Goal: Task Accomplishment & Management: Manage account settings

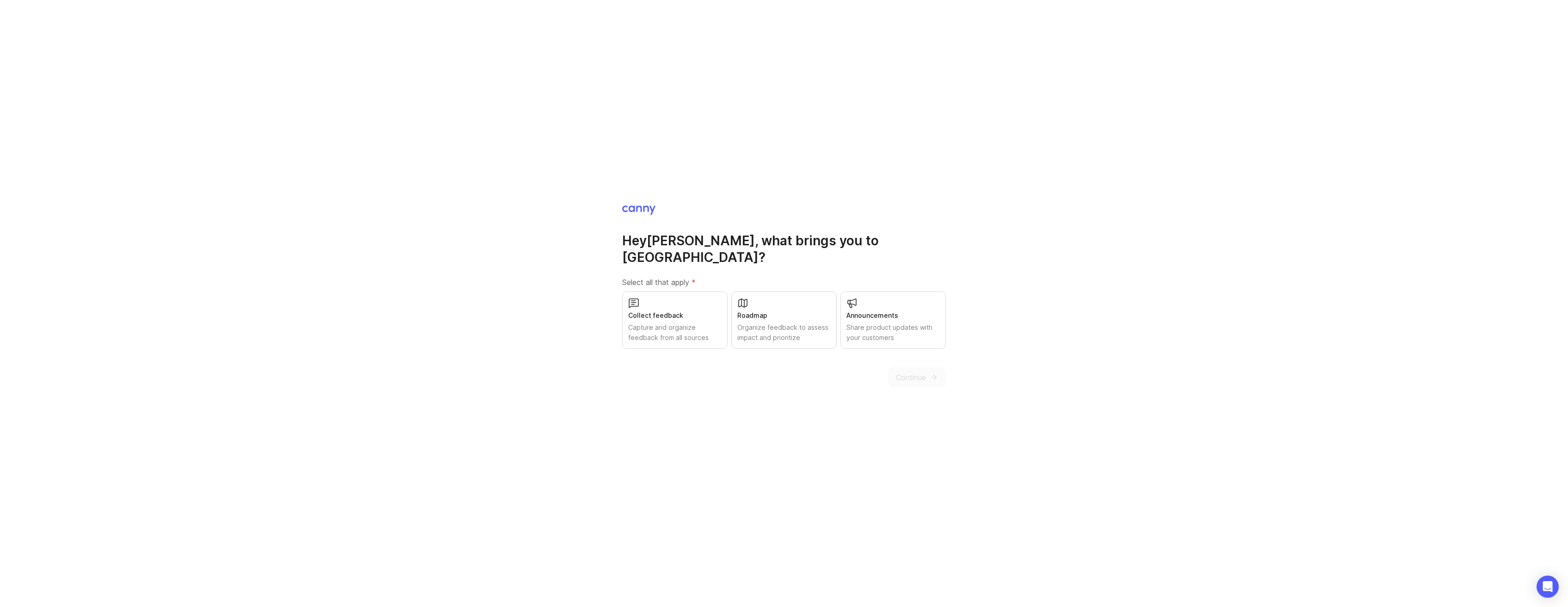
click at [699, 322] on div "Capture and organize feedback from all sources" at bounding box center [674, 332] width 93 height 20
click at [774, 322] on div "Organize feedback to assess impact and prioritize" at bounding box center [783, 332] width 93 height 20
click at [889, 322] on div "Share product updates with your customers" at bounding box center [893, 332] width 93 height 20
click at [896, 372] on span "Continue" at bounding box center [911, 377] width 30 height 11
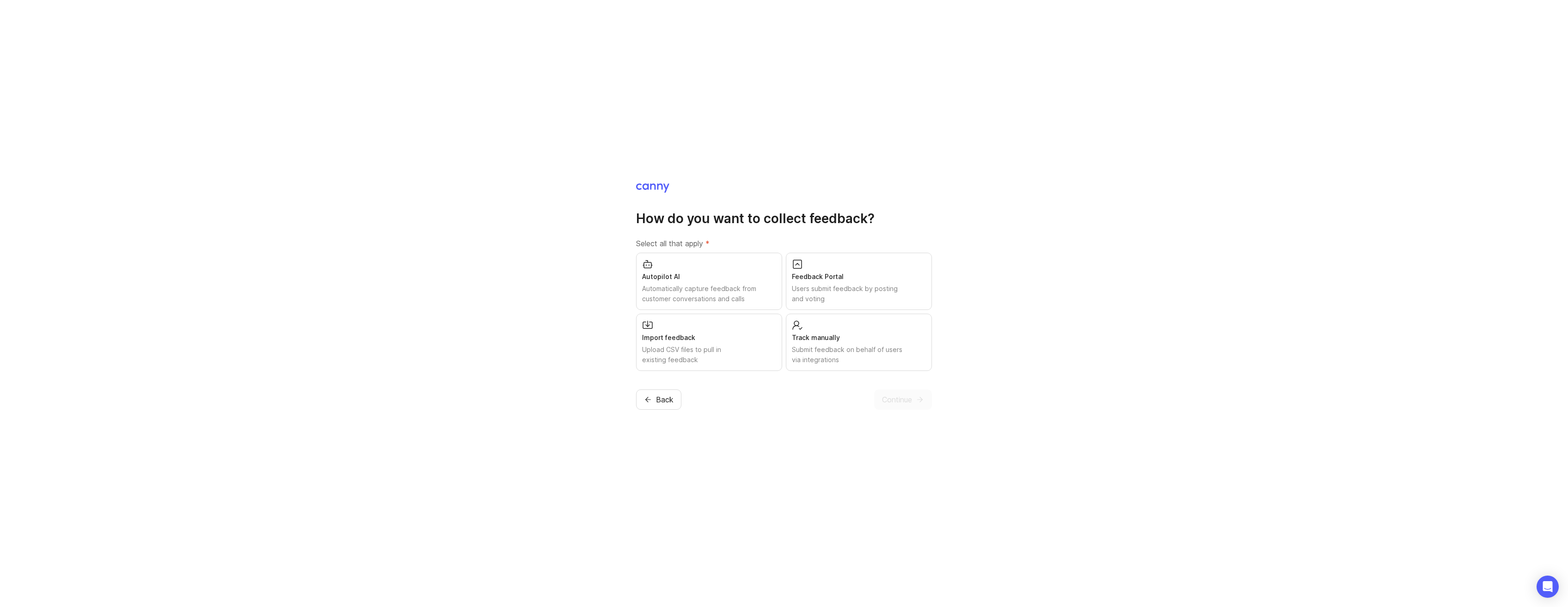
click at [573, 245] on div "How do you want to collect feedback? Select all that apply * Autopilot AI Autom…" at bounding box center [784, 304] width 1568 height 607
click at [741, 271] on div "Autopilot AI Automatically capture feedback from customer conversations and cal…" at bounding box center [709, 281] width 146 height 57
click at [762, 293] on div "Automatically capture feedback from customer conversations and calls" at bounding box center [709, 293] width 134 height 20
click at [849, 291] on div "Users submit feedback by posting and voting" at bounding box center [859, 293] width 134 height 20
click at [862, 323] on div "Track manually Submit feedback on behalf of users via integrations" at bounding box center [859, 342] width 146 height 57
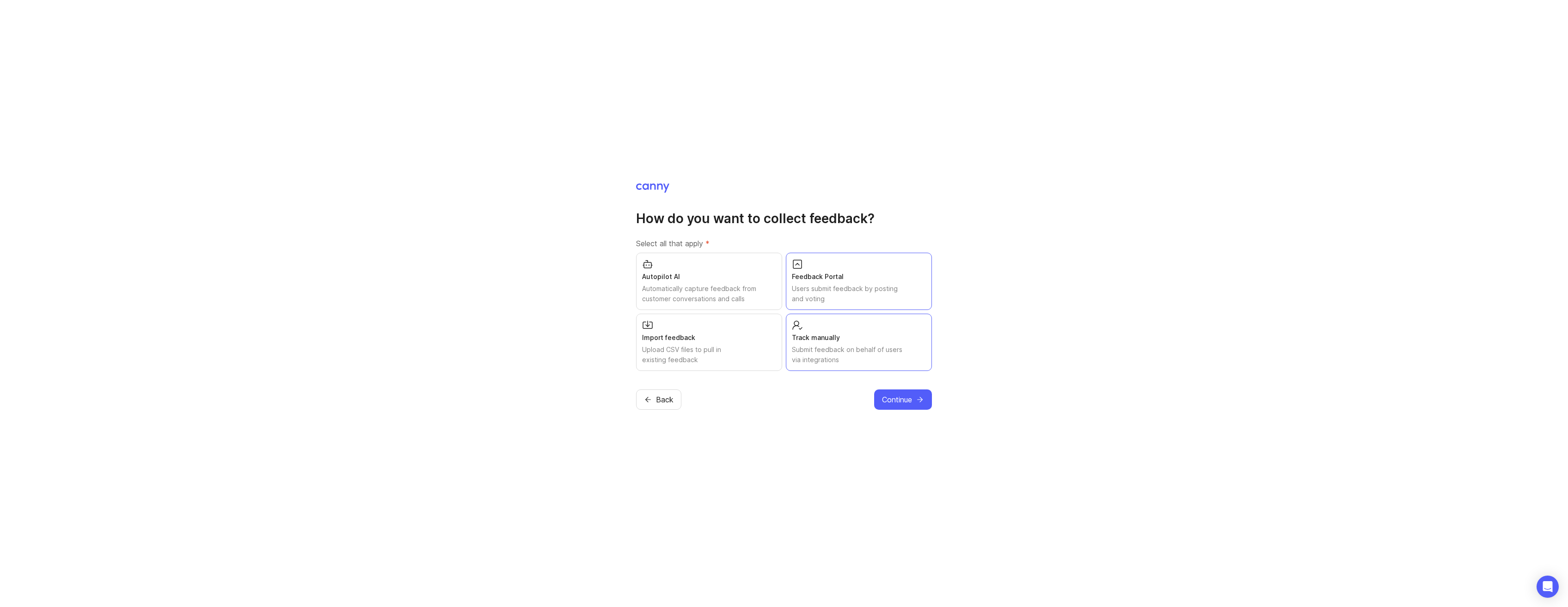
click at [910, 408] on button "Continue" at bounding box center [903, 399] width 58 height 20
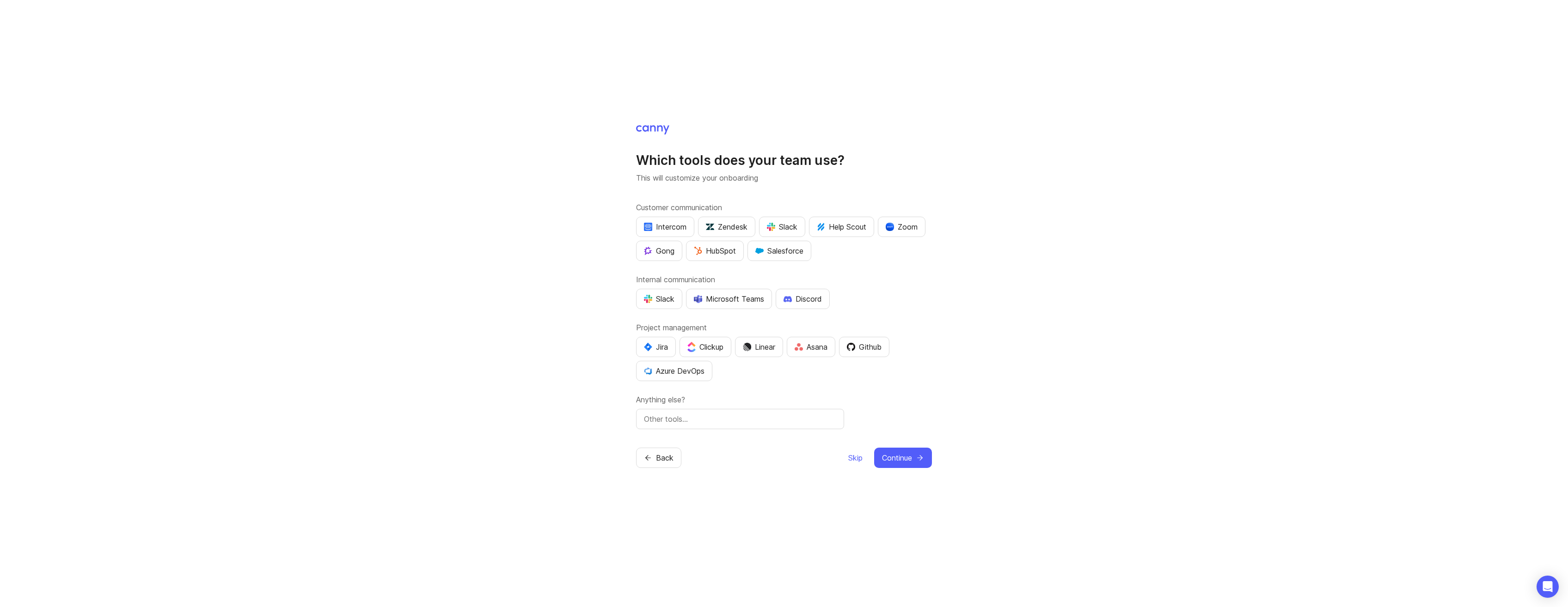
click at [727, 297] on div "Microsoft Teams" at bounding box center [729, 299] width 70 height 11
click at [628, 297] on div "Which tools does your team use? This will customize your onboarding Customer co…" at bounding box center [784, 304] width 1568 height 607
click at [651, 300] on img "button" at bounding box center [648, 299] width 9 height 9
click at [639, 345] on button "Jira" at bounding box center [656, 347] width 40 height 20
click at [724, 425] on div at bounding box center [740, 418] width 208 height 20
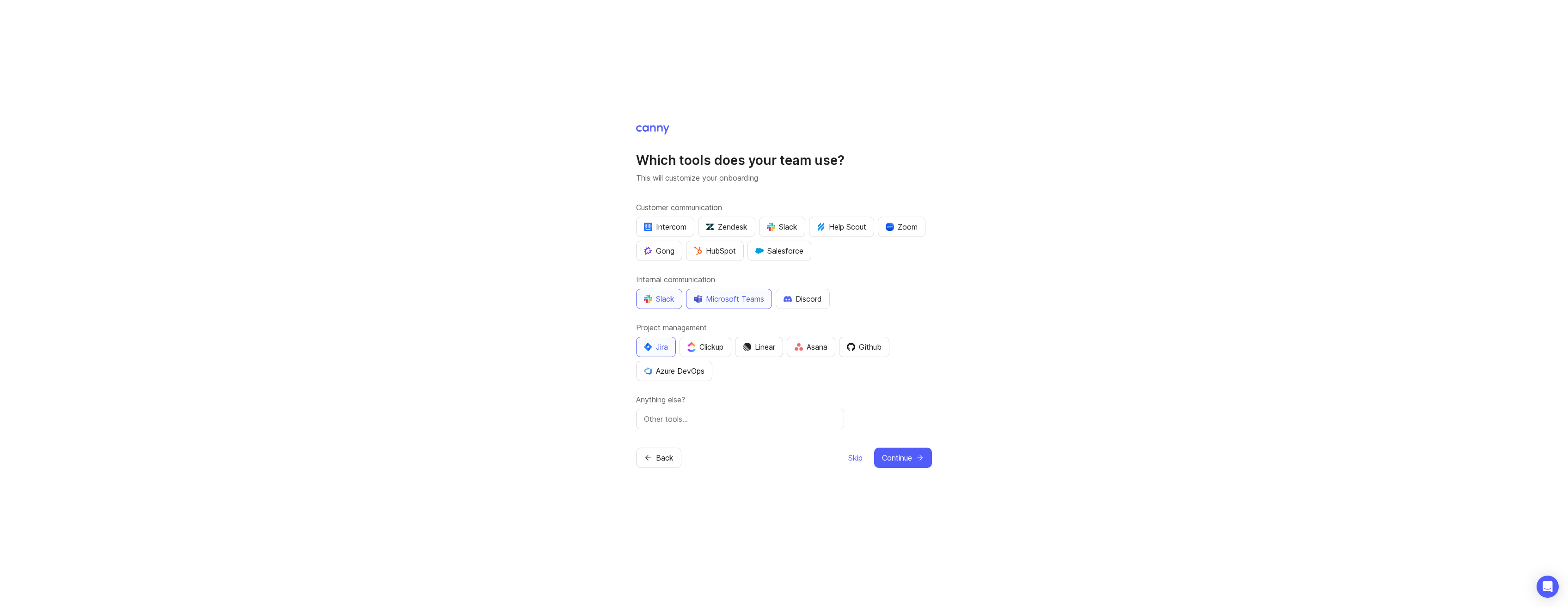
click at [723, 421] on input "text" at bounding box center [740, 419] width 192 height 11
click at [872, 400] on label "Anything else?" at bounding box center [784, 400] width 296 height 11
click at [923, 458] on icon "submit" at bounding box center [920, 458] width 9 height 9
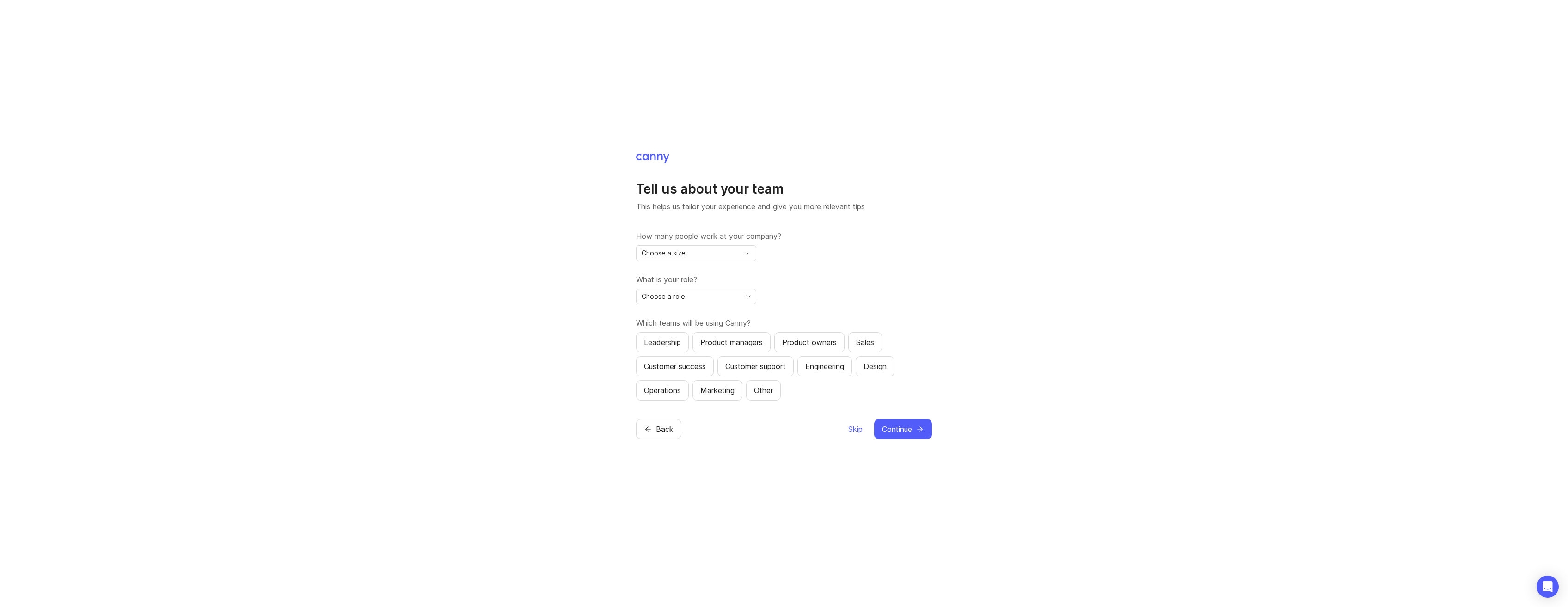
click at [686, 260] on div "Choose a size" at bounding box center [689, 253] width 105 height 15
click at [672, 299] on li "11-50" at bounding box center [696, 301] width 119 height 15
click at [683, 297] on span "Choose a role" at bounding box center [663, 296] width 43 height 10
click at [691, 377] on li "Designer / UX" at bounding box center [696, 375] width 119 height 15
click at [755, 346] on div "Product managers" at bounding box center [732, 342] width 63 height 11
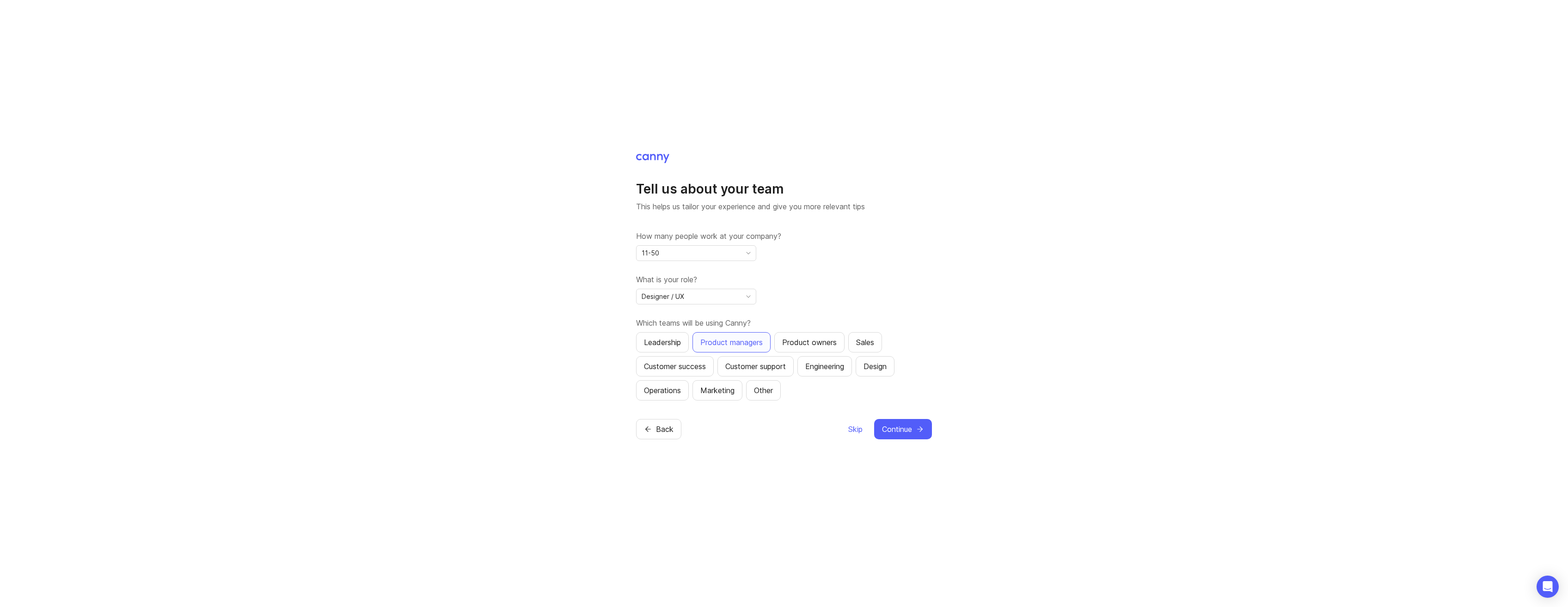
click at [785, 367] on div "Customer support" at bounding box center [755, 366] width 60 height 11
click at [863, 362] on div "Leadership Product managers Product owners Sales Customer success Customer supp…" at bounding box center [784, 366] width 296 height 68
click at [871, 363] on button "Design" at bounding box center [875, 366] width 39 height 20
click at [824, 365] on div "Engineering" at bounding box center [825, 366] width 39 height 11
click at [910, 427] on span "Continue" at bounding box center [897, 429] width 30 height 11
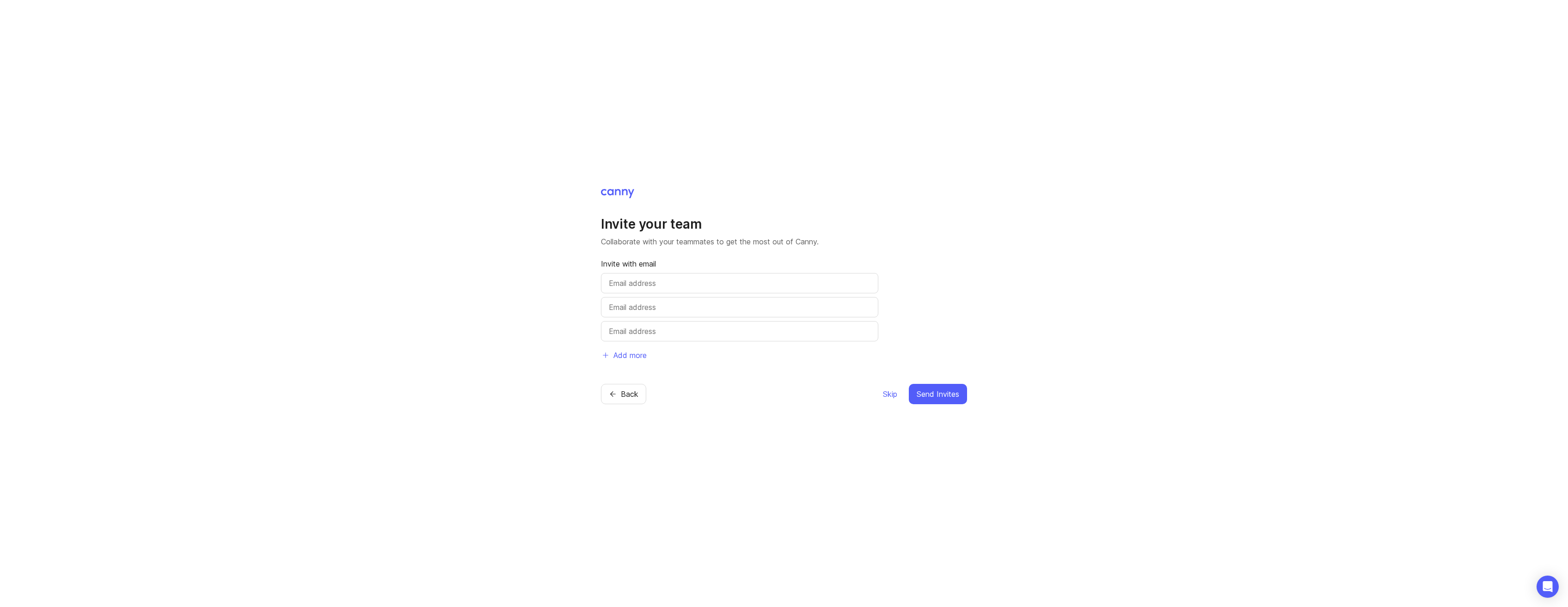
click at [886, 397] on span "Skip" at bounding box center [891, 394] width 15 height 11
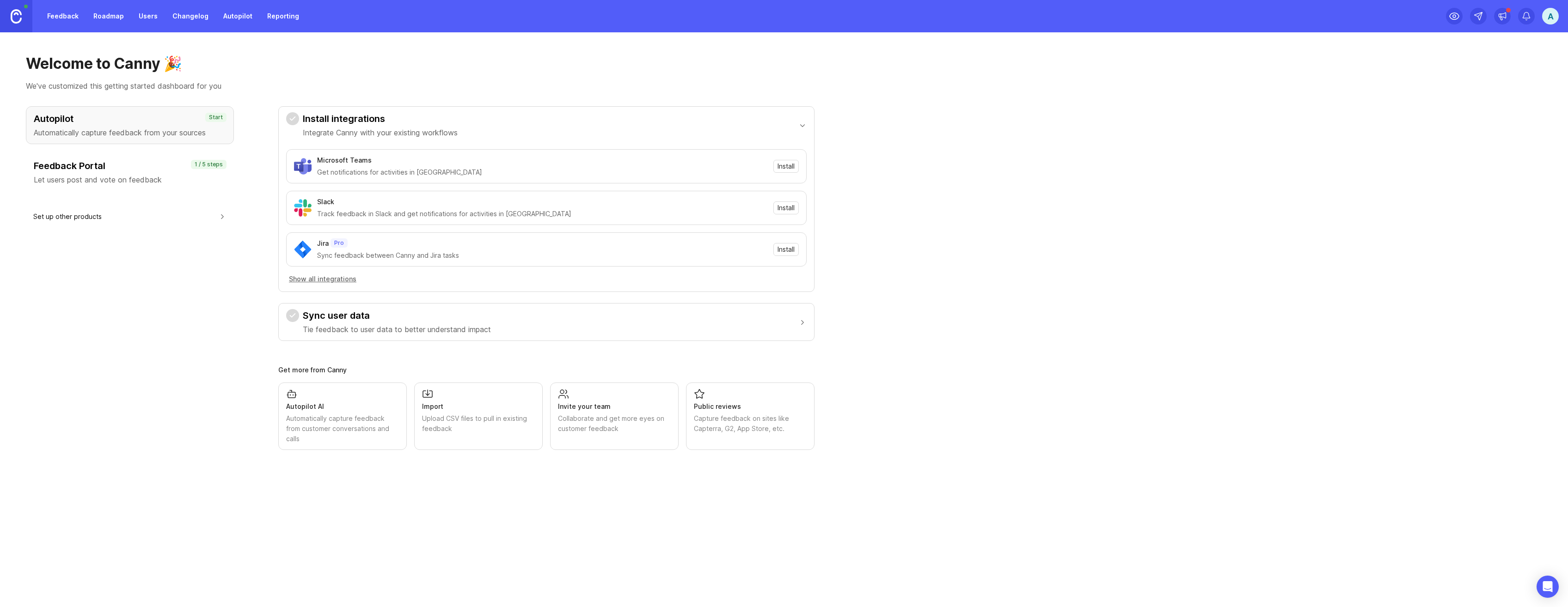
click at [147, 164] on h3 "Feedback Portal" at bounding box center [130, 165] width 192 height 13
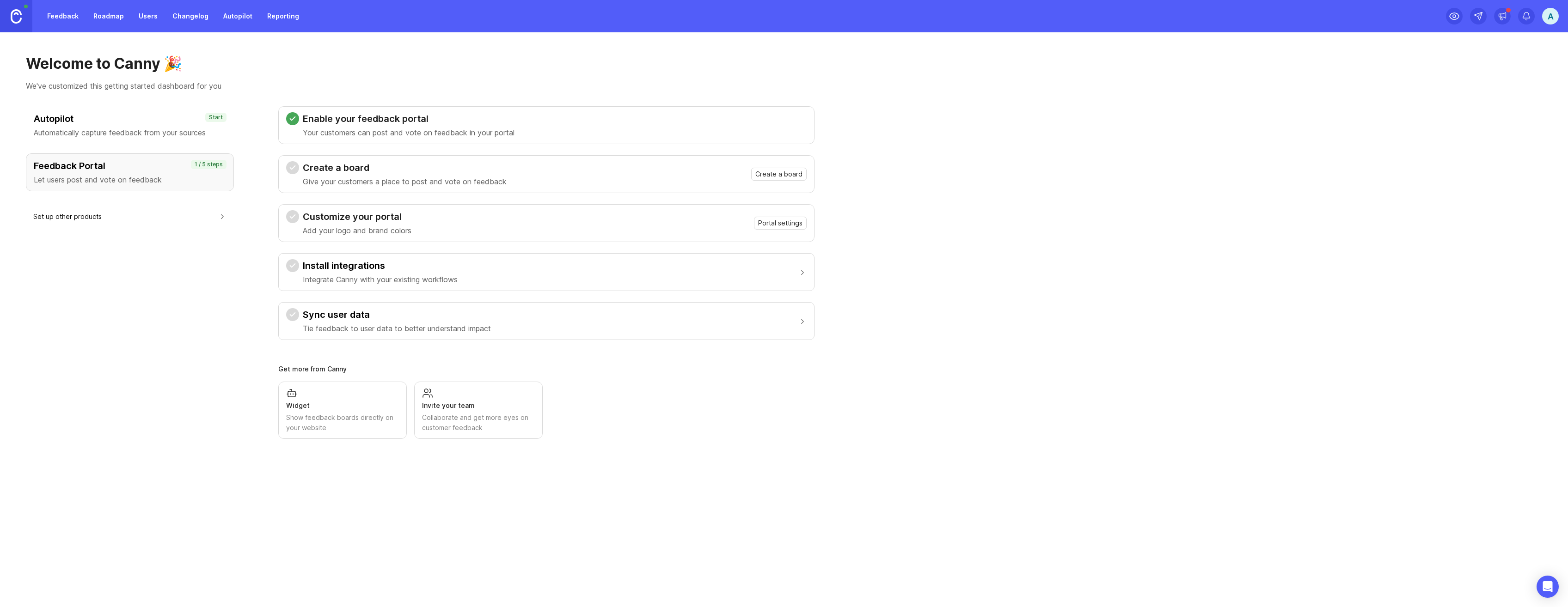
click at [164, 133] on p "Automatically capture feedback from your sources" at bounding box center [130, 133] width 192 height 11
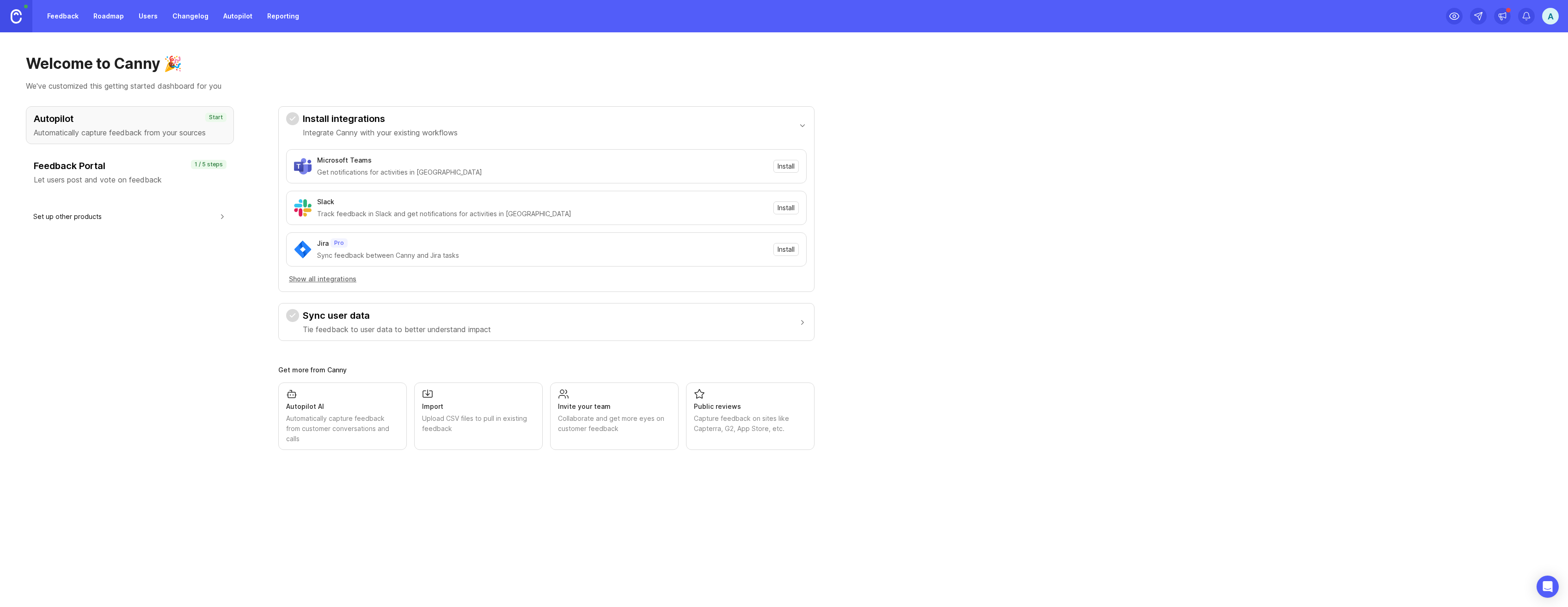
click at [181, 173] on div "Feedback Portal Let users post and vote on feedback" at bounding box center [130, 172] width 192 height 26
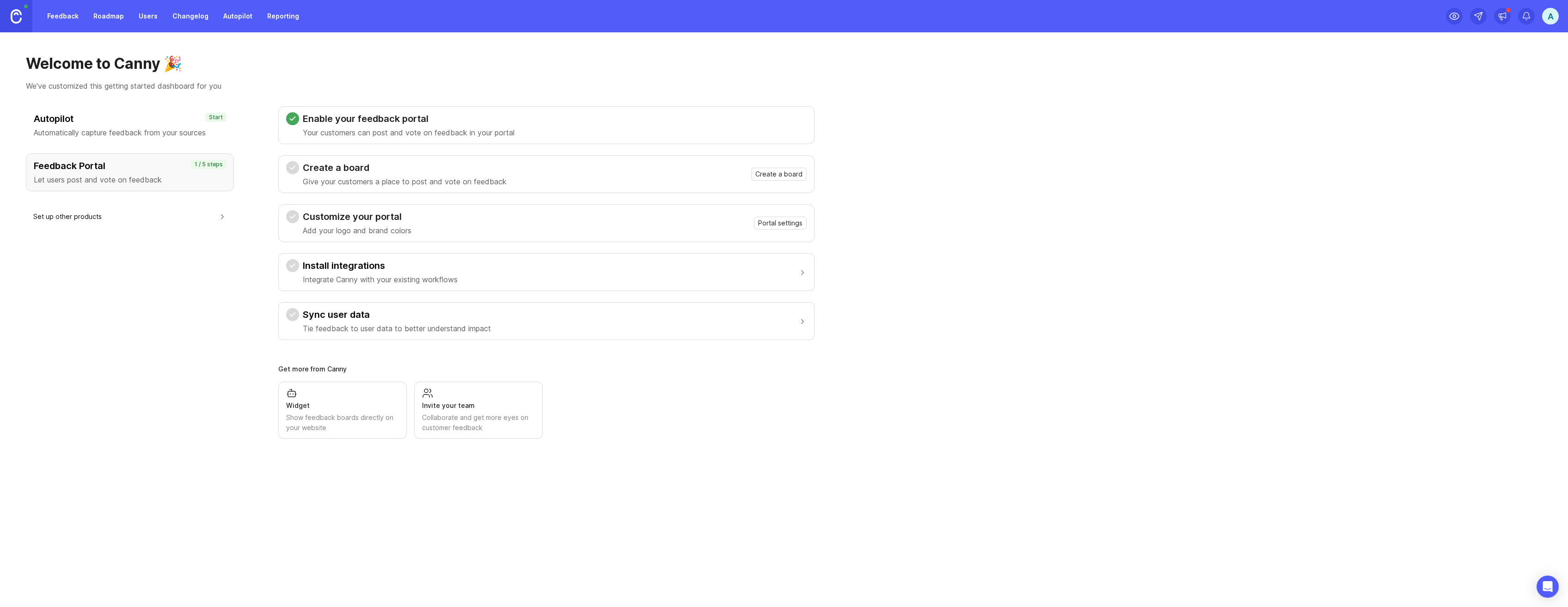
click at [538, 130] on div "Enable your feedback portal Your customers can post and vote on feedback in you…" at bounding box center [546, 125] width 520 height 26
click at [789, 181] on div "Create a board Give your customers a place to post and vote on feedback Create …" at bounding box center [546, 174] width 520 height 26
click at [789, 172] on span "Create a board" at bounding box center [779, 174] width 47 height 9
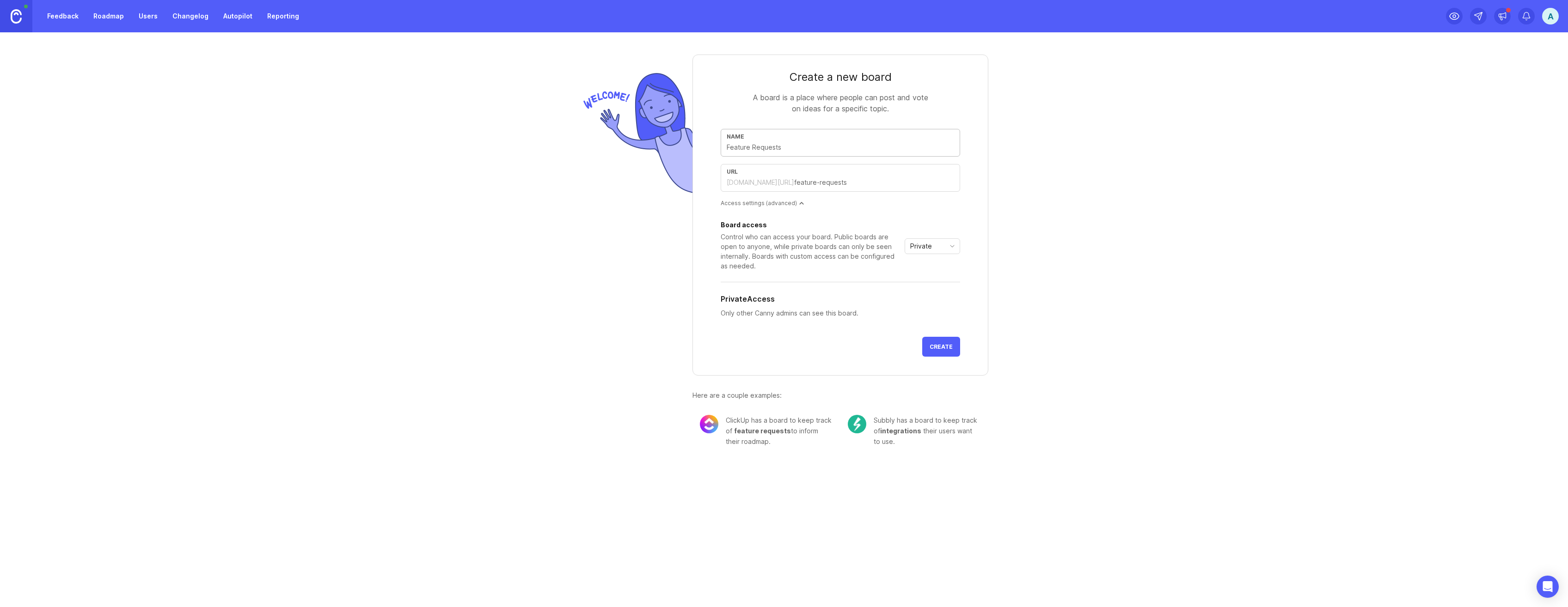
click at [777, 151] on input "text" at bounding box center [841, 147] width 228 height 10
click at [832, 145] on input "text" at bounding box center [841, 147] width 228 height 10
type input "D"
type input "d"
type input "DT"
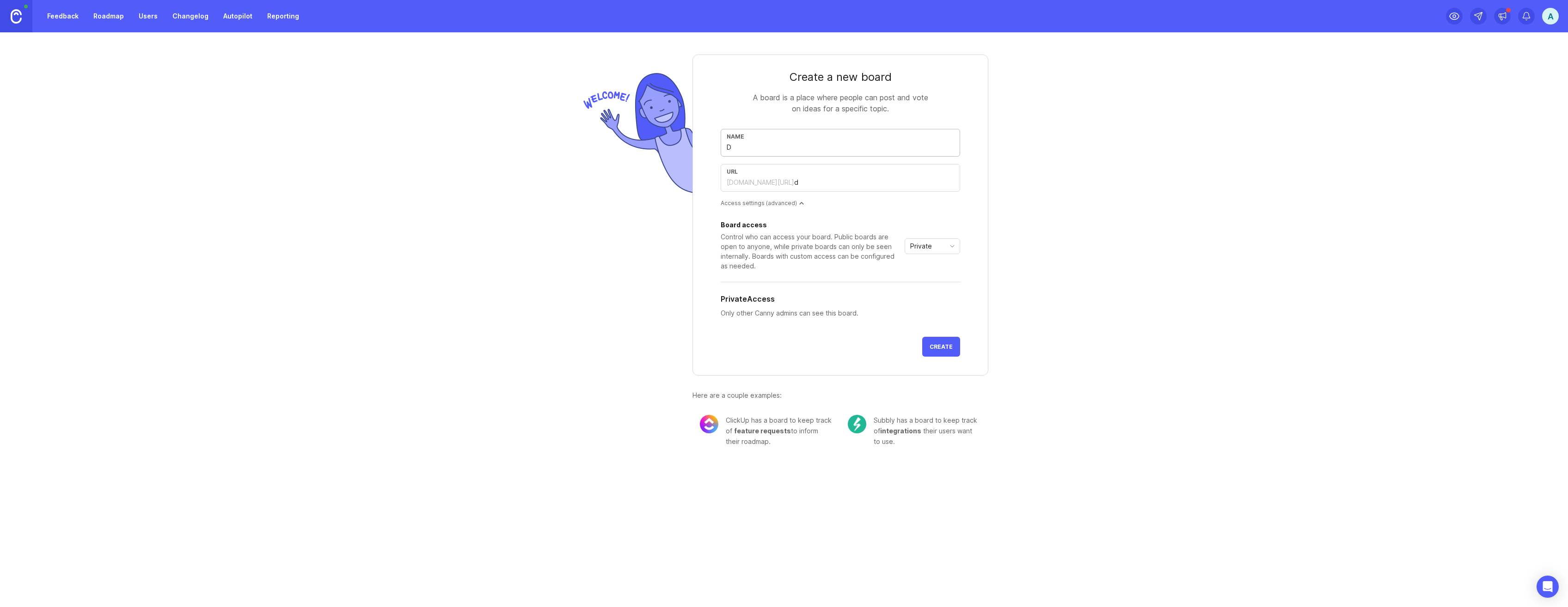
type input "dt"
type input "DTC"
type input "dtc"
type input "DTC F"
type input "dtc-f"
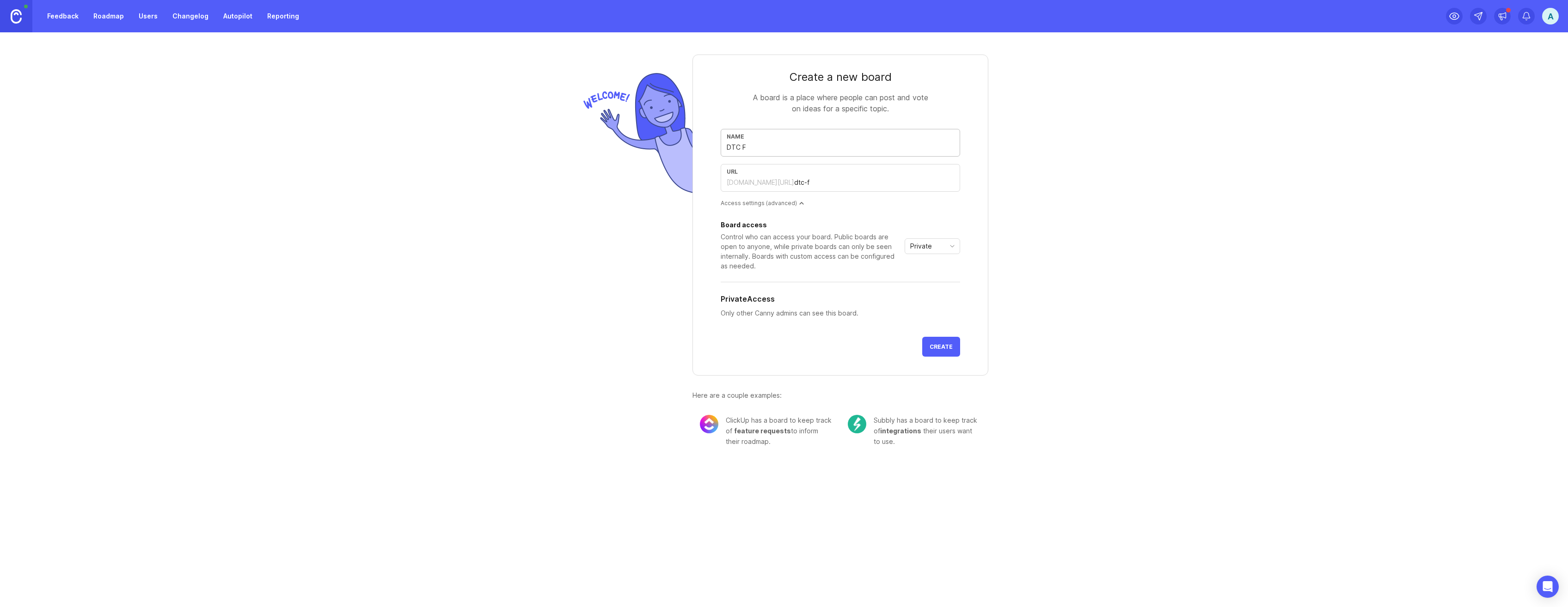
type input "DTC Fe"
type input "dtc-fe"
type input "DTC Fee"
type input "dtc-fee"
type input "DTC Feed"
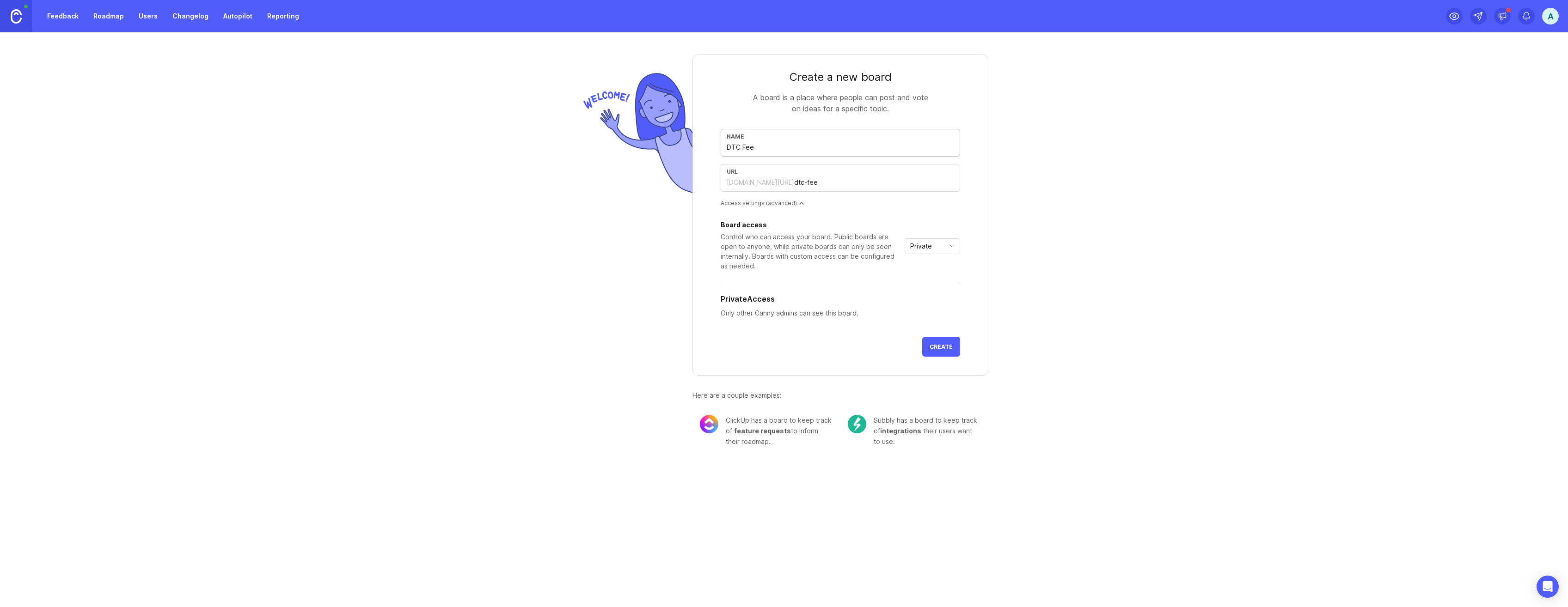
type input "dtc-feed"
type input "DTC Feedb"
type input "dtc-feedb"
type input "DTC Feedba"
type input "dtc-feedba"
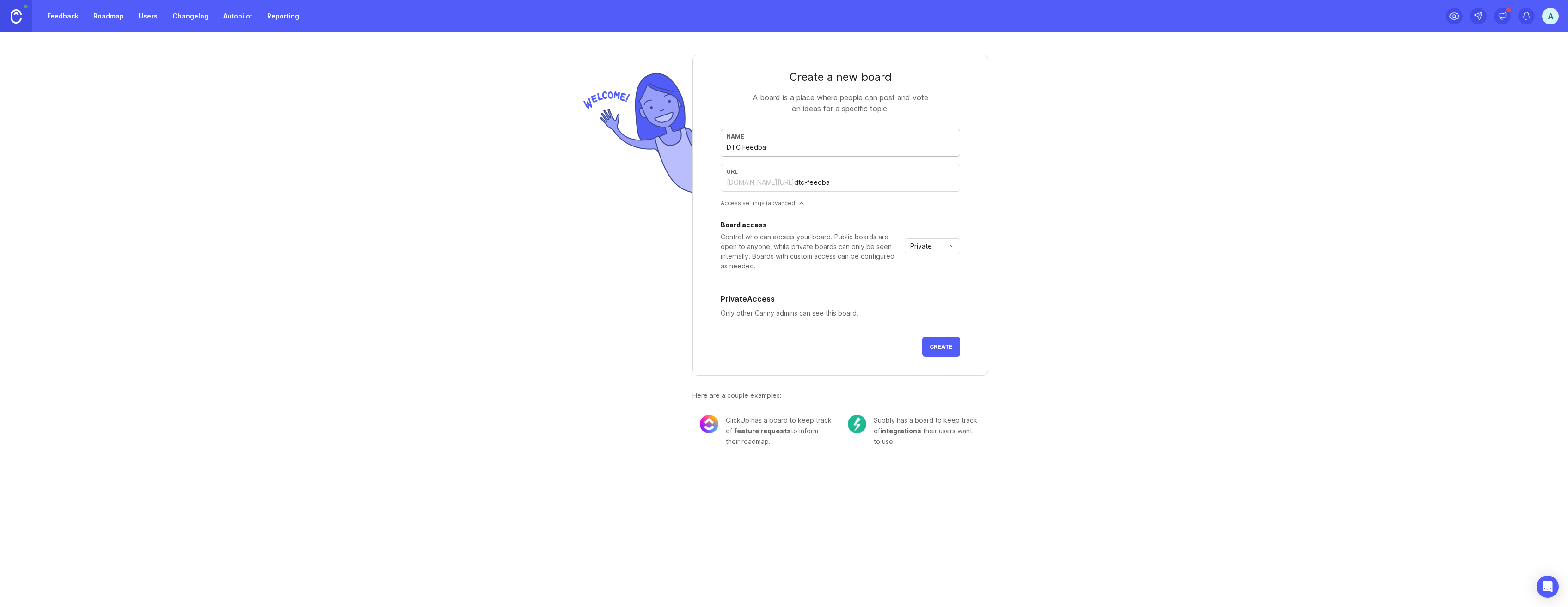
type input "DTC Feedbac"
type input "dtc-feedbac"
type input "DTC Feedback"
type input "dtc-feedback"
click at [743, 147] on input "DTC Feedback" at bounding box center [841, 147] width 228 height 10
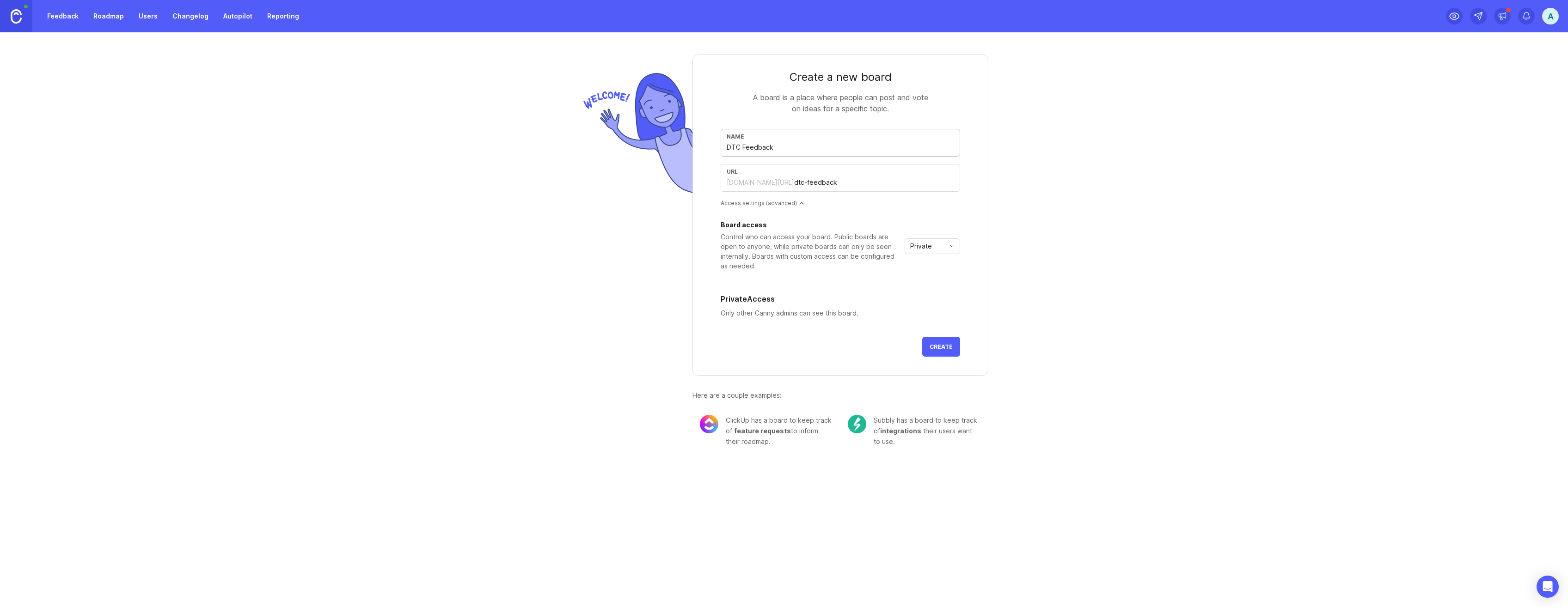
type input "DTC GFeedback"
type input "dtc-gfeedback"
type input "DTC GeFeedback"
type input "dtc-gefeedback"
type input "DTC GenFeedback"
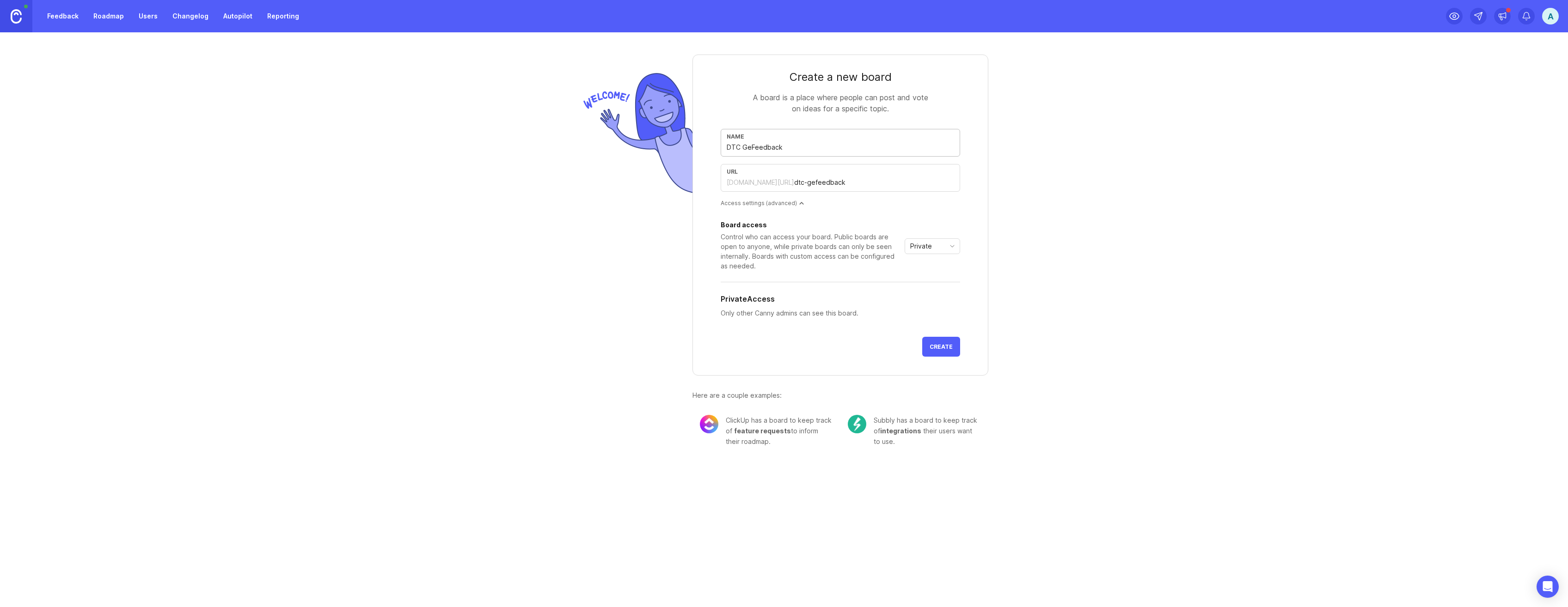
type input "dtc-genfeedback"
type input "DTC GeneFeedback"
type input "dtc-genefeedback"
type input "DTC GenerFeedback"
type input "dtc-generfeedback"
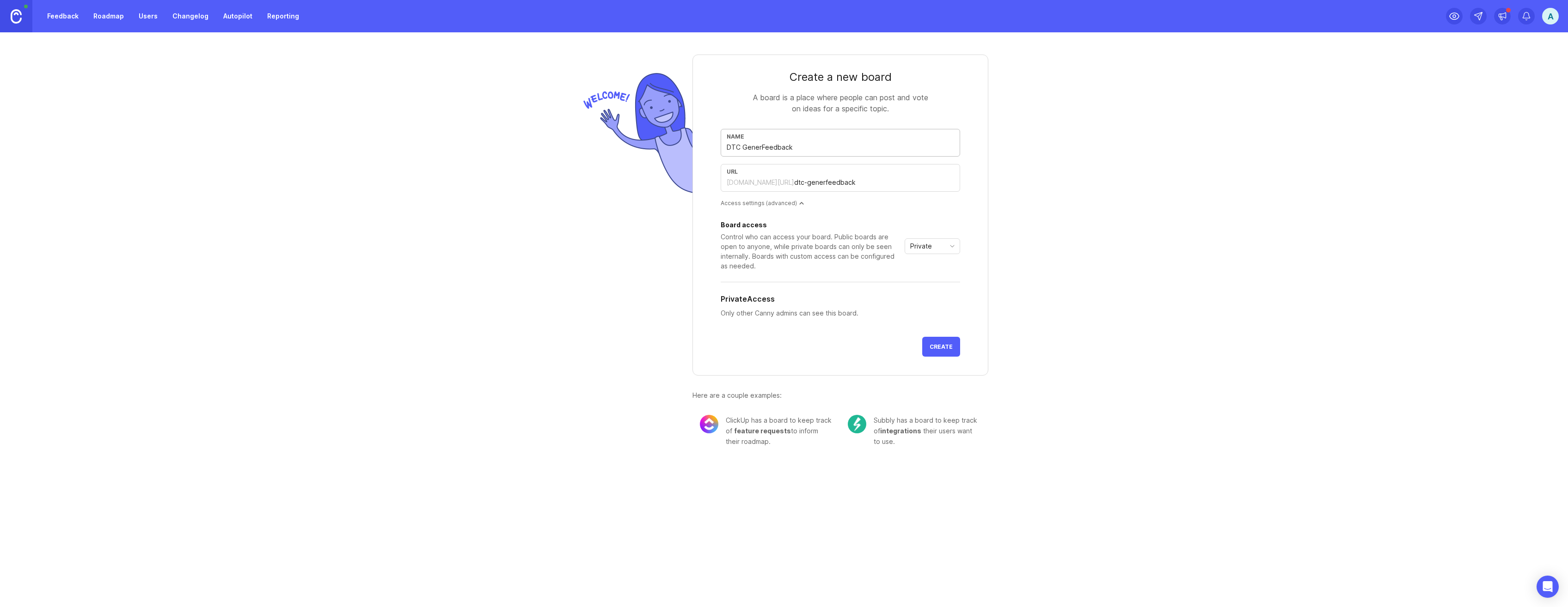
type input "DTC GeneraFeedback"
type input "dtc-generafeedback"
type input "DTC GeneralFeedback"
type input "dtc-generalfeedback"
type input "DTC General Feedback"
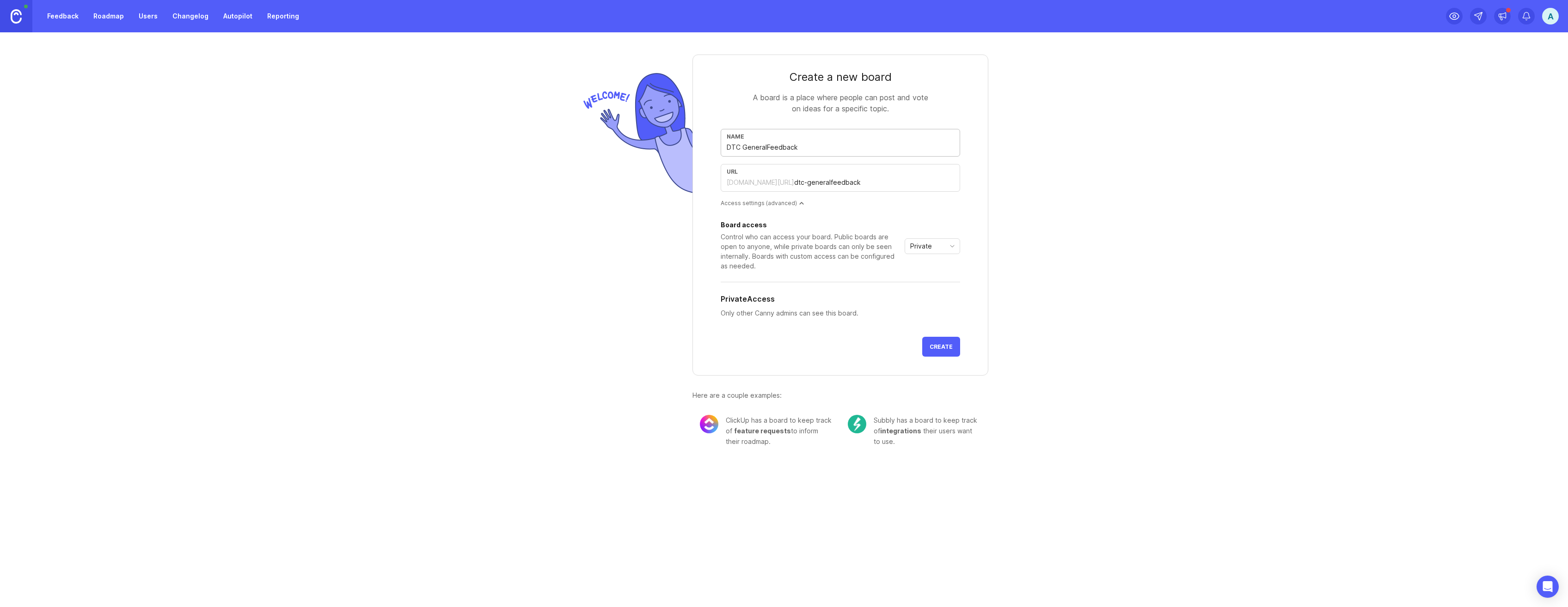
type input "dtc-general-feedback"
type input "DTC General Feedback"
click at [864, 196] on div "url aparavi.canny.io/ dtc-general-feedback" at bounding box center [840, 182] width 239 height 35
click at [950, 237] on div "Board access Control who can access your board. Public boards are open to anyon…" at bounding box center [840, 246] width 239 height 49
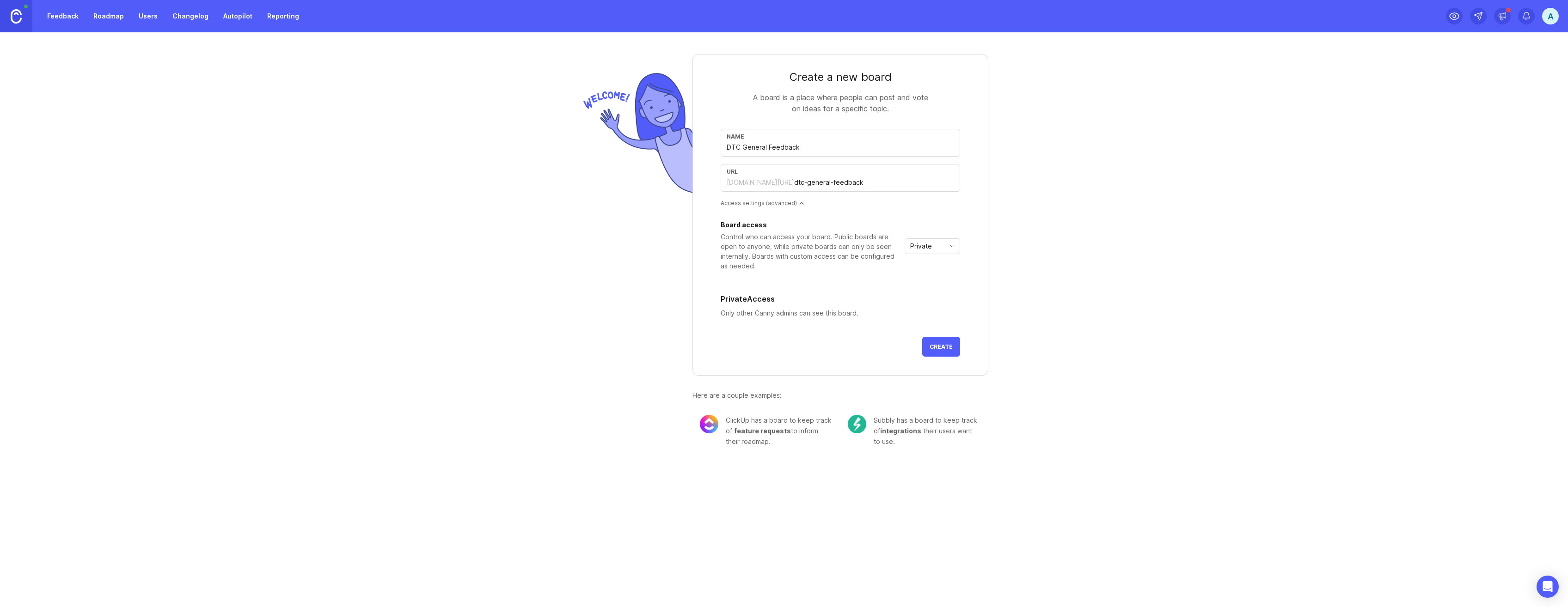
click at [947, 249] on icon "toggle icon" at bounding box center [952, 246] width 15 height 7
click at [941, 351] on button "Create" at bounding box center [941, 347] width 38 height 20
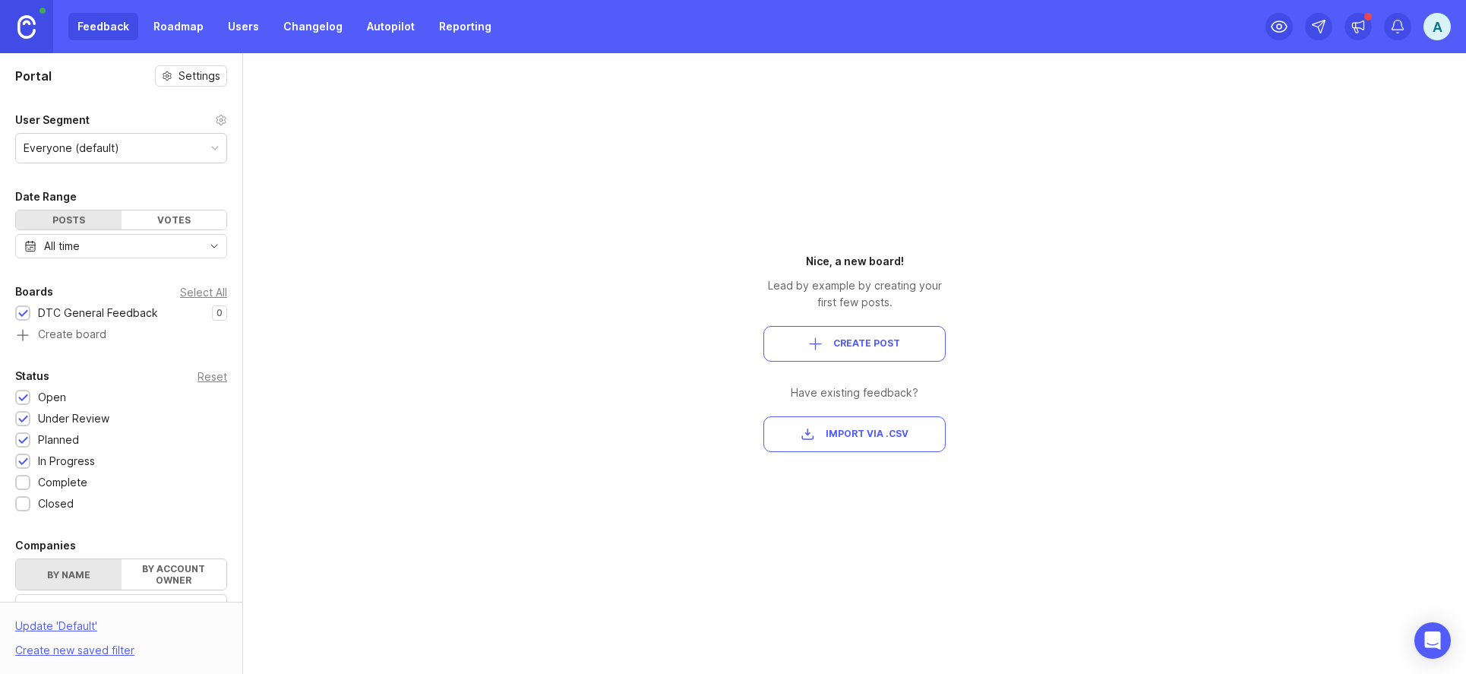
click at [79, 140] on div "Everyone (default)" at bounding box center [72, 148] width 96 height 17
click at [211, 112] on div "User Segment" at bounding box center [121, 120] width 212 height 18
click at [215, 114] on icon at bounding box center [221, 120] width 12 height 12
click at [156, 226] on div "Votes" at bounding box center [175, 219] width 106 height 19
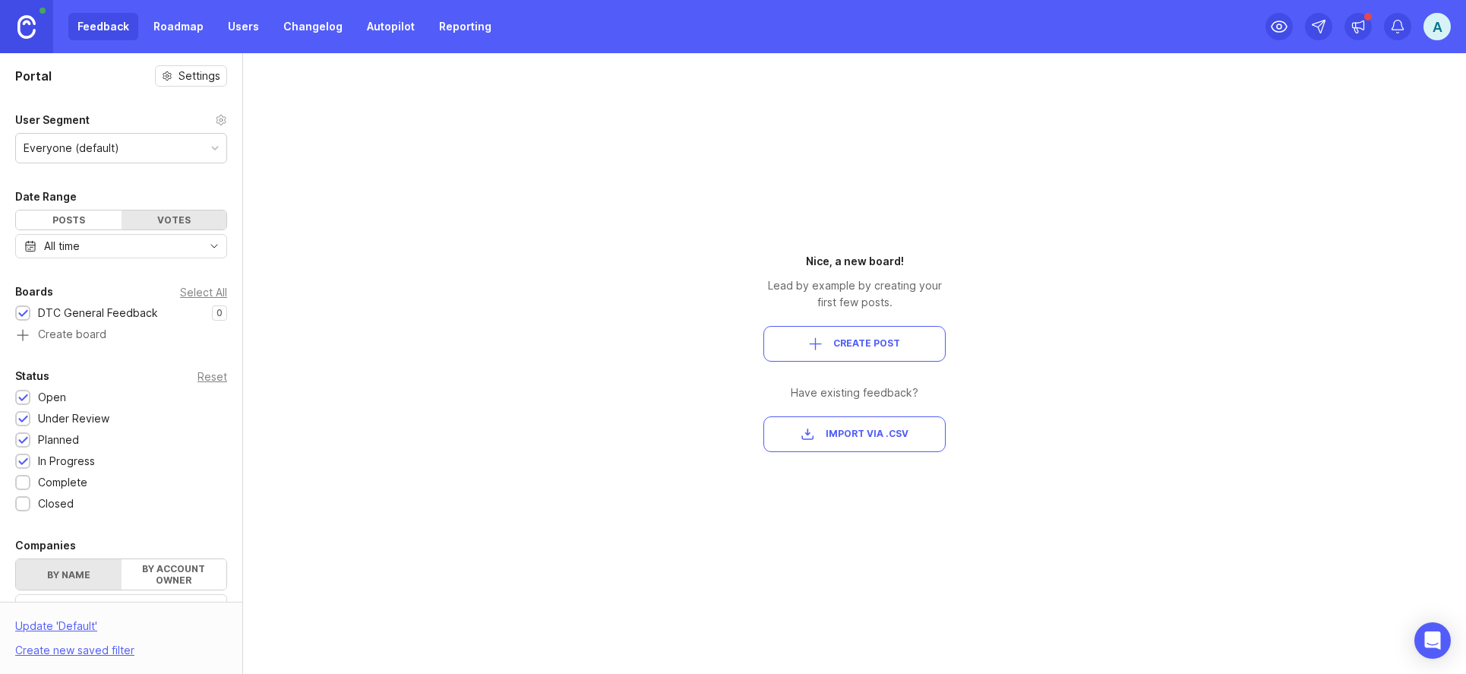
click at [68, 226] on div "Posts" at bounding box center [69, 219] width 106 height 19
click at [864, 358] on button "Create Post" at bounding box center [854, 344] width 182 height 36
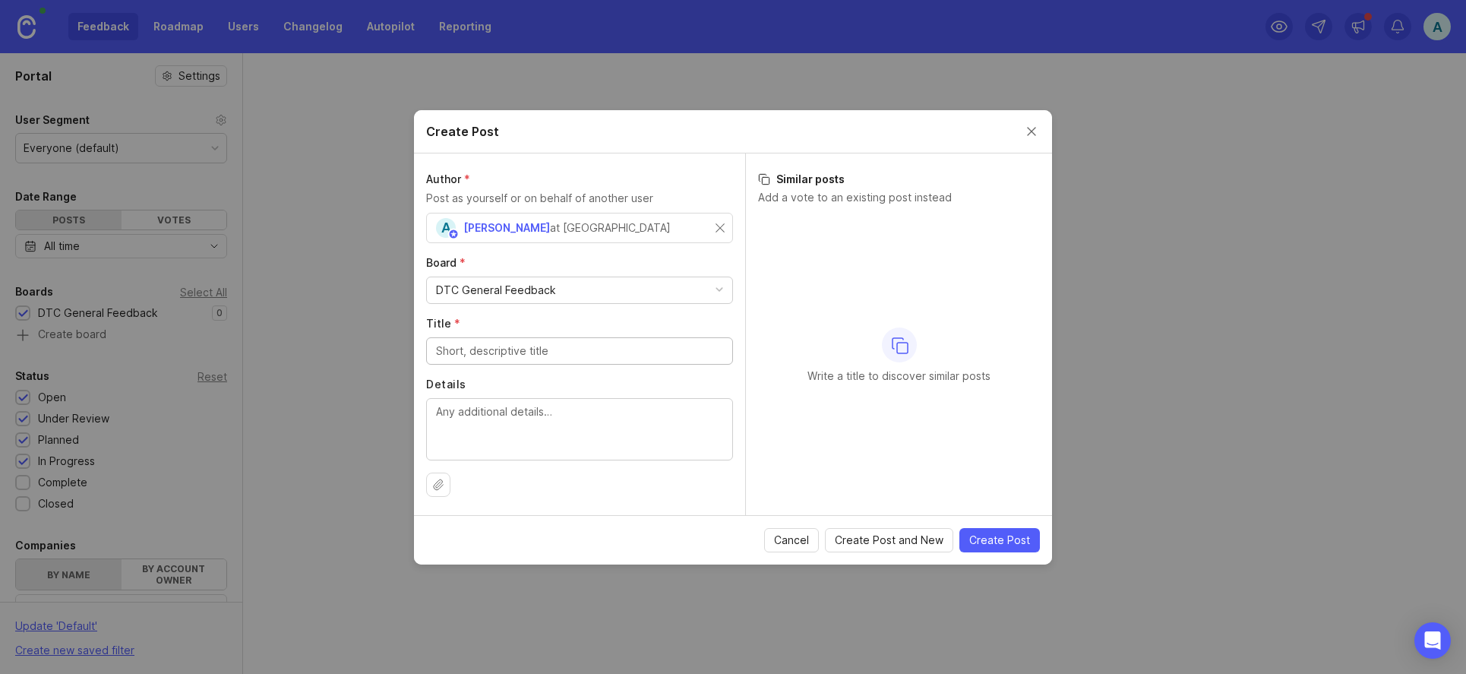
click at [554, 286] on div "DTC General Feedback" at bounding box center [579, 290] width 305 height 26
click at [494, 340] on div at bounding box center [579, 350] width 307 height 27
click at [795, 544] on span "Cancel" at bounding box center [791, 539] width 35 height 15
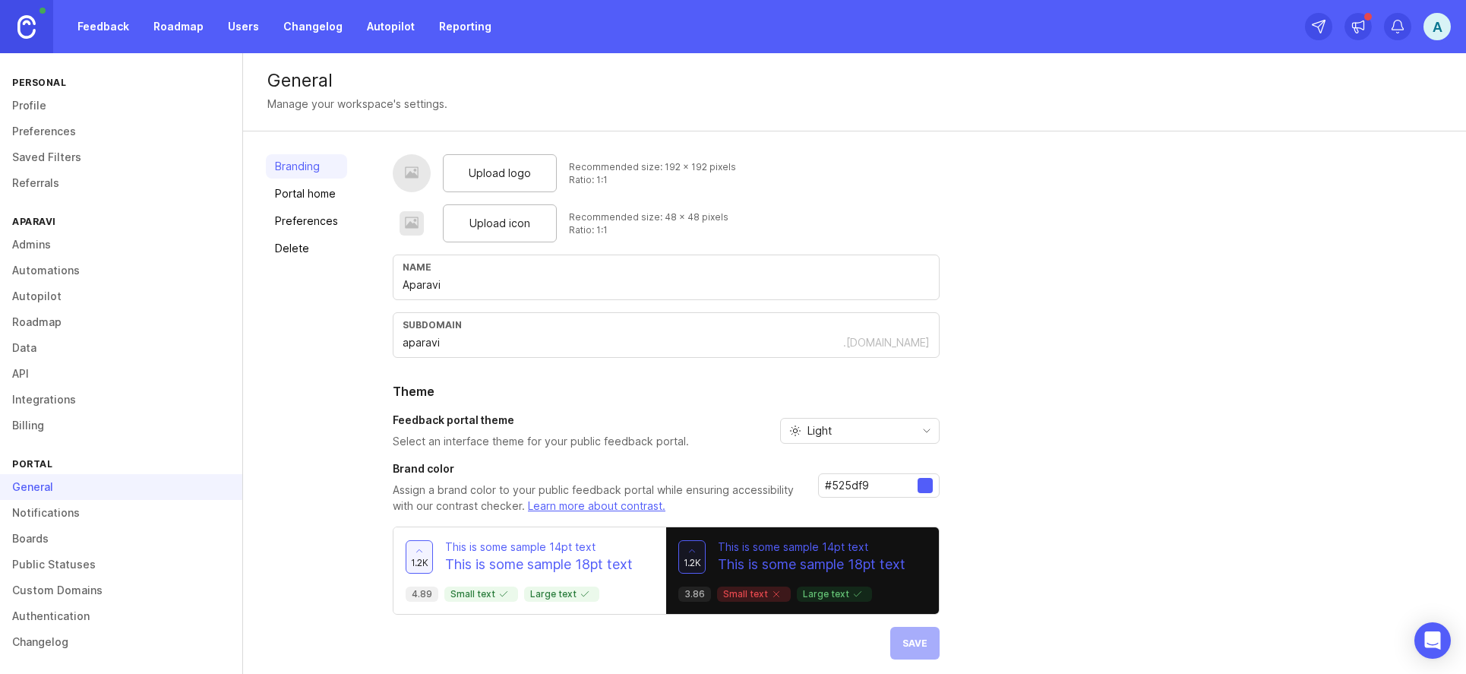
click at [523, 176] on span "Upload logo" at bounding box center [500, 173] width 62 height 17
click at [469, 166] on span "Upload logo" at bounding box center [500, 173] width 62 height 17
click at [1444, 100] on div "General Manage your workspace's settings." at bounding box center [854, 92] width 1223 height 78
click at [496, 153] on div "Branding Portal home Preferences Delete Upload logo Recommended size: 192 x 192…" at bounding box center [854, 425] width 1223 height 588
click at [496, 176] on span "Upload logo" at bounding box center [500, 173] width 62 height 17
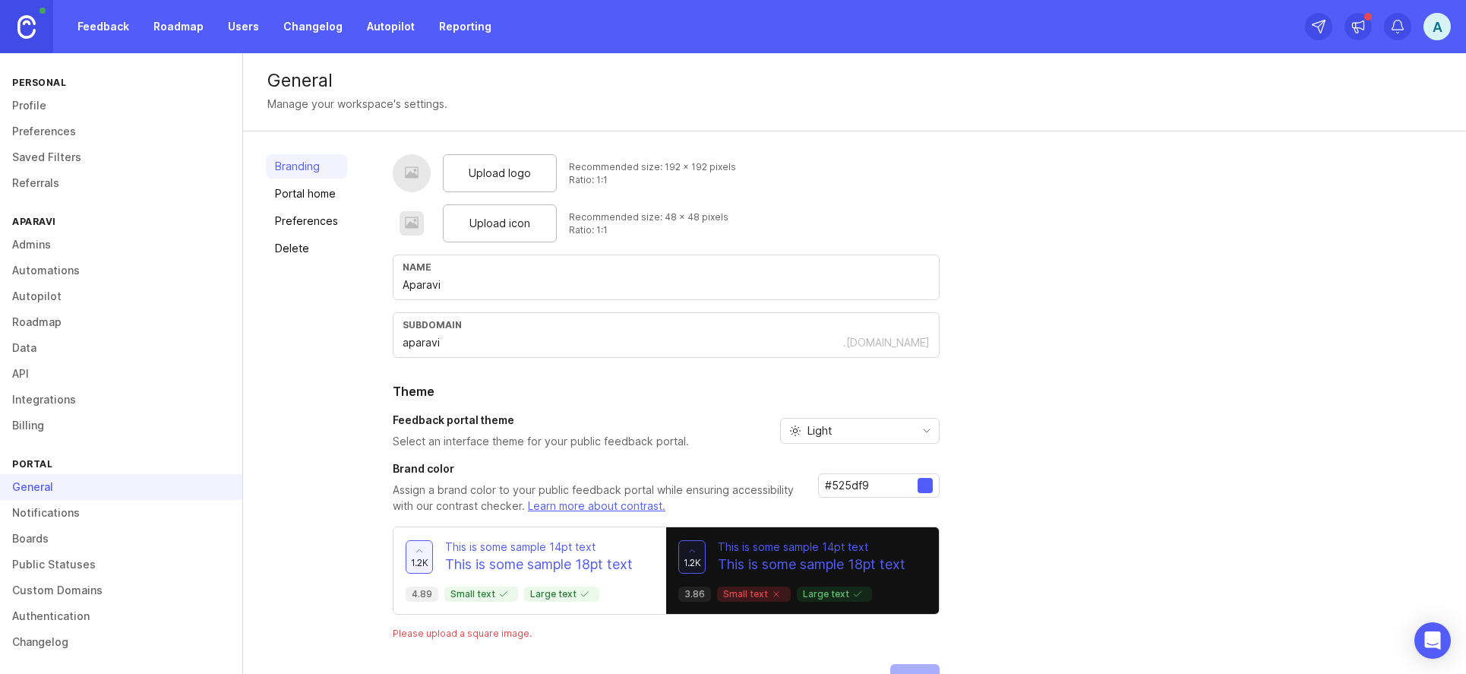
click at [521, 218] on span "Upload icon" at bounding box center [499, 223] width 61 height 17
click at [1044, 245] on div "Upload logo Recommended size: 192 x 192 pixels Ratio: 1:1 Upload icon Recommend…" at bounding box center [918, 425] width 1050 height 542
click at [922, 491] on div at bounding box center [924, 485] width 15 height 15
click at [922, 475] on div "#525df9" at bounding box center [879, 485] width 122 height 24
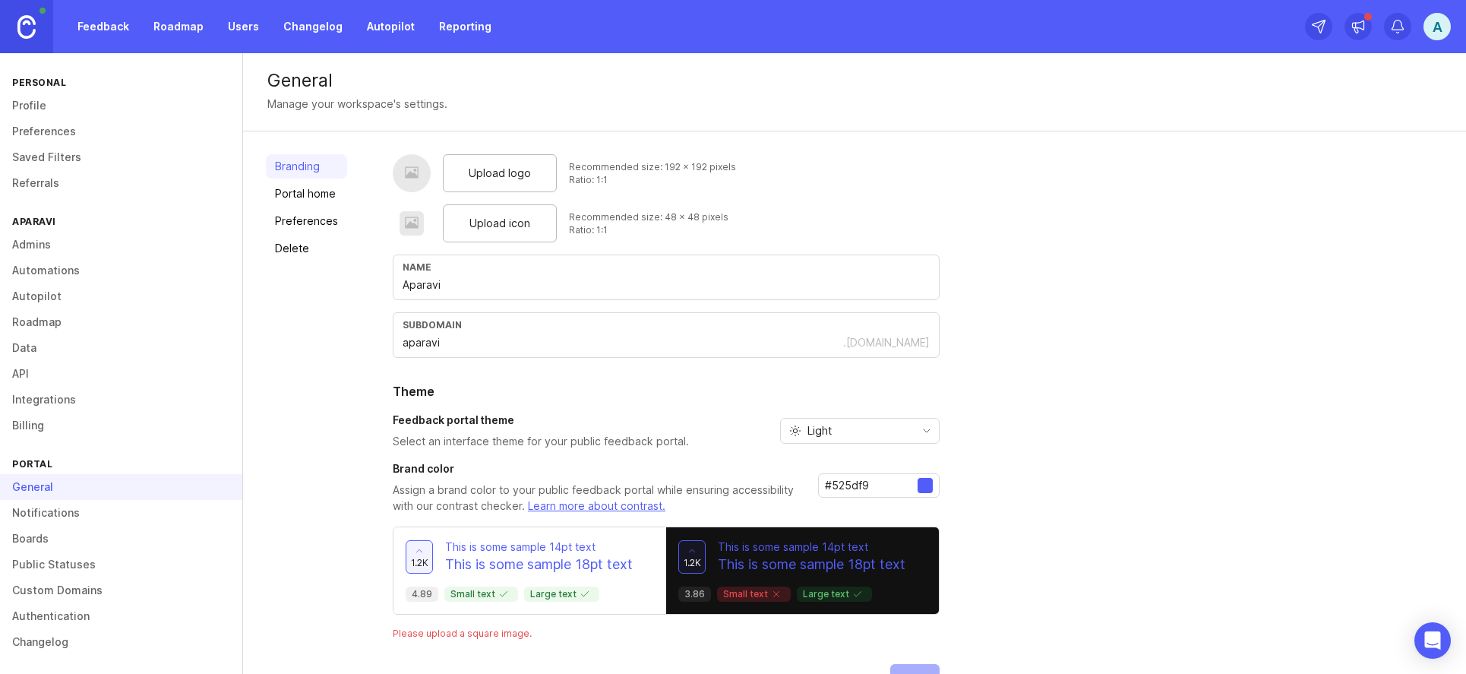
click at [49, 522] on link "Notifications" at bounding box center [121, 513] width 242 height 26
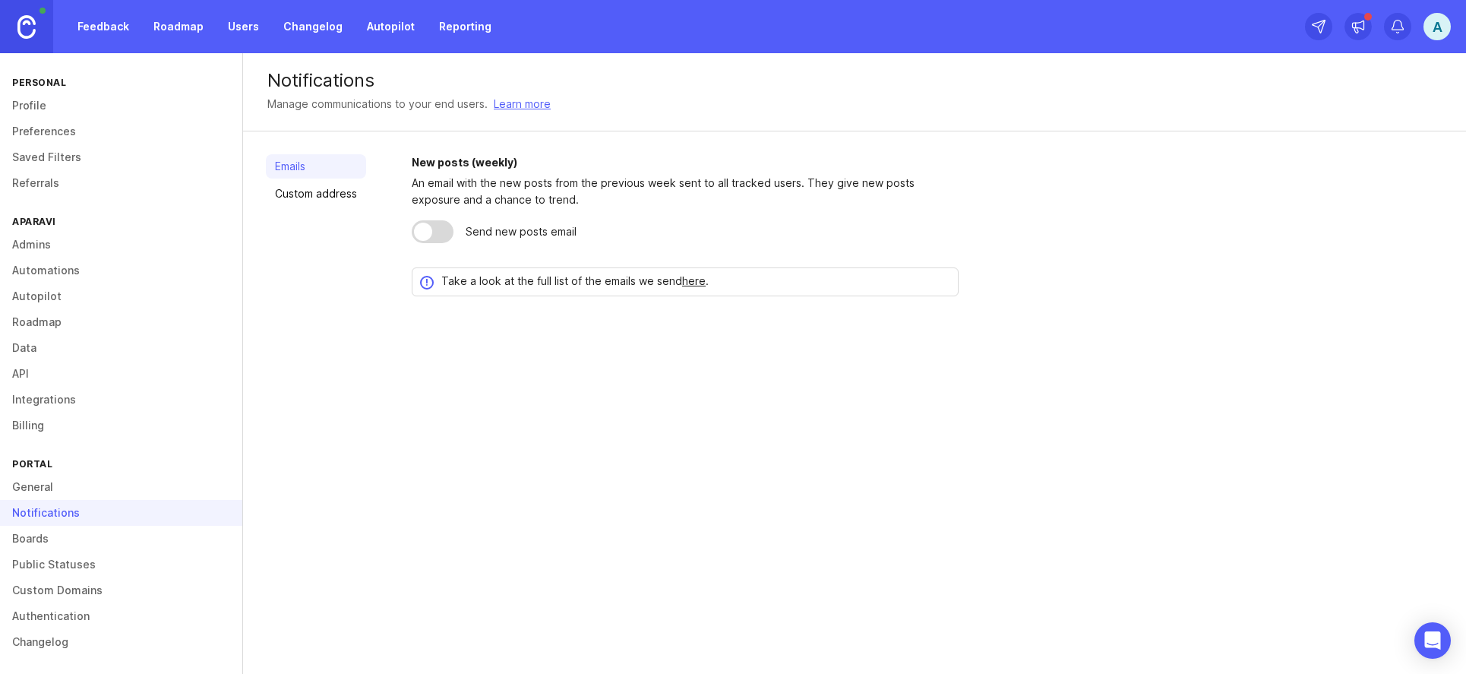
click at [48, 487] on link "General" at bounding box center [121, 487] width 242 height 26
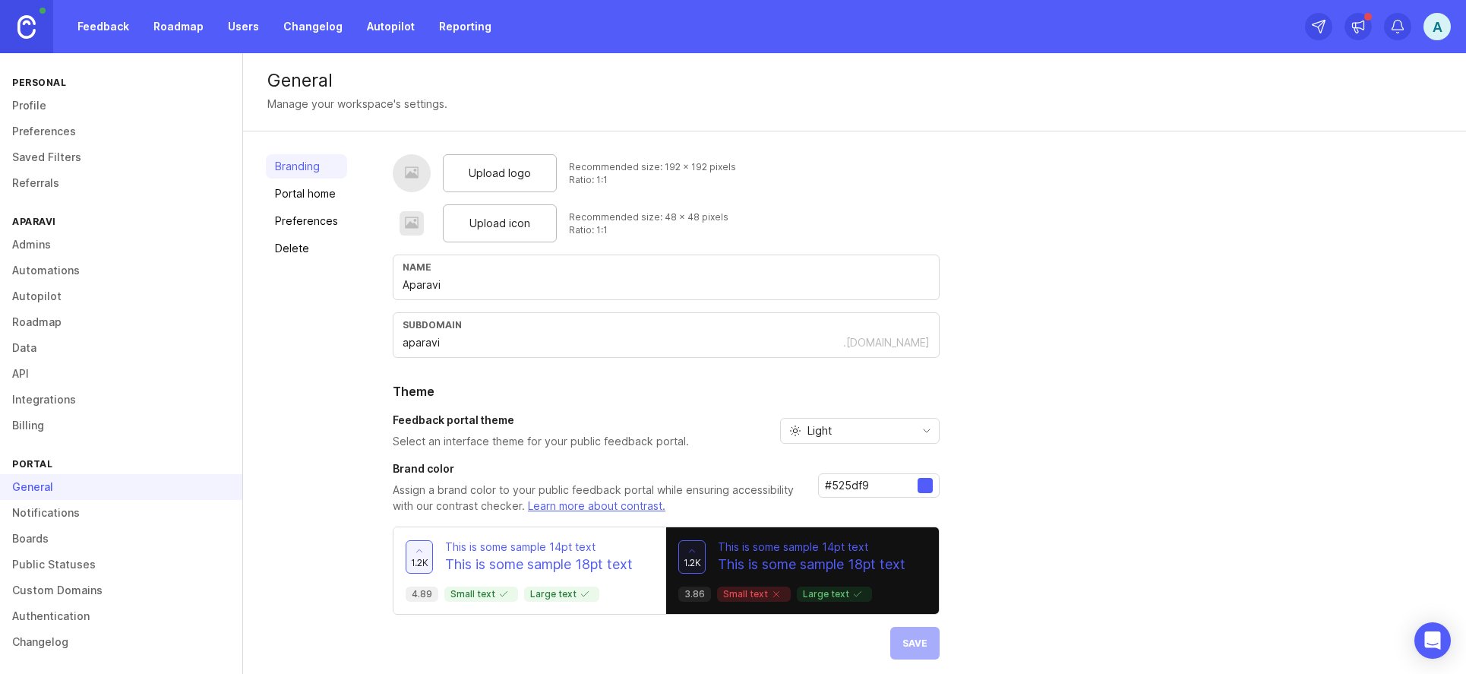
click at [1261, 330] on div "Upload logo Recommended size: 192 x 192 pixels Ratio: 1:1 Upload icon Recommend…" at bounding box center [918, 406] width 1050 height 505
click at [266, 189] on link "Portal home" at bounding box center [306, 194] width 81 height 24
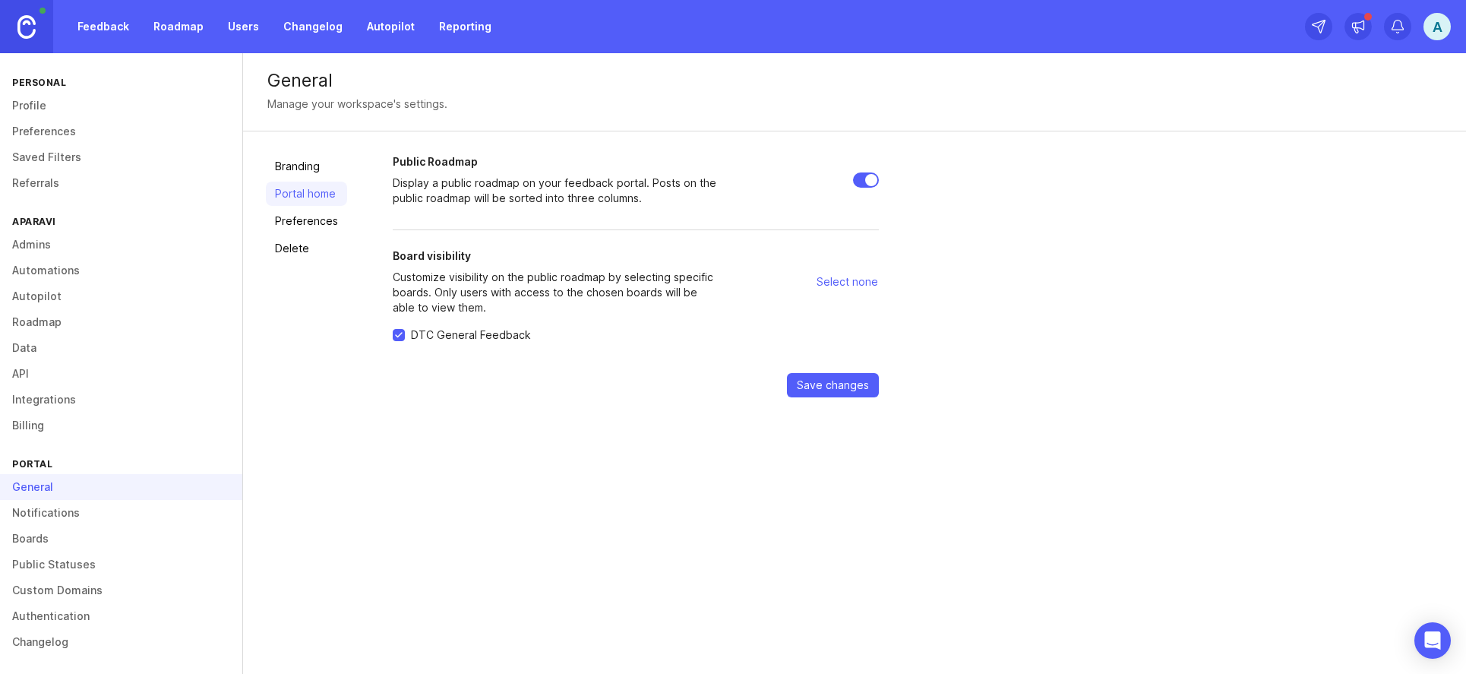
click at [276, 184] on link "Portal home" at bounding box center [306, 194] width 81 height 24
click at [283, 179] on div "Branding Portal home Preferences Delete" at bounding box center [306, 275] width 81 height 243
click at [286, 173] on link "Branding" at bounding box center [306, 166] width 81 height 24
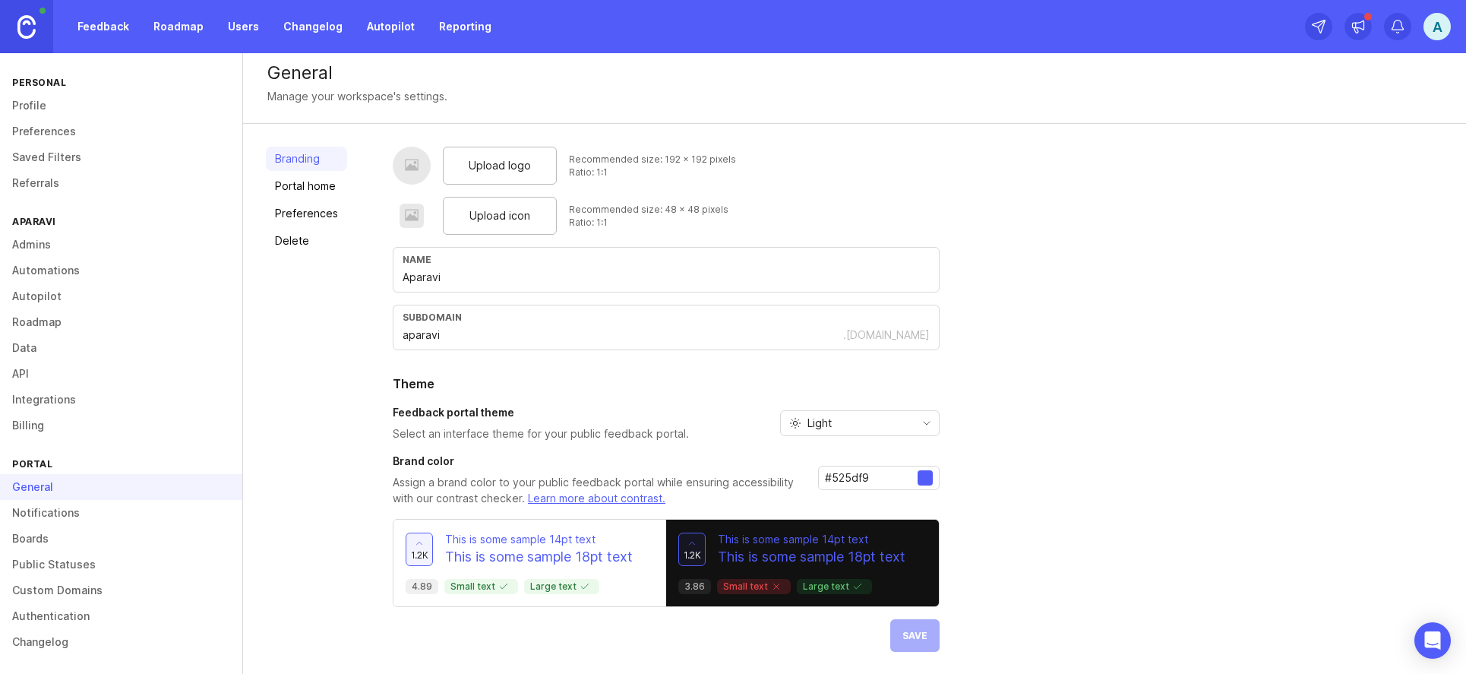
scroll to position [8, 0]
click at [863, 485] on input "#525df9" at bounding box center [871, 477] width 93 height 17
paste input "fe9015"
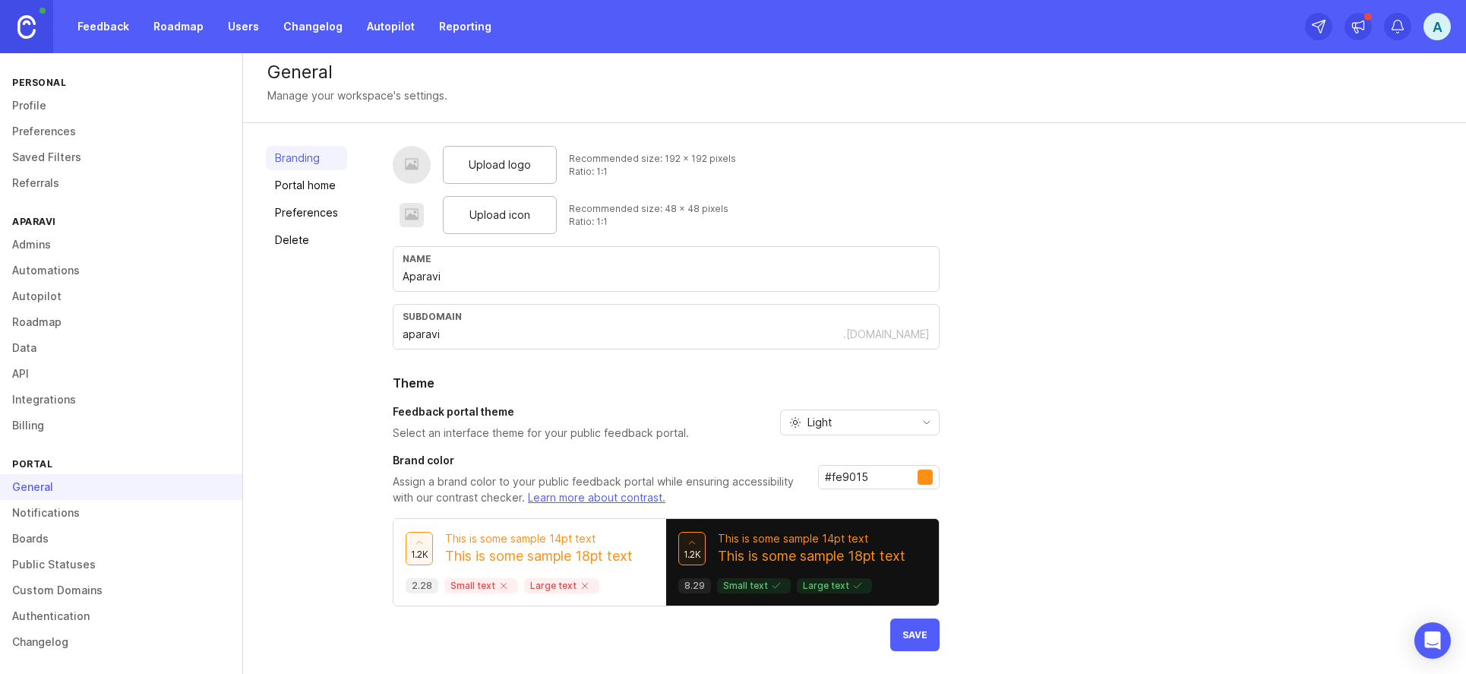
type input "#fe9015"
click at [1015, 504] on div "Upload logo Recommended size: 192 x 192 pixels Ratio: 1:1 Upload icon Recommend…" at bounding box center [918, 398] width 1050 height 505
click at [882, 472] on input "#fe9015" at bounding box center [871, 477] width 93 height 17
click at [999, 475] on div "Upload logo Recommended size: 192 x 192 pixels Ratio: 1:1 Upload icon Recommend…" at bounding box center [918, 398] width 1050 height 505
click at [922, 478] on div at bounding box center [924, 476] width 15 height 15
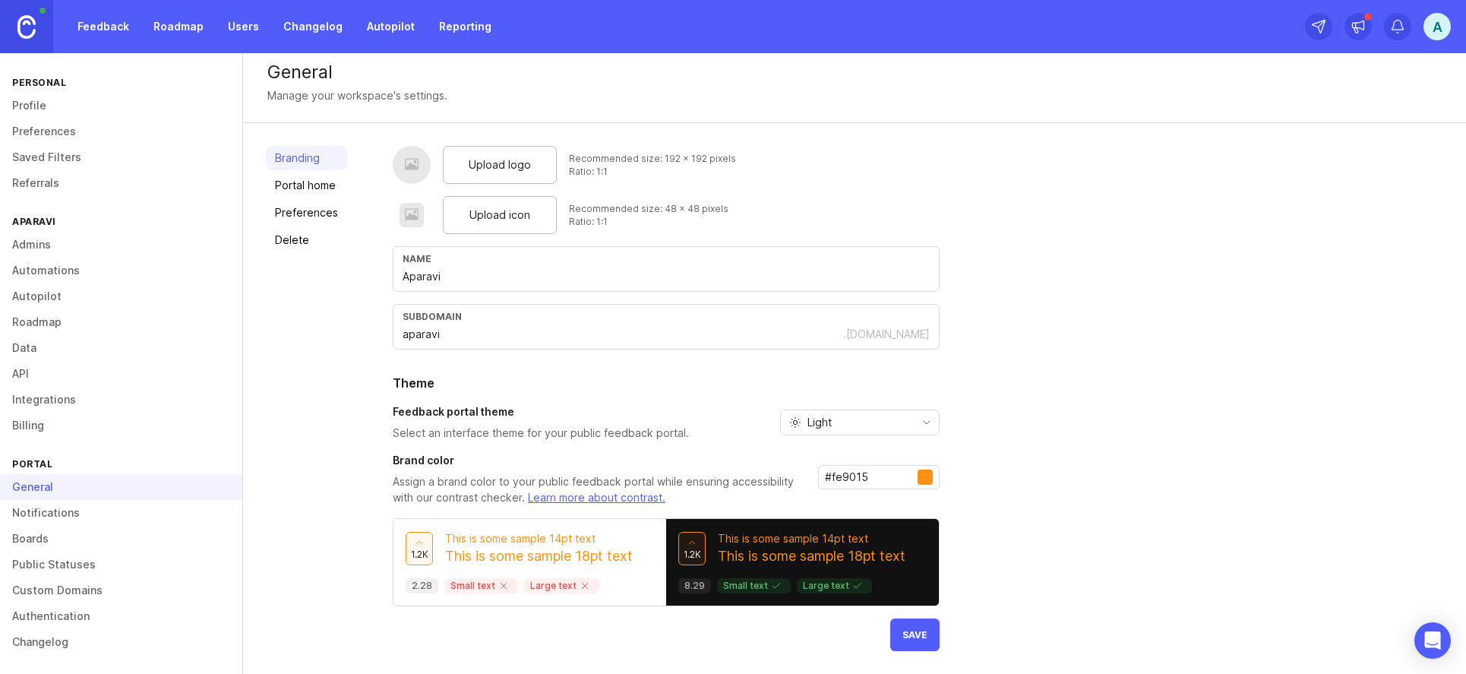
click at [923, 469] on div "#fe9015" at bounding box center [879, 477] width 122 height 24
drag, startPoint x: 923, startPoint y: 469, endPoint x: 1034, endPoint y: 479, distance: 110.6
click at [1034, 479] on div "Upload logo Recommended size: 192 x 192 pixels Ratio: 1:1 Upload icon Recommend…" at bounding box center [918, 398] width 1050 height 505
click at [928, 637] on button "Save" at bounding box center [914, 634] width 49 height 33
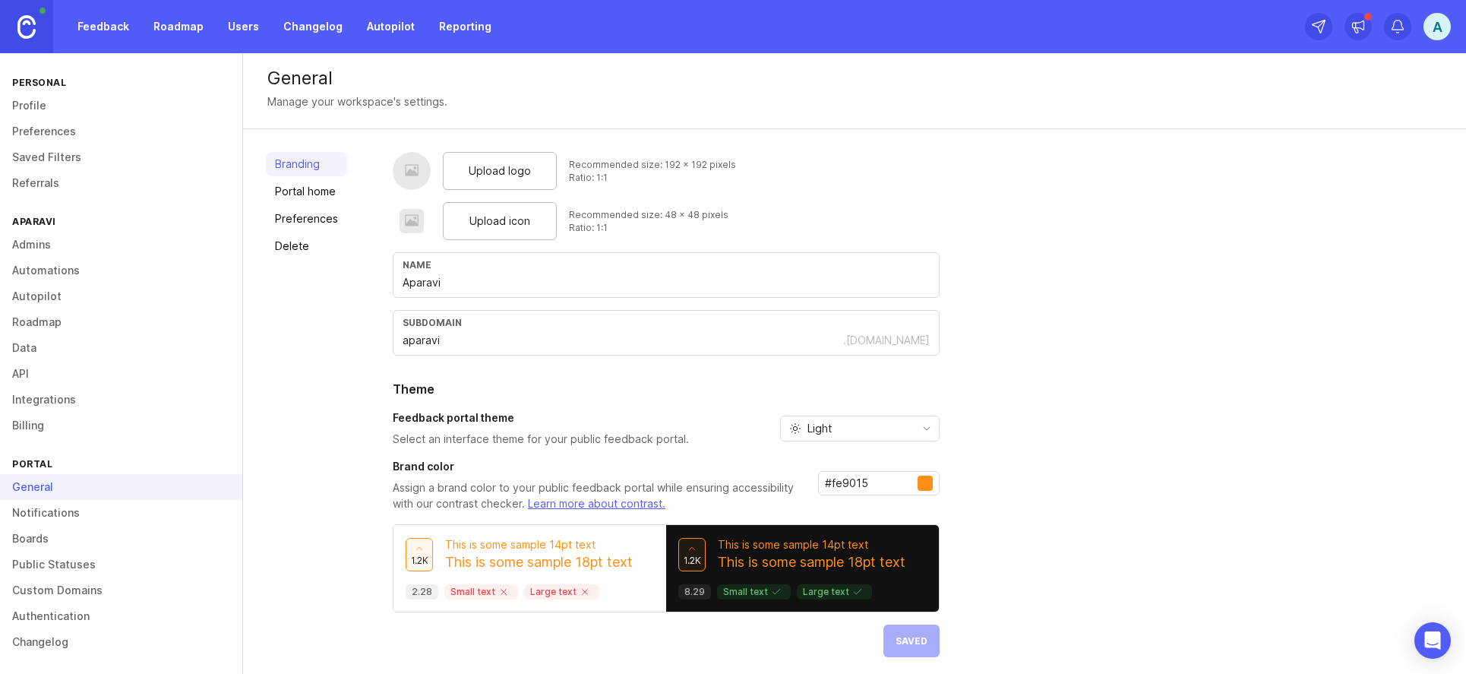
scroll to position [0, 0]
click at [516, 182] on div "Upload logo" at bounding box center [500, 173] width 114 height 38
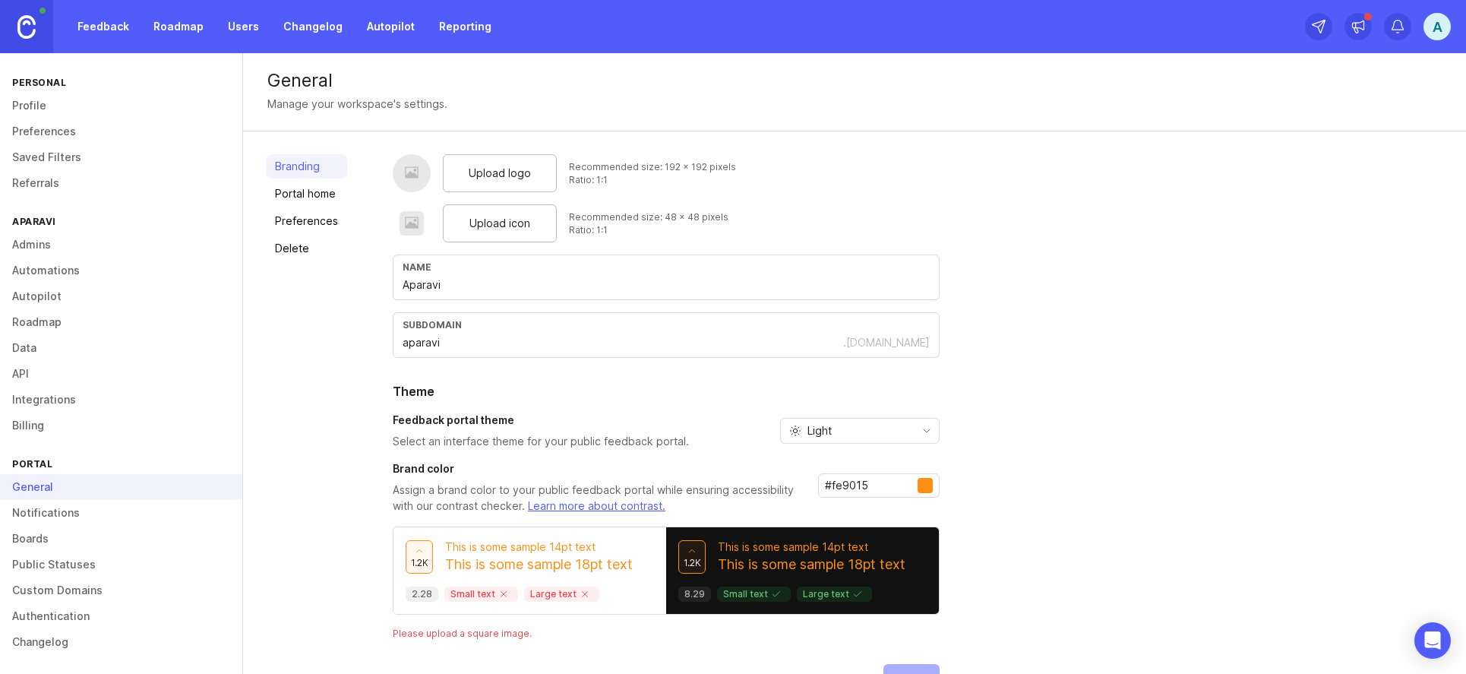
click at [397, 167] on div at bounding box center [412, 173] width 38 height 38
click at [491, 182] on div "Upload logo" at bounding box center [500, 173] width 114 height 38
click at [491, 219] on span "Upload icon" at bounding box center [499, 223] width 61 height 17
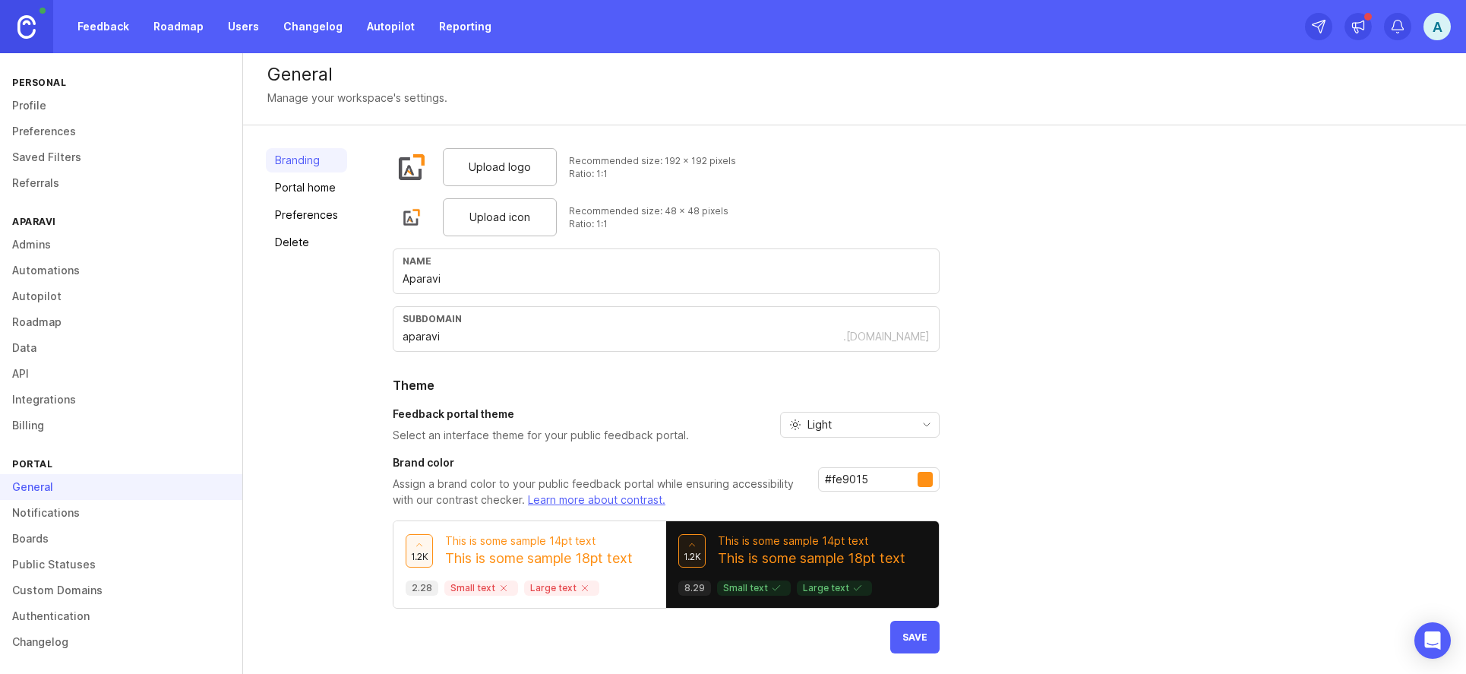
scroll to position [8, 0]
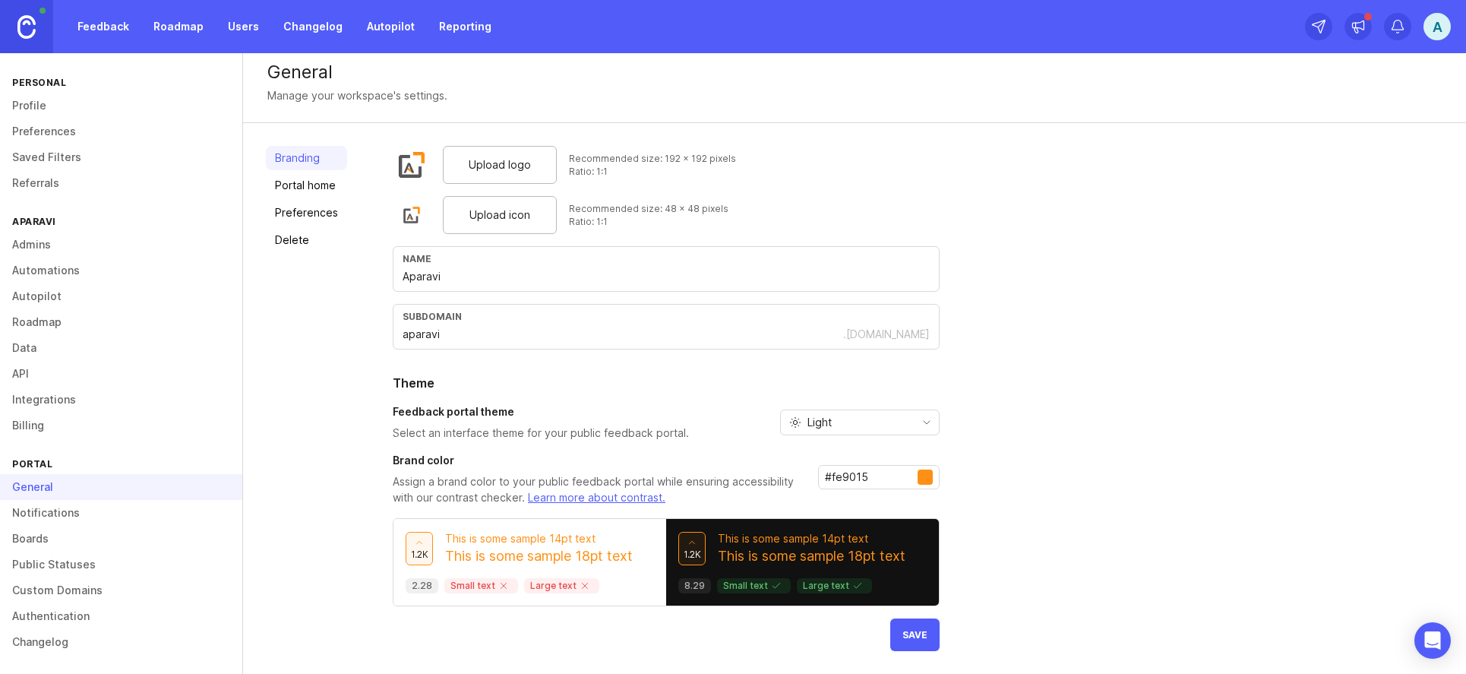
click at [891, 614] on div "Upload logo Recommended size: 192 x 192 pixels Ratio: 1:1 Upload icon Recommend…" at bounding box center [666, 398] width 547 height 505
click at [917, 644] on button "Save" at bounding box center [914, 634] width 49 height 33
click at [58, 541] on link "Boards" at bounding box center [121, 539] width 242 height 26
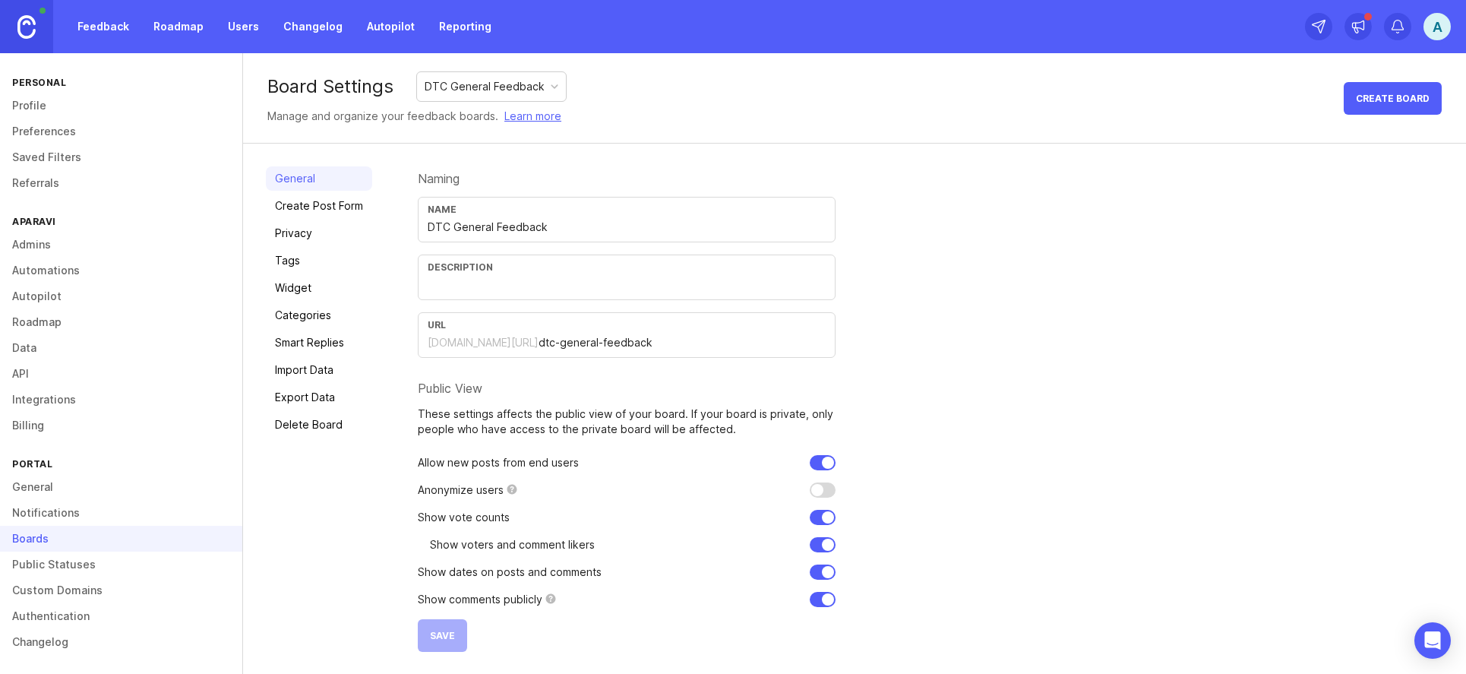
click at [501, 279] on input "text" at bounding box center [627, 284] width 398 height 17
click at [76, 23] on link "Feedback" at bounding box center [103, 26] width 70 height 27
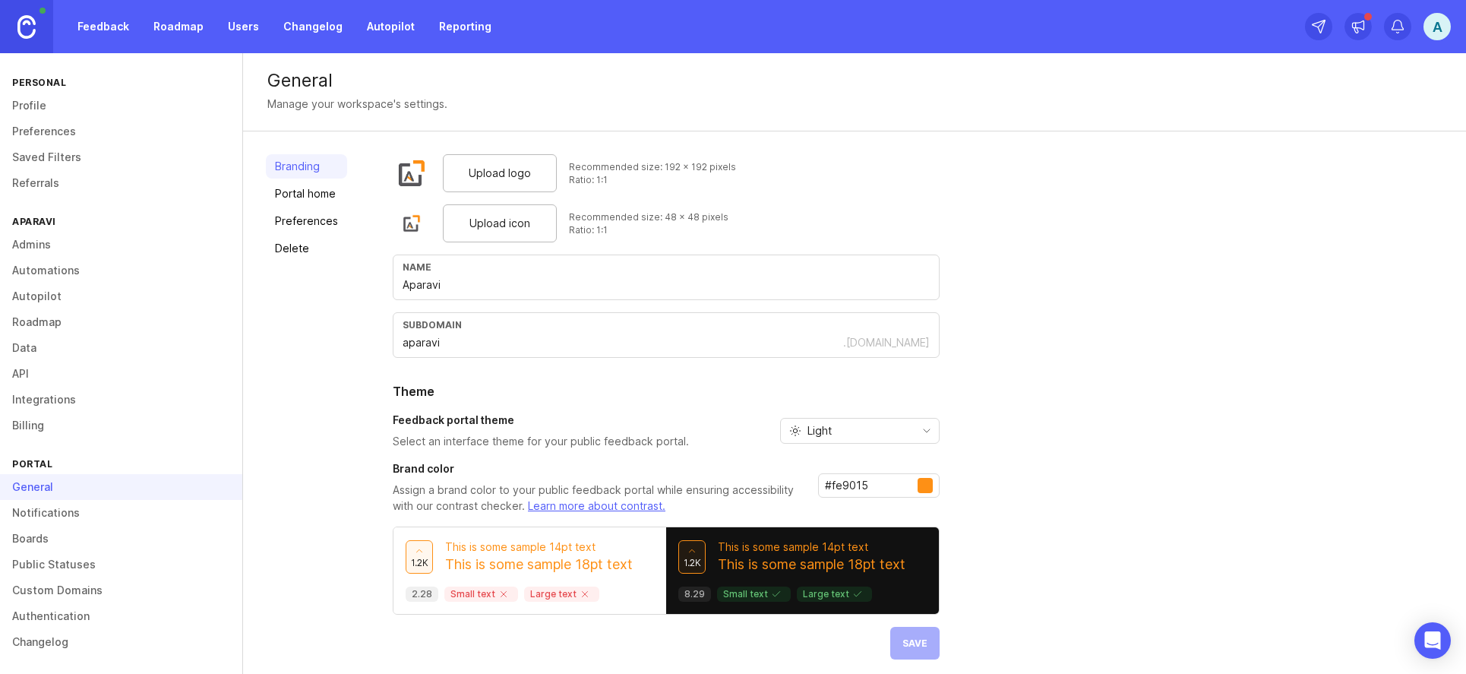
click at [125, 545] on link "Boards" at bounding box center [121, 539] width 242 height 26
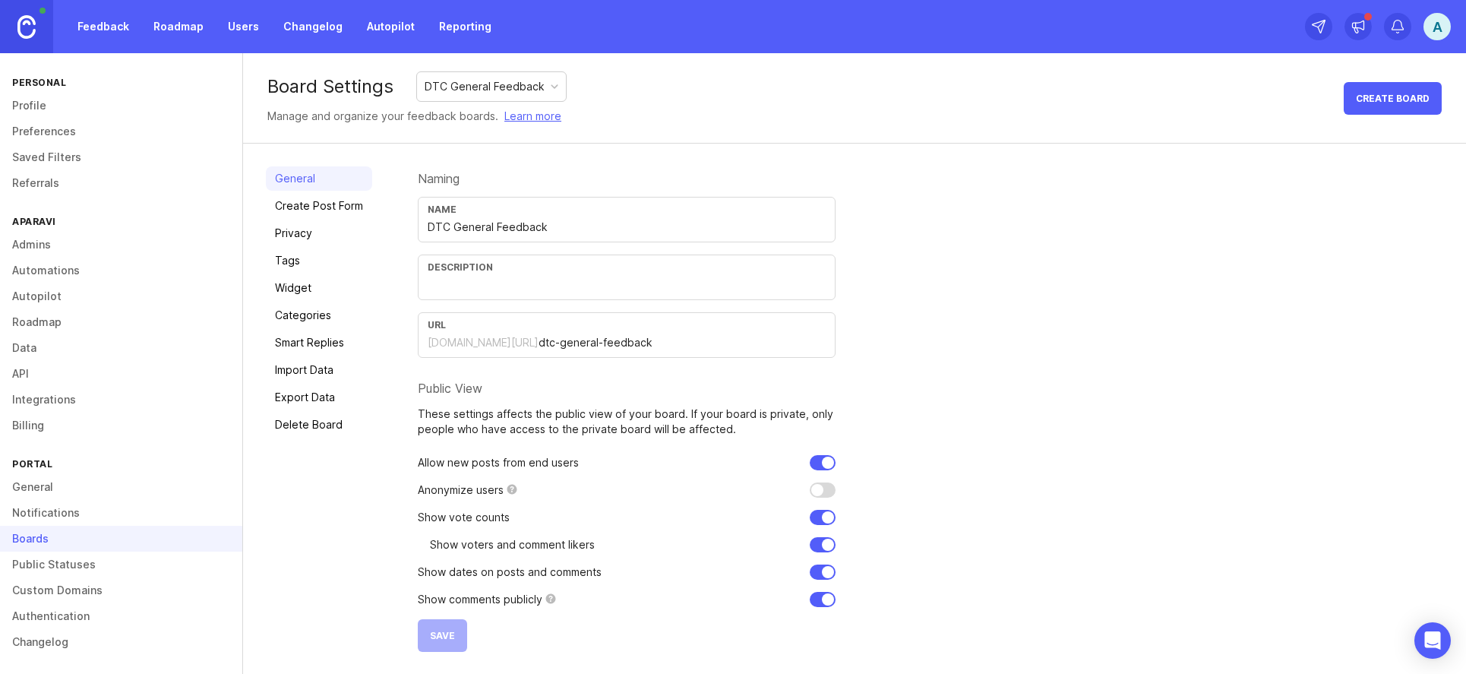
click at [311, 211] on link "Create Post Form" at bounding box center [319, 206] width 106 height 24
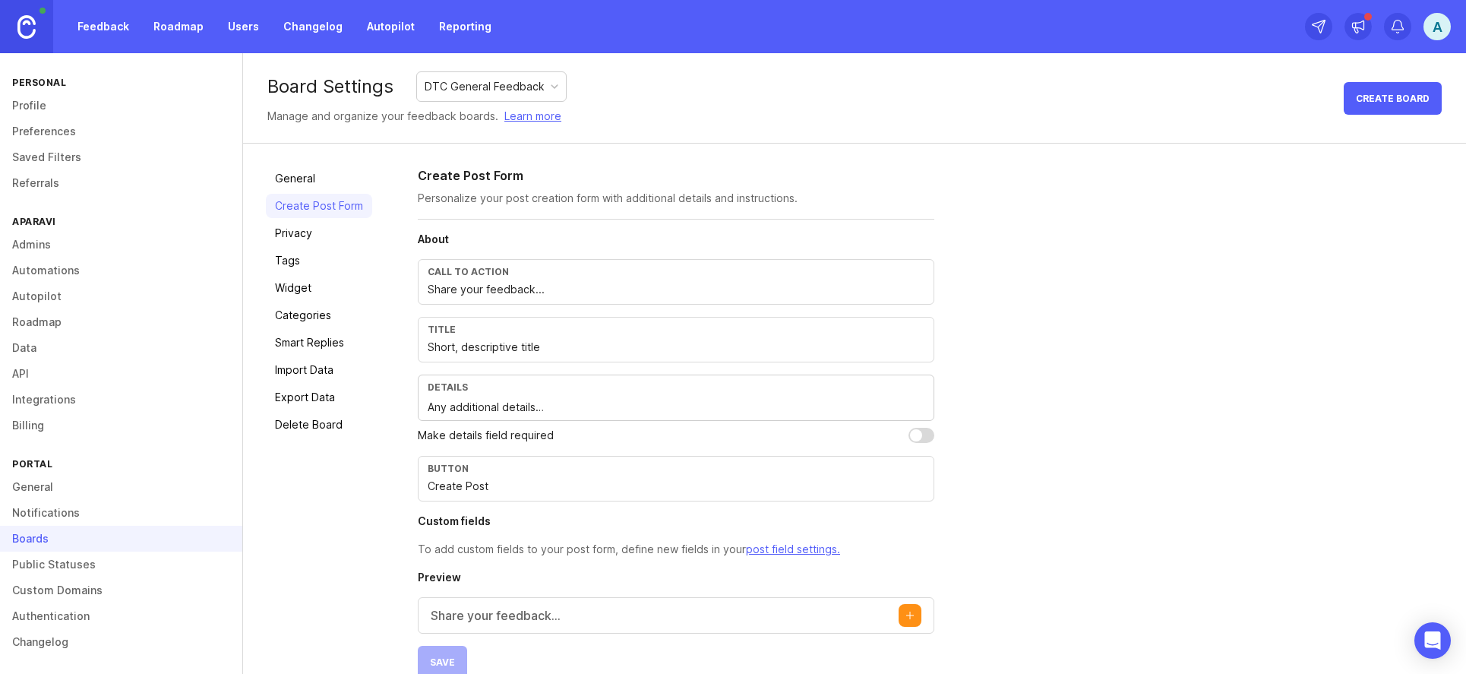
click at [604, 286] on input "Share your feedback..." at bounding box center [676, 289] width 497 height 17
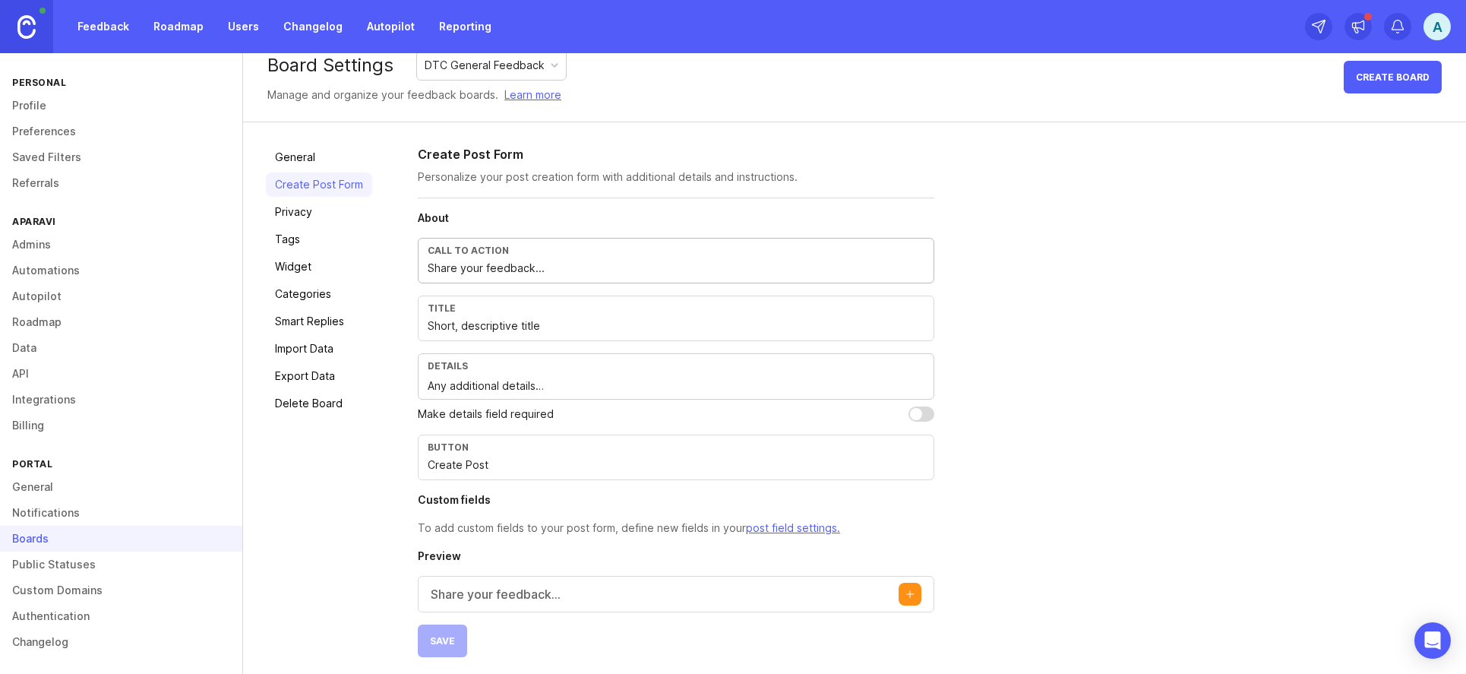
scroll to position [27, 0]
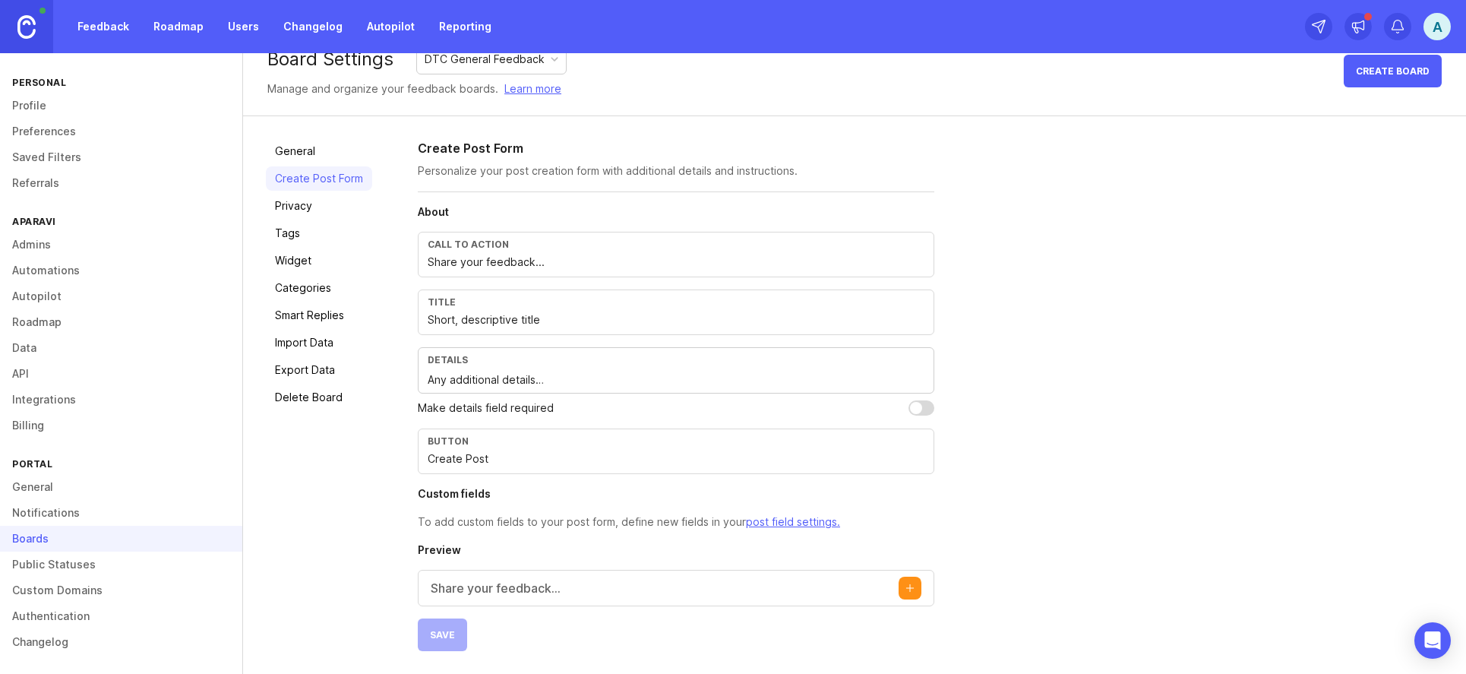
click at [582, 330] on div "Title Short, descriptive title" at bounding box center [676, 312] width 516 height 46
drag, startPoint x: 582, startPoint y: 330, endPoint x: 233, endPoint y: 323, distance: 349.4
click at [233, 323] on div "Personal Profile Preferences Saved Filters Referrals Aparavi Admins Automations…" at bounding box center [733, 363] width 1466 height 620
click at [535, 335] on section "About Call to action Share your feedback... Title Short, descriptive title Deta…" at bounding box center [676, 367] width 516 height 326
click at [512, 305] on div "Title" at bounding box center [676, 301] width 497 height 11
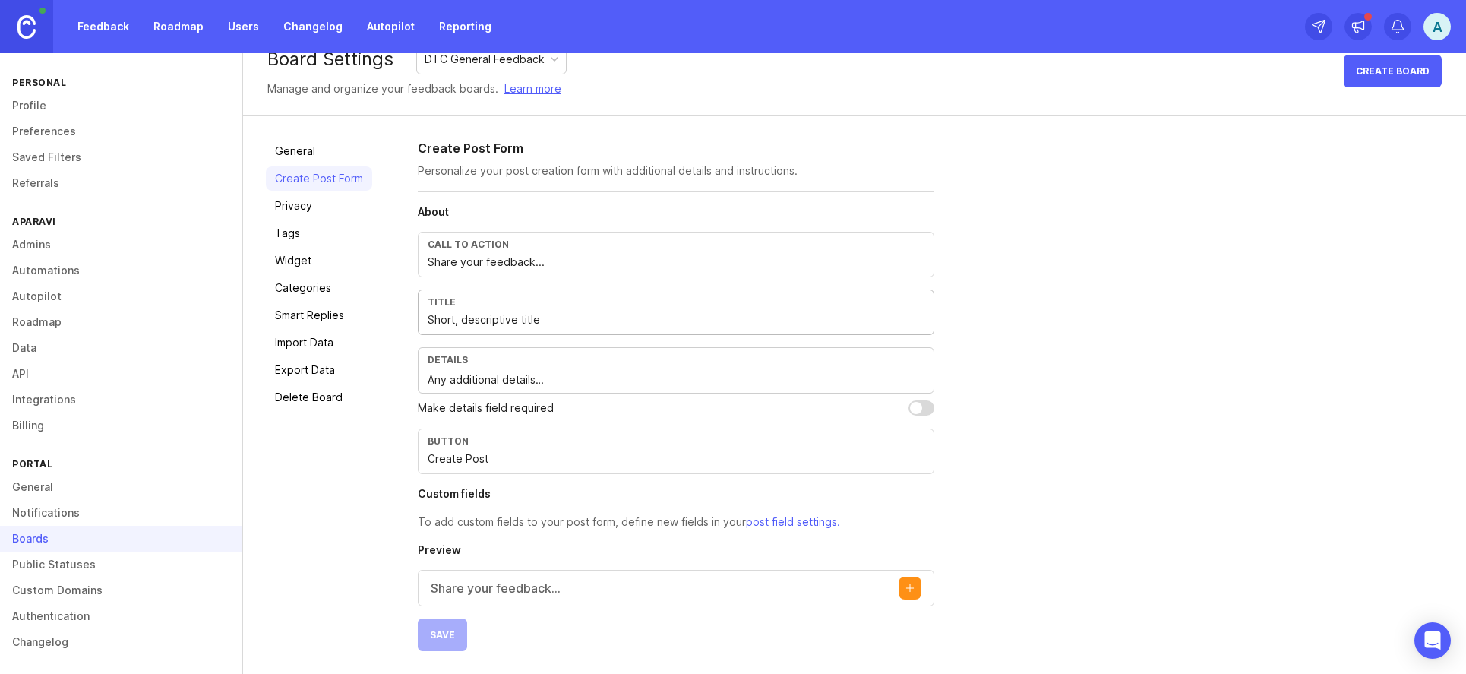
click at [517, 316] on input "Short, descriptive title" at bounding box center [676, 319] width 497 height 17
click at [556, 318] on input "Short, descriptive title" at bounding box center [676, 319] width 497 height 17
drag, startPoint x: 556, startPoint y: 318, endPoint x: 399, endPoint y: 315, distance: 156.5
click at [399, 315] on div "General Create Post Form Privacy Tags Widget Categories Smart Replies Import Da…" at bounding box center [854, 394] width 1223 height 557
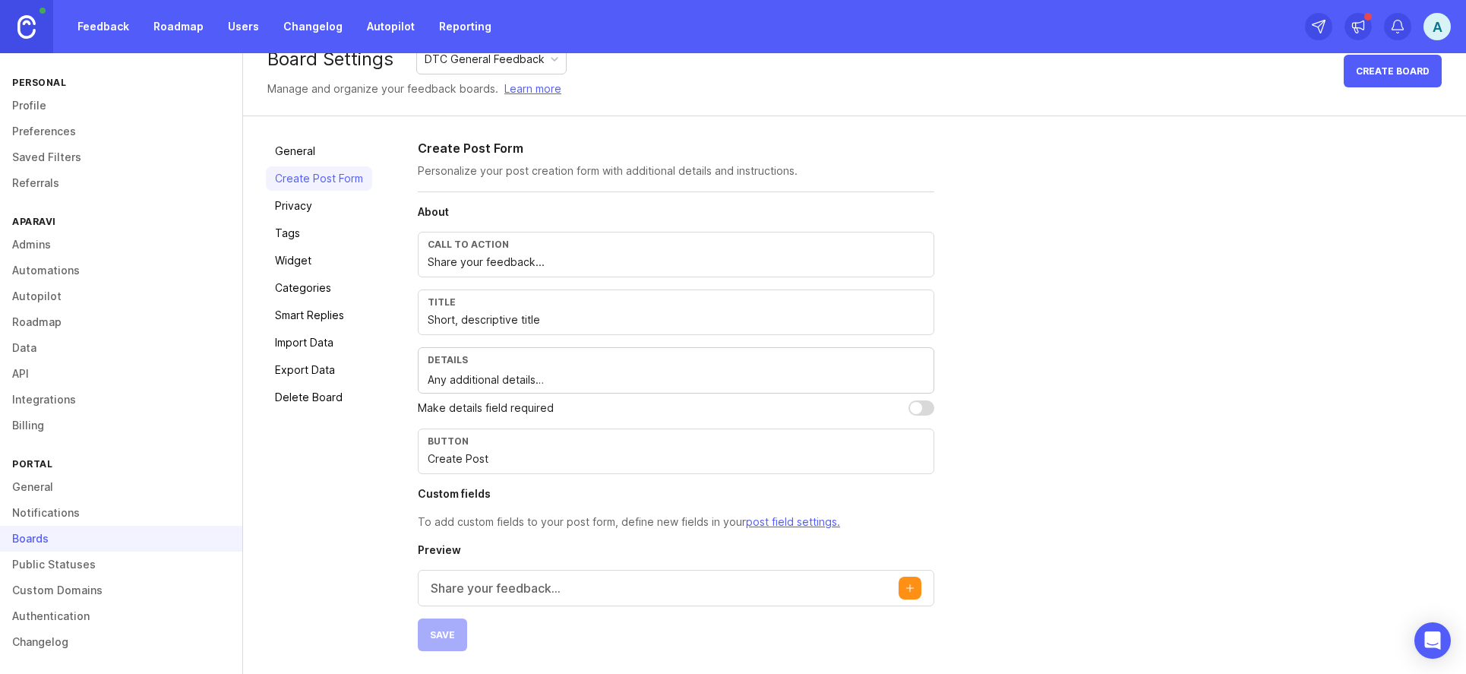
click at [633, 298] on div "Title" at bounding box center [676, 301] width 497 height 11
click at [552, 262] on input "Share your feedback..." at bounding box center [676, 262] width 497 height 17
drag, startPoint x: 556, startPoint y: 314, endPoint x: 402, endPoint y: 319, distance: 153.5
click at [402, 319] on div "General Create Post Form Privacy Tags Widget Categories Smart Replies Import Da…" at bounding box center [854, 394] width 1223 height 557
paste input "Which flow or feature needs attention?"
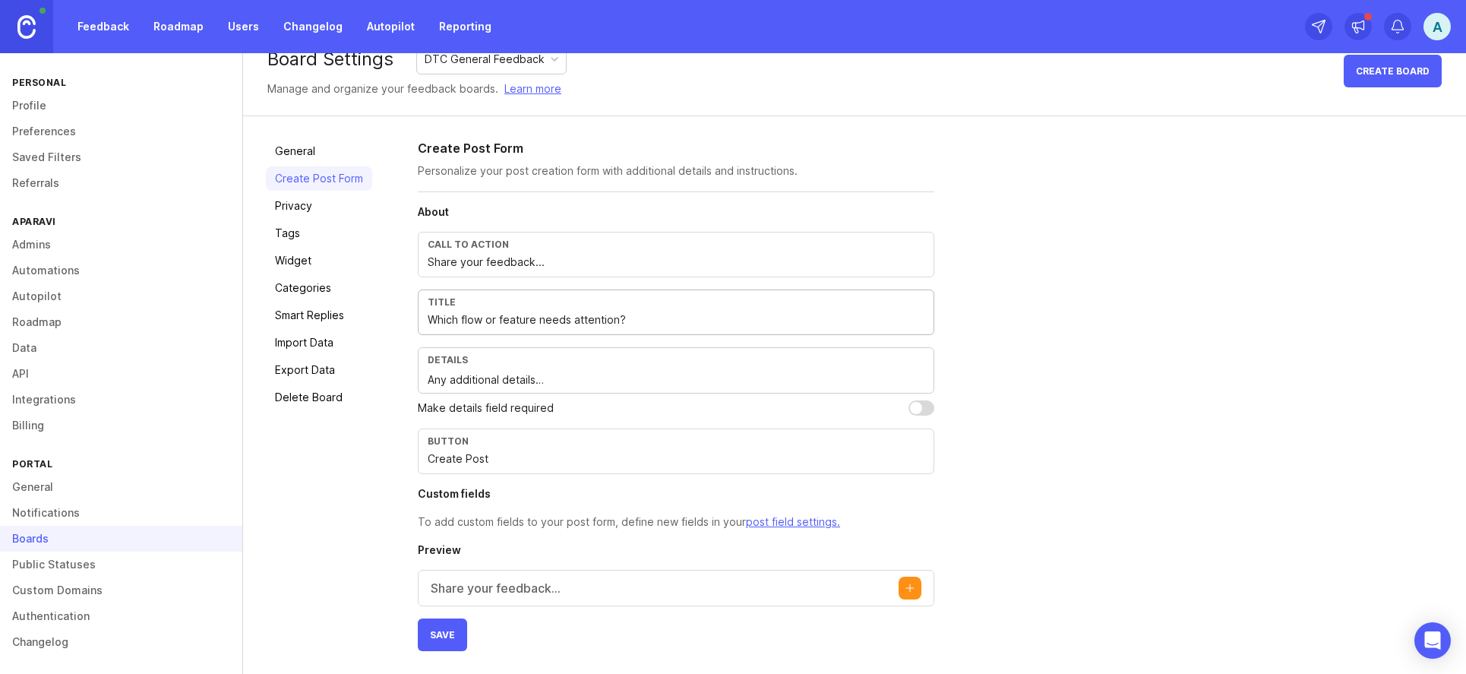
type input "Which flow or feature needs attention?"
click at [914, 592] on button "Create post" at bounding box center [909, 587] width 23 height 23
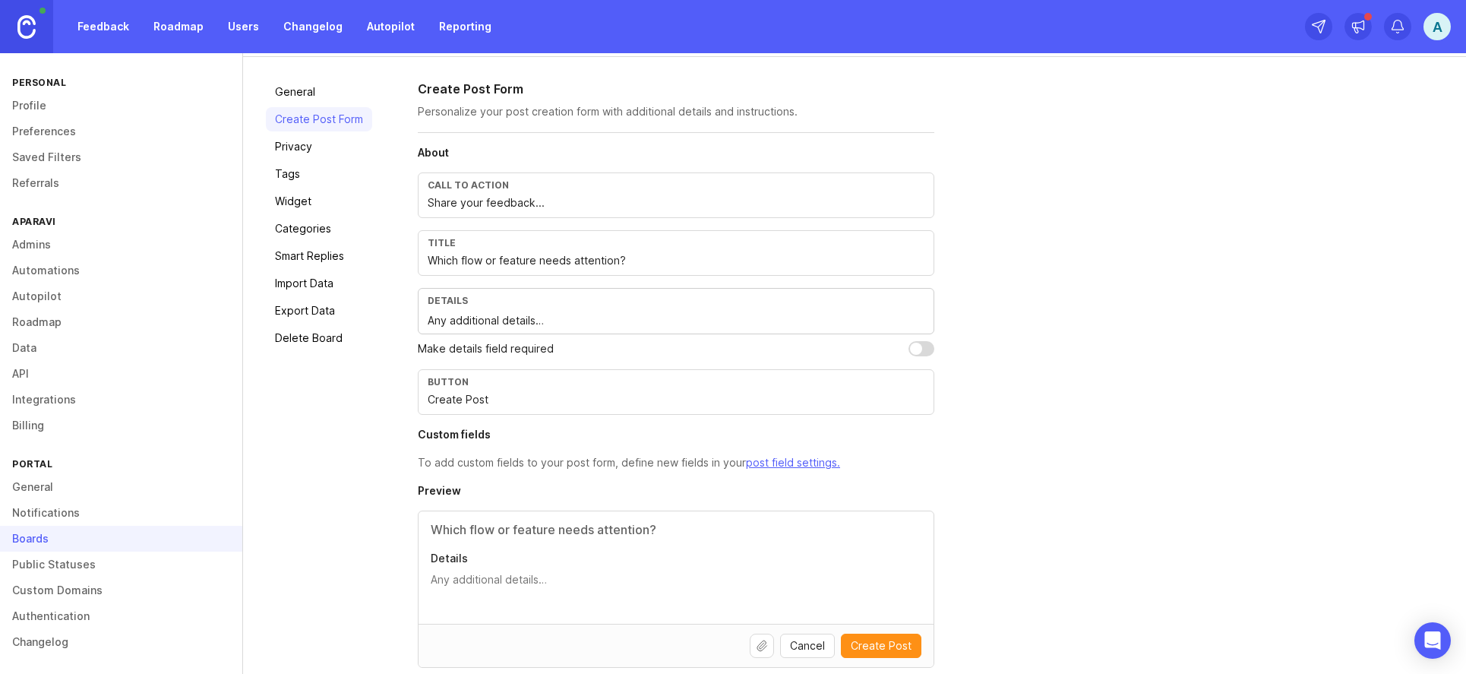
scroll to position [148, 0]
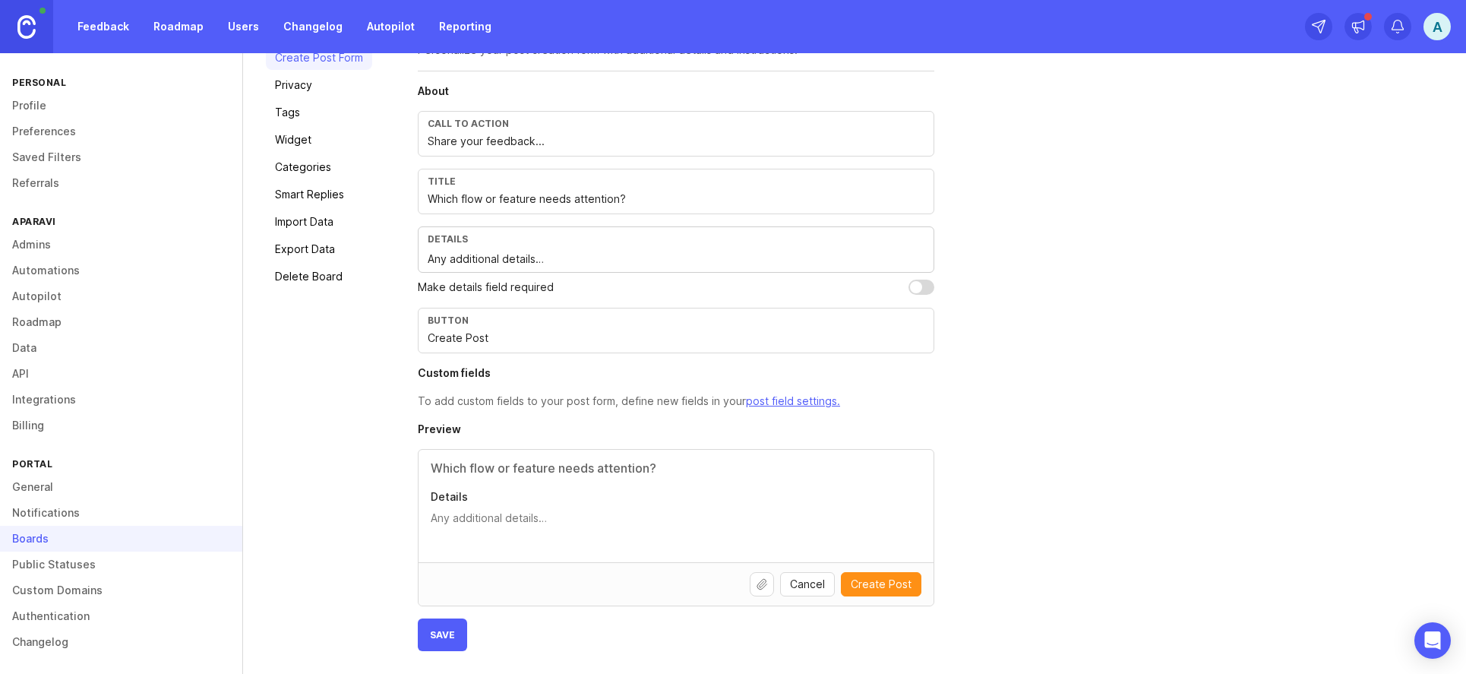
click at [464, 202] on input "Which flow or feature needs attention?" at bounding box center [676, 199] width 497 height 17
click at [468, 248] on div "Details Any additional details…" at bounding box center [676, 249] width 516 height 46
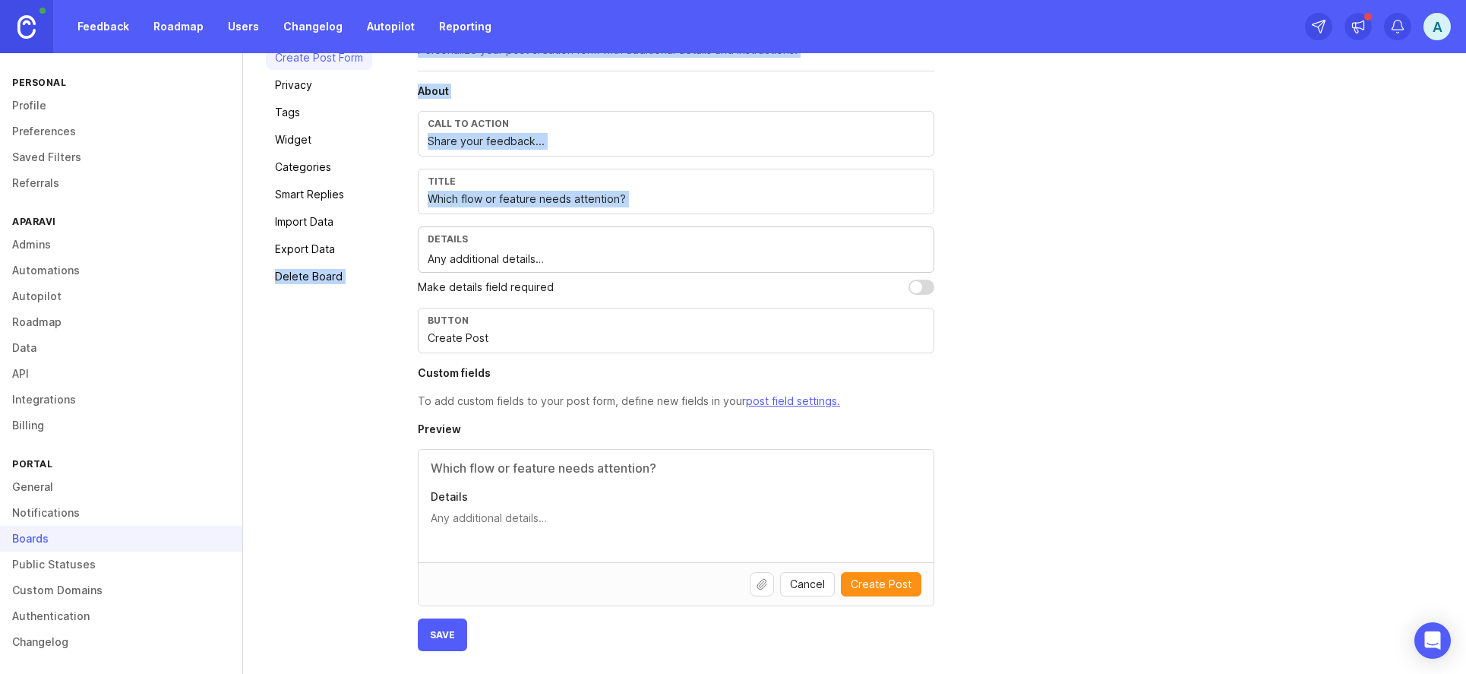
drag, startPoint x: 594, startPoint y: 247, endPoint x: 385, endPoint y: 250, distance: 208.9
click at [385, 250] on div "General Create Post Form Privacy Tags Widget Categories Smart Replies Import Da…" at bounding box center [854, 334] width 1223 height 678
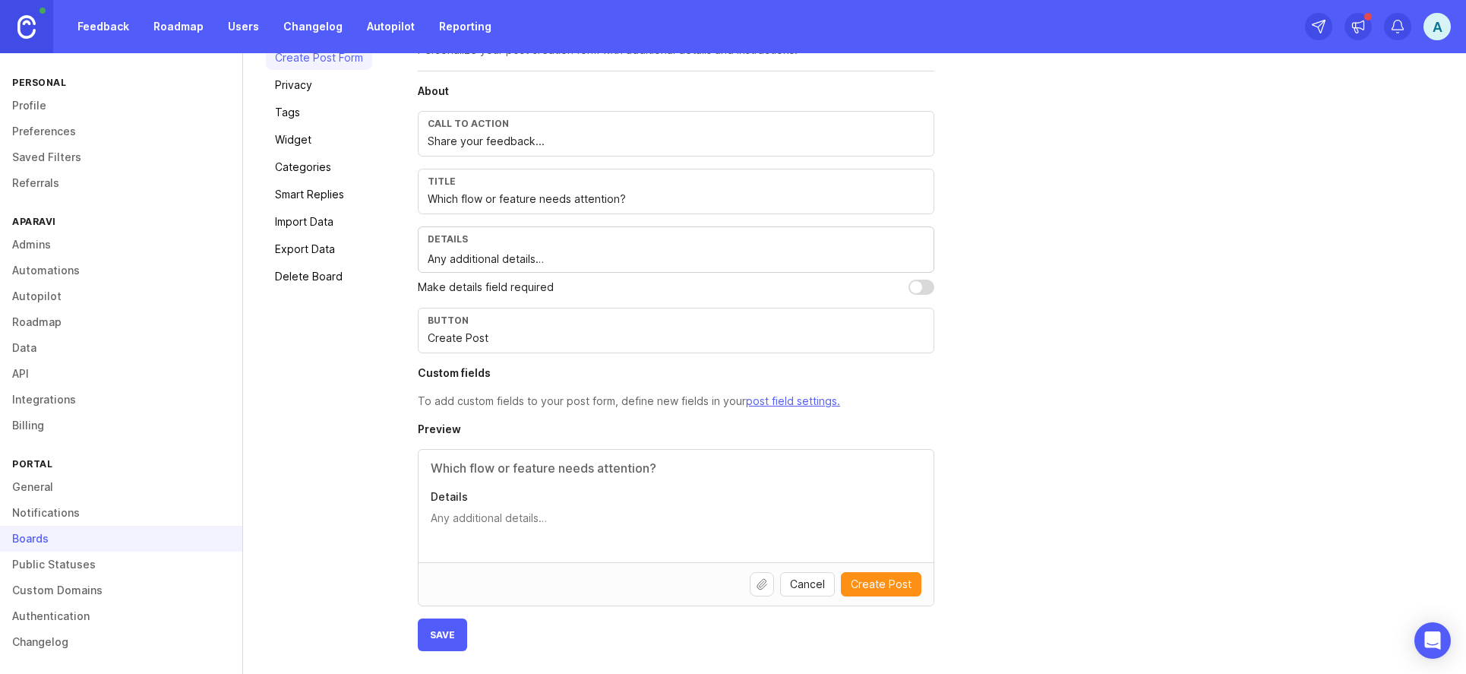
drag, startPoint x: 385, startPoint y: 250, endPoint x: 564, endPoint y: 264, distance: 179.7
drag, startPoint x: 564, startPoint y: 264, endPoint x: 390, endPoint y: 263, distance: 174.7
click at [390, 263] on div "General Create Post Form Privacy Tags Widget Categories Smart Replies Import Da…" at bounding box center [854, 334] width 1223 height 678
paste textarea "Describe the problem. Example: "Importing data takes too many steps" or "Onboar…"
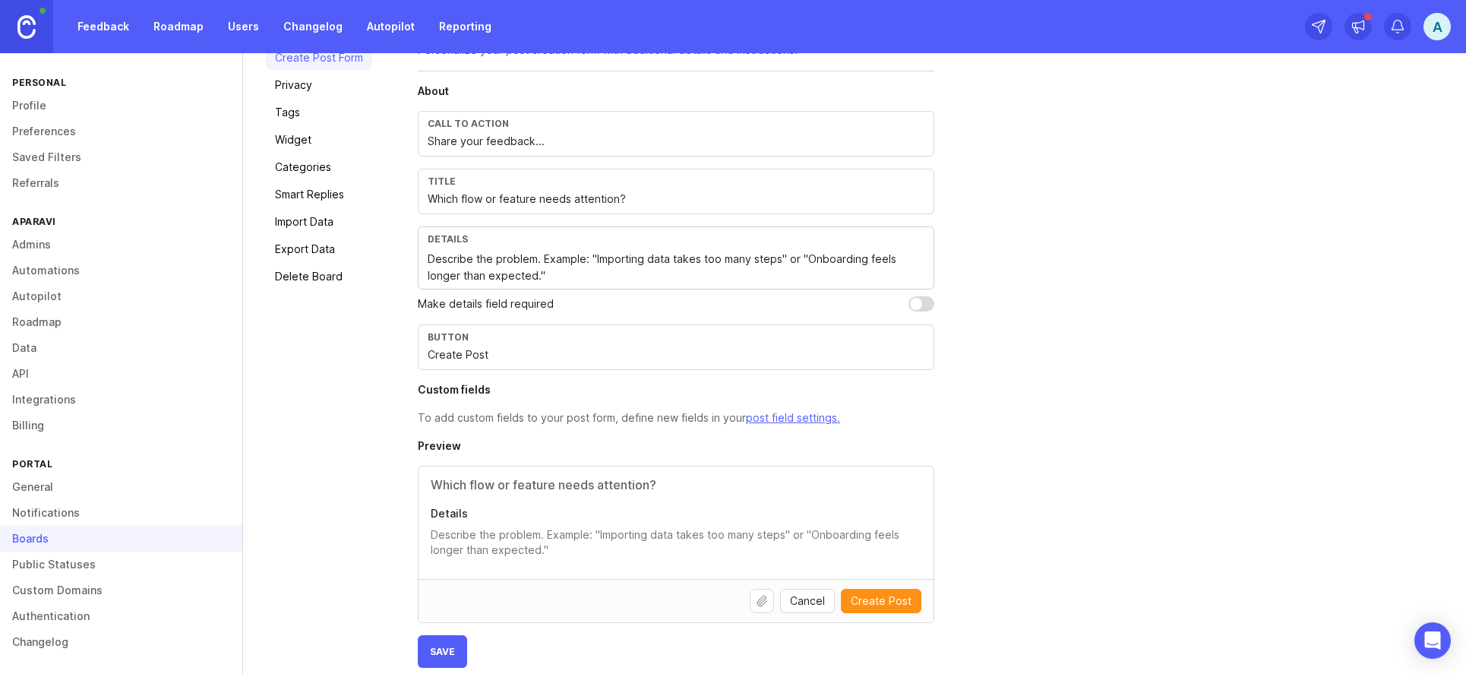
click at [675, 271] on textarea "Describe the problem. Example: "Importing data takes too many steps" or "Onboar…" at bounding box center [676, 267] width 497 height 33
paste textarea "👉 Please follow this structure to make your feedback actionable: Step(s): Where…"
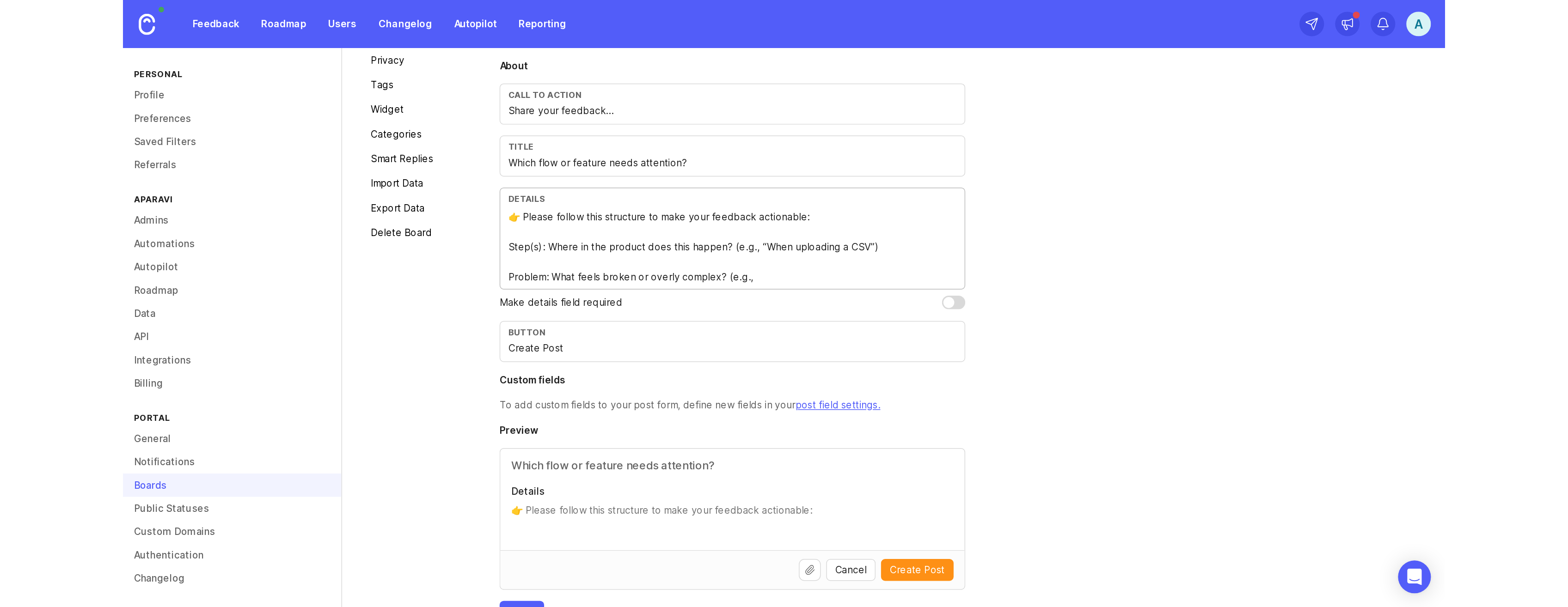
scroll to position [85, 0]
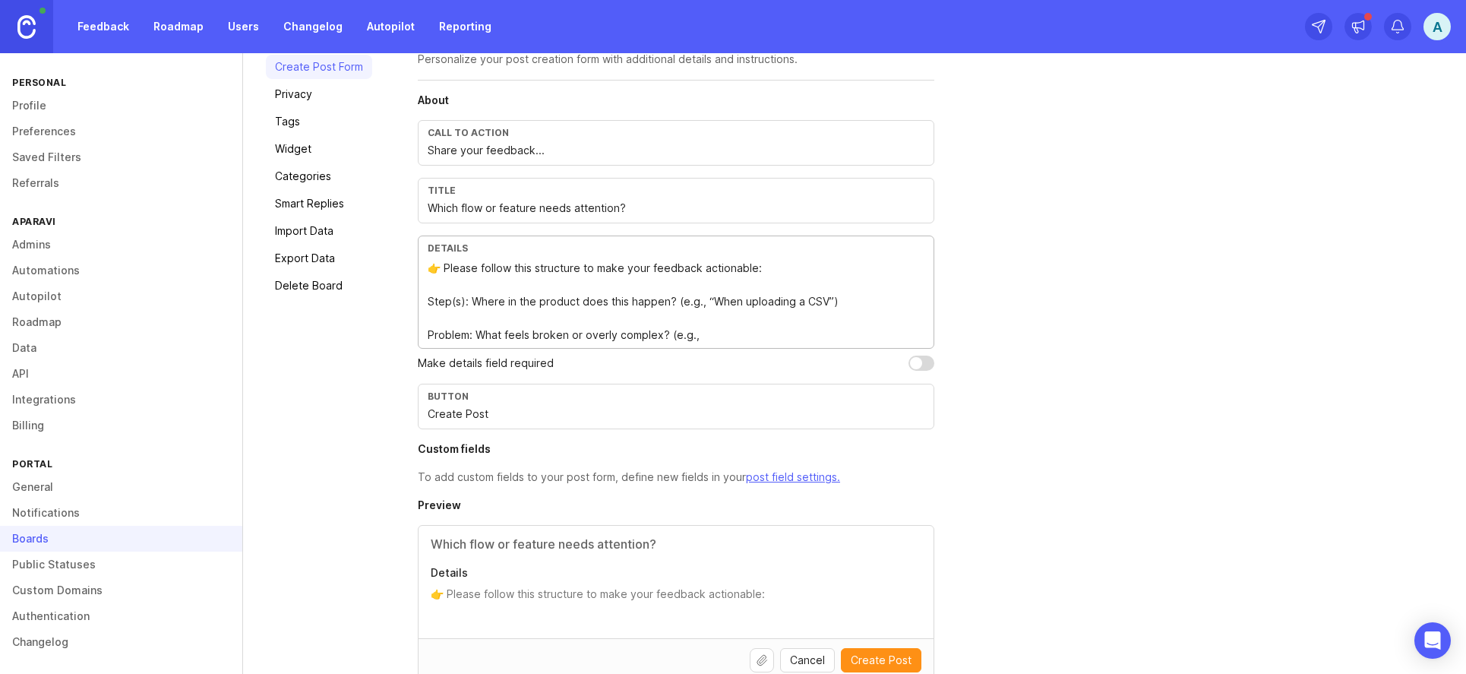
click at [440, 298] on textarea "👉 Please follow this structure to make your feedback actionable: Step(s): Where…" at bounding box center [676, 302] width 497 height 84
drag, startPoint x: 429, startPoint y: 298, endPoint x: 533, endPoint y: 294, distance: 104.1
click at [430, 298] on textarea "👉 Please follow this structure to make your feedback actionable: Step(s): Where…" at bounding box center [676, 302] width 497 height 84
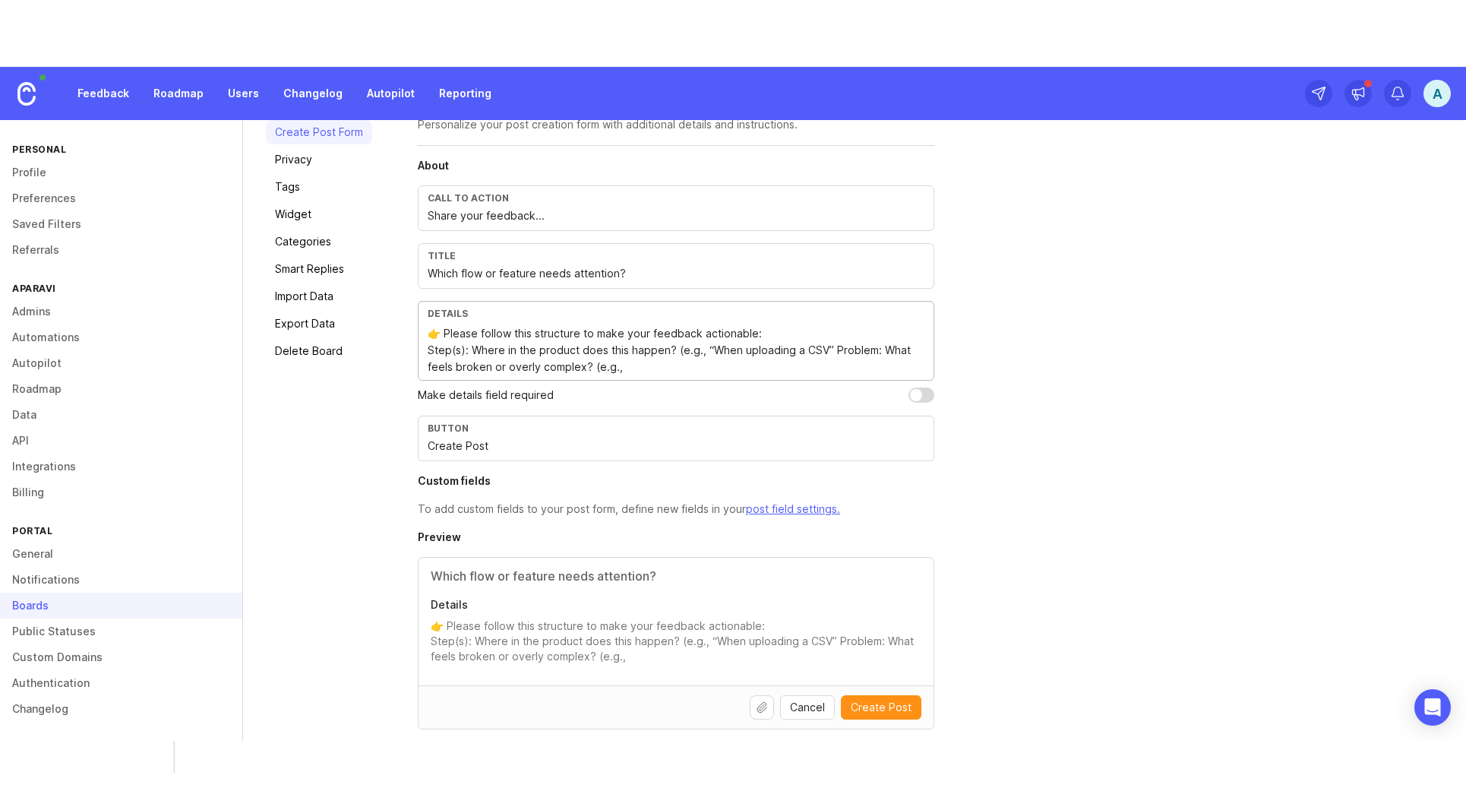
scroll to position [197, 0]
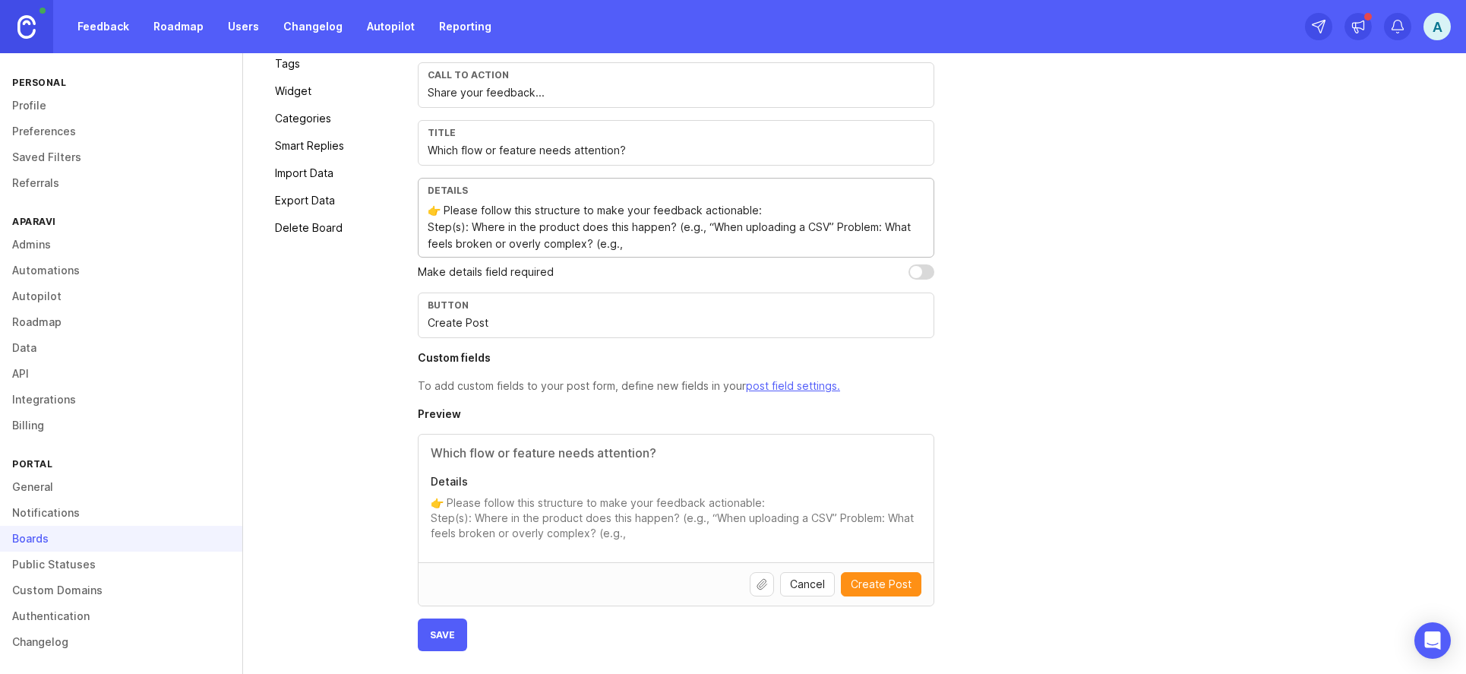
drag, startPoint x: 481, startPoint y: 207, endPoint x: 302, endPoint y: 214, distance: 179.4
click at [302, 214] on div "General Create Post Form Privacy Tags Widget Categories Smart Replies Import Da…" at bounding box center [854, 310] width 1223 height 727
click at [750, 232] on textarea "👉 Please follow this structure to make your feedback actionable: Step(s): Where…" at bounding box center [676, 227] width 497 height 50
click at [676, 248] on textarea "👉 Please follow this structure to make your feedback actionable: Step(s): Where…" at bounding box center [676, 227] width 497 height 50
click at [826, 232] on textarea "👉 Please follow this structure to make your feedback actionable: Step(s): Where…" at bounding box center [676, 227] width 497 height 50
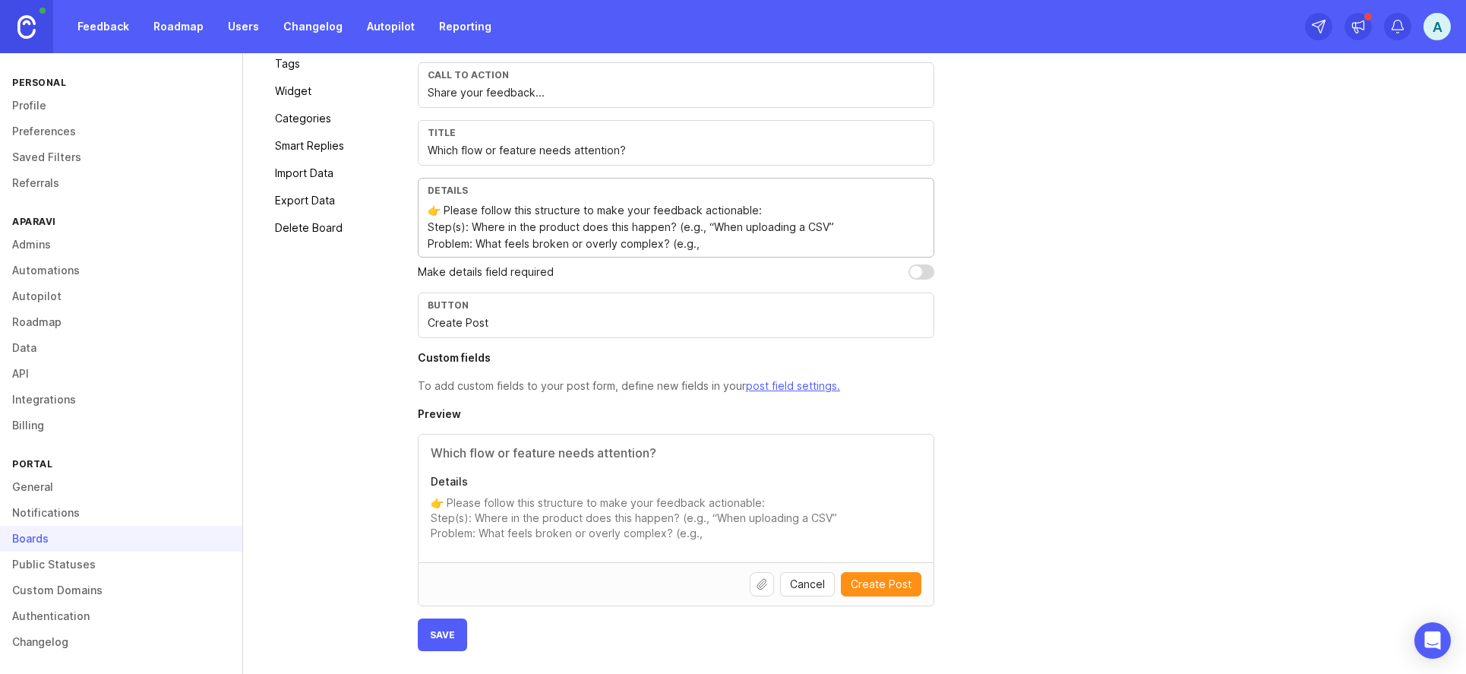
click at [661, 248] on textarea "👉 Please follow this structure to make your feedback actionable: Step(s): Where…" at bounding box center [676, 227] width 497 height 50
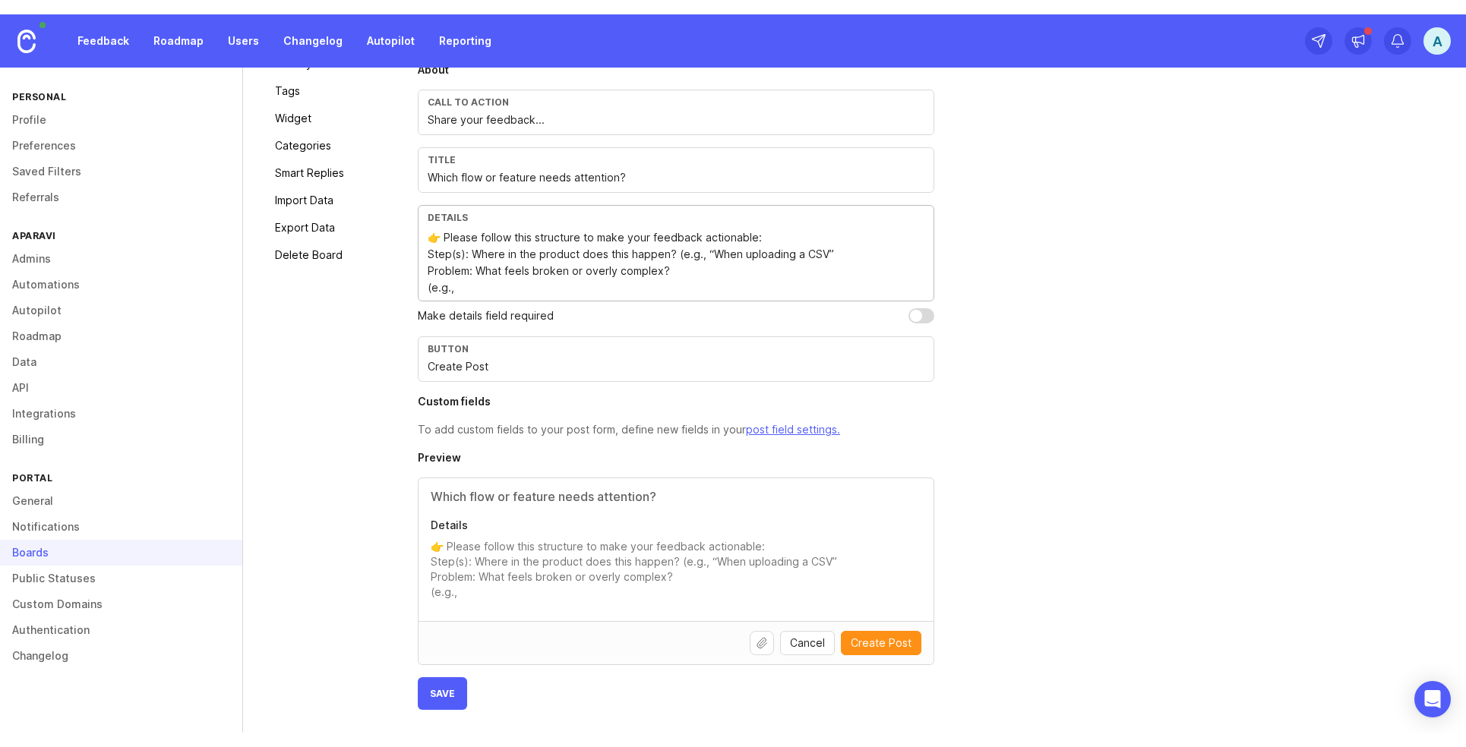
scroll to position [155, 0]
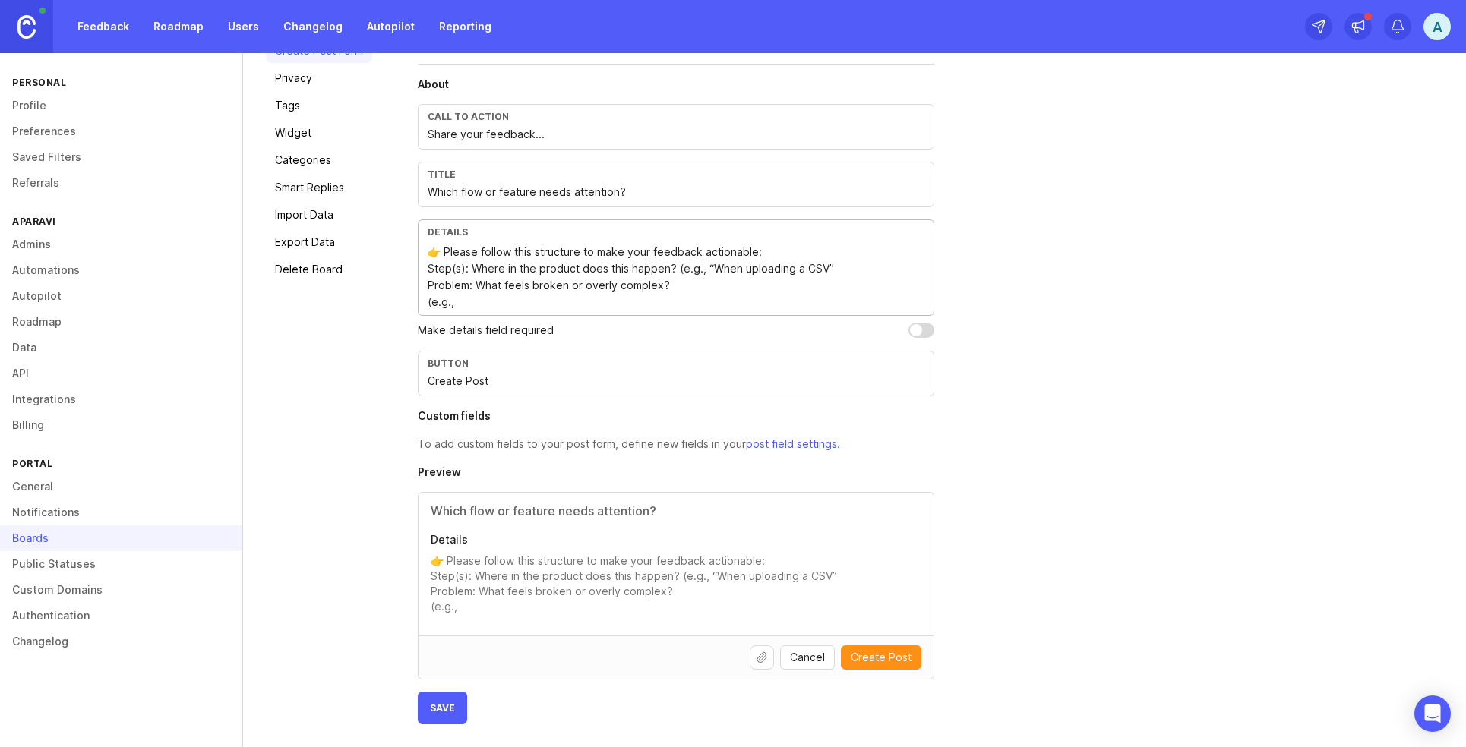
click at [491, 301] on textarea "👉 Please follow this structure to make your feedback actionable: Step(s): Where…" at bounding box center [676, 277] width 497 height 67
click at [429, 272] on textarea "👉 Please follow this structure to make your feedback actionable: Step(s): Where…" at bounding box center [676, 277] width 497 height 67
click at [1434, 128] on div "General Create Post Form Privacy Tags Widget Categories Smart Replies Import Da…" at bounding box center [854, 368] width 1223 height 759
drag, startPoint x: 816, startPoint y: 262, endPoint x: 682, endPoint y: 275, distance: 135.0
click at [421, 288] on div "Details 👉 Please follow this structure to make your feedback actionable: 1) Ste…" at bounding box center [676, 267] width 516 height 96
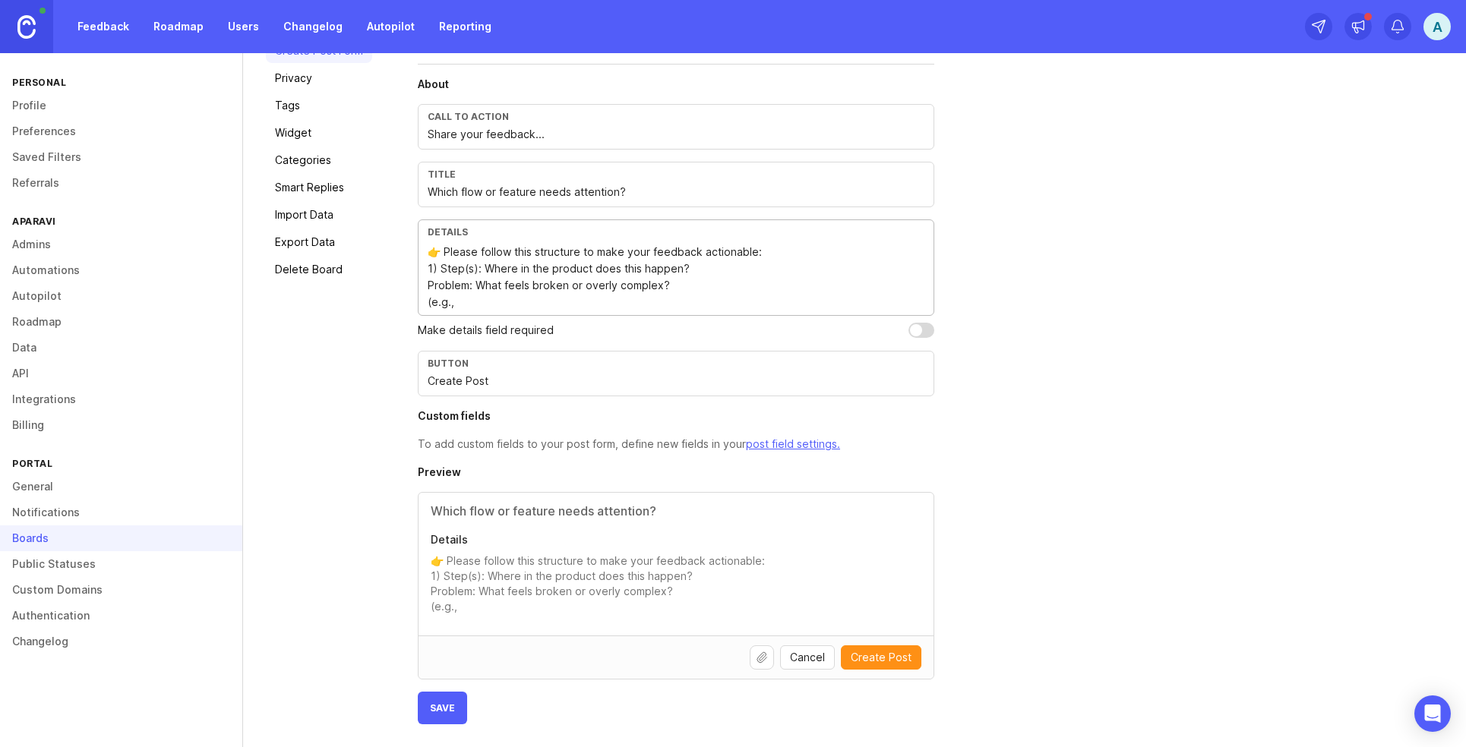
click at [426, 289] on div "Details 👉 Please follow this structure to make your feedback actionable: 1) Ste…" at bounding box center [676, 267] width 516 height 96
click at [425, 283] on div "Details 👉 Please follow this structure to make your feedback actionable: 1) Ste…" at bounding box center [676, 267] width 516 height 96
click at [425, 287] on div "Details 👉 Please follow this structure to make your feedback actionable: 1) Ste…" at bounding box center [676, 267] width 516 height 96
click at [426, 288] on div "Details 👉 Please follow this structure to make your feedback actionable: 1) Ste…" at bounding box center [676, 267] width 516 height 96
click at [706, 269] on textarea "👉 Please follow this structure to make your feedback actionable: 1) Step(s): Wh…" at bounding box center [676, 277] width 497 height 67
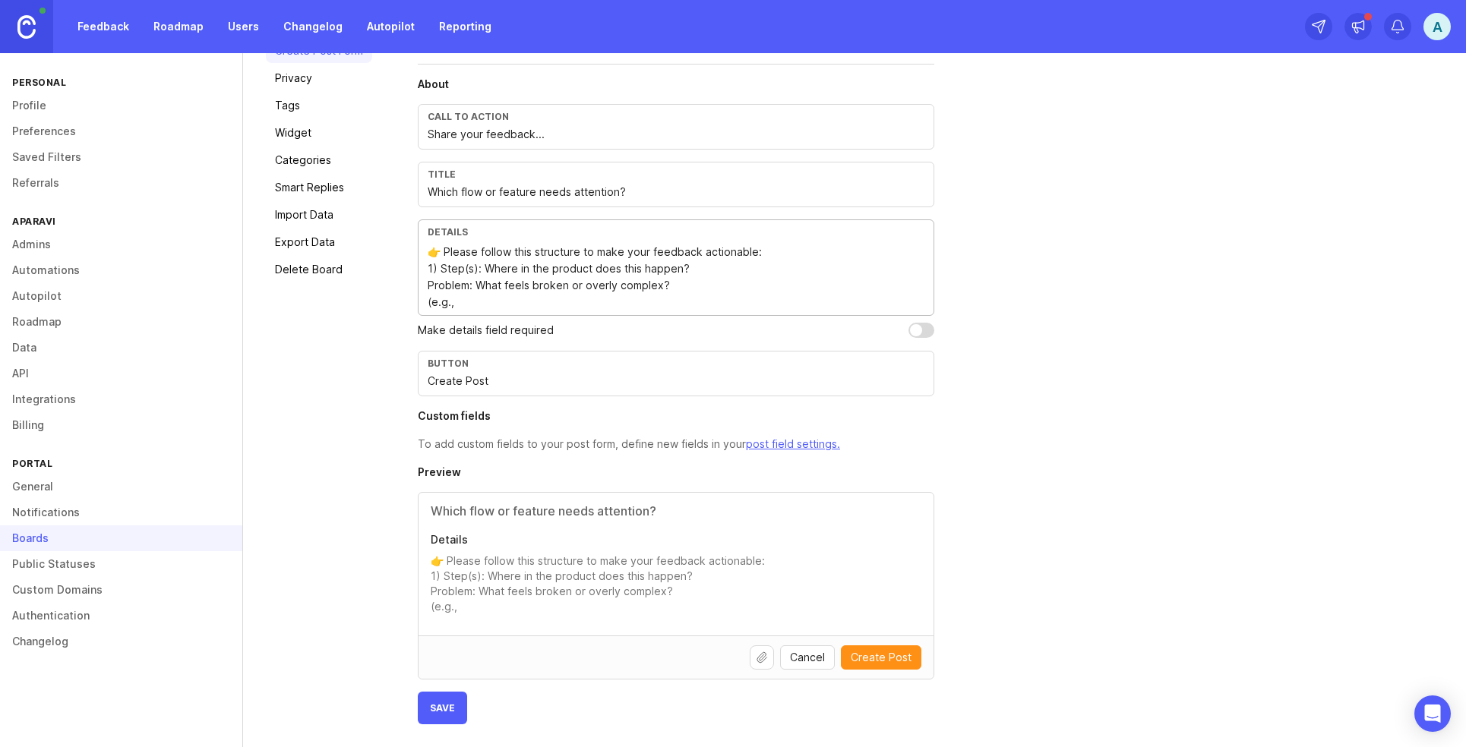
click at [730, 292] on textarea "👉 Please follow this structure to make your feedback actionable: 1) Step(s): Wh…" at bounding box center [676, 277] width 497 height 67
drag, startPoint x: 728, startPoint y: 292, endPoint x: 402, endPoint y: 285, distance: 325.9
click at [402, 285] on div "General Create Post Form Privacy Tags Widget Categories Smart Replies Import Da…" at bounding box center [854, 368] width 1223 height 759
click at [434, 272] on textarea "👉 Please follow this structure to make your feedback actionable: 1) Step(s): Wh…" at bounding box center [676, 277] width 497 height 67
click at [439, 267] on textarea "👉 Please follow this structure to make your feedback actionable: 1) Step(s): Wh…" at bounding box center [676, 277] width 497 height 67
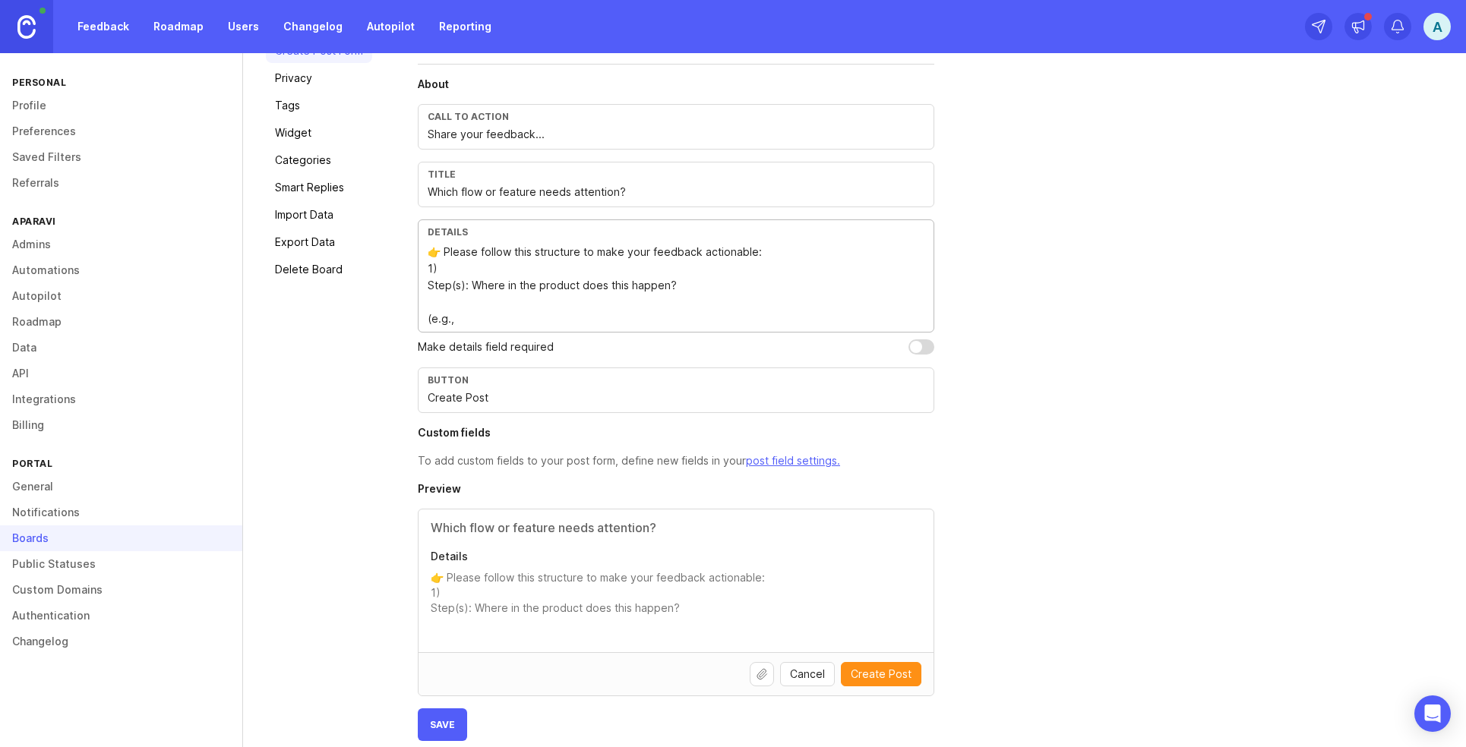
paste textarea "Problem: What feels broken or overly complex?"
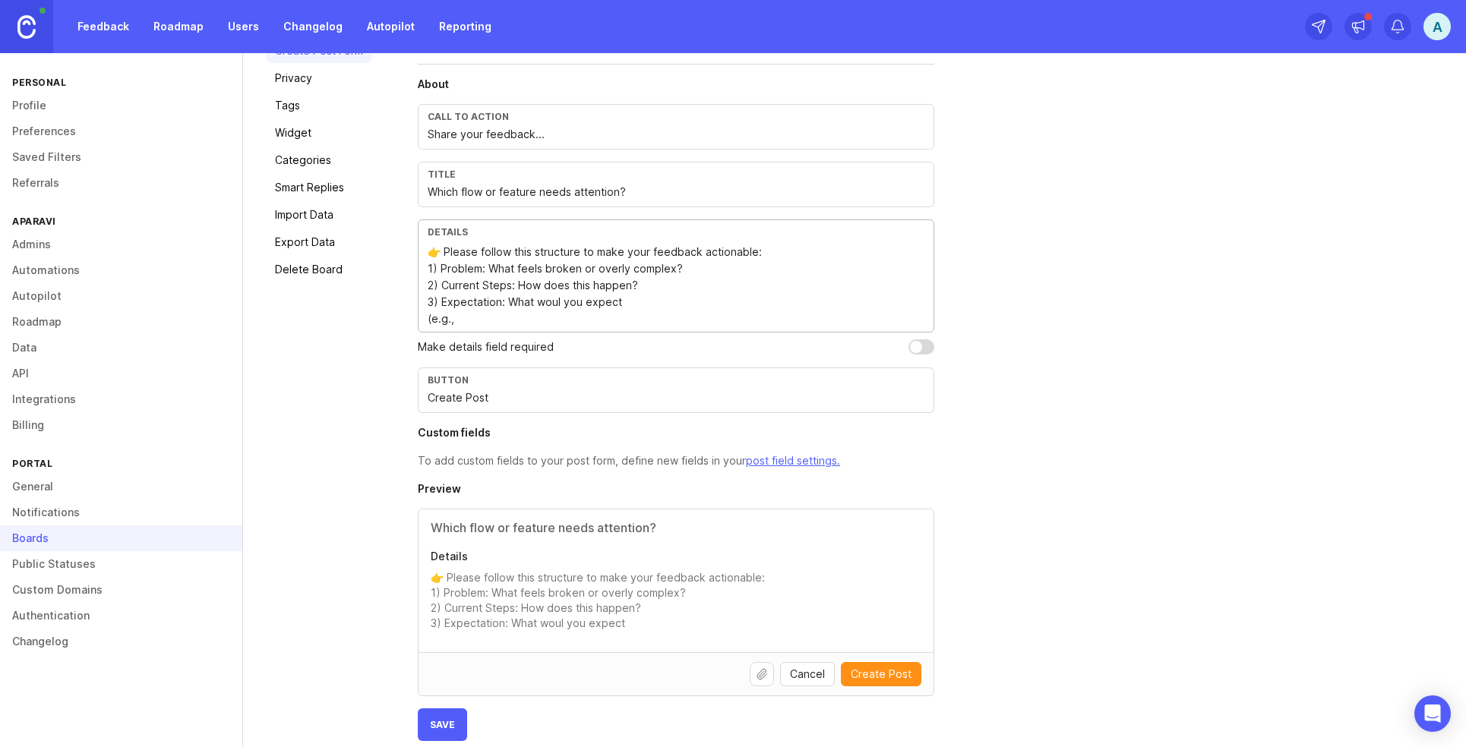
click at [672, 313] on textarea "👉 Please follow this structure to make your feedback actionable: 1) Problem: Wh…" at bounding box center [676, 286] width 497 height 84
click at [646, 308] on textarea "👉 Please follow this structure to make your feedback actionable: 1) Problem: Wh…" at bounding box center [676, 286] width 497 height 84
drag, startPoint x: 512, startPoint y: 318, endPoint x: 387, endPoint y: 317, distance: 125.3
click at [387, 317] on div "General Create Post Form Privacy Tags Widget Categories Smart Replies Import Da…" at bounding box center [854, 376] width 1223 height 775
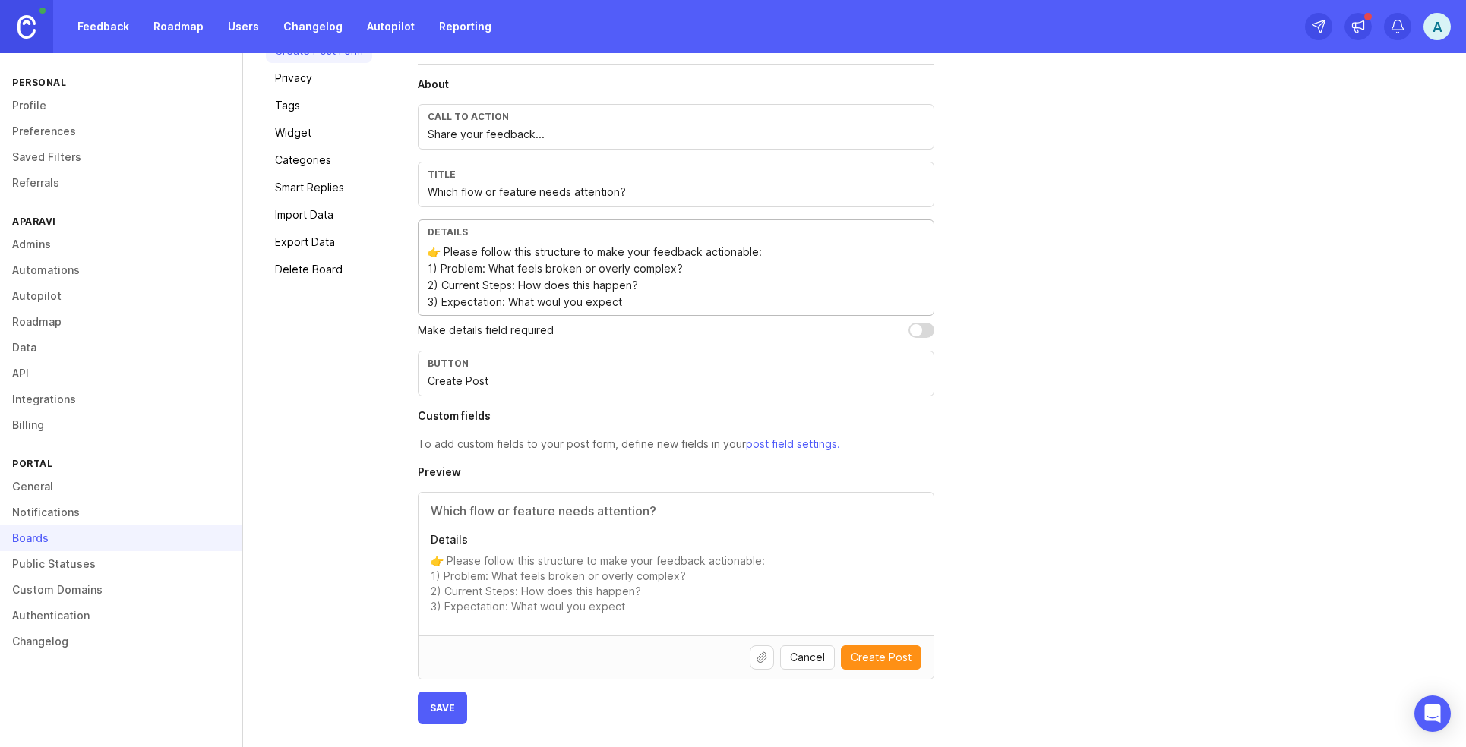
drag, startPoint x: 578, startPoint y: 253, endPoint x: 808, endPoint y: 255, distance: 230.1
click at [808, 255] on textarea "👉 Please follow this structure to make your feedback actionable: 1) Problem: Wh…" at bounding box center [676, 277] width 497 height 67
click at [700, 301] on textarea "👉 Please follow this structure: 1) Problem: What feels broken or overly complex…" at bounding box center [676, 277] width 497 height 67
click at [663, 312] on div "Details 👉 Please follow this structure: 1) Problem: What feels broken or overly…" at bounding box center [676, 267] width 516 height 96
click at [665, 311] on div "Details 👉 Please follow this structure: 1) Problem: What feels broken or overly…" at bounding box center [676, 267] width 516 height 96
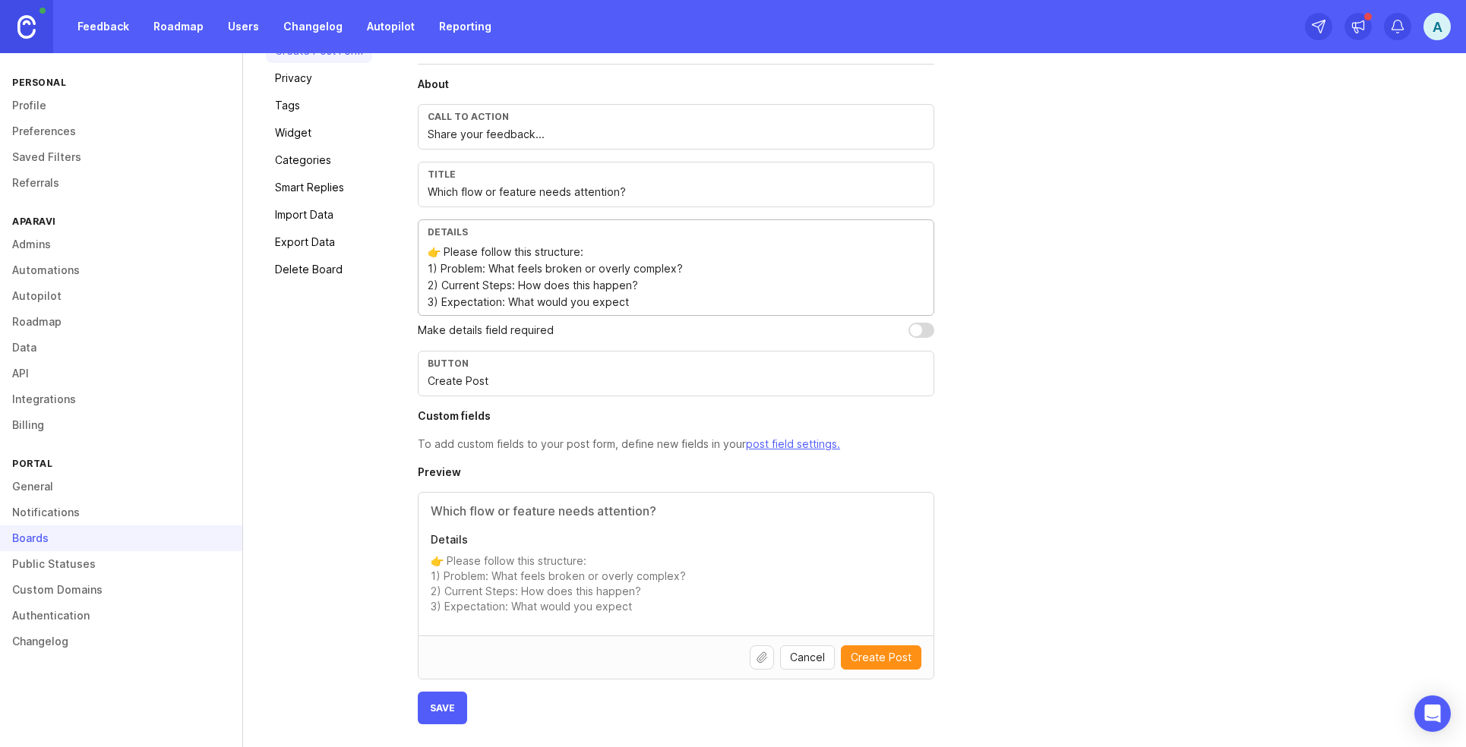
click at [664, 308] on textarea "👉 Please follow this structure: 1) Problem: What feels broken or overly complex…" at bounding box center [676, 277] width 497 height 67
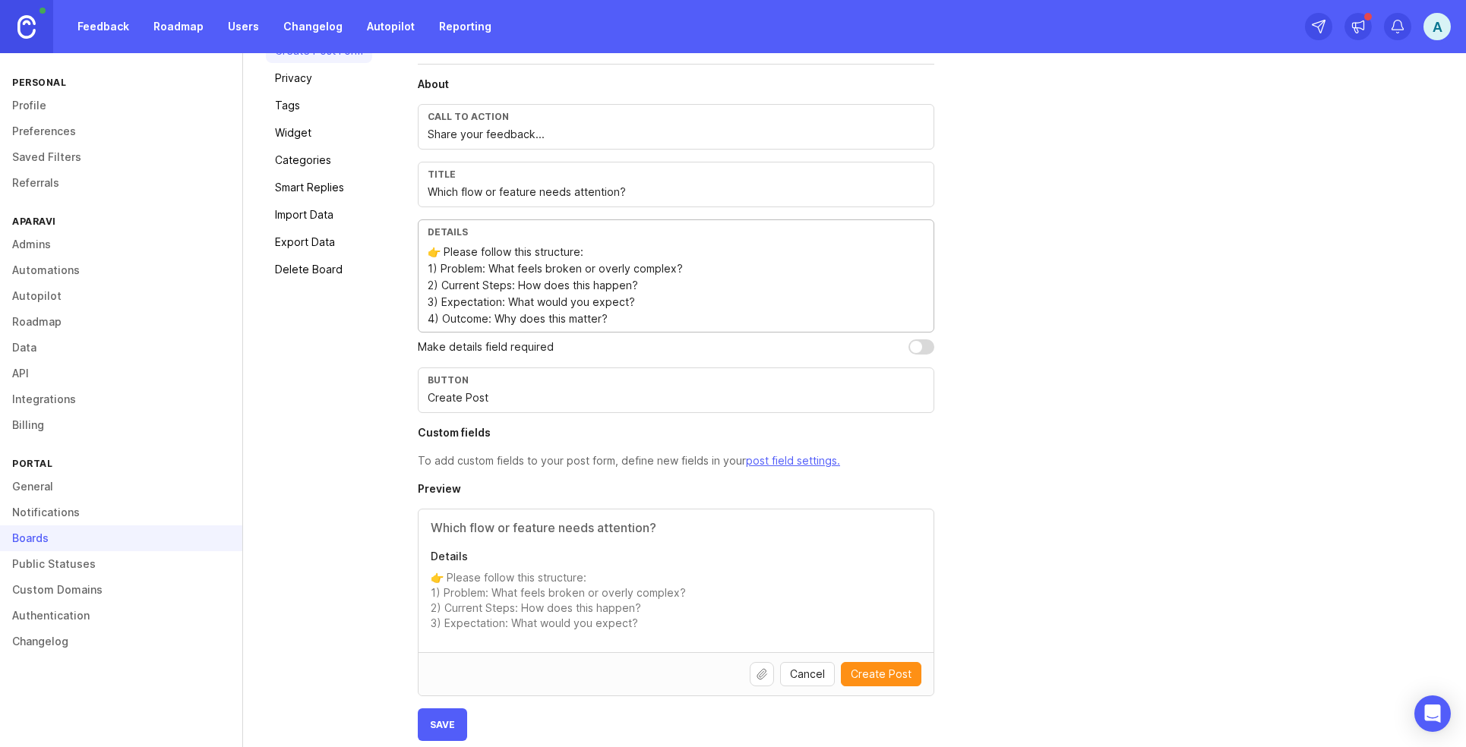
click at [1121, 361] on div "Create Post Form Personalize your post creation form with additional details an…" at bounding box center [930, 376] width 1025 height 730
drag, startPoint x: 626, startPoint y: 295, endPoint x: 662, endPoint y: 301, distance: 37.1
click at [444, 251] on textarea "👉 Please follow this structure: 1) Problem: What feels broken or overly complex…" at bounding box center [676, 286] width 497 height 84
click at [642, 303] on textarea "Please follow this structure: 1) Problem: What feels broken or overly complex? …" at bounding box center [676, 286] width 497 height 84
click at [653, 304] on textarea "Please follow this structure: 1) Problem: What feels broken or overly complex? …" at bounding box center [676, 286] width 497 height 84
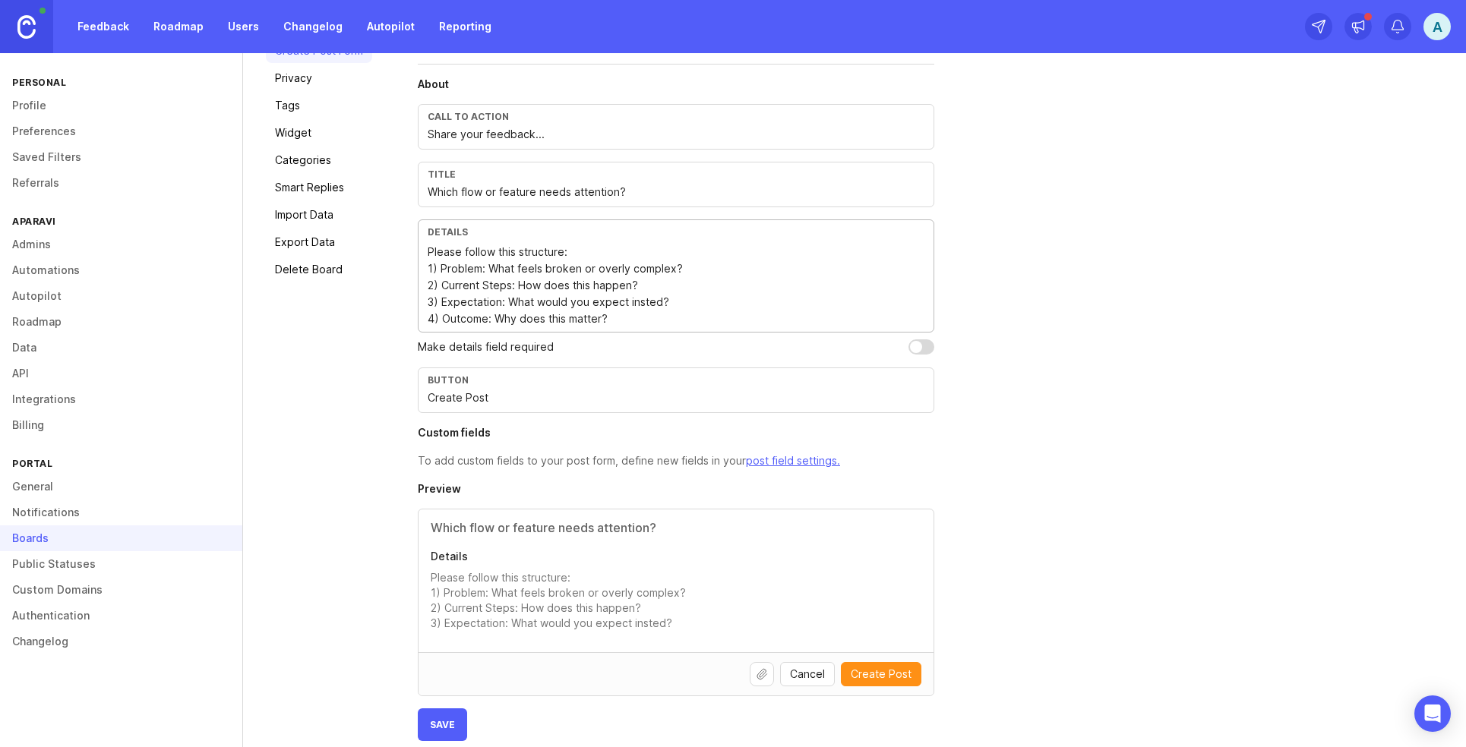
click at [740, 324] on textarea "Please follow this structure: 1) Problem: What feels broken or overly complex? …" at bounding box center [676, 286] width 497 height 84
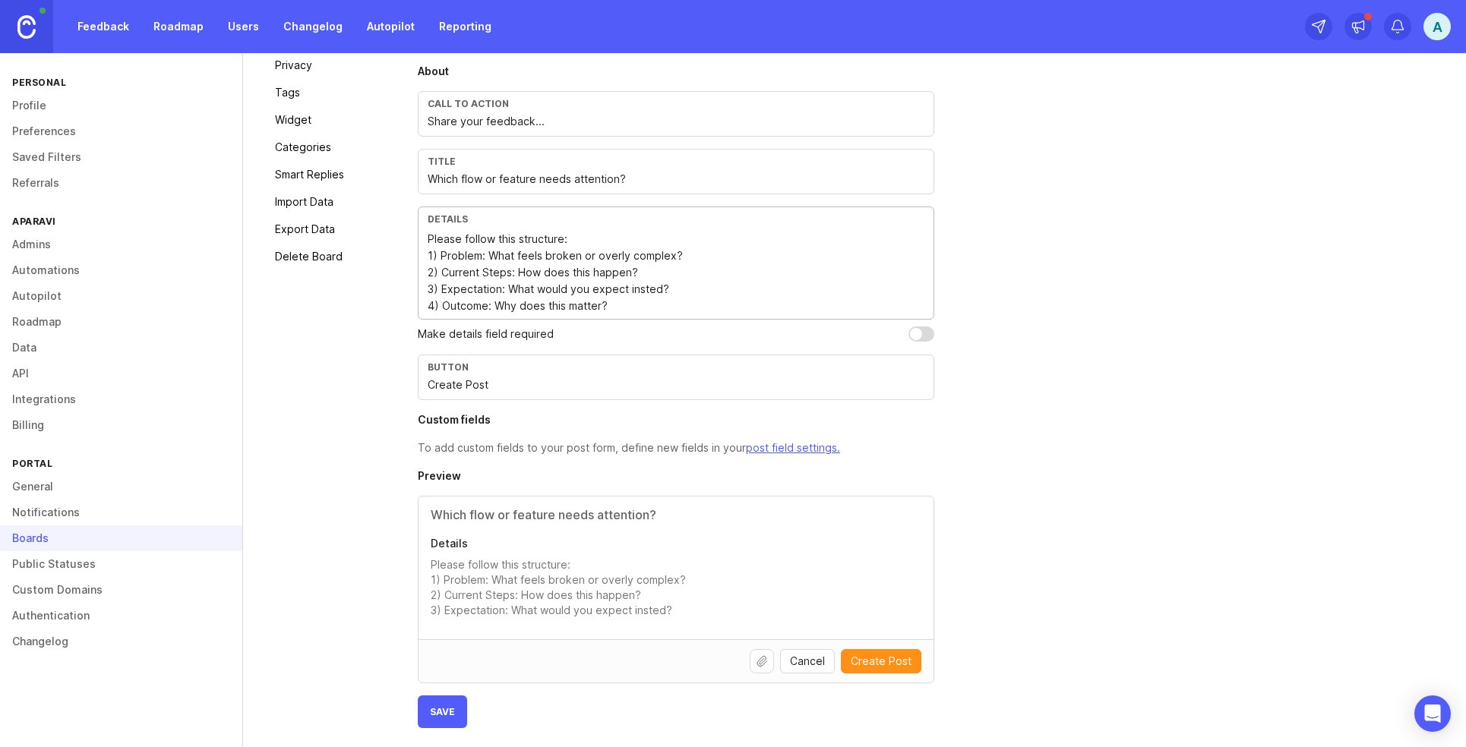
scroll to position [172, 0]
click at [532, 254] on textarea "Please follow this structure: 1) Problem: What feels broken or overly complex? …" at bounding box center [676, 269] width 497 height 84
click at [633, 290] on textarea "Please follow this structure: 1) Problem: What's broken or overly complex? 2) C…" at bounding box center [676, 269] width 497 height 84
type textarea "Please follow this structure: 1) Problem: What's broken or overly complex? 2) C…"
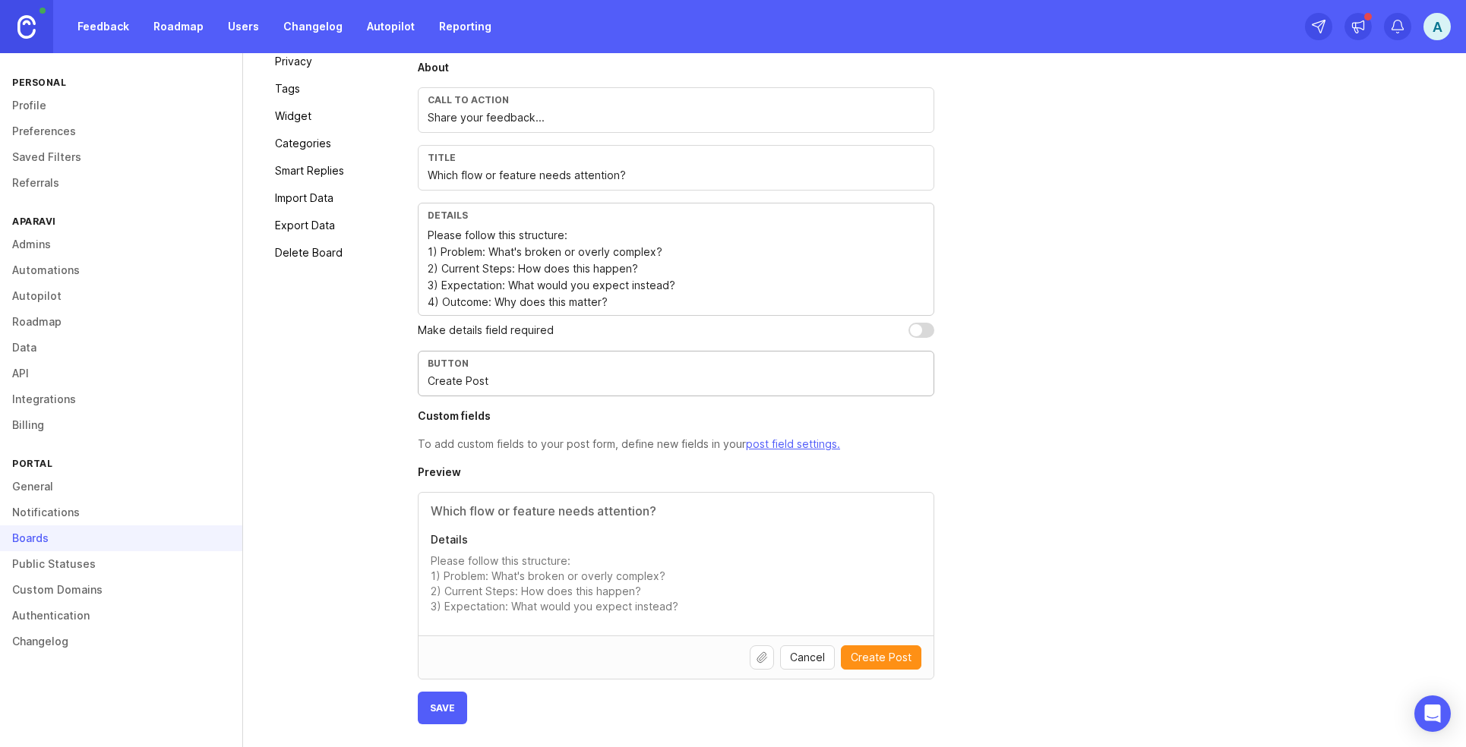
drag, startPoint x: 537, startPoint y: 383, endPoint x: 390, endPoint y: 378, distance: 146.6
click at [390, 378] on div "General Create Post Form Privacy Tags Widget Categories Smart Replies Import Da…" at bounding box center [854, 359] width 1223 height 775
type input "Share Feedback"
click at [456, 673] on button "Save" at bounding box center [442, 708] width 49 height 33
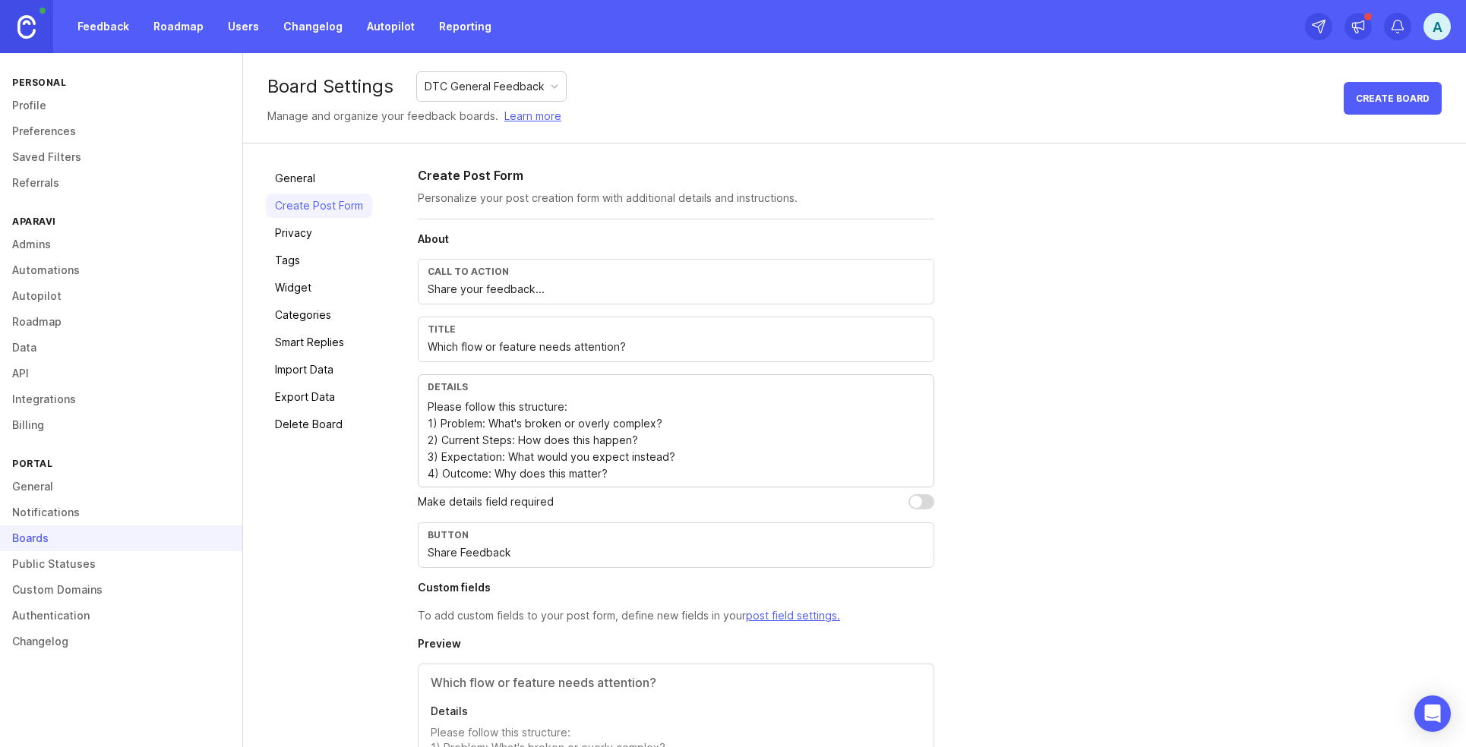
click at [480, 92] on div "DTC General Feedback" at bounding box center [485, 86] width 120 height 17
click at [327, 177] on link "General" at bounding box center [319, 178] width 106 height 24
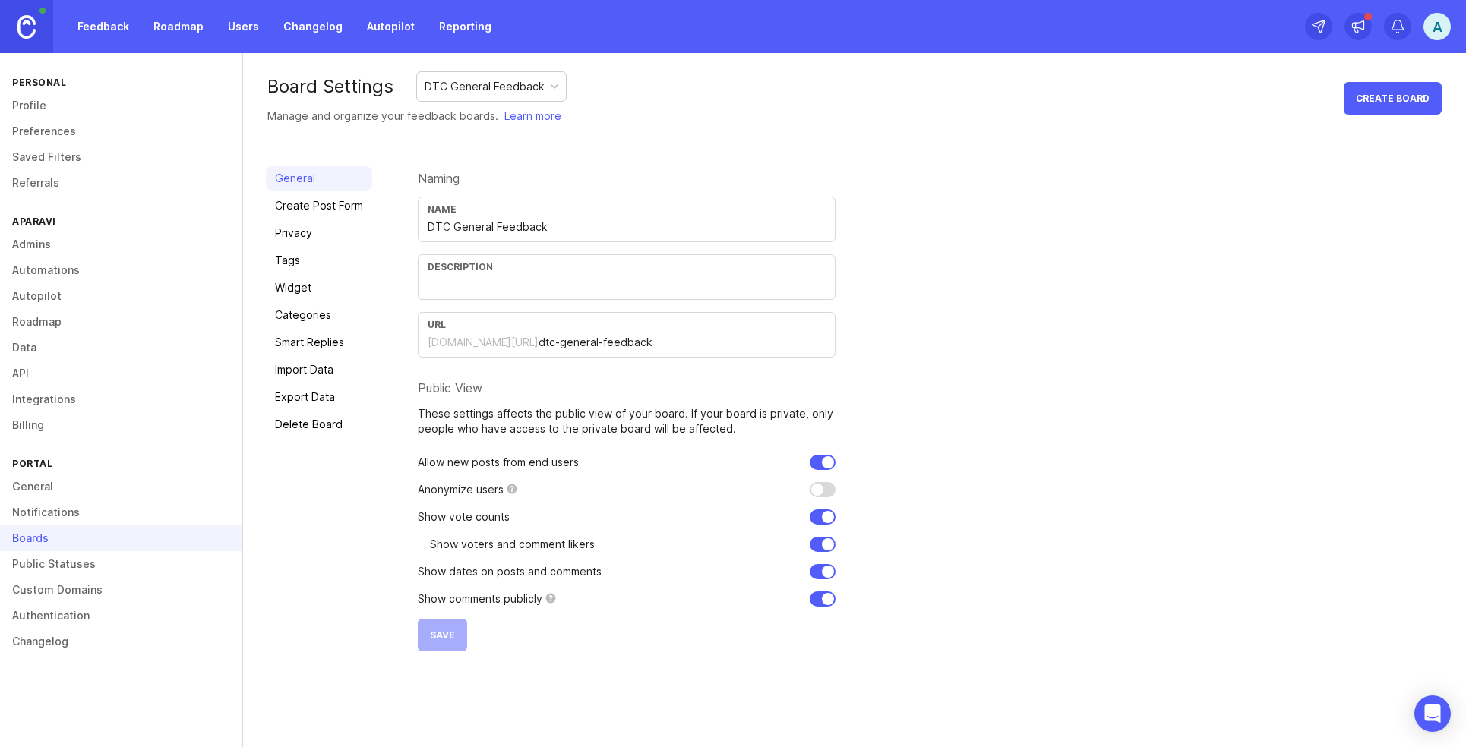
click at [503, 219] on input "DTC General Feedback" at bounding box center [627, 227] width 398 height 17
click at [484, 219] on input "DTC General Feedback" at bounding box center [627, 227] width 398 height 17
click at [628, 218] on div "Name DTC General Feedback" at bounding box center [627, 220] width 418 height 46
click at [631, 216] on div "Name DTC General Feedback" at bounding box center [627, 220] width 418 height 46
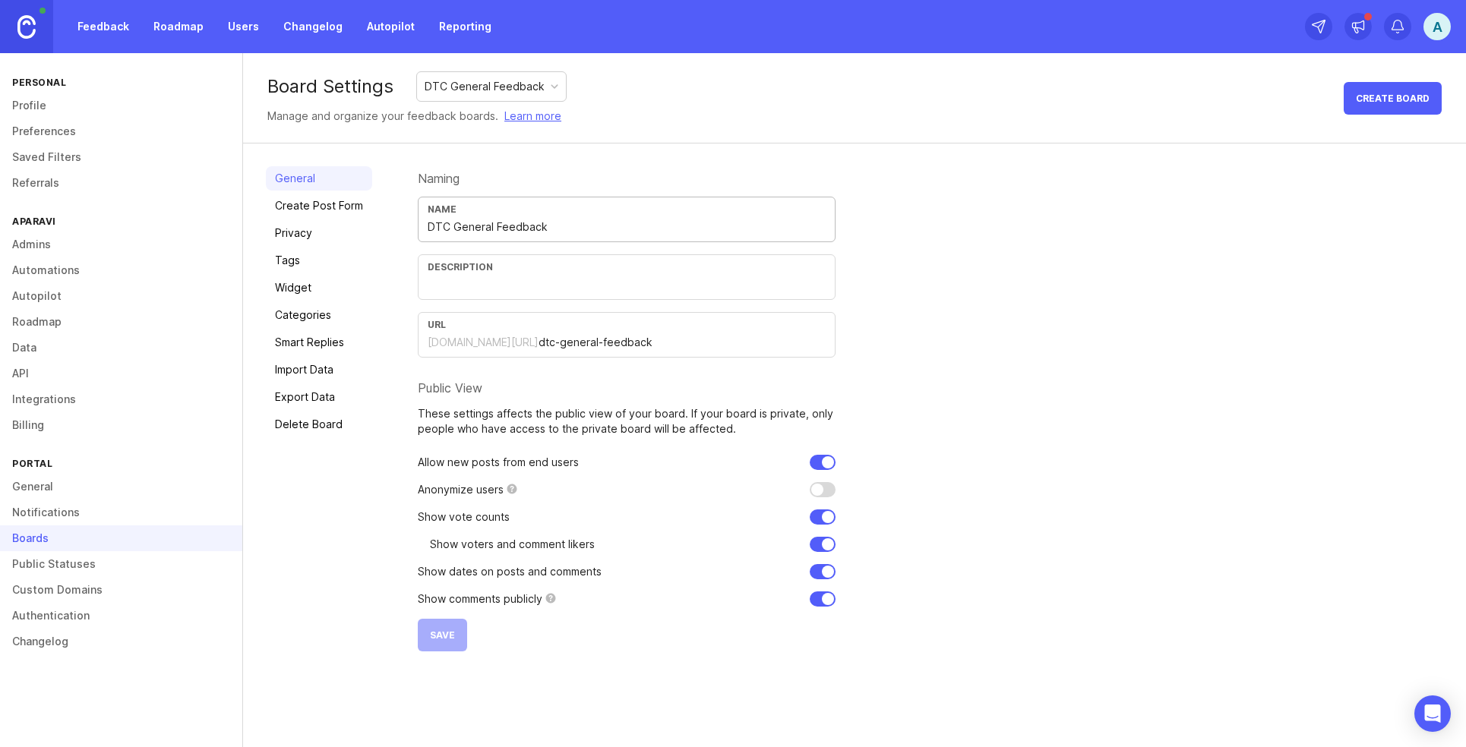
click at [625, 228] on input "DTC General Feedback" at bounding box center [627, 227] width 398 height 17
type input "DTC General Feedback (internal)"
click at [530, 282] on input "text" at bounding box center [627, 284] width 398 height 17
drag, startPoint x: 485, startPoint y: 298, endPoint x: 485, endPoint y: 308, distance: 9.9
click at [485, 298] on div "Description" at bounding box center [627, 277] width 418 height 46
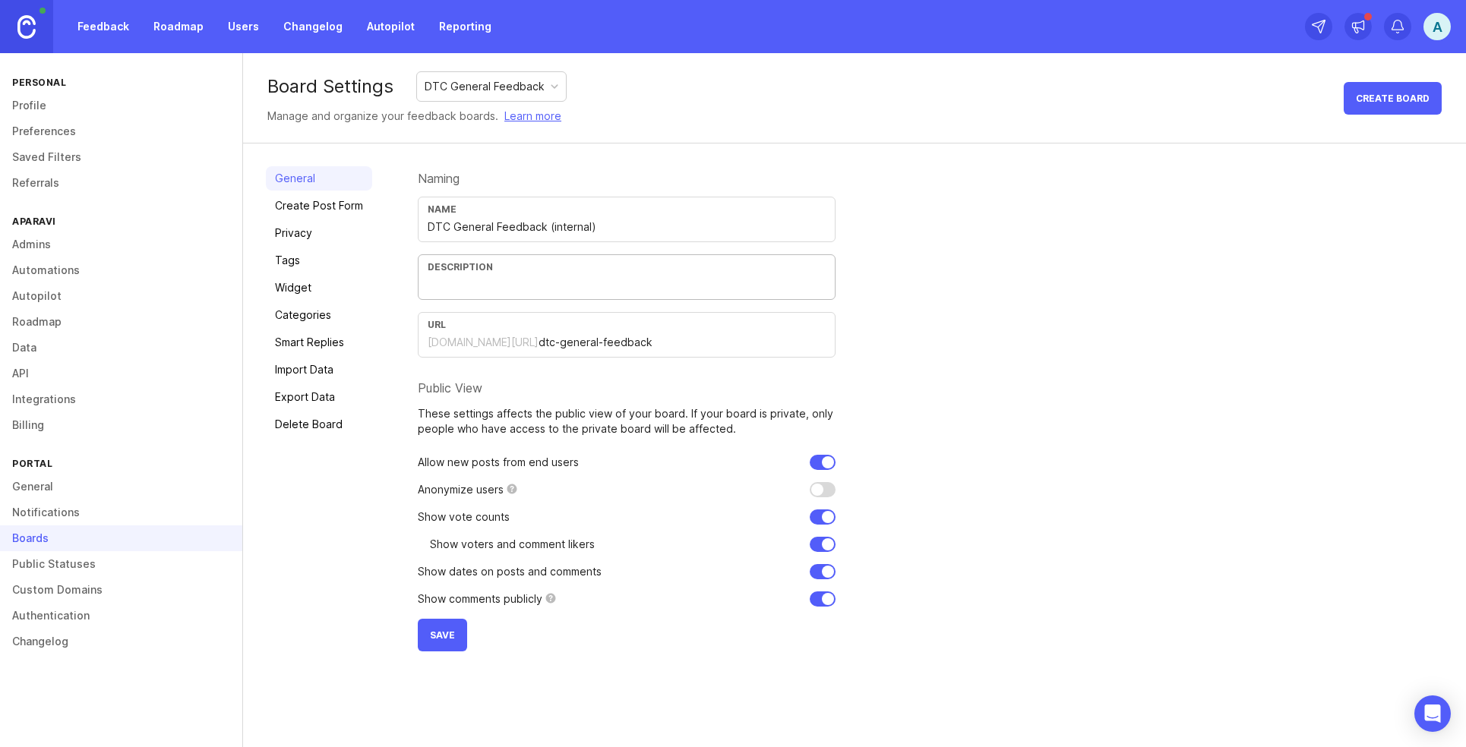
paste input "We’re collecting feedback on user flows and features to make Aparavi DTC simple…"
drag, startPoint x: 604, startPoint y: 283, endPoint x: 43, endPoint y: 295, distance: 561.3
click at [33, 292] on div "Personal Profile Preferences Saved Filters Referrals Aparavi Admins Automations…" at bounding box center [733, 400] width 1466 height 694
click at [514, 282] on input "We’re collecting feedback on user flows and features to make Aparavi DTC simple…" at bounding box center [627, 284] width 398 height 17
type input "We’re collecting feedback on user flows and features to make Aparavi DTC simple…"
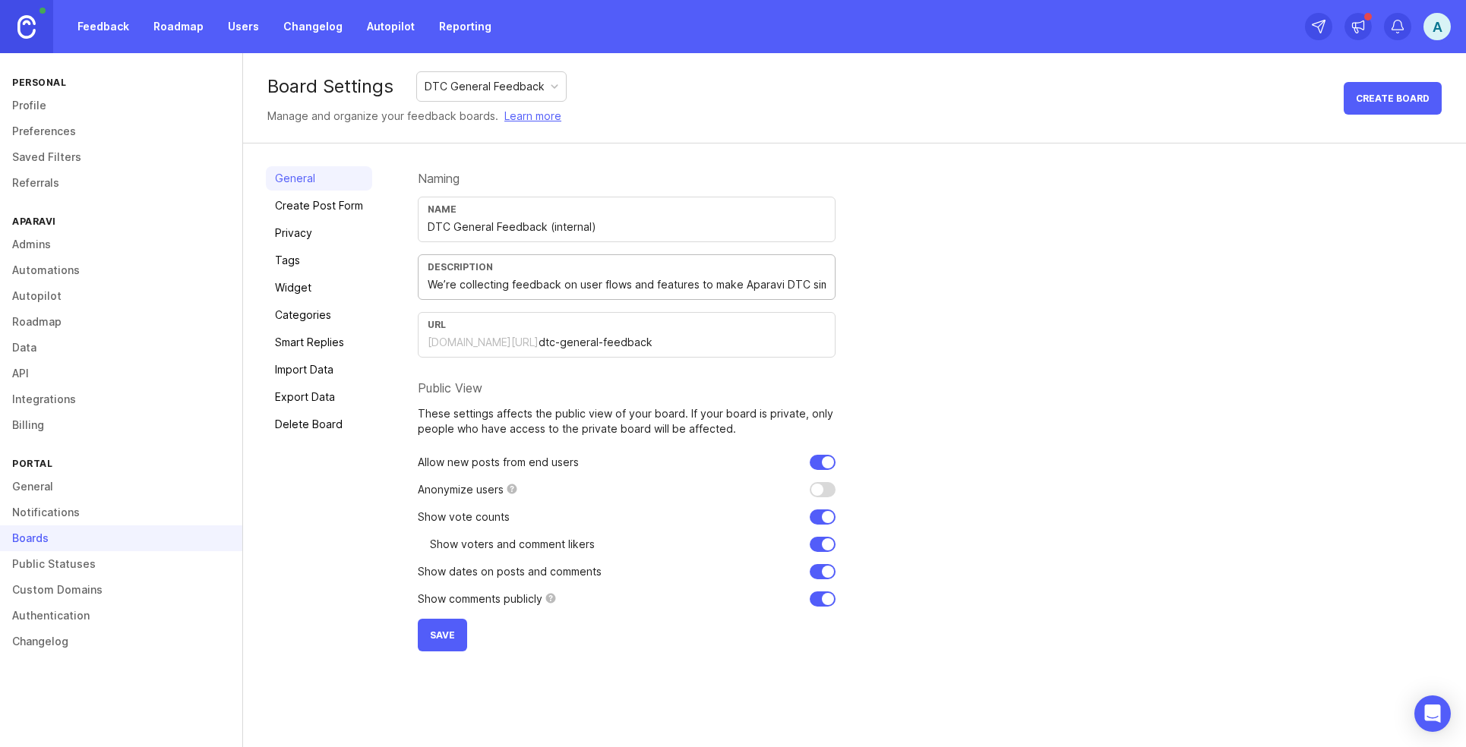
click at [425, 283] on div "Description We’re collecting feedback on user flows and features to make Aparav…" at bounding box center [627, 277] width 418 height 46
click at [430, 283] on input "We’re collecting feedback on user flows and features to make Aparavi DTC simple…" at bounding box center [627, 284] width 398 height 17
drag, startPoint x: 425, startPoint y: 283, endPoint x: 954, endPoint y: 282, distance: 528.6
click at [954, 282] on div "Naming Name DTC General Feedback (internal) Description We’re collecting feedba…" at bounding box center [930, 408] width 1025 height 485
drag, startPoint x: 954, startPoint y: 282, endPoint x: 737, endPoint y: 282, distance: 217.2
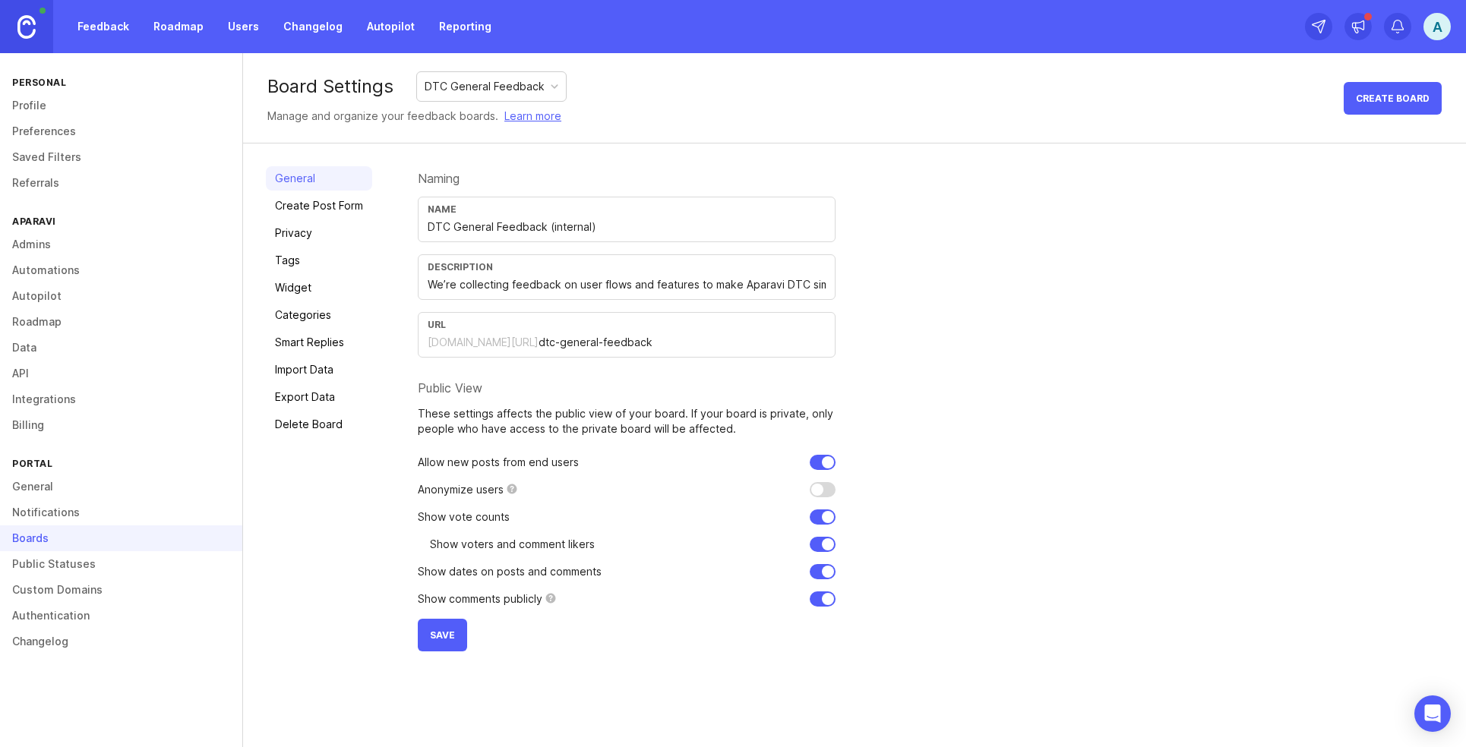
click at [737, 282] on input "We’re collecting feedback on user flows and features to make Aparavi DTC simple…" at bounding box center [627, 284] width 398 height 17
drag, startPoint x: 737, startPoint y: 282, endPoint x: 941, endPoint y: 281, distance: 204.3
click at [941, 281] on div "Naming Name DTC General Feedback (internal) Description We’re collecting feedba…" at bounding box center [930, 408] width 1025 height 485
click at [817, 285] on input "We’re collecting feedback on user flows and features to make Aparavi DTC simple…" at bounding box center [627, 284] width 398 height 17
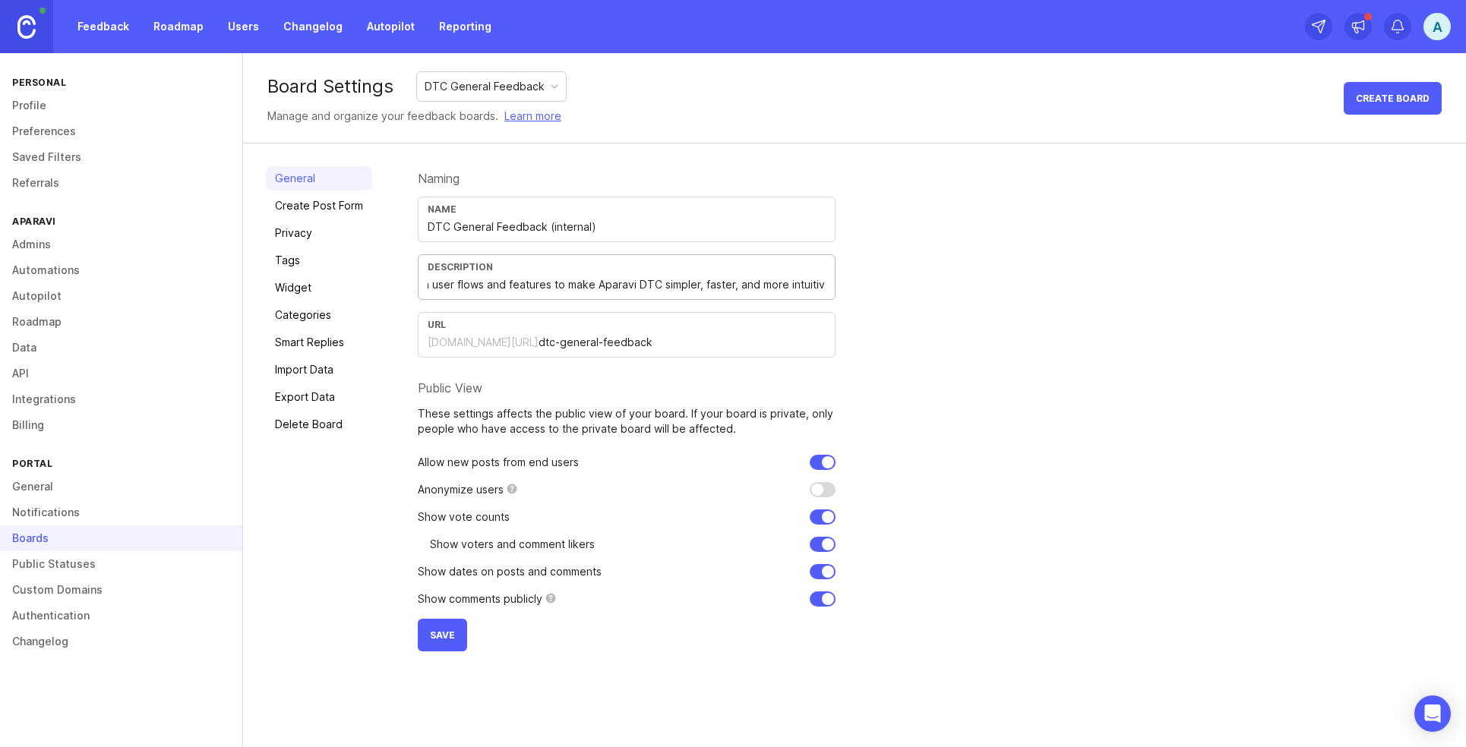
click at [829, 286] on div "Description We’re collecting feedback on user flows and features to make Aparav…" at bounding box center [627, 277] width 418 height 46
click at [817, 287] on input "We’re collecting feedback on user flows and features to make Aparavi DTC simple…" at bounding box center [627, 284] width 398 height 17
click at [888, 290] on div "Naming Name DTC General Feedback (internal) Description We’re collecting feedba…" at bounding box center [930, 408] width 1025 height 485
click at [821, 488] on input "checkbox" at bounding box center [823, 489] width 26 height 15
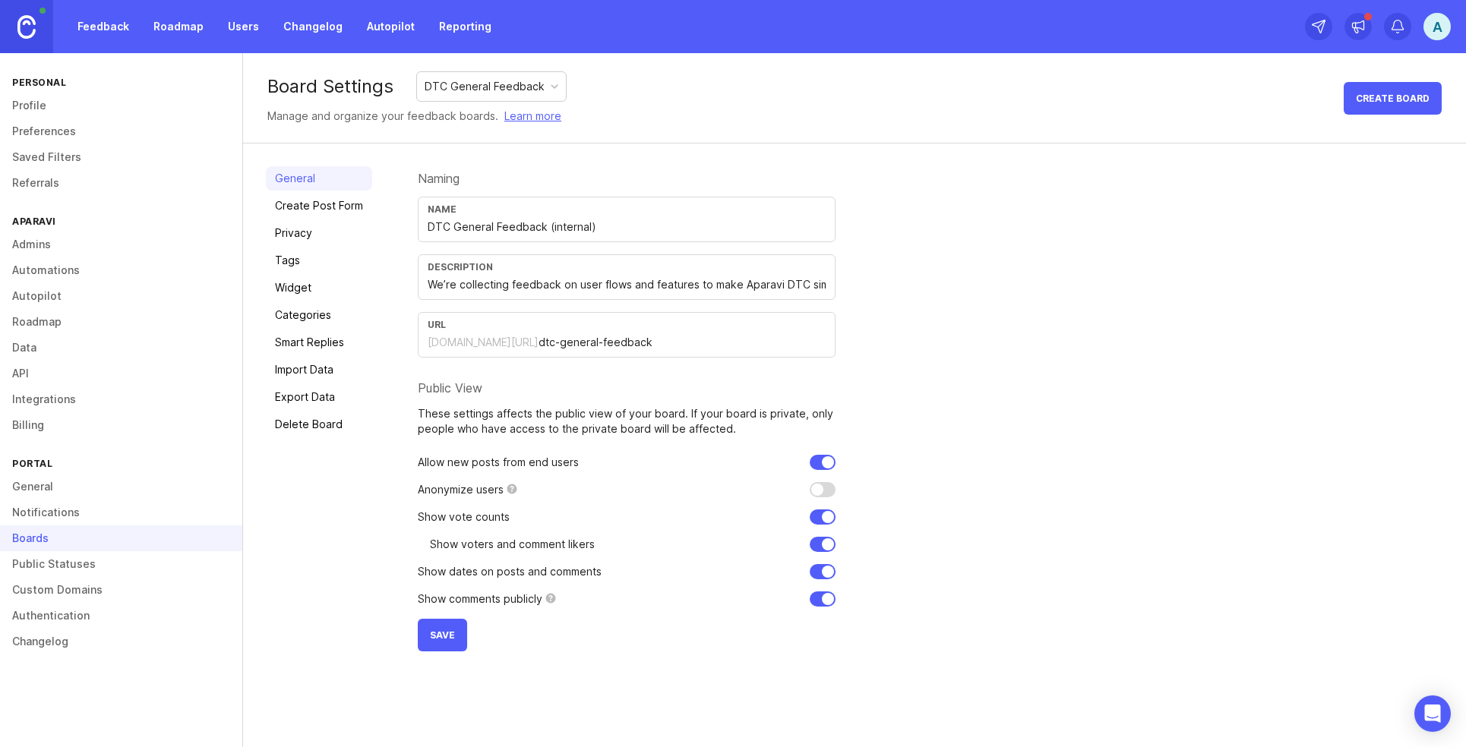
checkbox input "false"
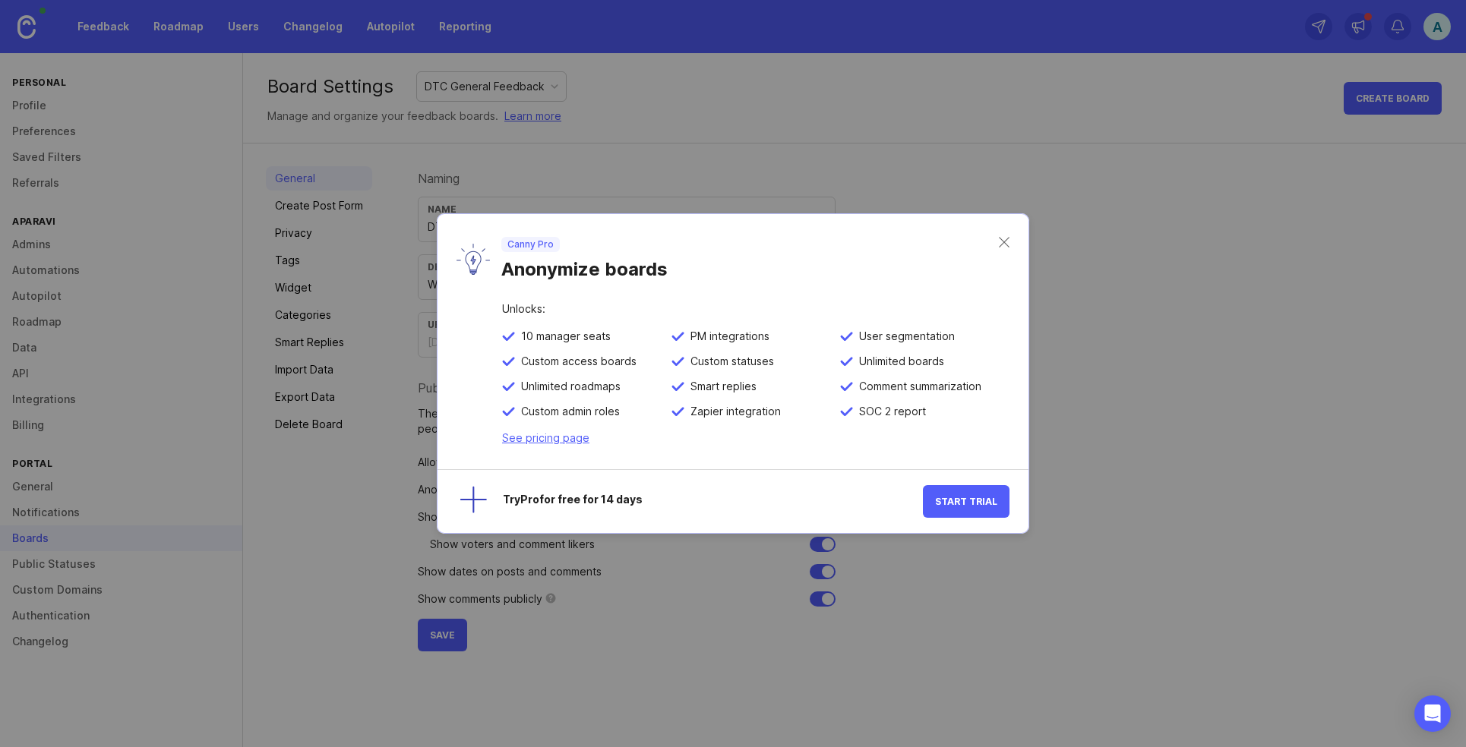
click at [1013, 243] on div "Canny Pro Anonymize boards" at bounding box center [732, 259] width 591 height 90
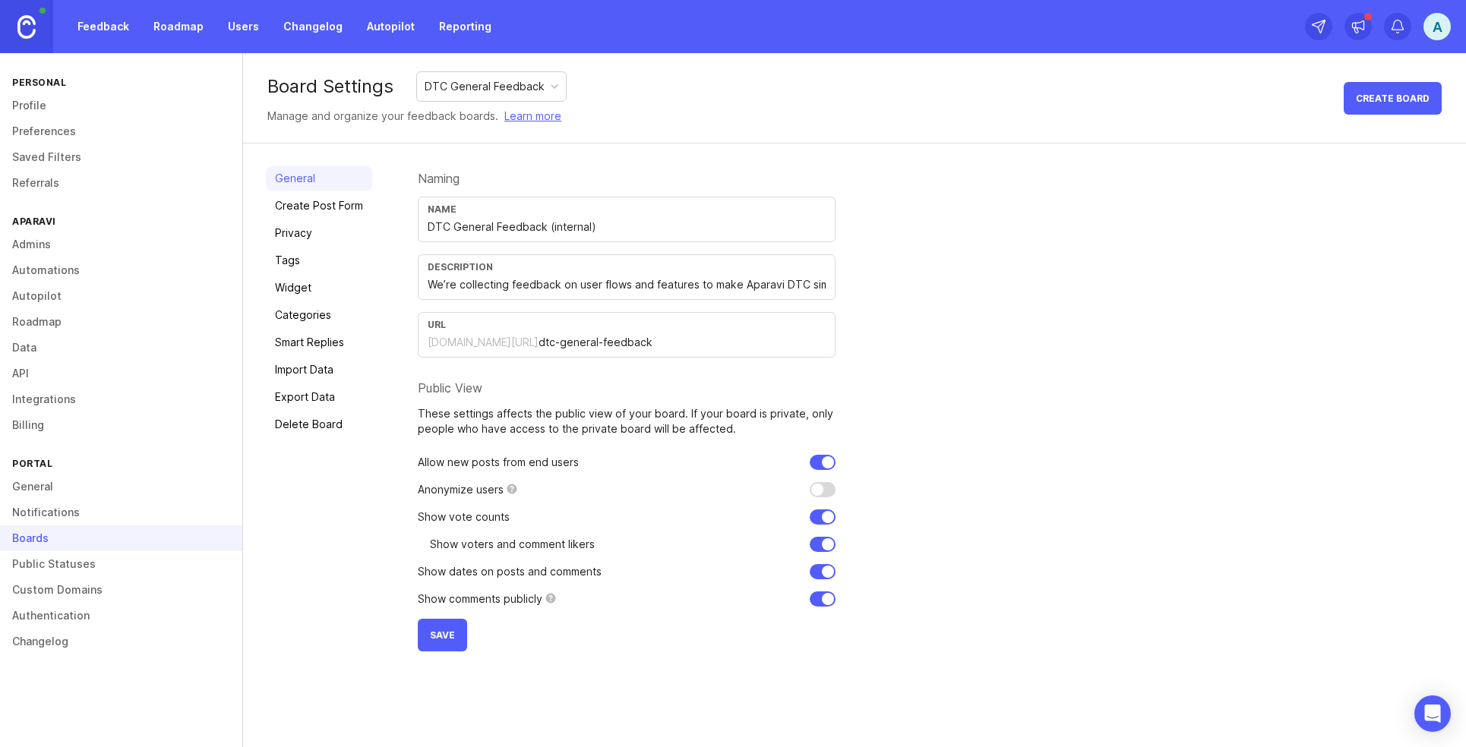
click at [443, 631] on span "Save" at bounding box center [442, 635] width 25 height 11
click at [309, 218] on div "General Create Post Form Privacy Tags Widget Categories Smart Replies Import Da…" at bounding box center [319, 408] width 106 height 485
click at [309, 207] on link "Create Post Form" at bounding box center [319, 206] width 106 height 24
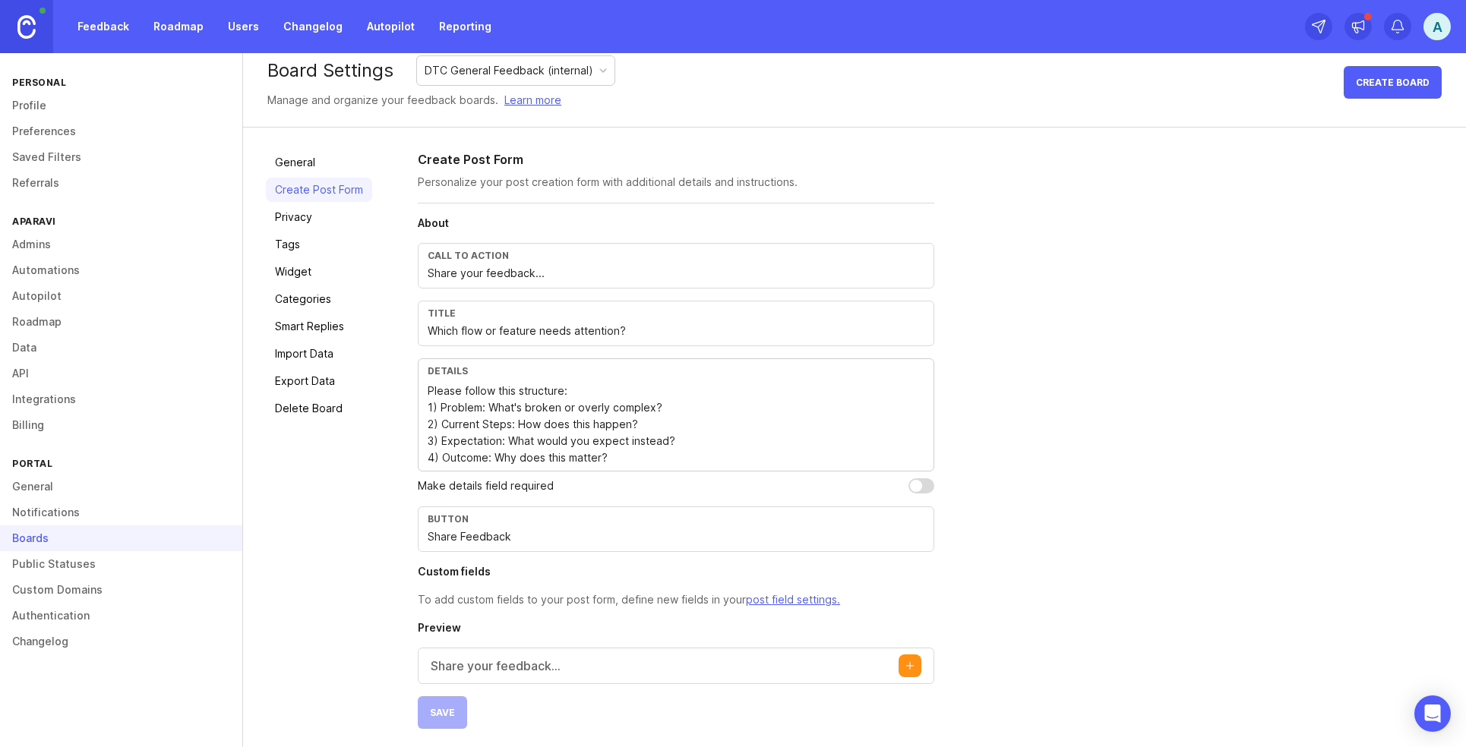
scroll to position [21, 0]
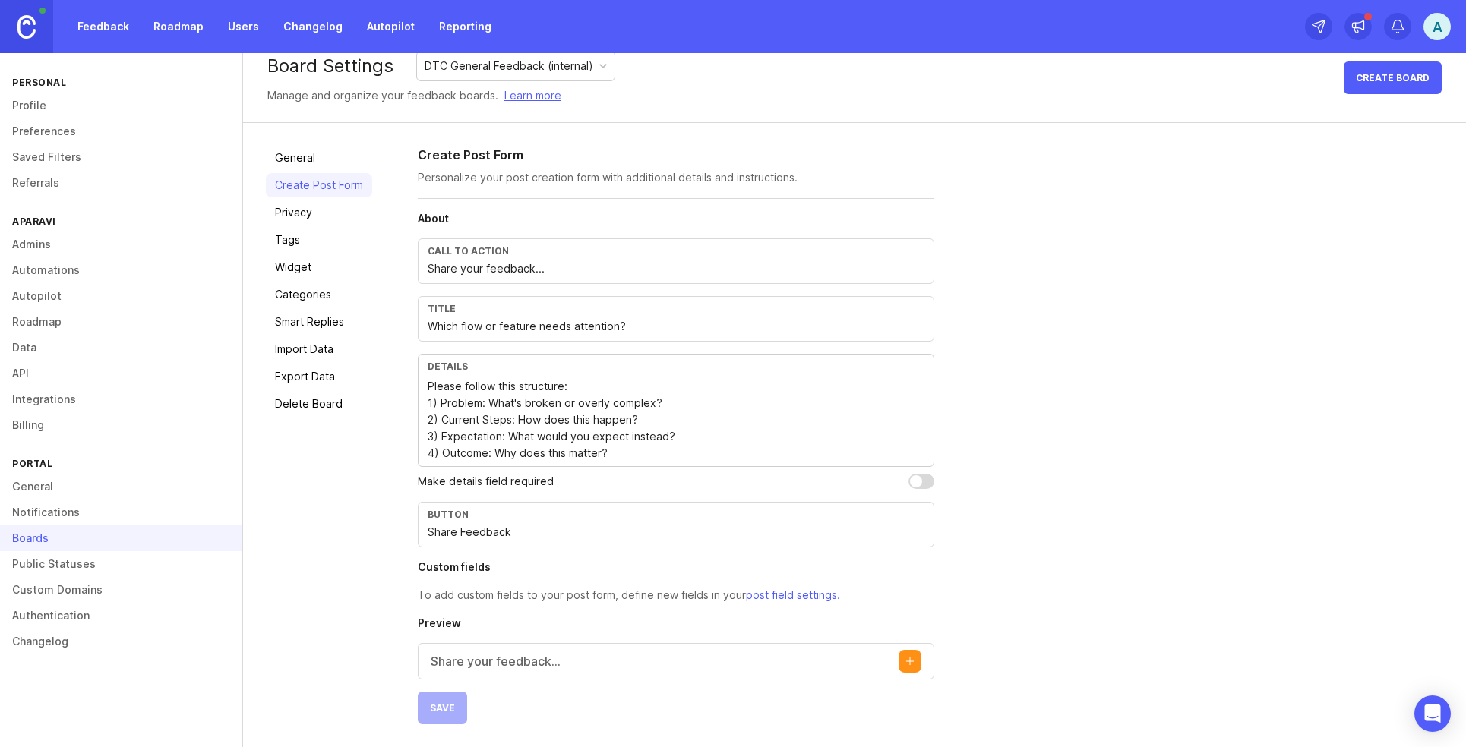
click at [301, 222] on link "Privacy" at bounding box center [319, 212] width 106 height 24
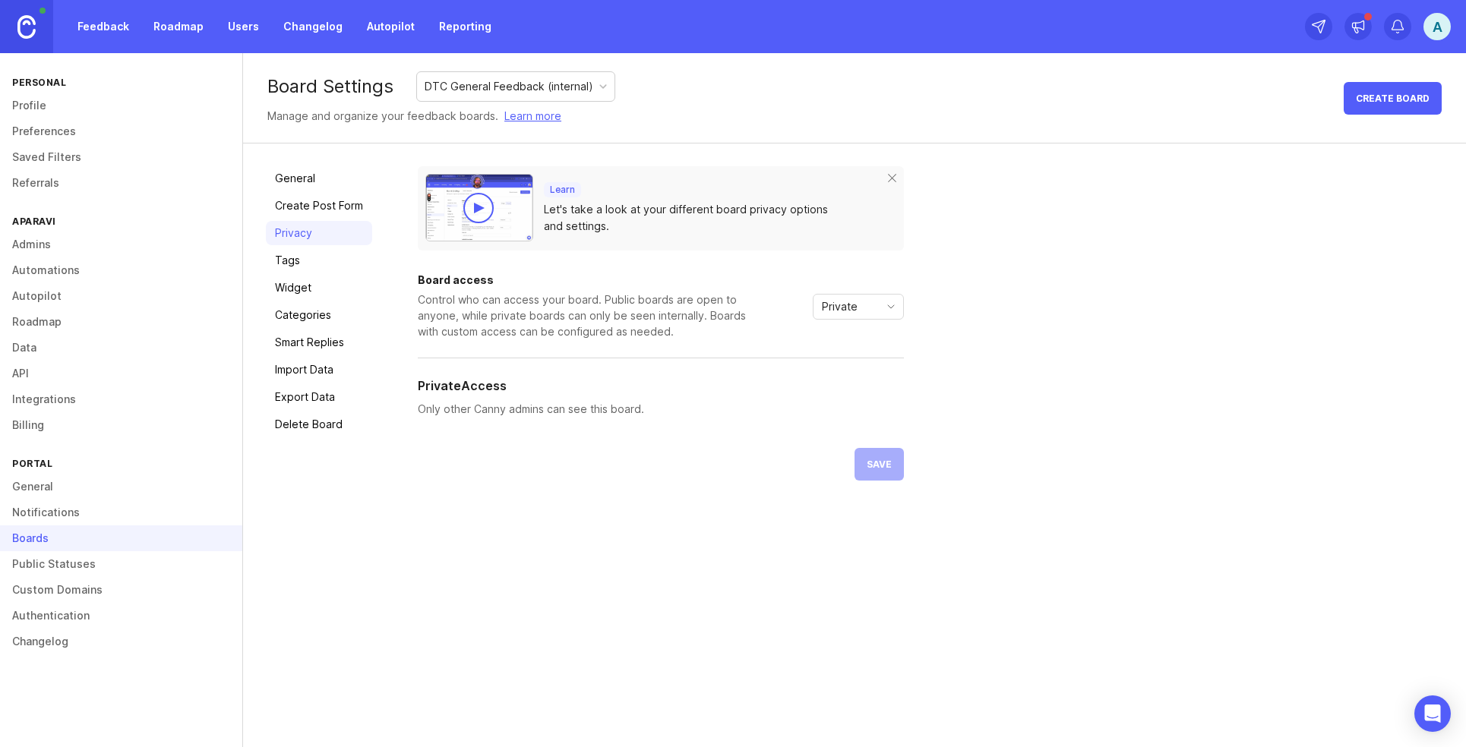
click at [325, 258] on link "Tags" at bounding box center [319, 260] width 106 height 24
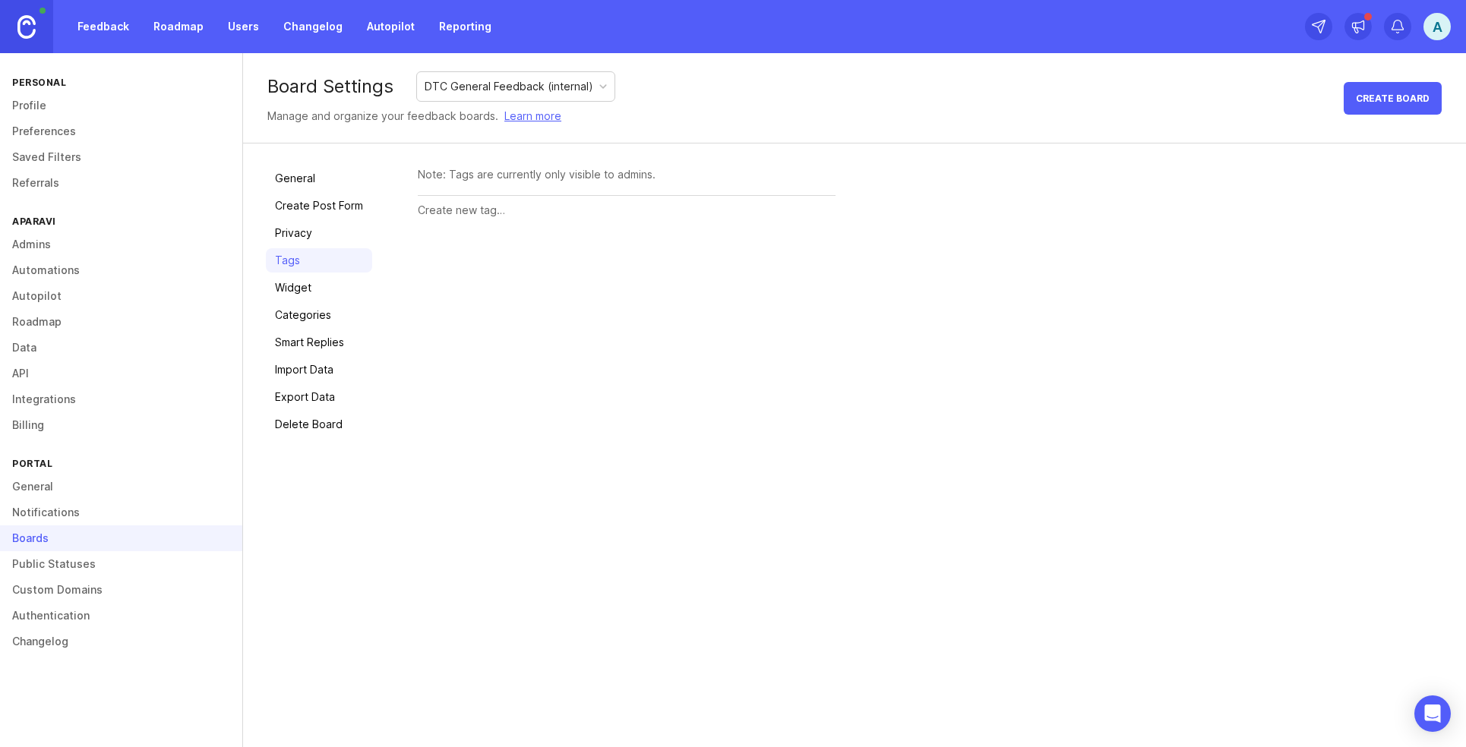
click at [313, 286] on link "Widget" at bounding box center [319, 288] width 106 height 24
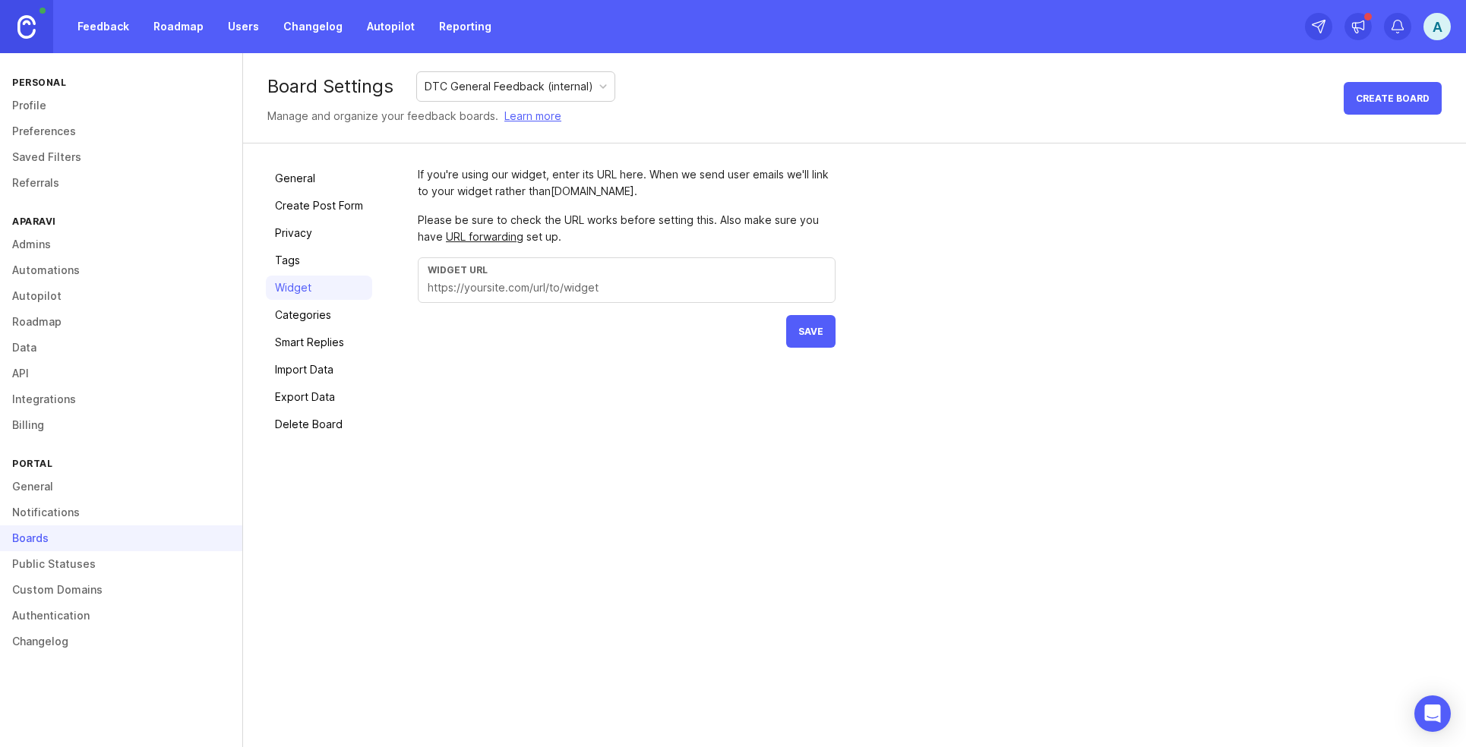
click at [318, 303] on link "Categories" at bounding box center [319, 315] width 106 height 24
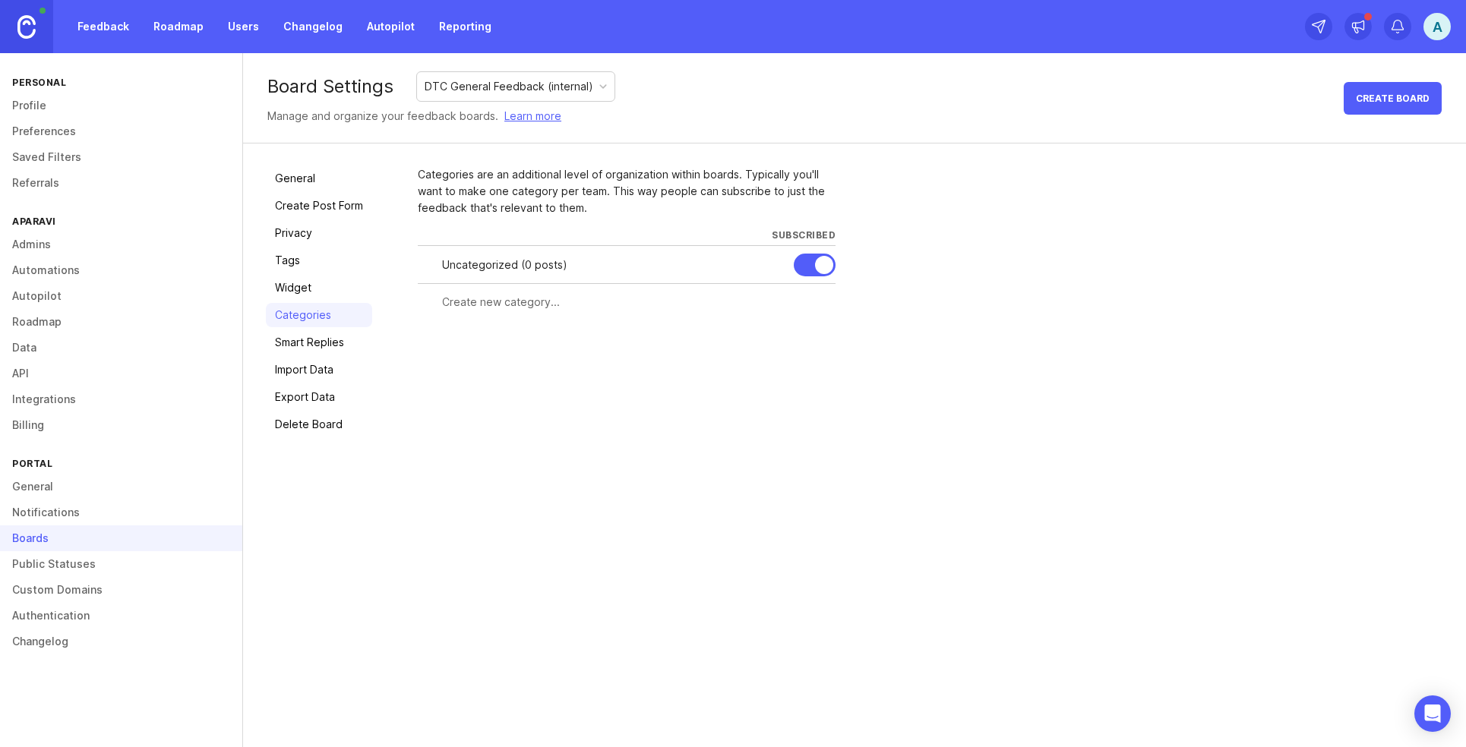
click at [521, 312] on div at bounding box center [627, 302] width 418 height 29
click at [816, 270] on div at bounding box center [824, 265] width 18 height 18
click at [814, 257] on div at bounding box center [815, 265] width 42 height 23
click at [302, 349] on link "Smart Replies" at bounding box center [319, 342] width 106 height 24
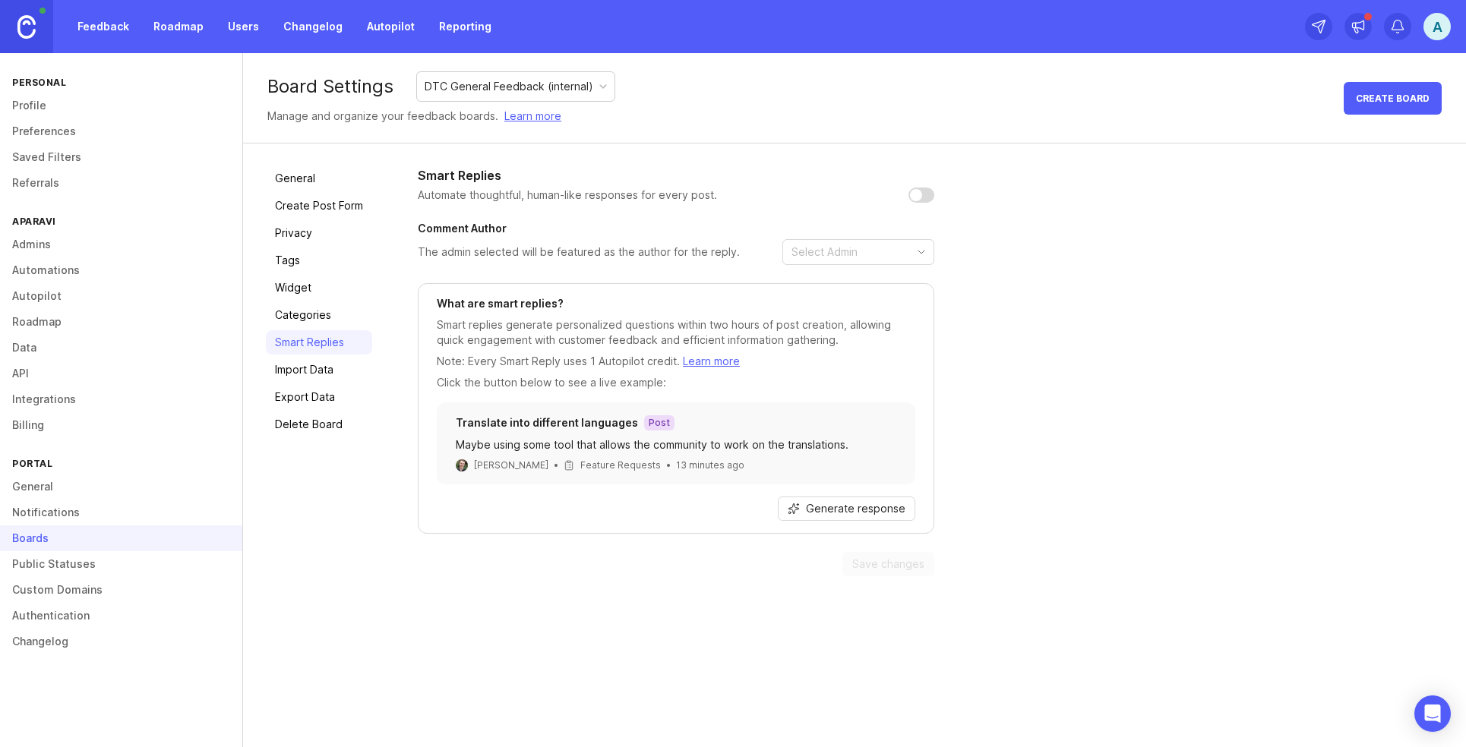
click at [314, 376] on link "Import Data" at bounding box center [319, 370] width 106 height 24
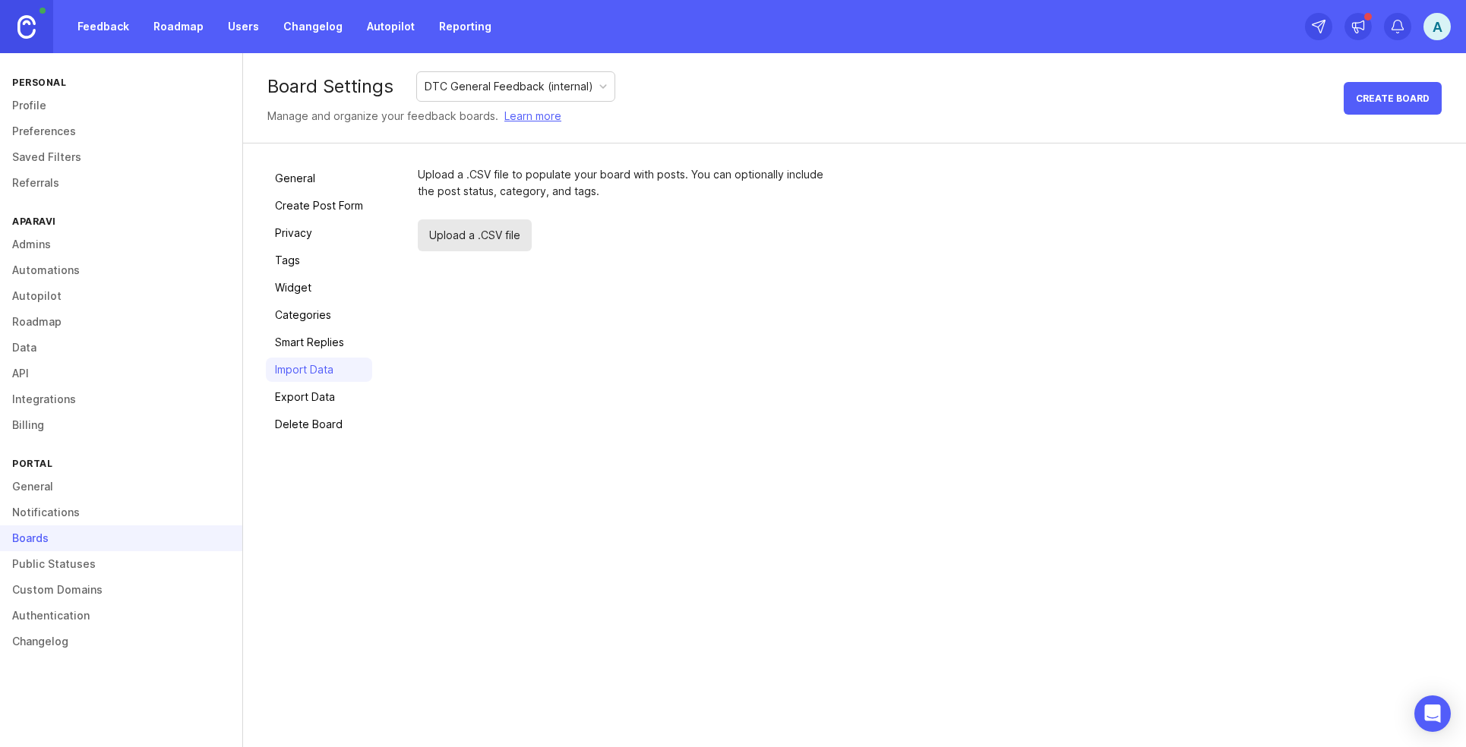
click at [104, 482] on link "General" at bounding box center [121, 487] width 242 height 26
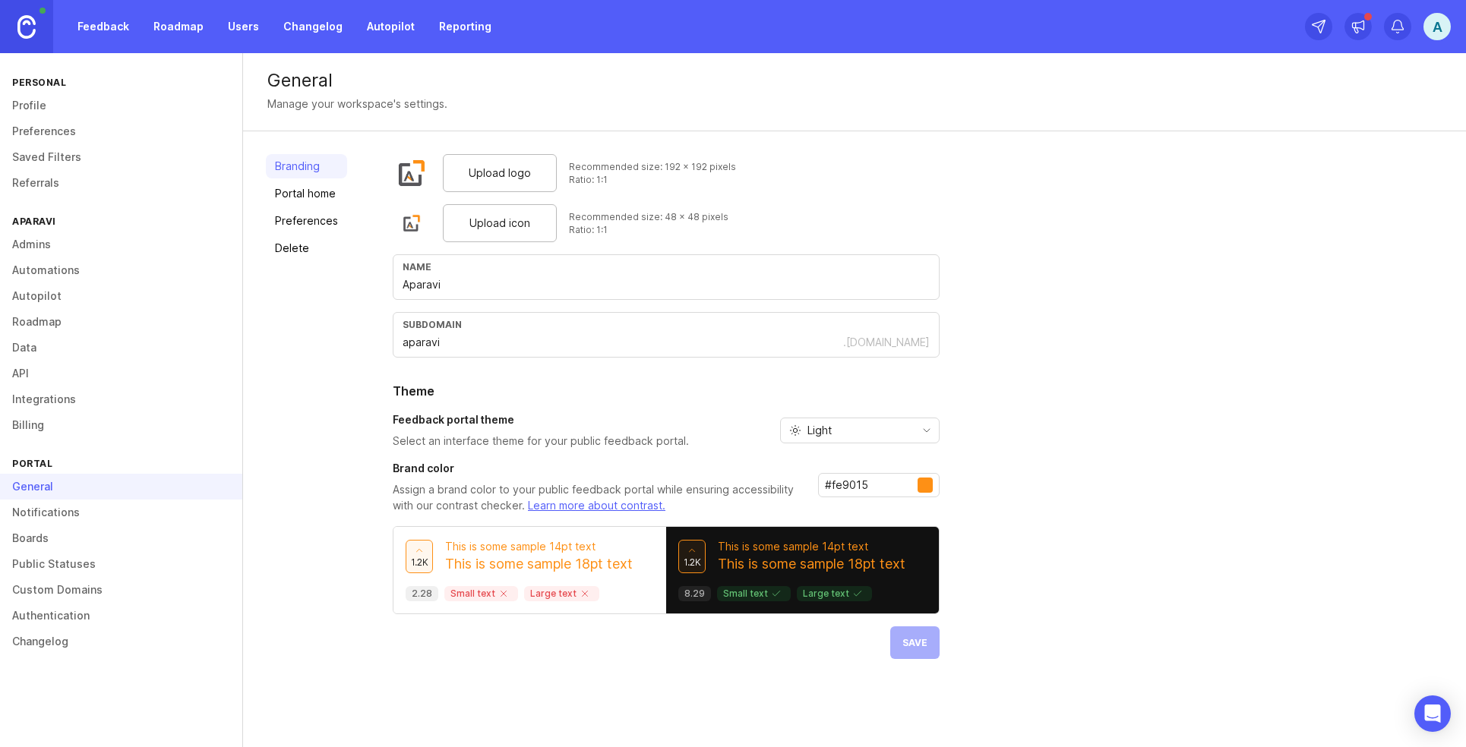
click at [70, 108] on link "Profile" at bounding box center [121, 106] width 242 height 26
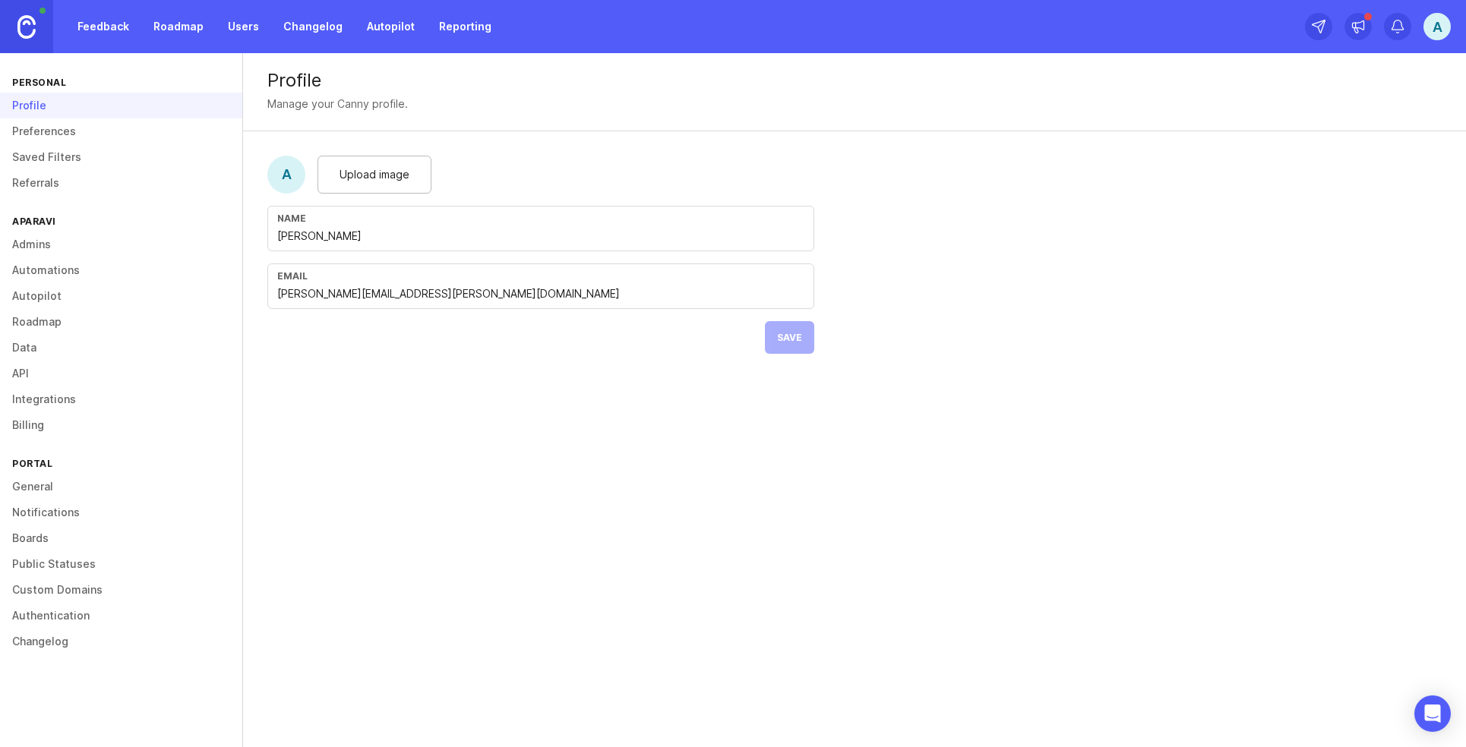
click at [67, 126] on link "Preferences" at bounding box center [121, 131] width 242 height 26
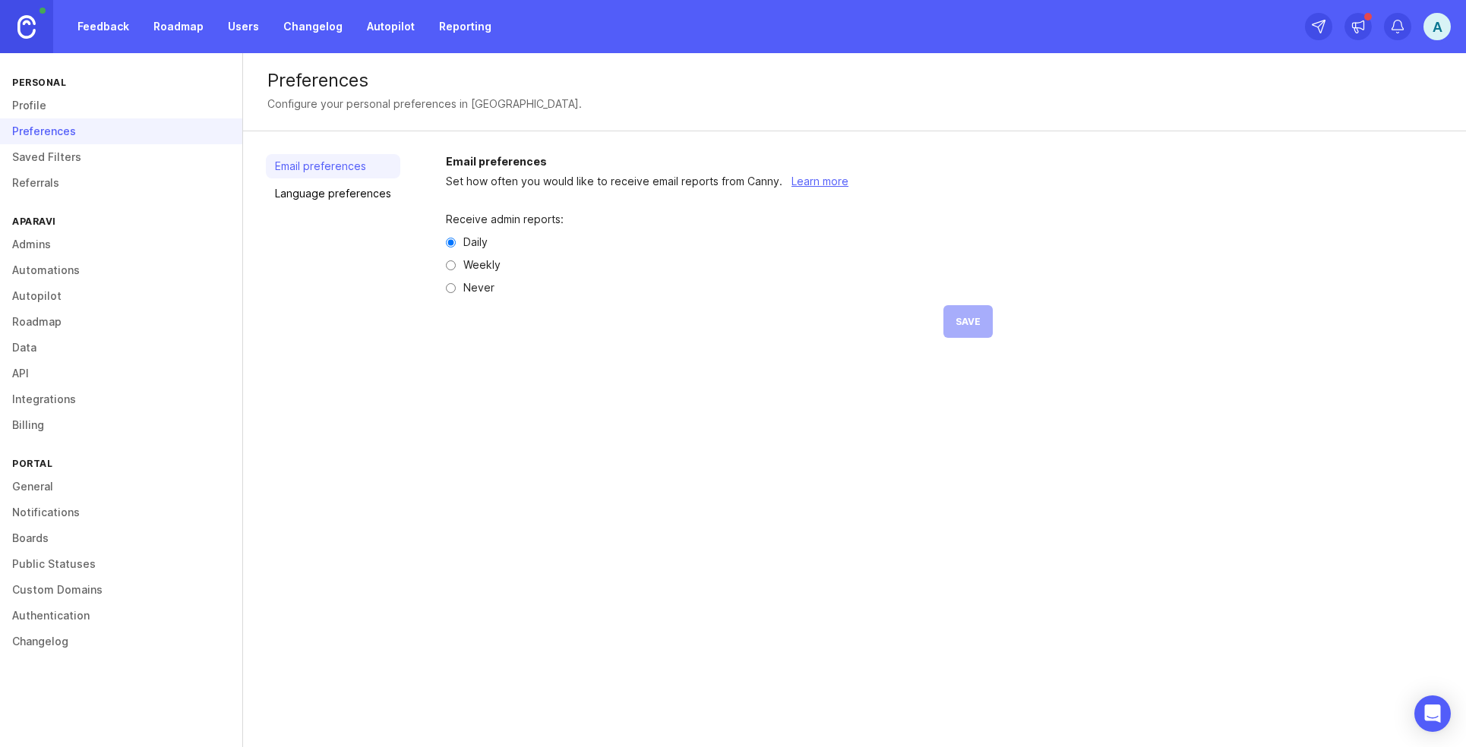
click at [502, 267] on div "Weekly" at bounding box center [719, 265] width 547 height 11
click at [486, 260] on label "Weekly" at bounding box center [481, 265] width 37 height 11
click at [456, 260] on input "Weekly" at bounding box center [451, 265] width 10 height 10
radio input "true"
click at [70, 147] on link "Saved Filters" at bounding box center [121, 157] width 242 height 26
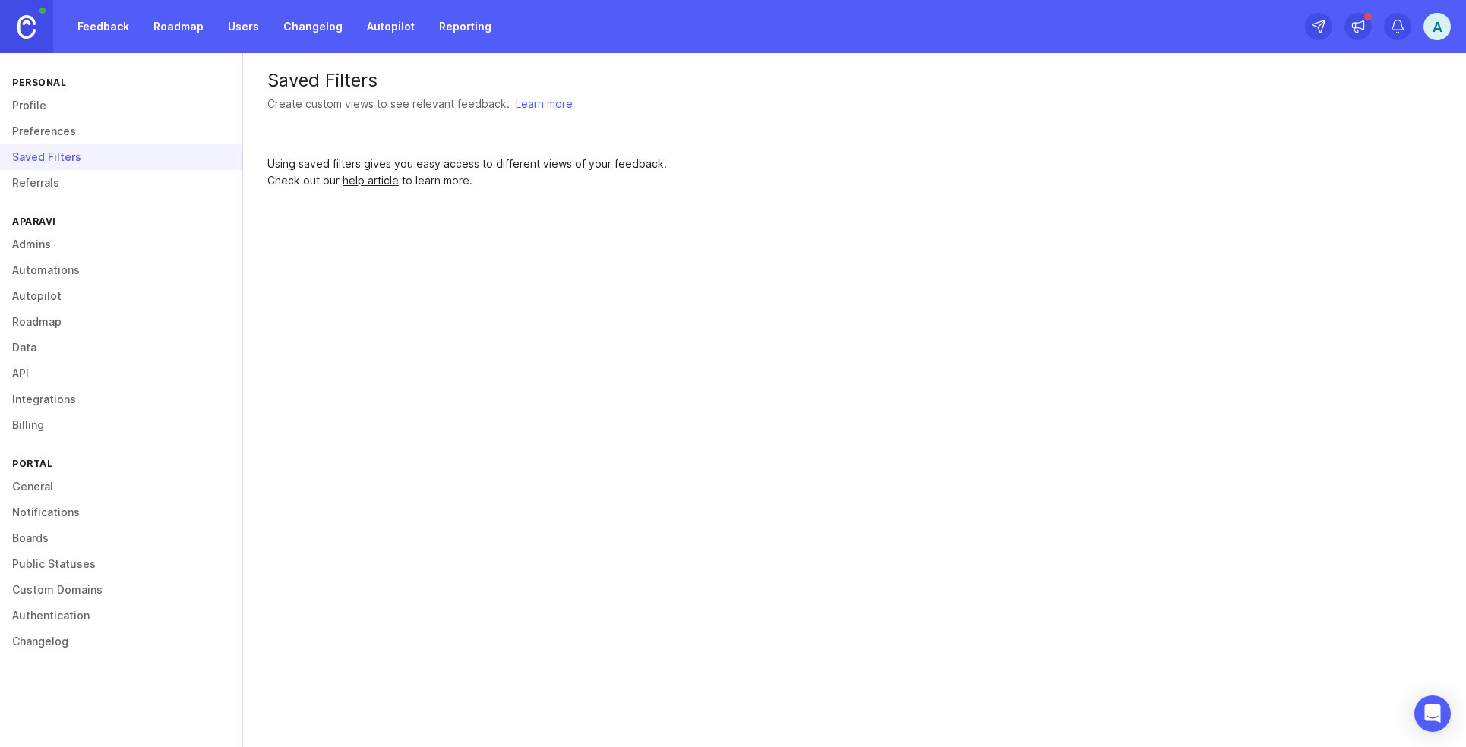
click at [49, 192] on link "Referrals" at bounding box center [121, 183] width 242 height 26
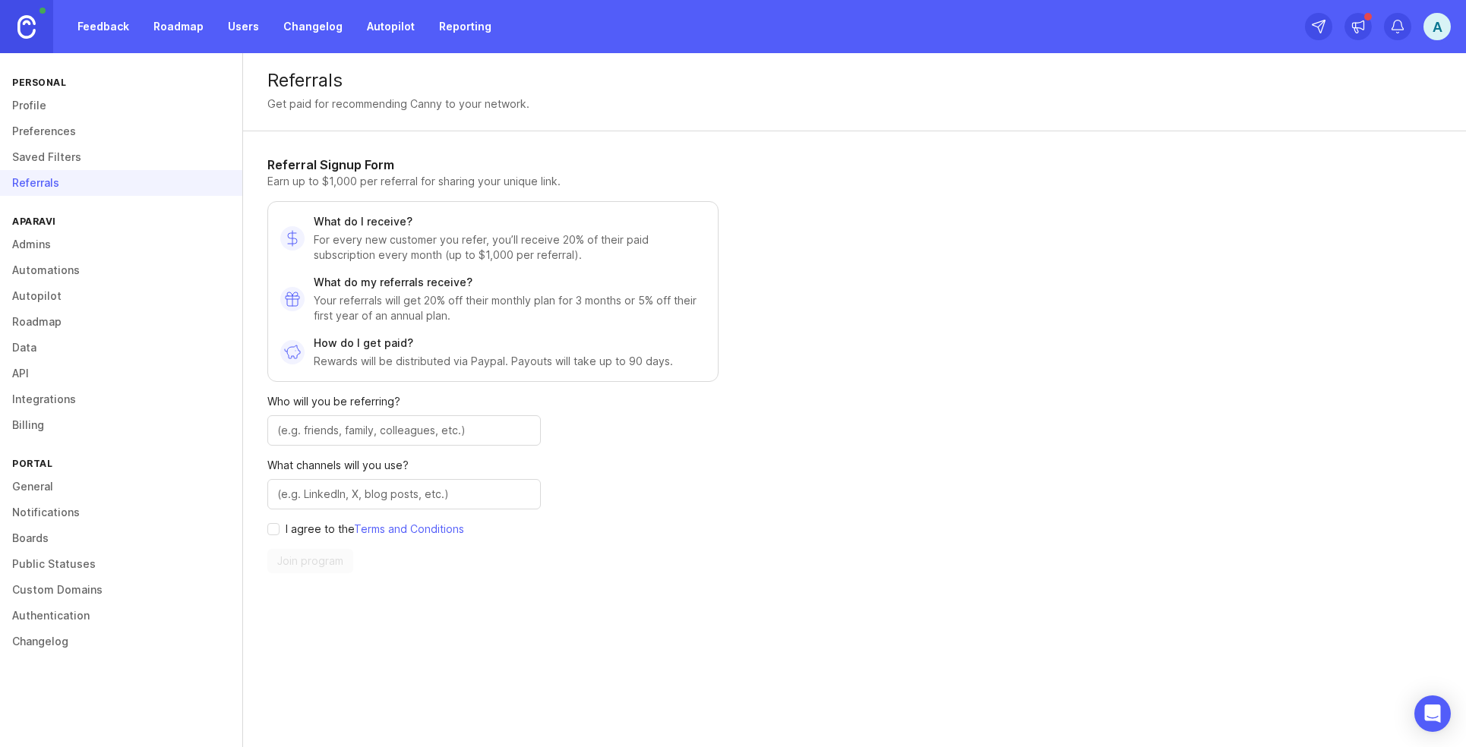
click at [52, 242] on link "Admins" at bounding box center [121, 245] width 242 height 26
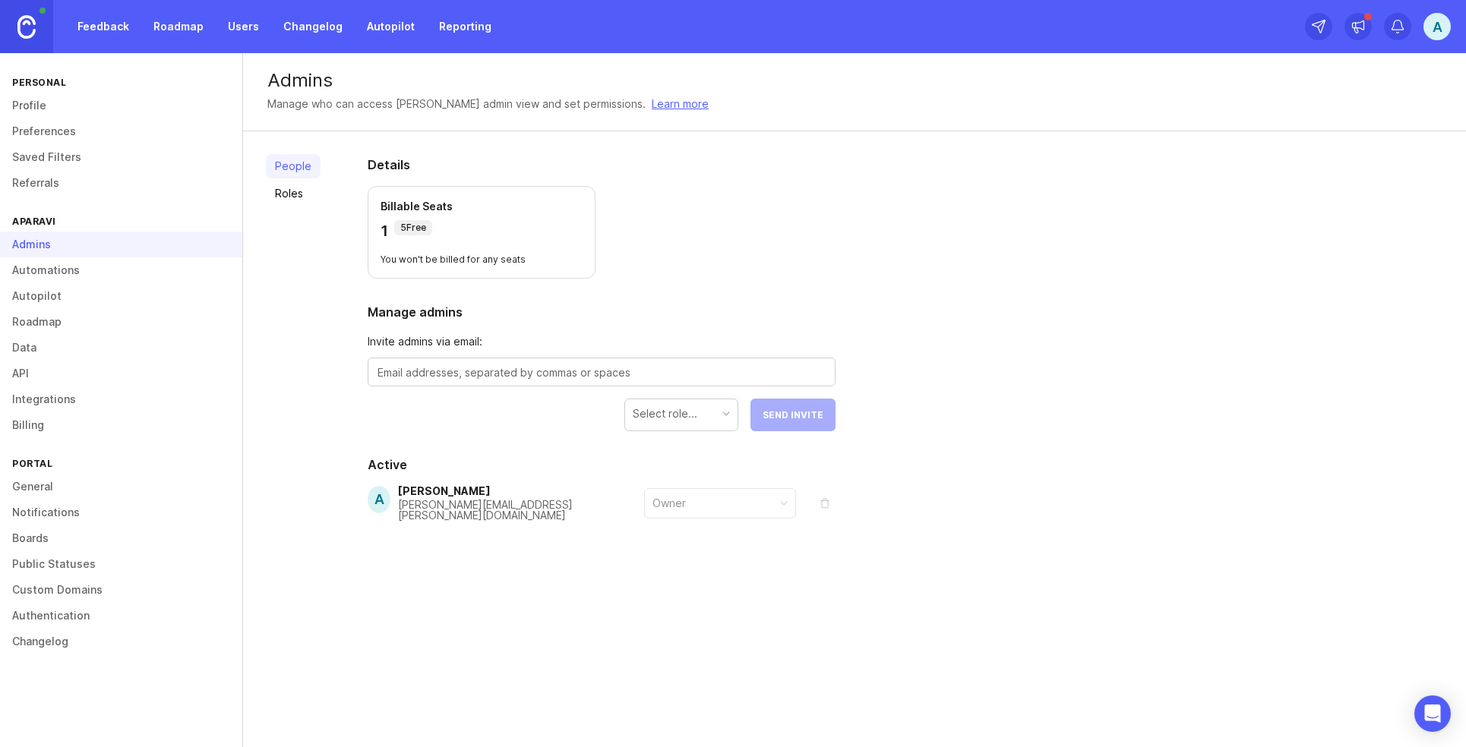
click at [290, 201] on link "Roles" at bounding box center [293, 194] width 55 height 24
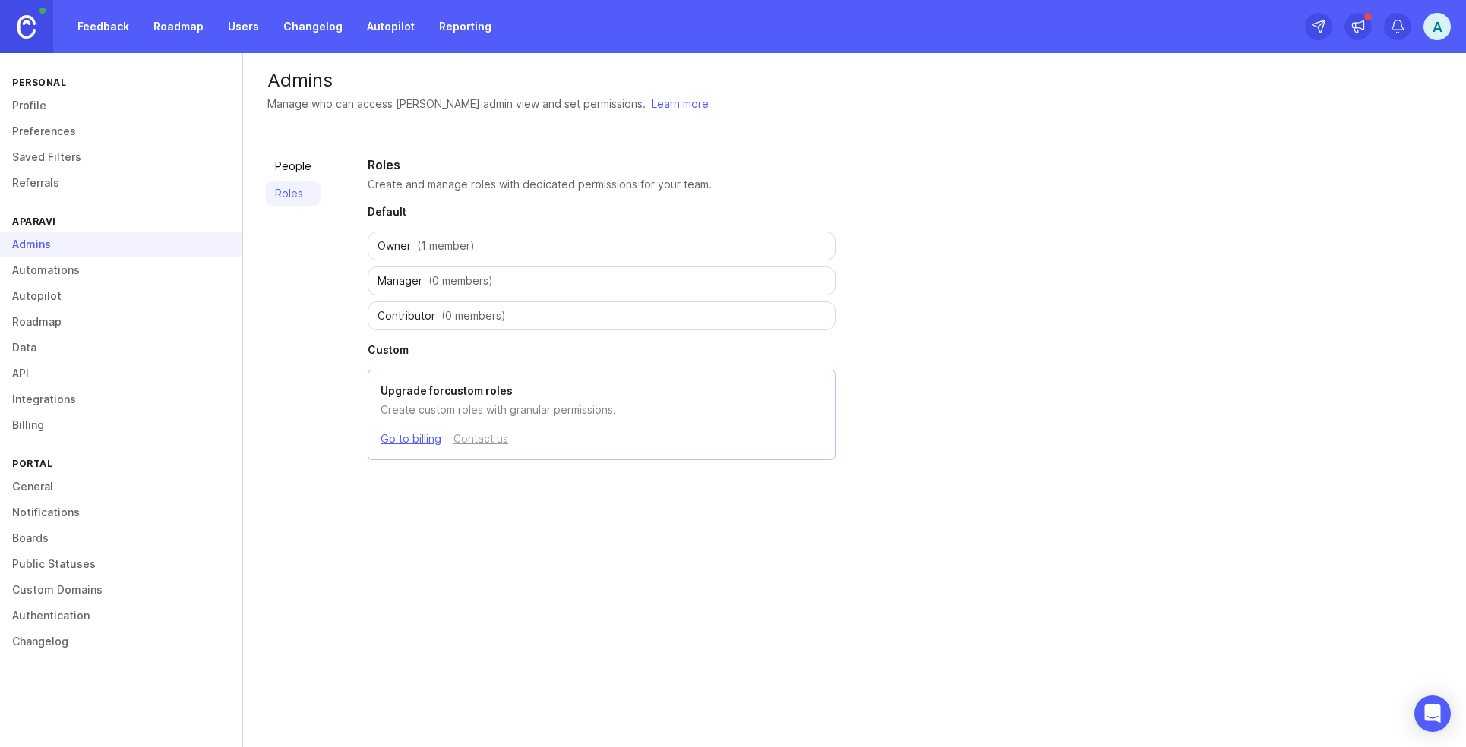
click at [426, 312] on span "Contributor" at bounding box center [406, 315] width 58 height 15
click at [284, 169] on link "People" at bounding box center [293, 166] width 55 height 24
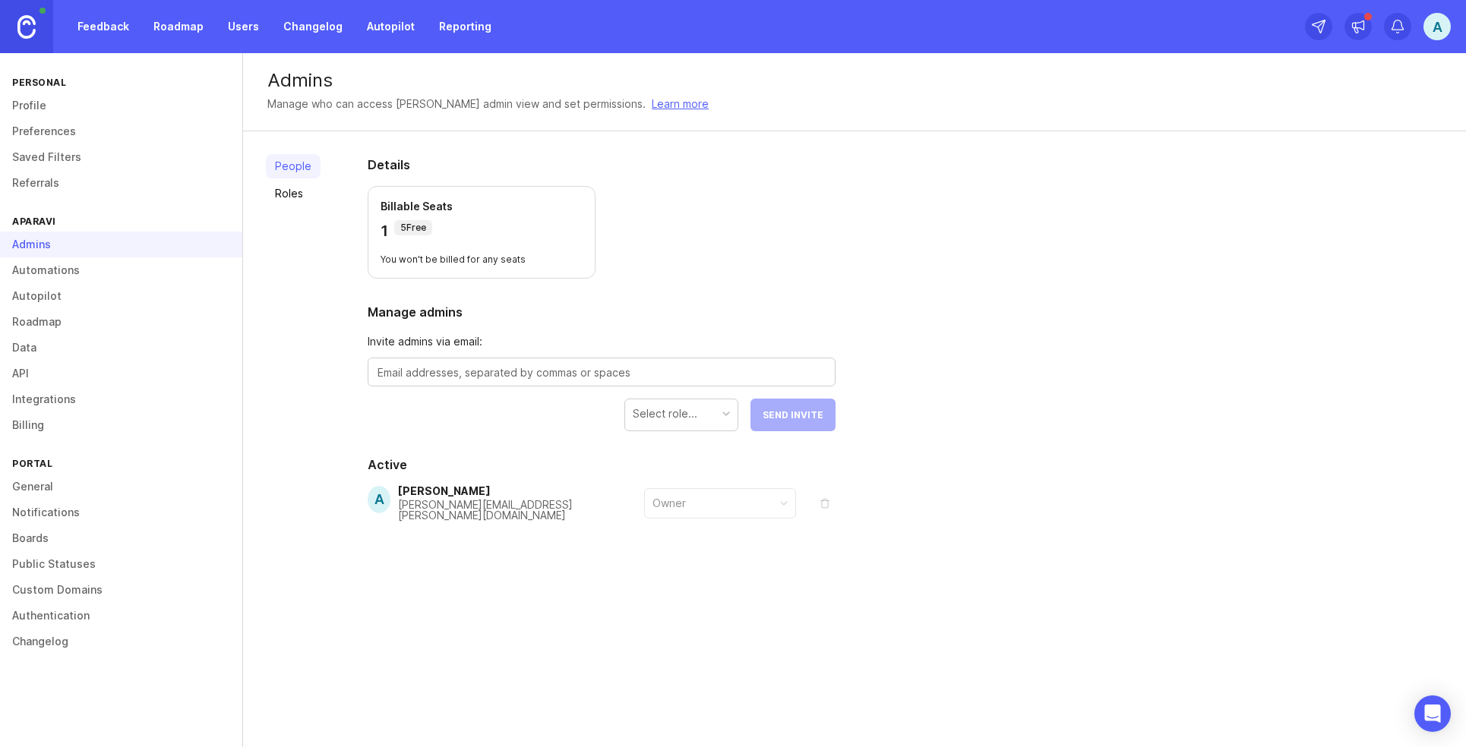
click at [437, 368] on textarea at bounding box center [601, 373] width 448 height 17
click at [57, 276] on link "Automations" at bounding box center [121, 270] width 242 height 26
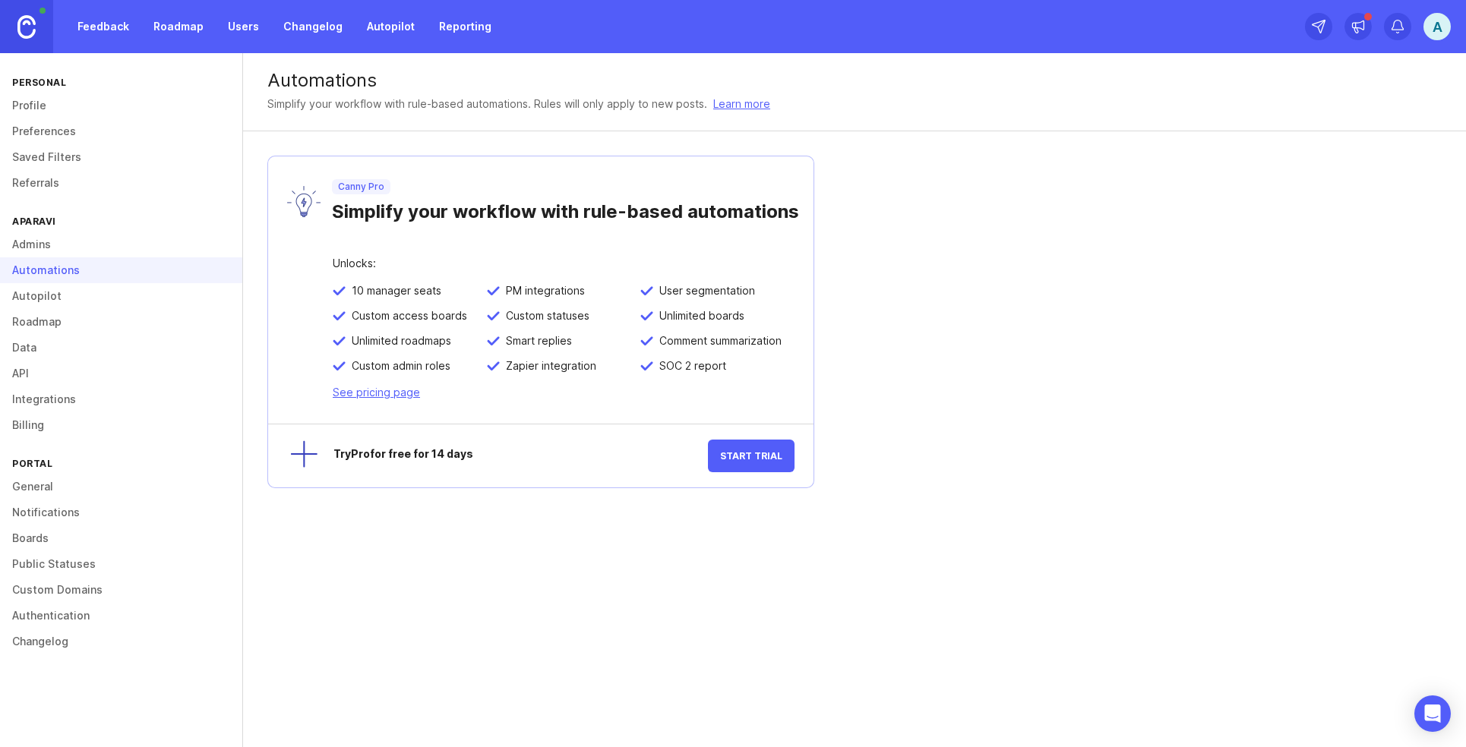
click at [68, 286] on link "Autopilot" at bounding box center [121, 296] width 242 height 26
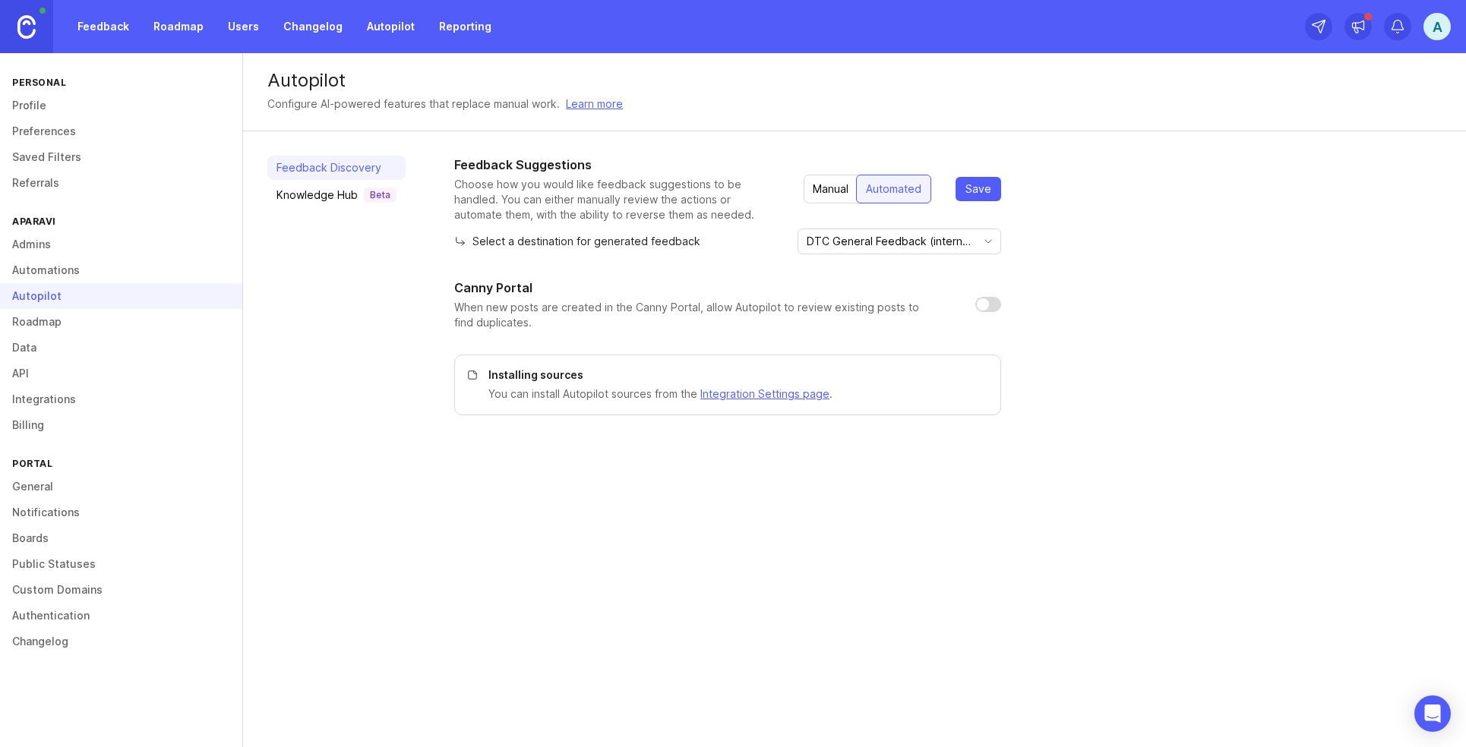
click at [58, 327] on link "Roadmap" at bounding box center [121, 322] width 242 height 26
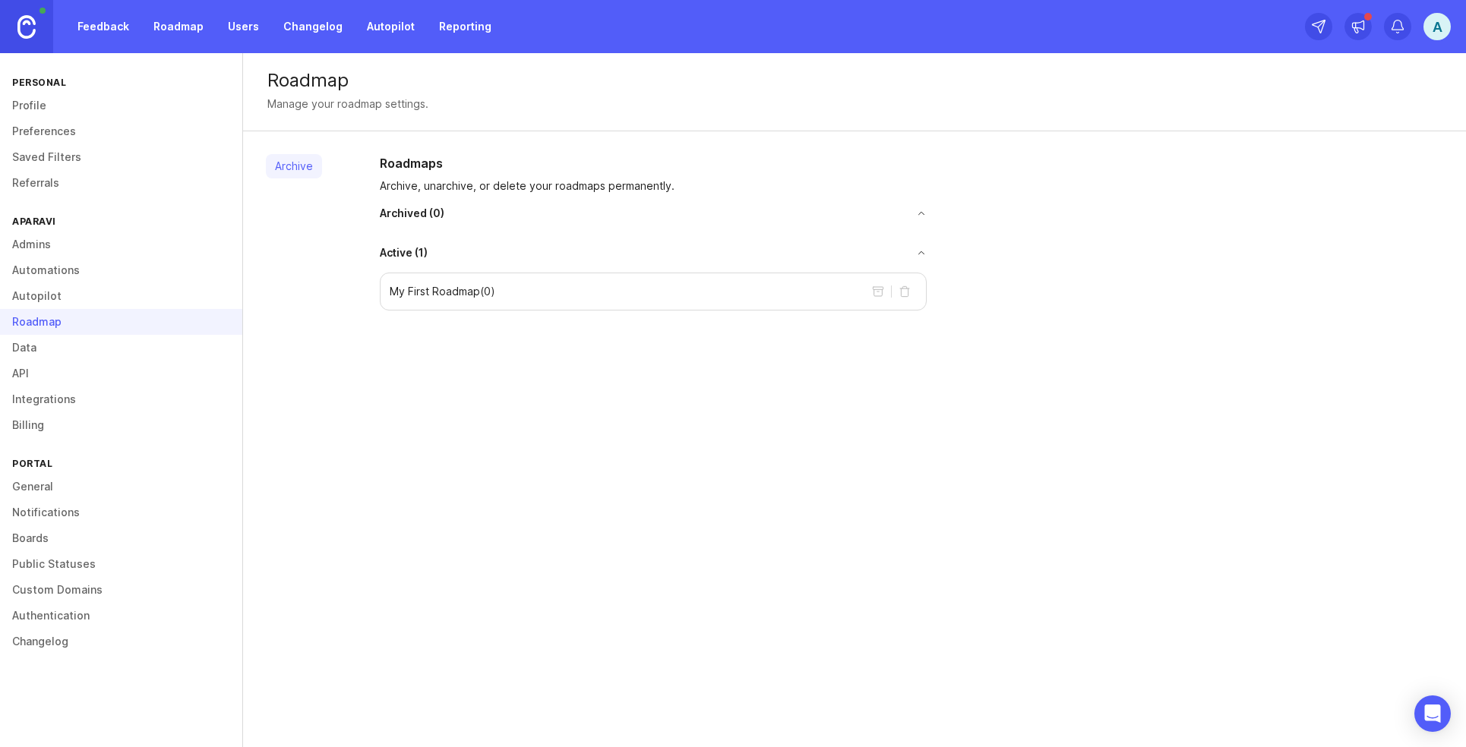
click at [20, 344] on link "Data" at bounding box center [121, 348] width 242 height 26
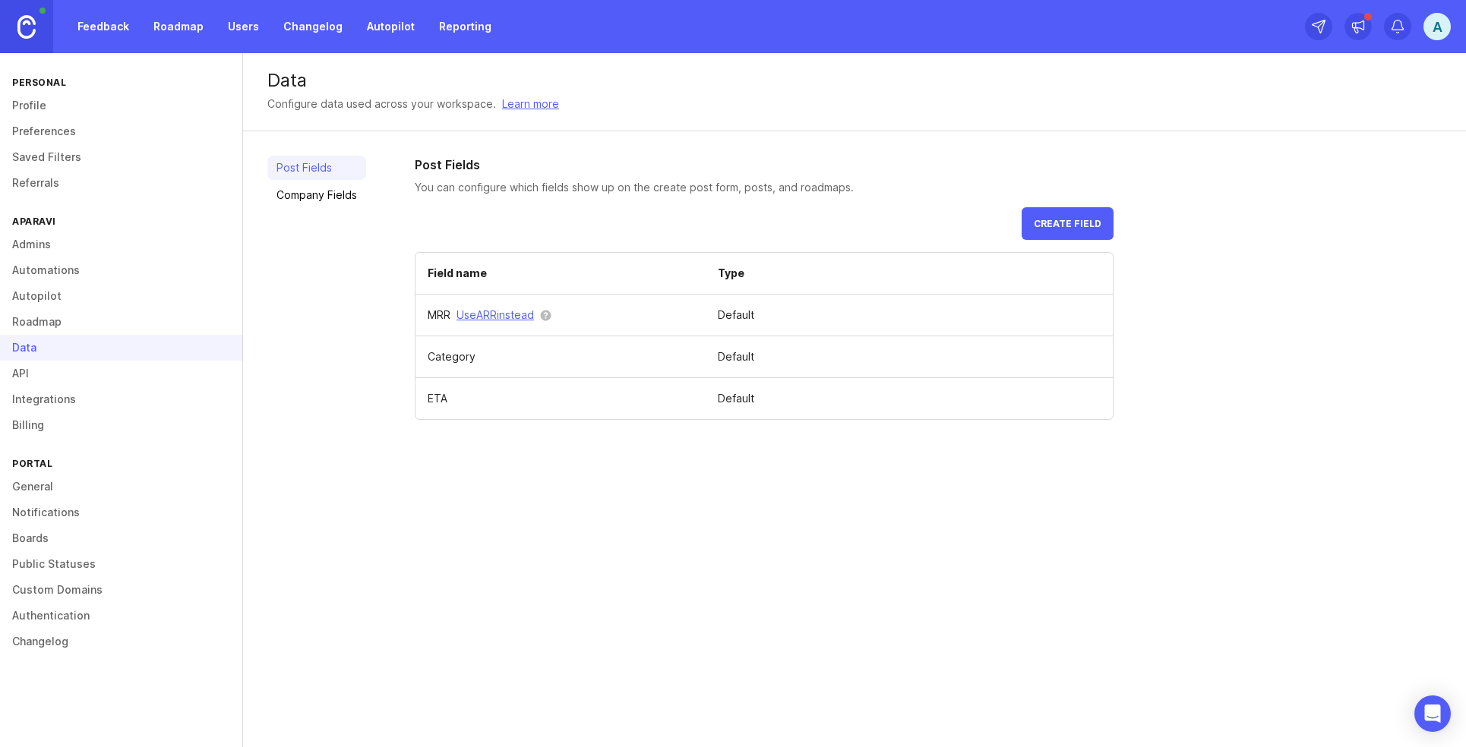
click at [52, 365] on link "API" at bounding box center [121, 374] width 242 height 26
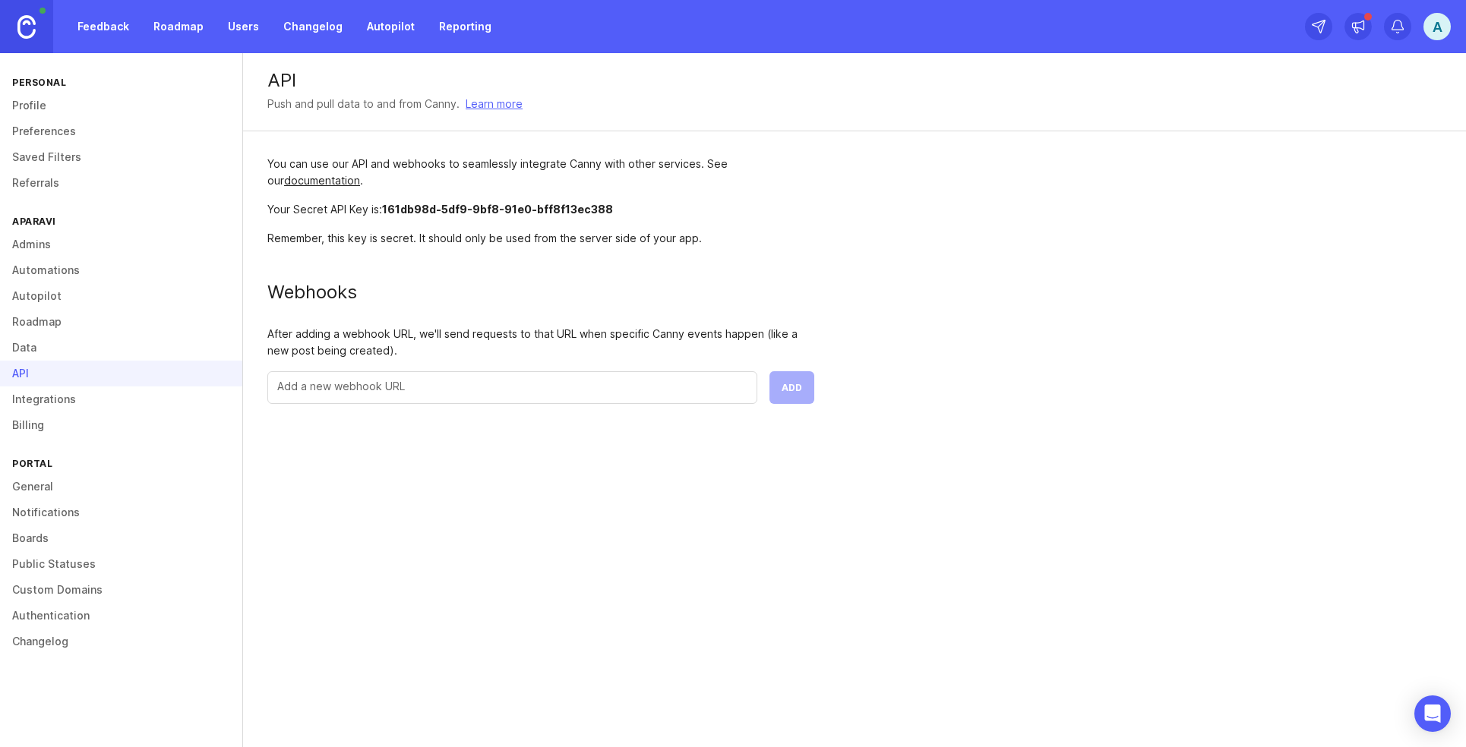
click at [52, 396] on link "Integrations" at bounding box center [121, 400] width 242 height 26
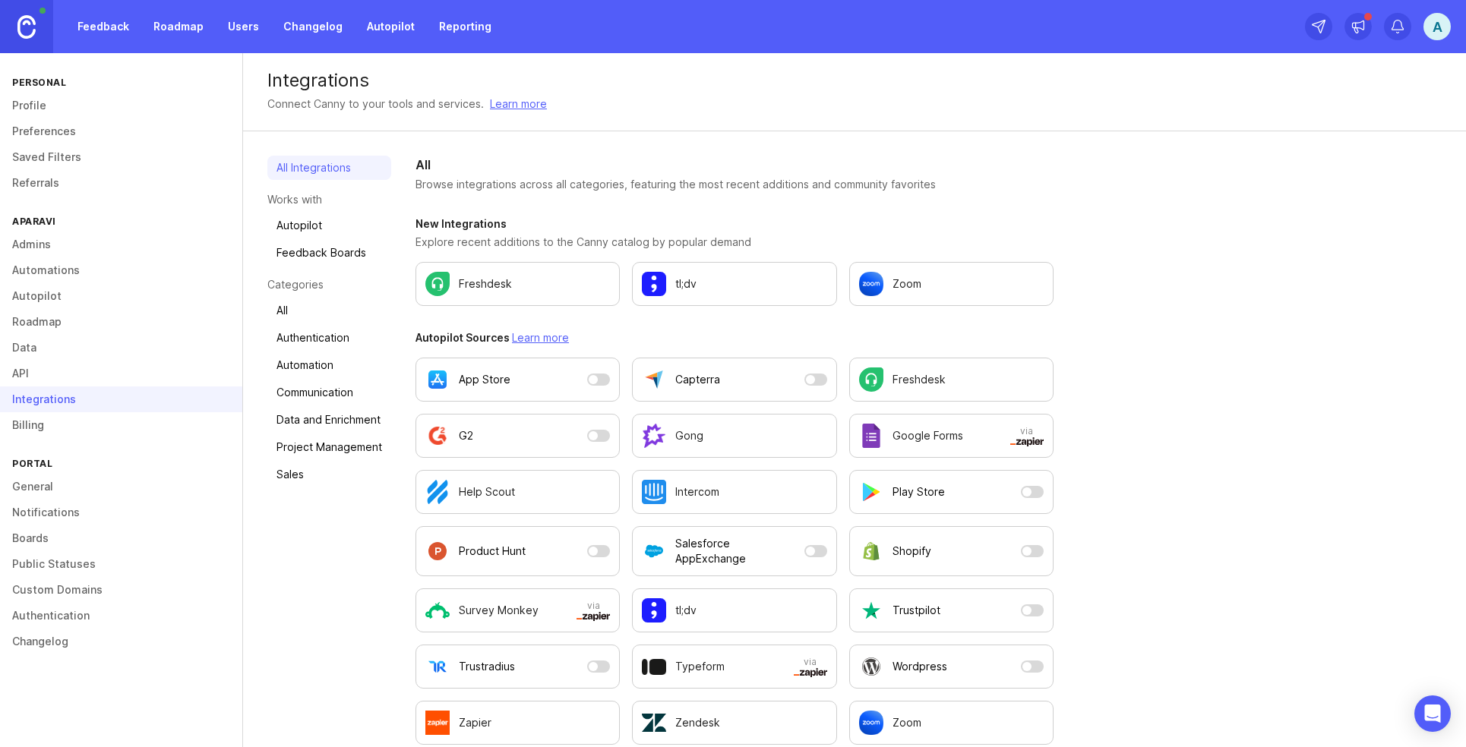
click at [43, 421] on link "Billing" at bounding box center [121, 425] width 242 height 26
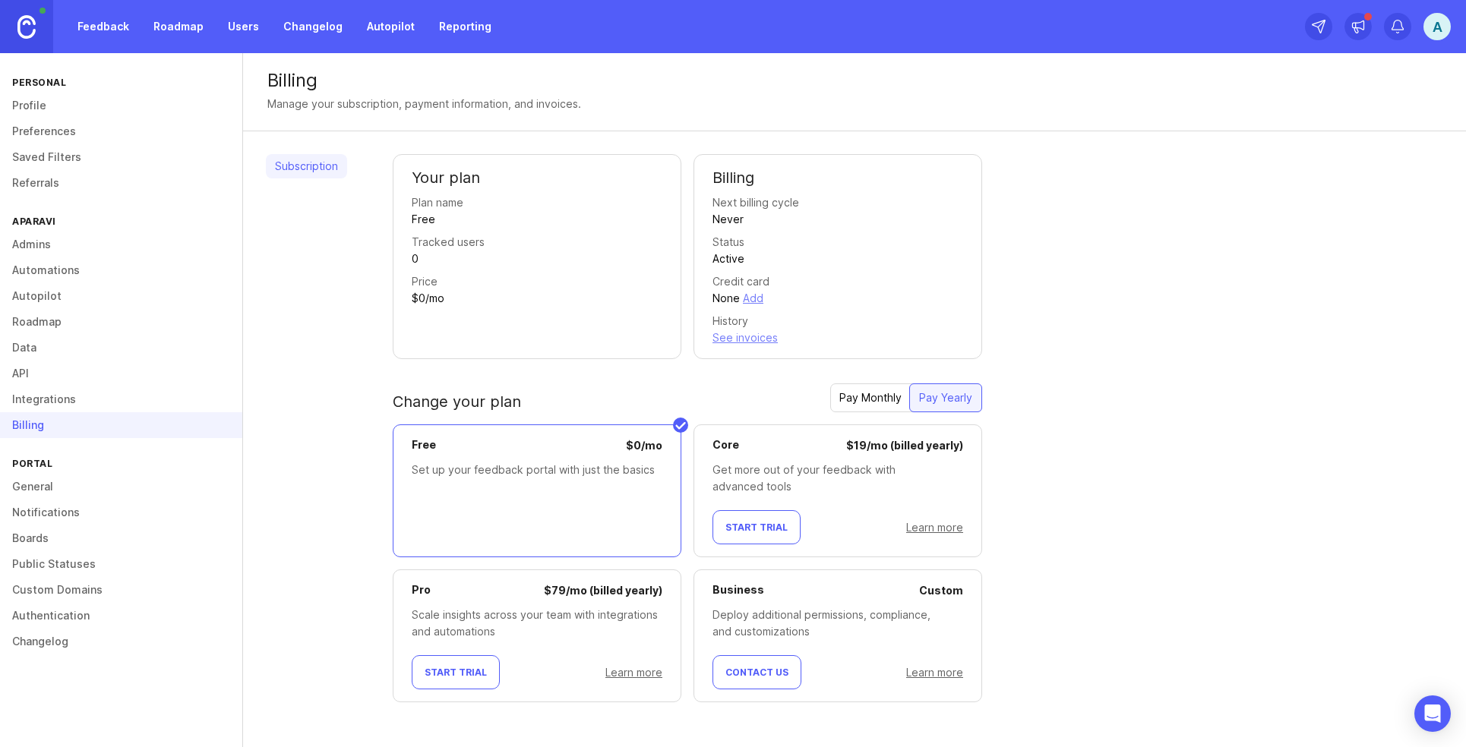
click at [52, 481] on link "General" at bounding box center [121, 487] width 242 height 26
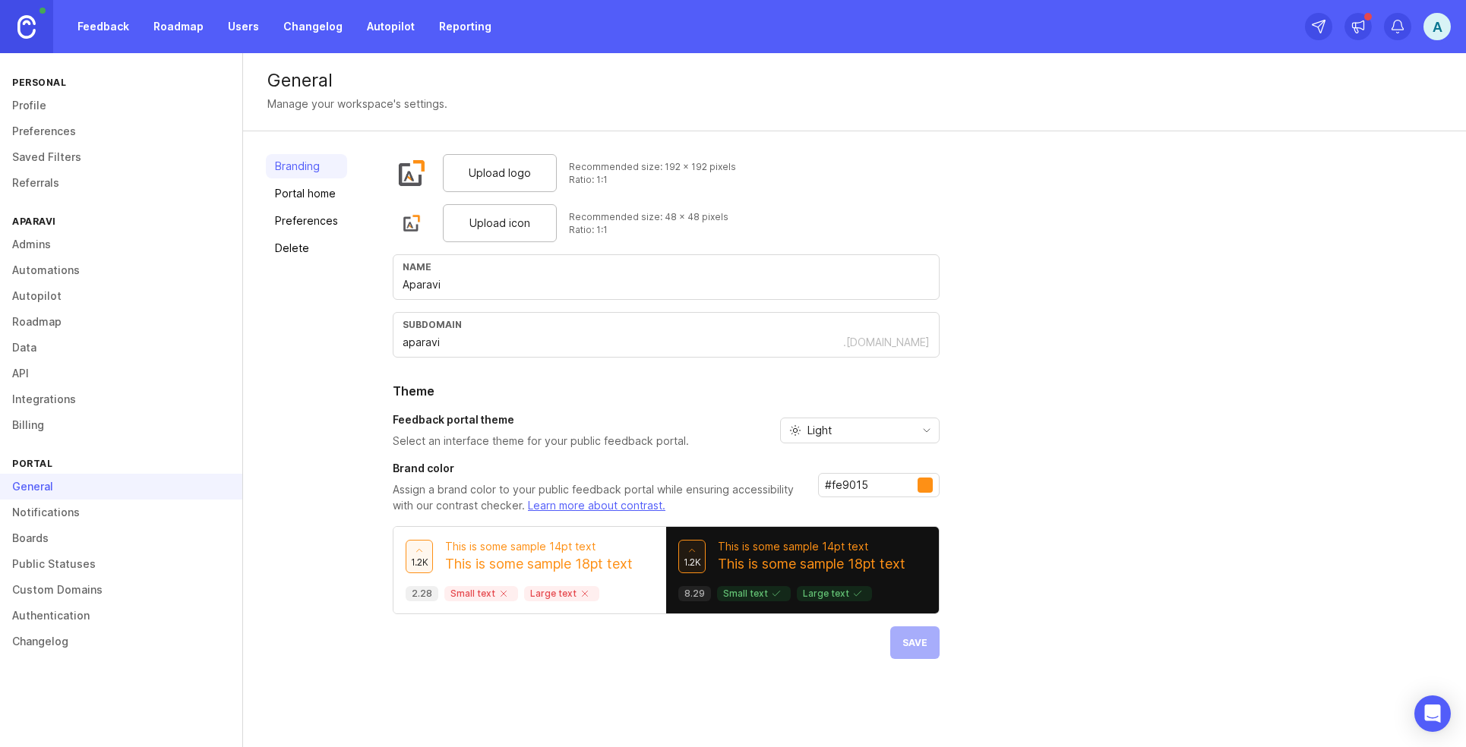
click at [128, 32] on link "Feedback" at bounding box center [103, 26] width 70 height 27
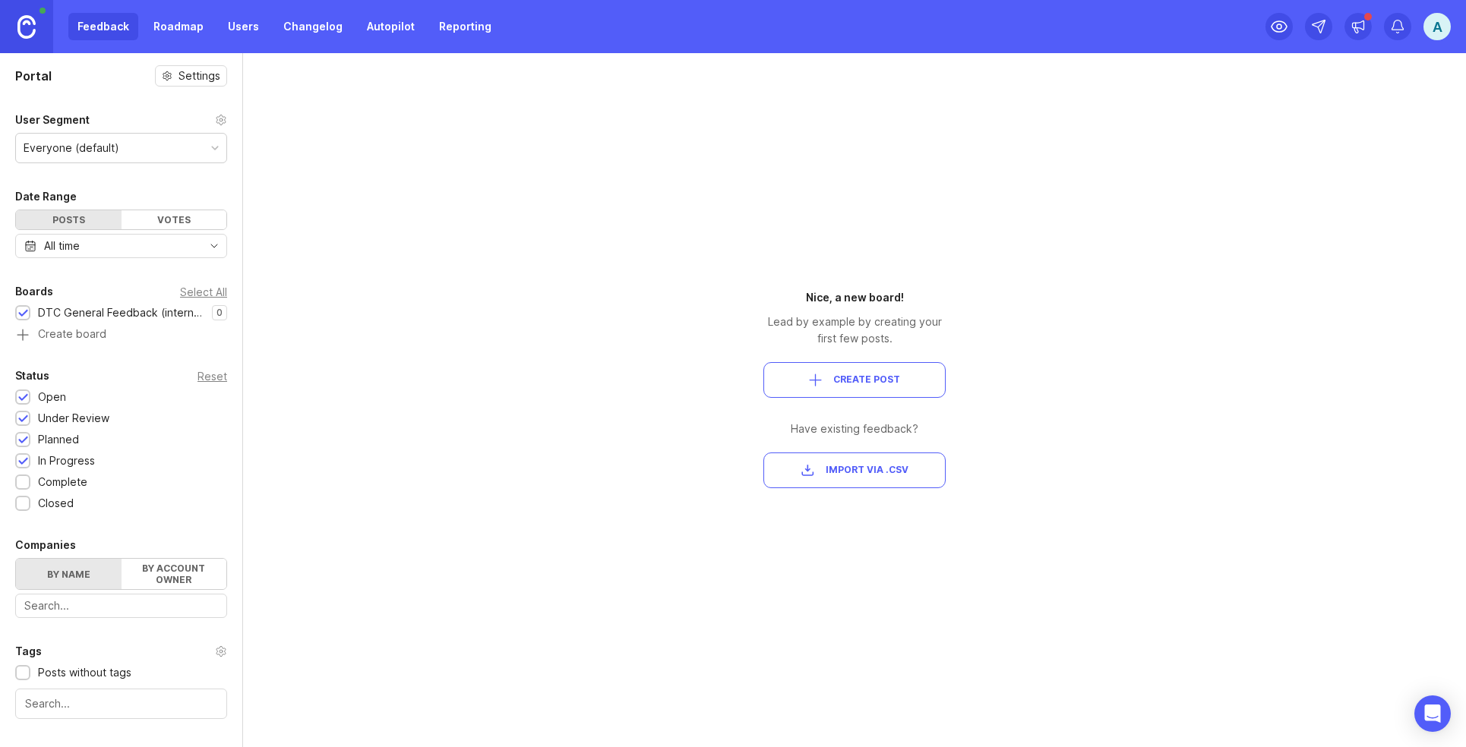
click at [248, 27] on link "Users" at bounding box center [243, 26] width 49 height 27
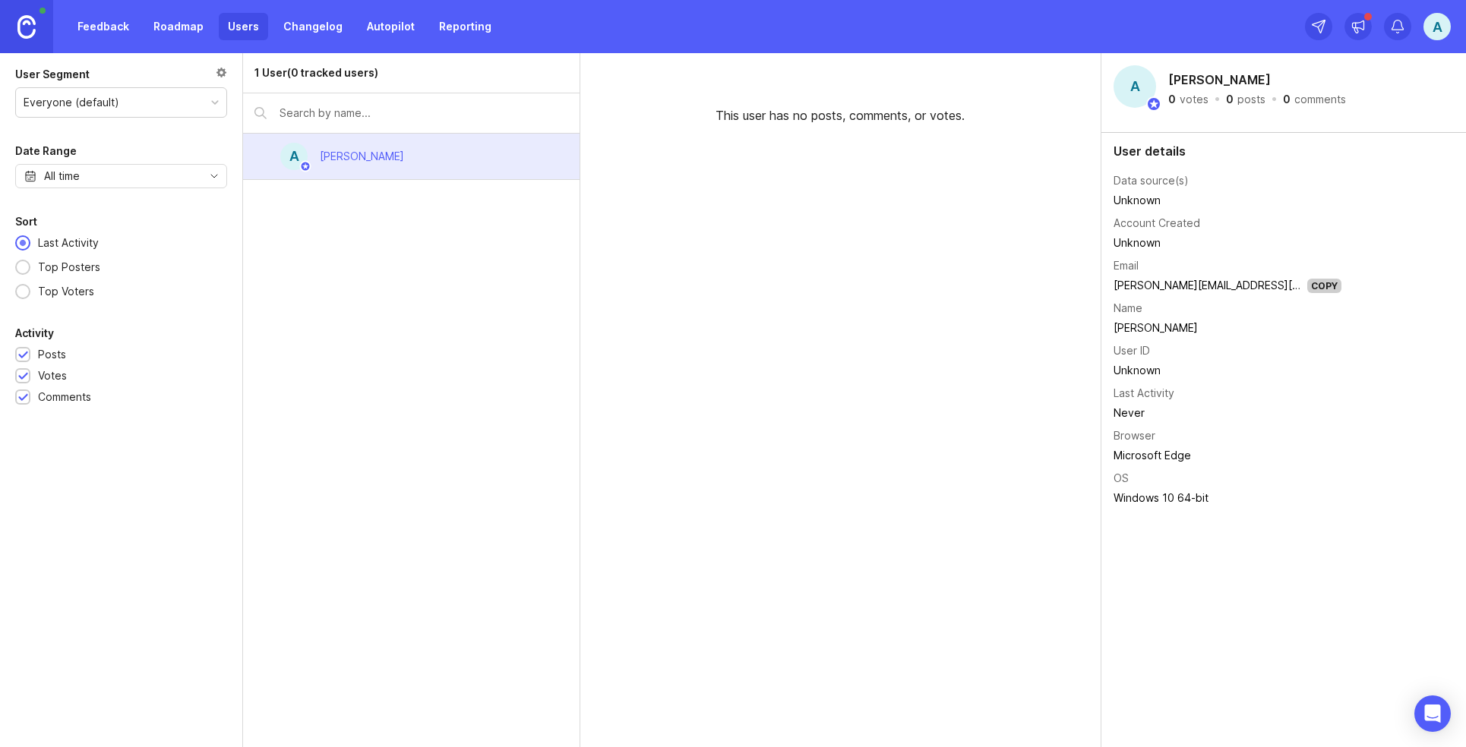
click at [218, 71] on div at bounding box center [221, 74] width 11 height 17
click at [127, 108] on div "Everyone (default)" at bounding box center [121, 102] width 210 height 29
click at [127, 106] on div "Everyone (default)" at bounding box center [121, 102] width 210 height 29
click at [201, 33] on link "Roadmap" at bounding box center [178, 26] width 68 height 27
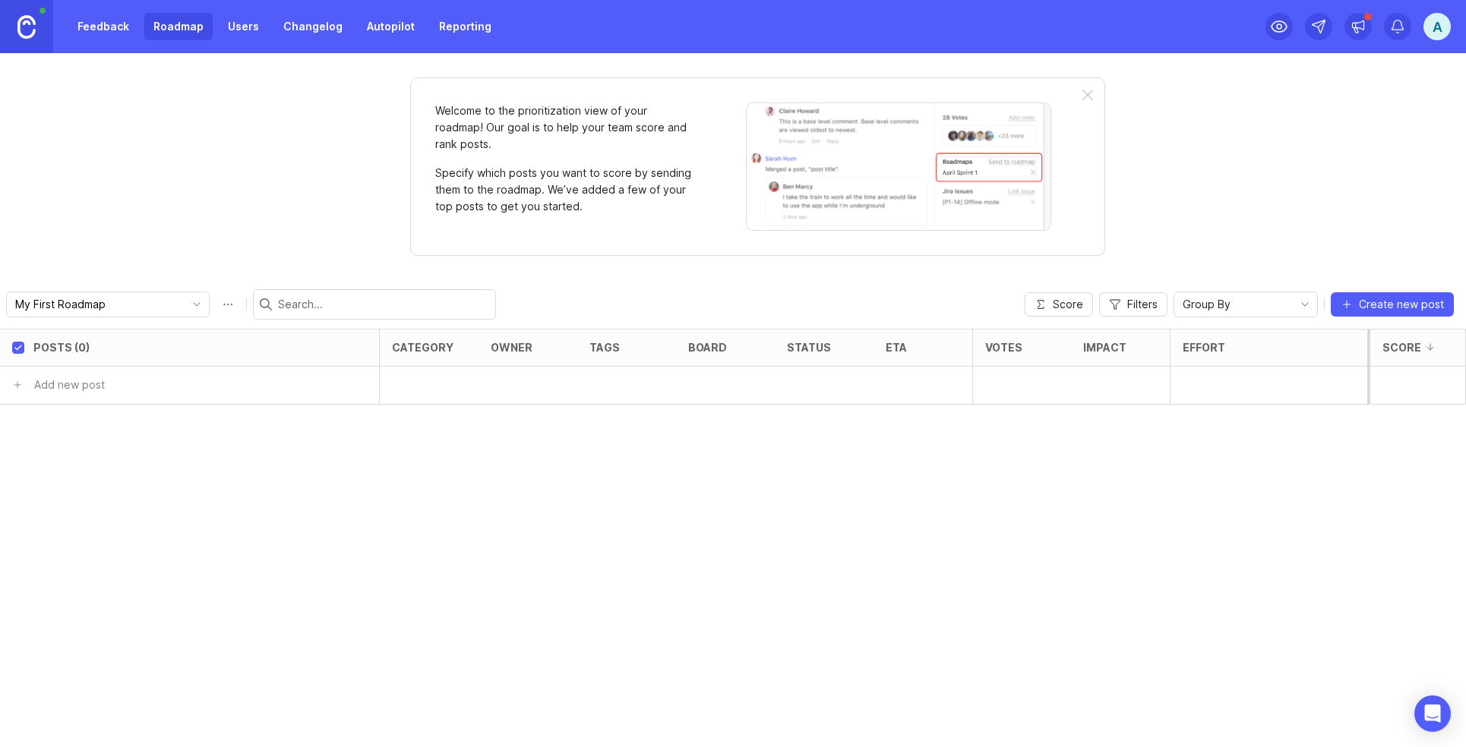
click at [100, 36] on link "Feedback" at bounding box center [103, 26] width 70 height 27
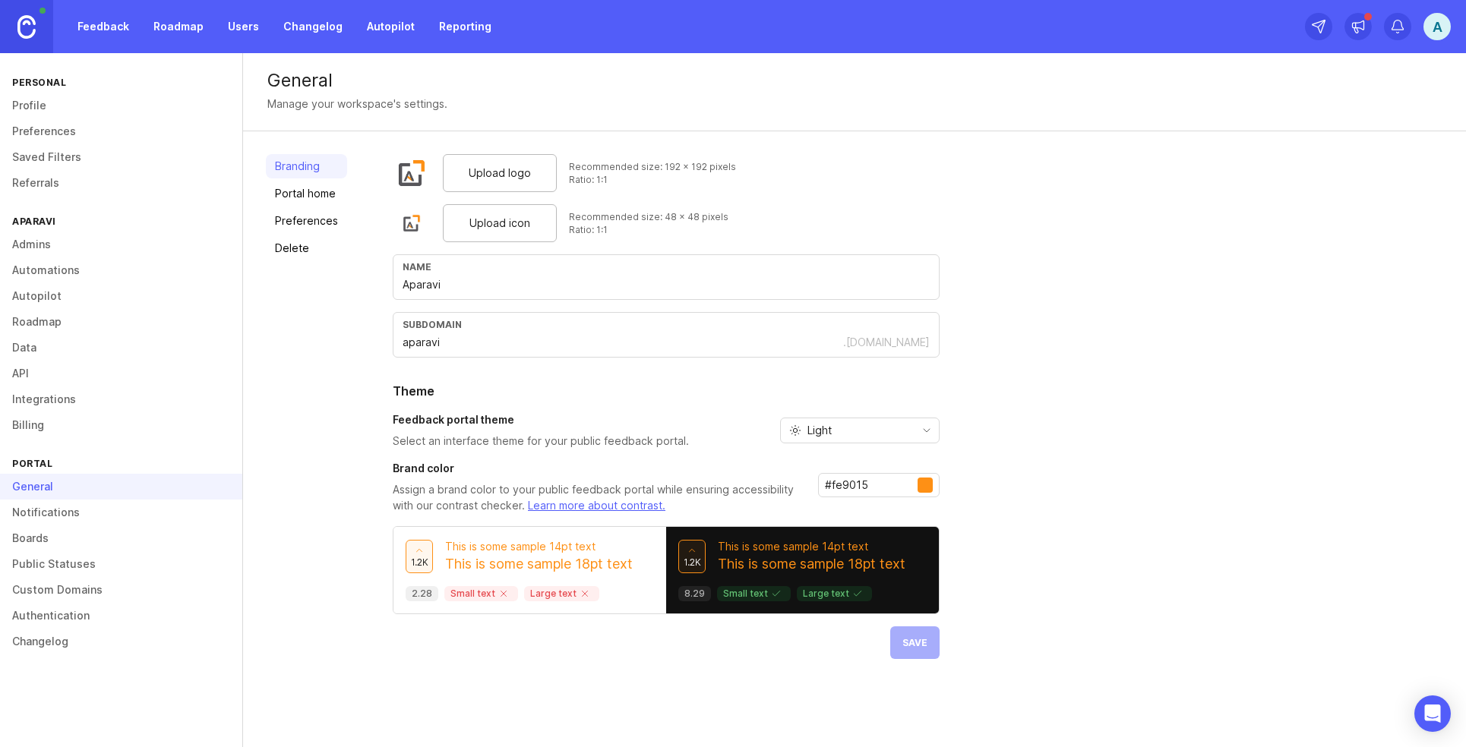
click at [62, 620] on link "Authentication" at bounding box center [121, 616] width 242 height 26
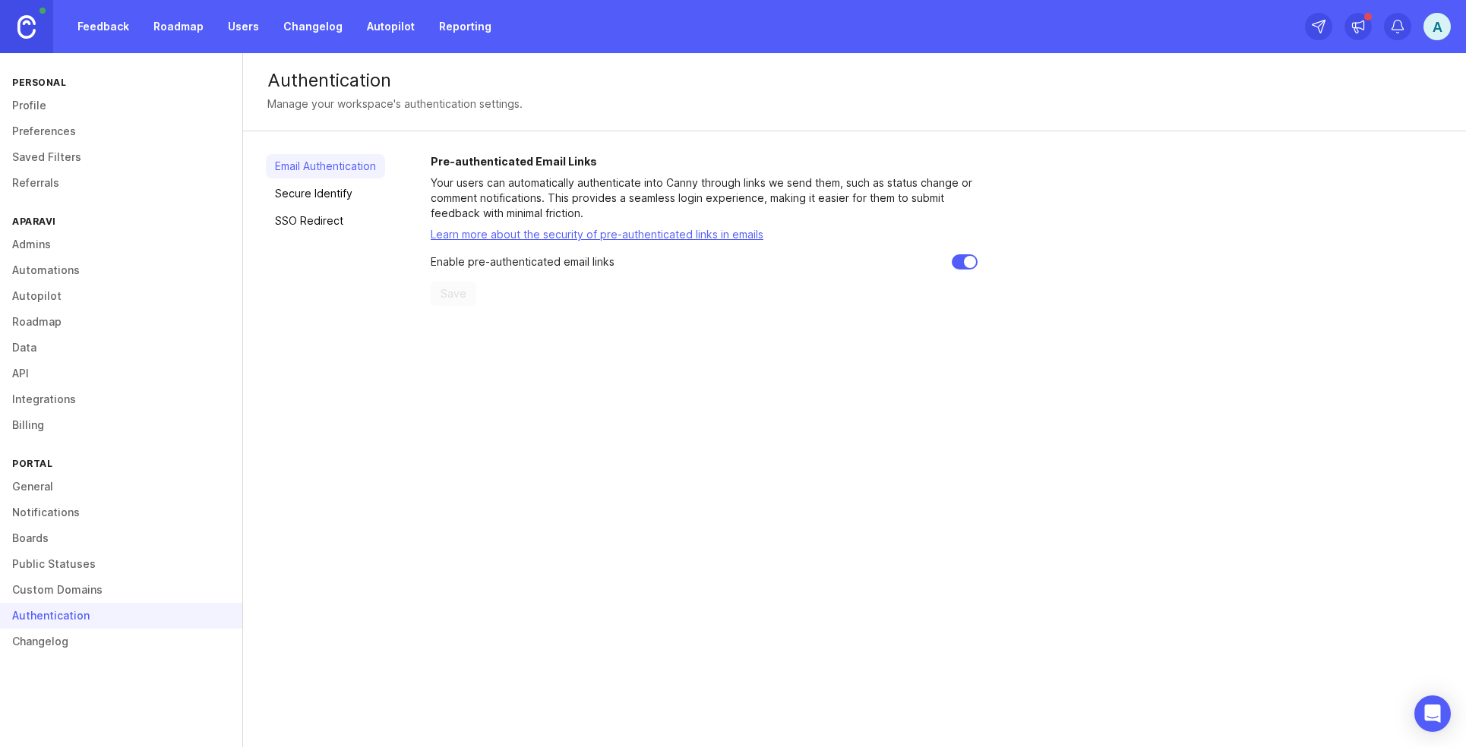
click at [973, 260] on input "checkbox" at bounding box center [965, 261] width 26 height 15
checkbox input "false"
click at [464, 299] on span "Save" at bounding box center [453, 293] width 26 height 15
click at [332, 181] on div "Email Authentication Secure Identify SSO Redirect" at bounding box center [325, 230] width 119 height 152
click at [333, 194] on link "Secure Identify" at bounding box center [325, 194] width 119 height 24
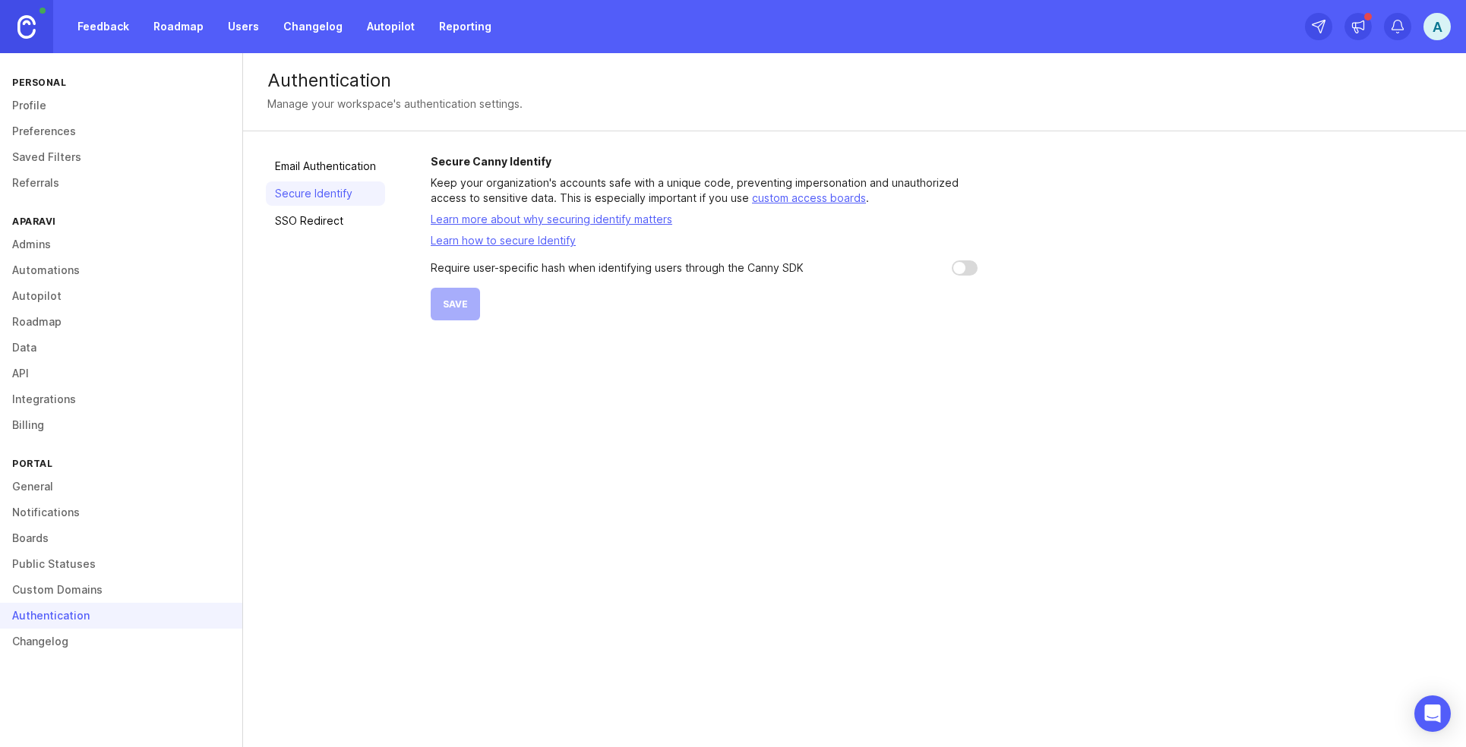
click at [330, 223] on link "SSO Redirect" at bounding box center [325, 221] width 119 height 24
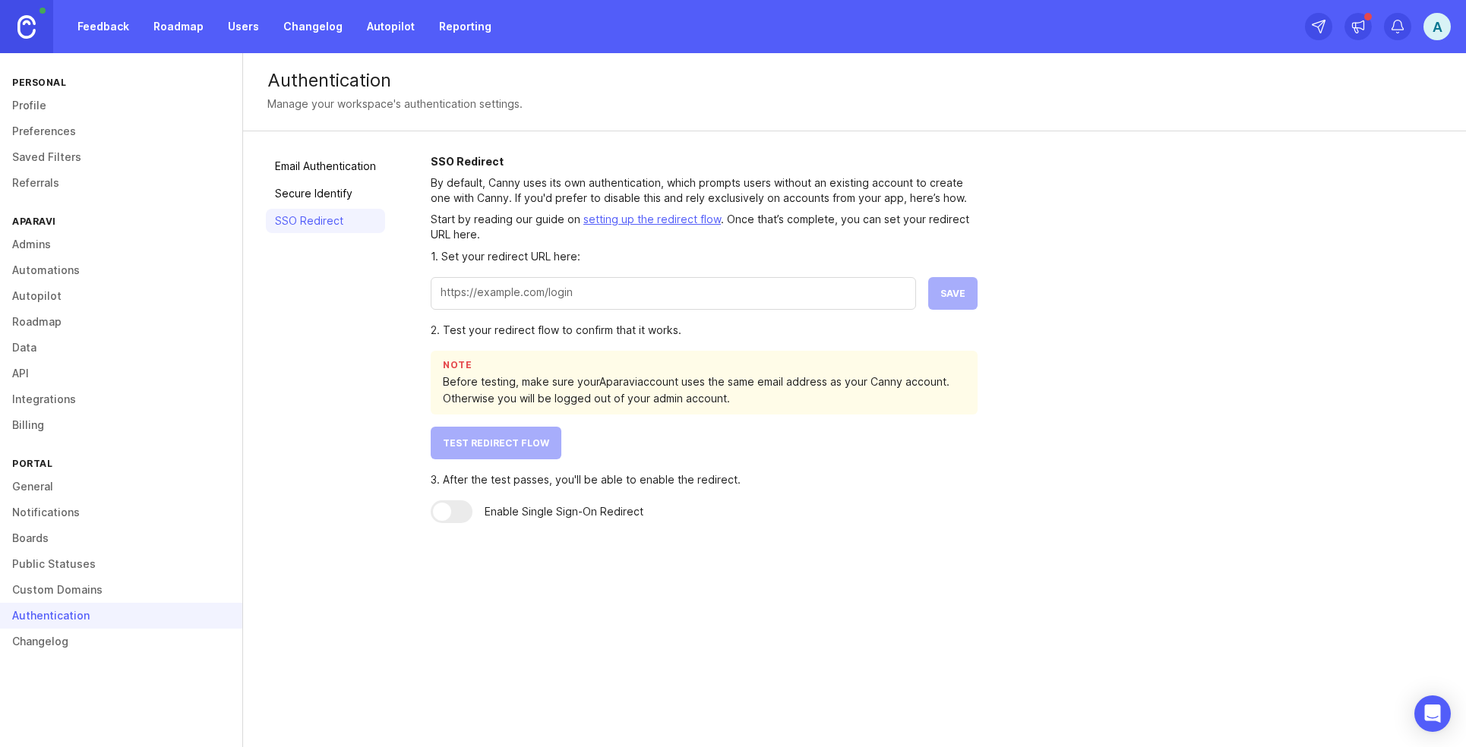
click at [341, 159] on link "Email Authentication" at bounding box center [325, 166] width 119 height 24
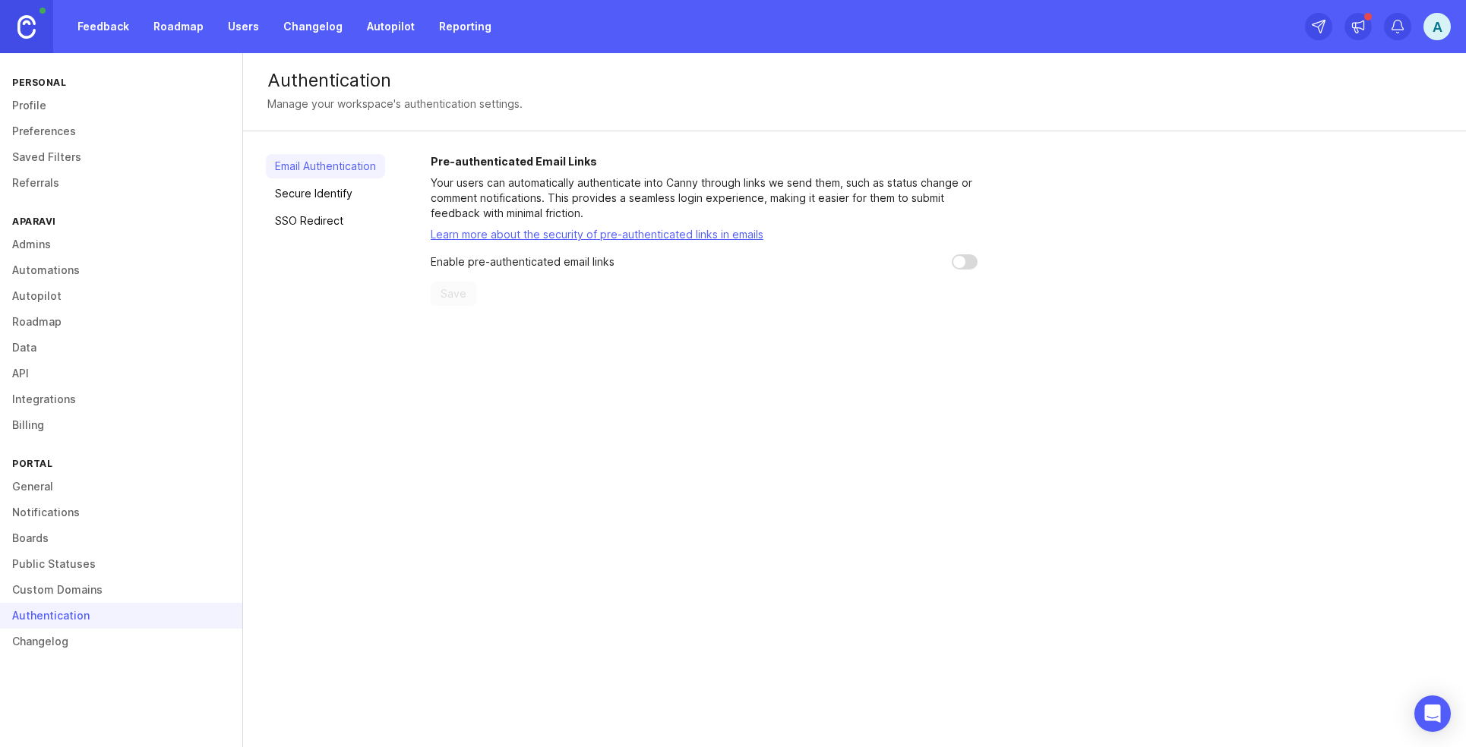
click at [181, 11] on div "Feedback Roadmap Users Changelog Autopilot Reporting" at bounding box center [250, 26] width 500 height 53
click at [183, 24] on link "Roadmap" at bounding box center [178, 26] width 68 height 27
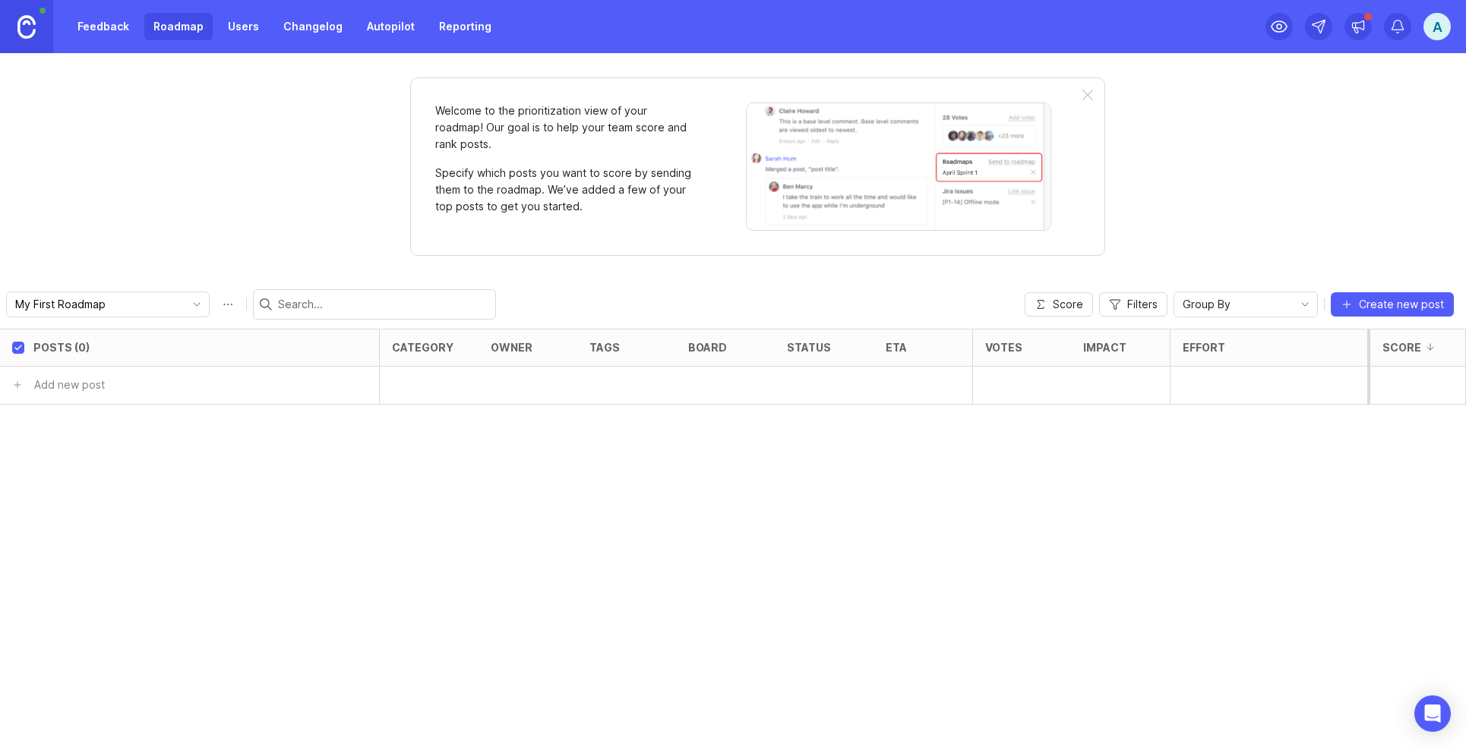
click at [115, 50] on div "Feedback Roadmap Users Changelog Autopilot Reporting" at bounding box center [250, 26] width 500 height 53
click at [115, 15] on link "Feedback" at bounding box center [103, 26] width 70 height 27
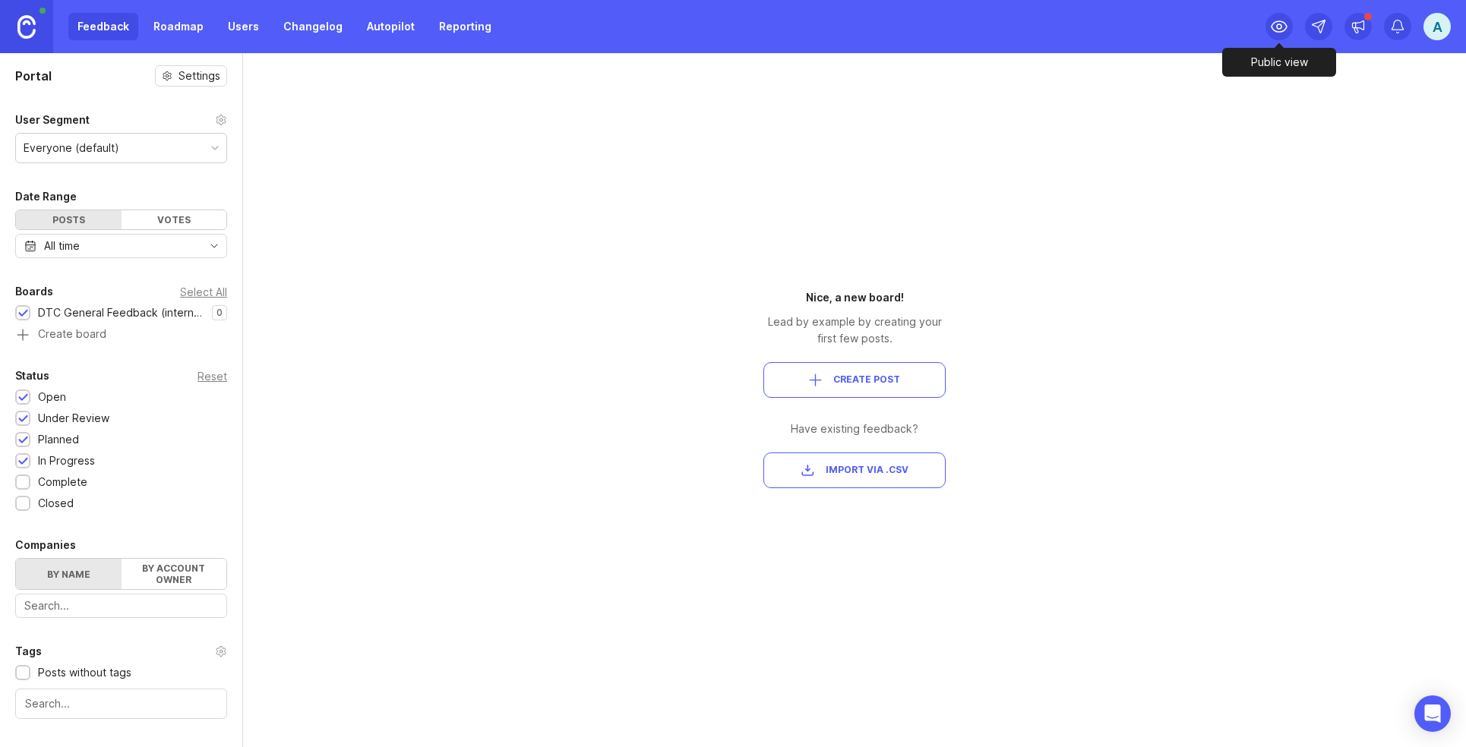
click at [1285, 34] on icon at bounding box center [1279, 26] width 18 height 18
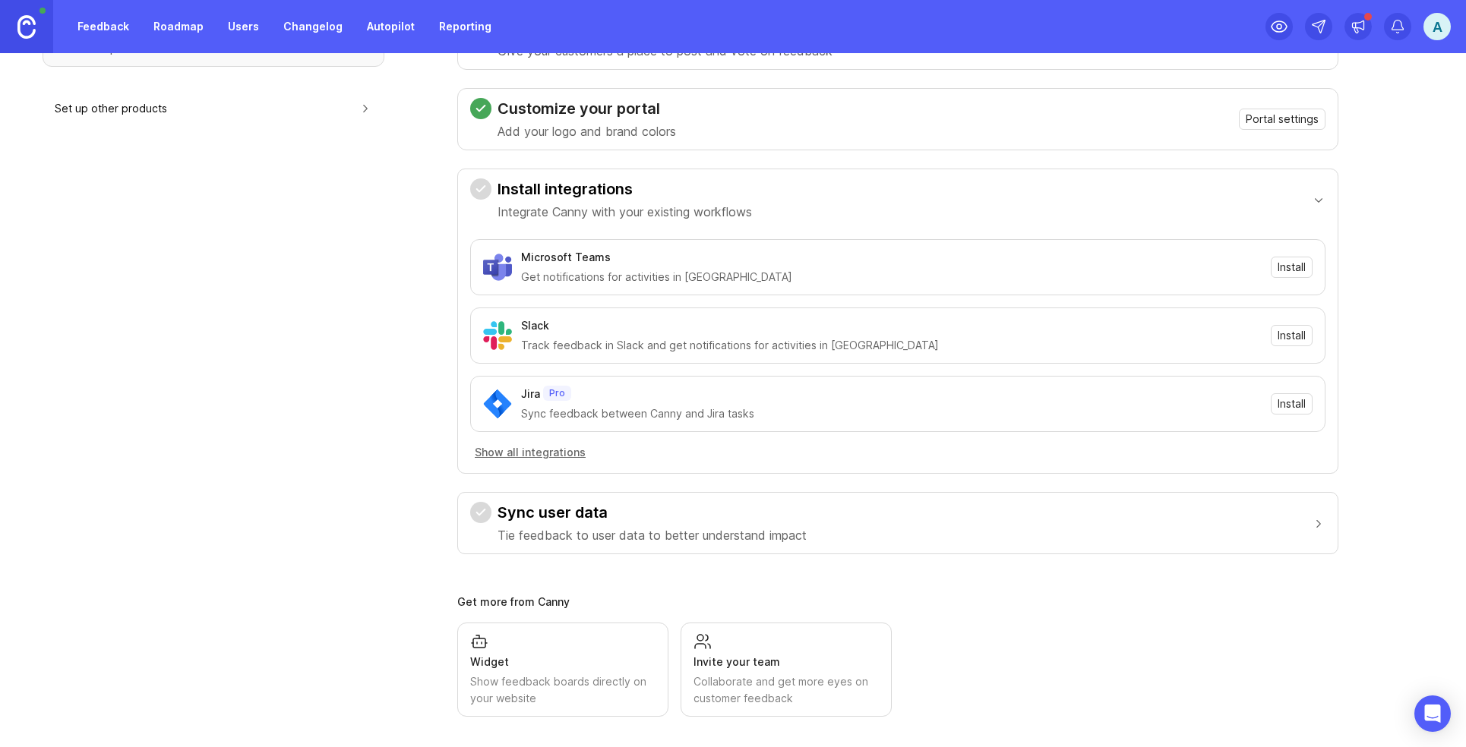
scroll to position [254, 0]
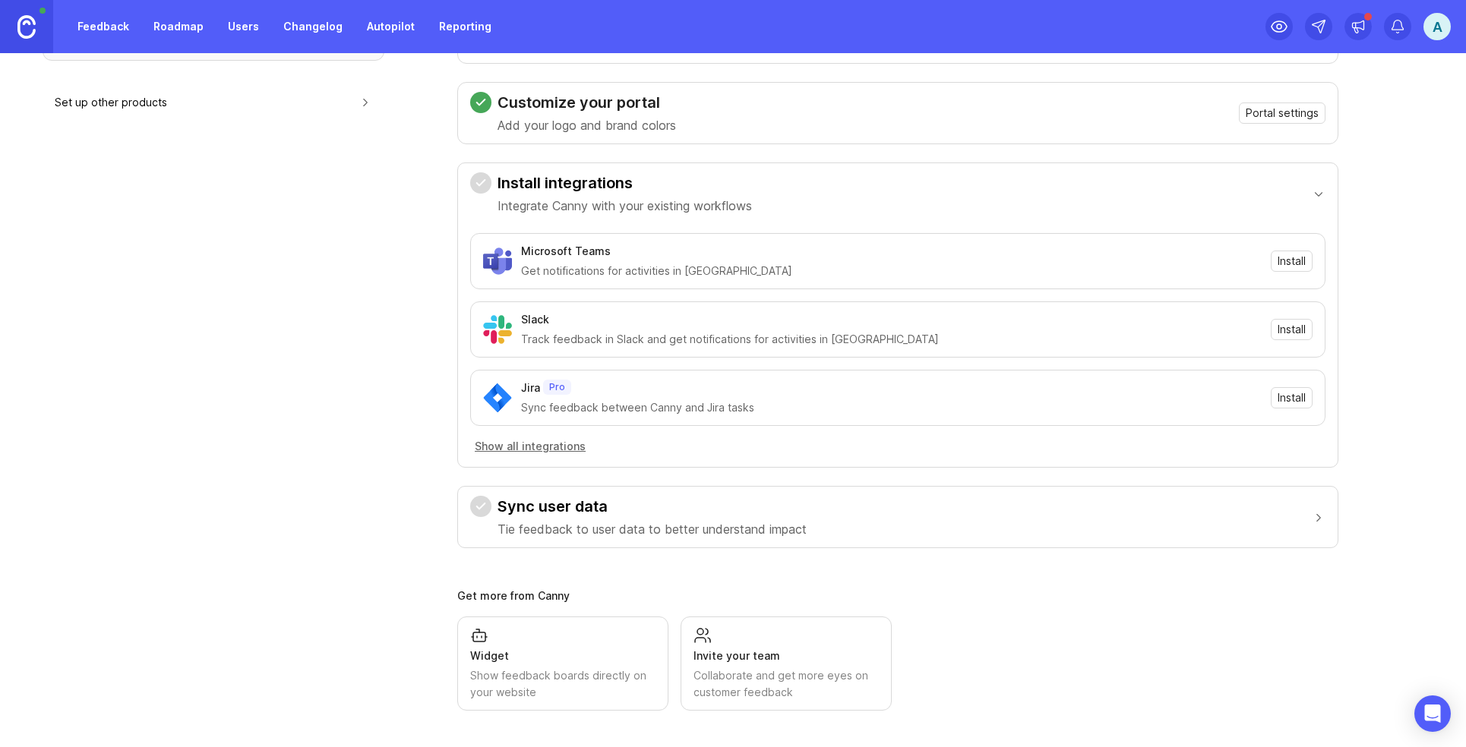
click at [488, 632] on div "Widget Show feedback boards directly on your website" at bounding box center [562, 664] width 185 height 74
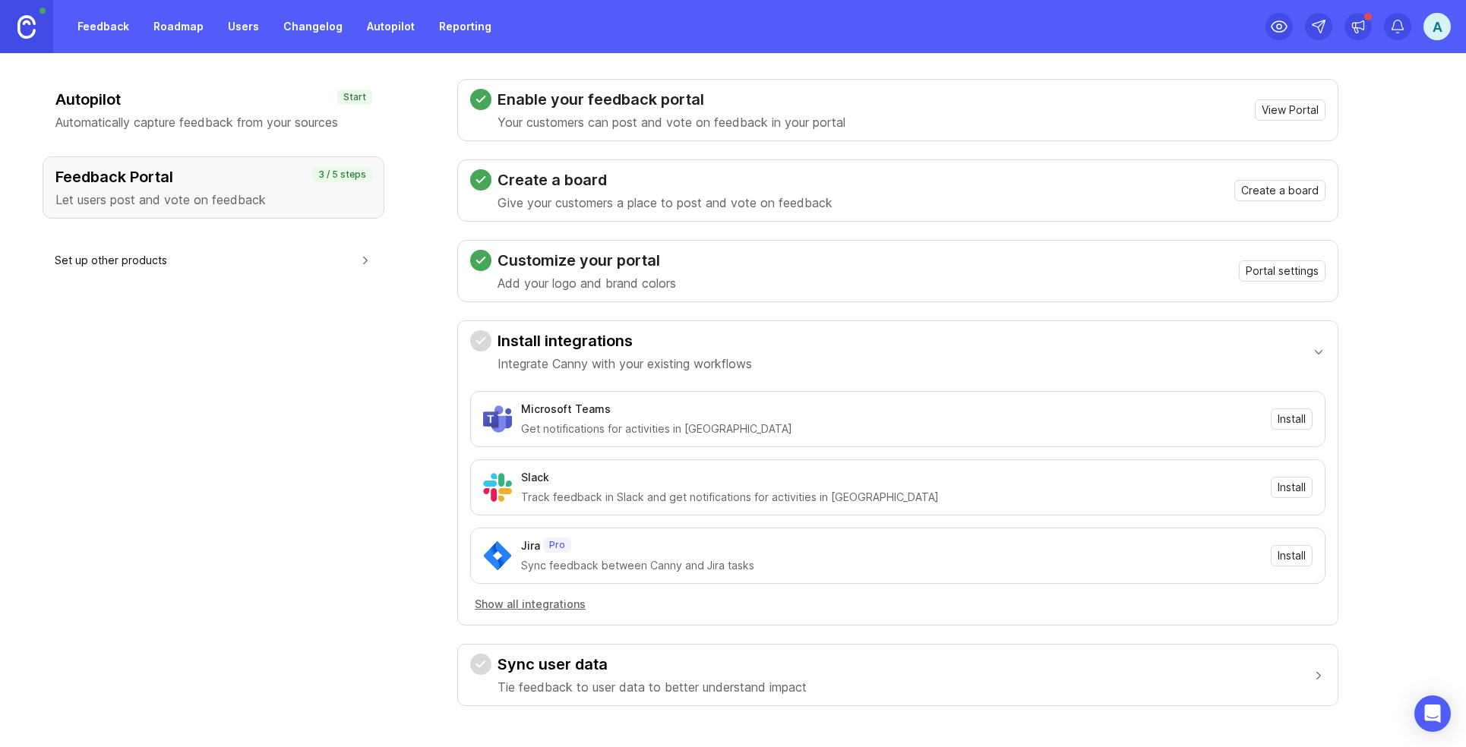
scroll to position [0, 0]
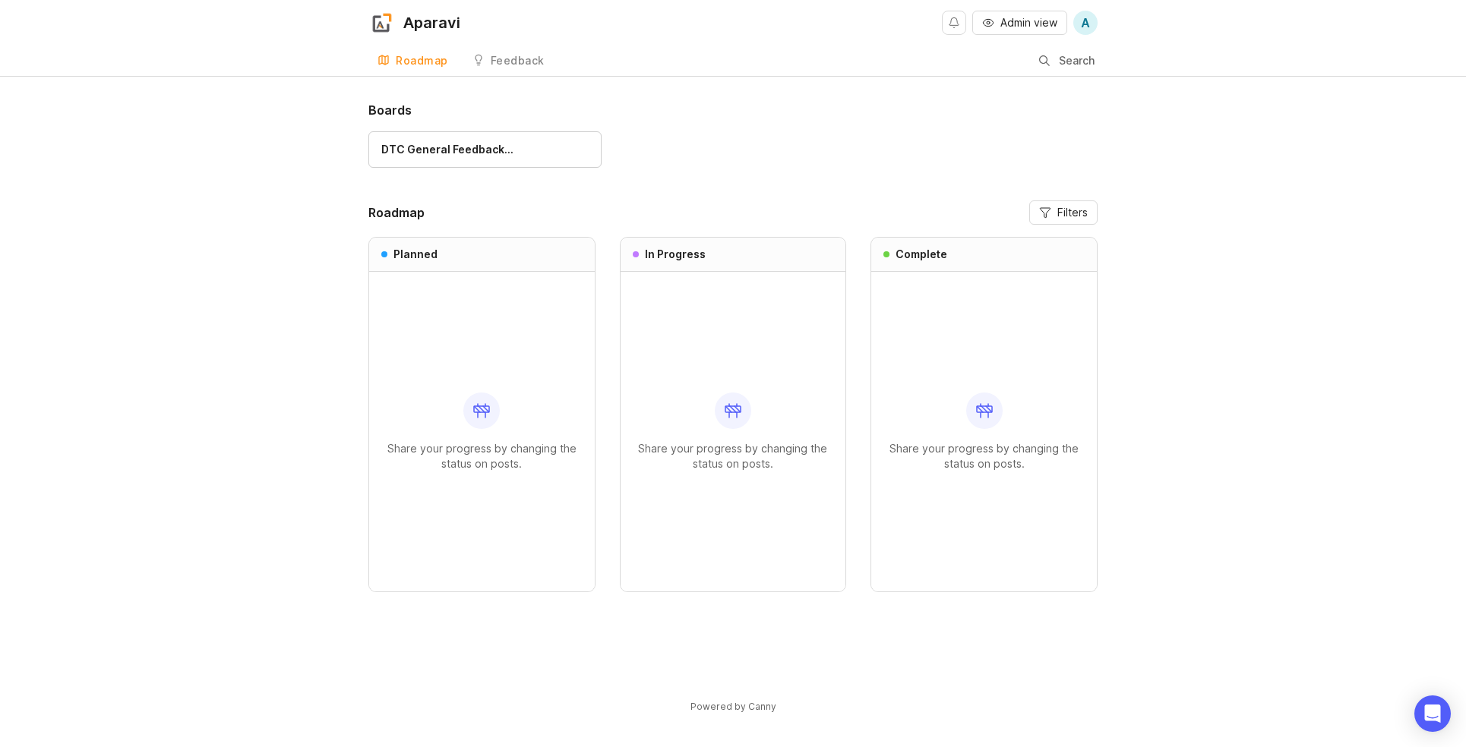
click at [422, 165] on link "DTC General Feedback…" at bounding box center [484, 149] width 233 height 36
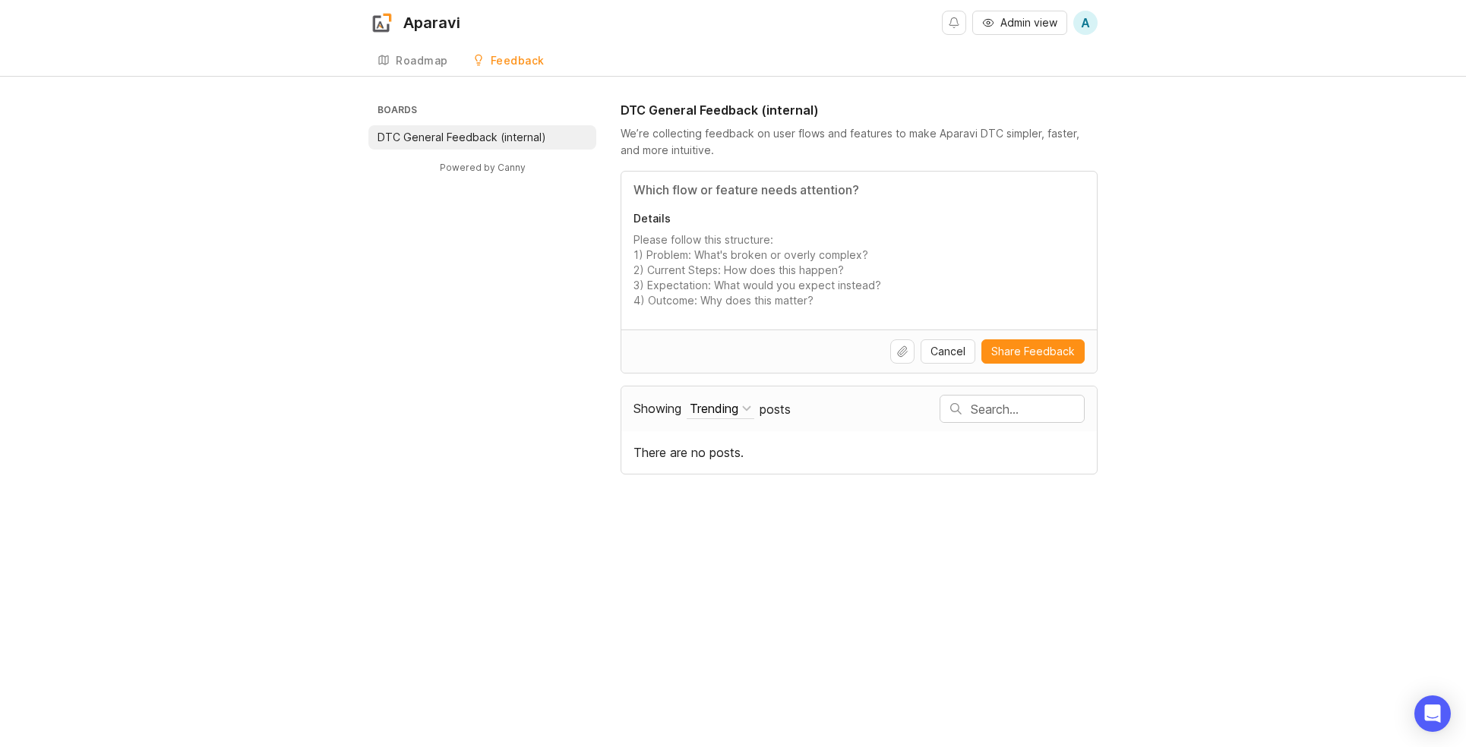
click at [326, 203] on div "Boards DTC General Feedback (internal) Powered by Canny DTC General Feedback (i…" at bounding box center [733, 288] width 1466 height 374
drag, startPoint x: 314, startPoint y: 480, endPoint x: 332, endPoint y: 475, distance: 19.0
click at [325, 475] on div "Aparavi Admin view A Create Roadmap Feedback DTC General Feedback (internal) Bo…" at bounding box center [733, 373] width 1466 height 747
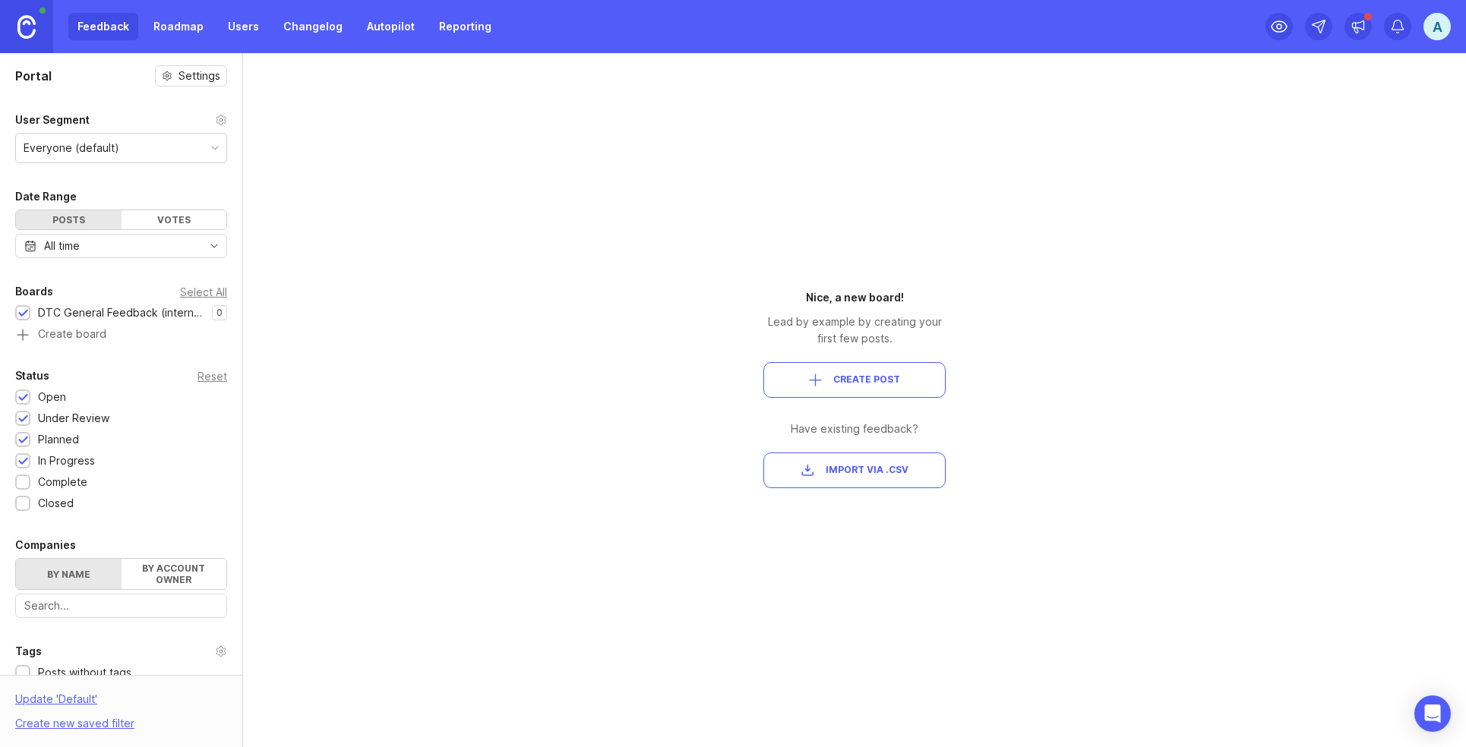
click at [107, 14] on div "Feedback Roadmap Users Changelog Autopilot Reporting" at bounding box center [284, 26] width 432 height 27
click at [102, 40] on div "Feedback Roadmap Users Changelog Autopilot Reporting" at bounding box center [250, 26] width 500 height 53
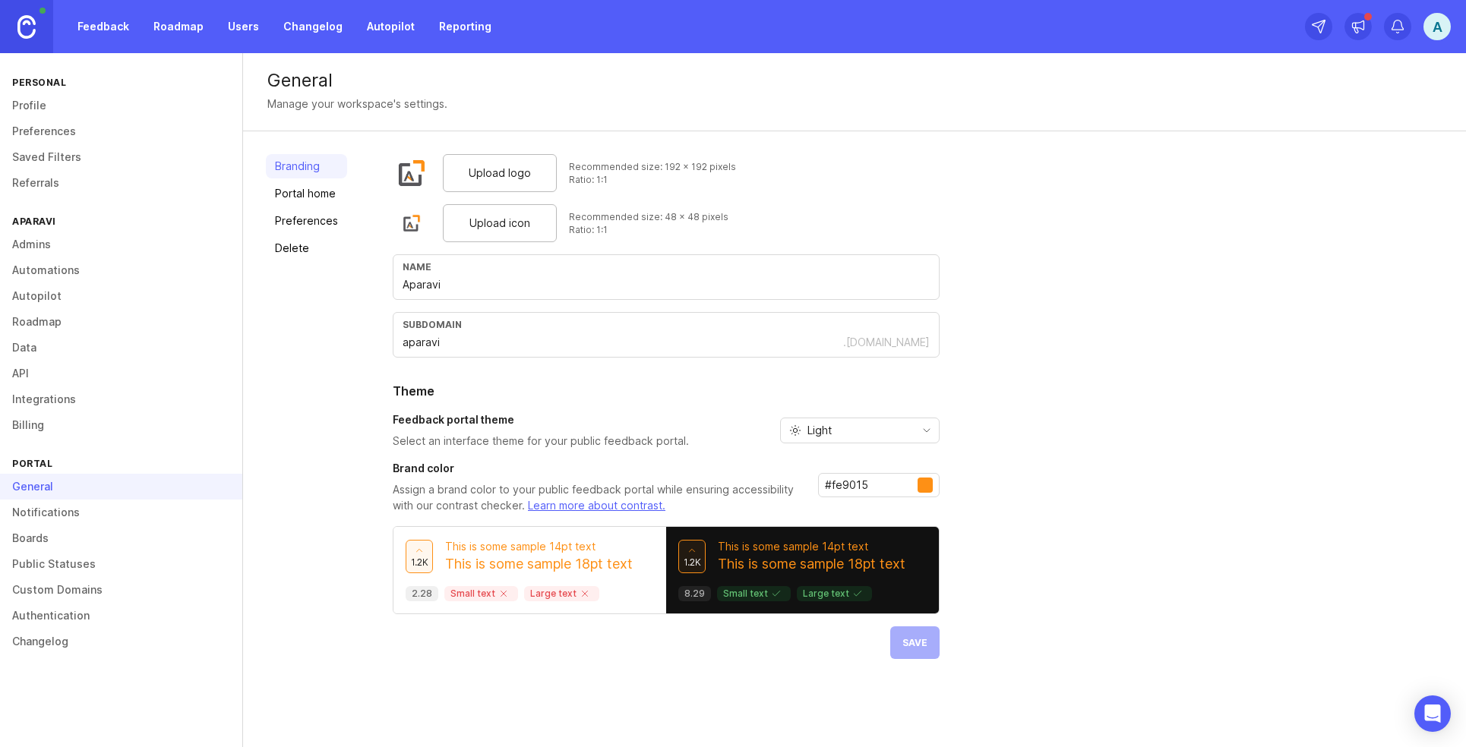
click at [38, 115] on link "Profile" at bounding box center [121, 106] width 242 height 26
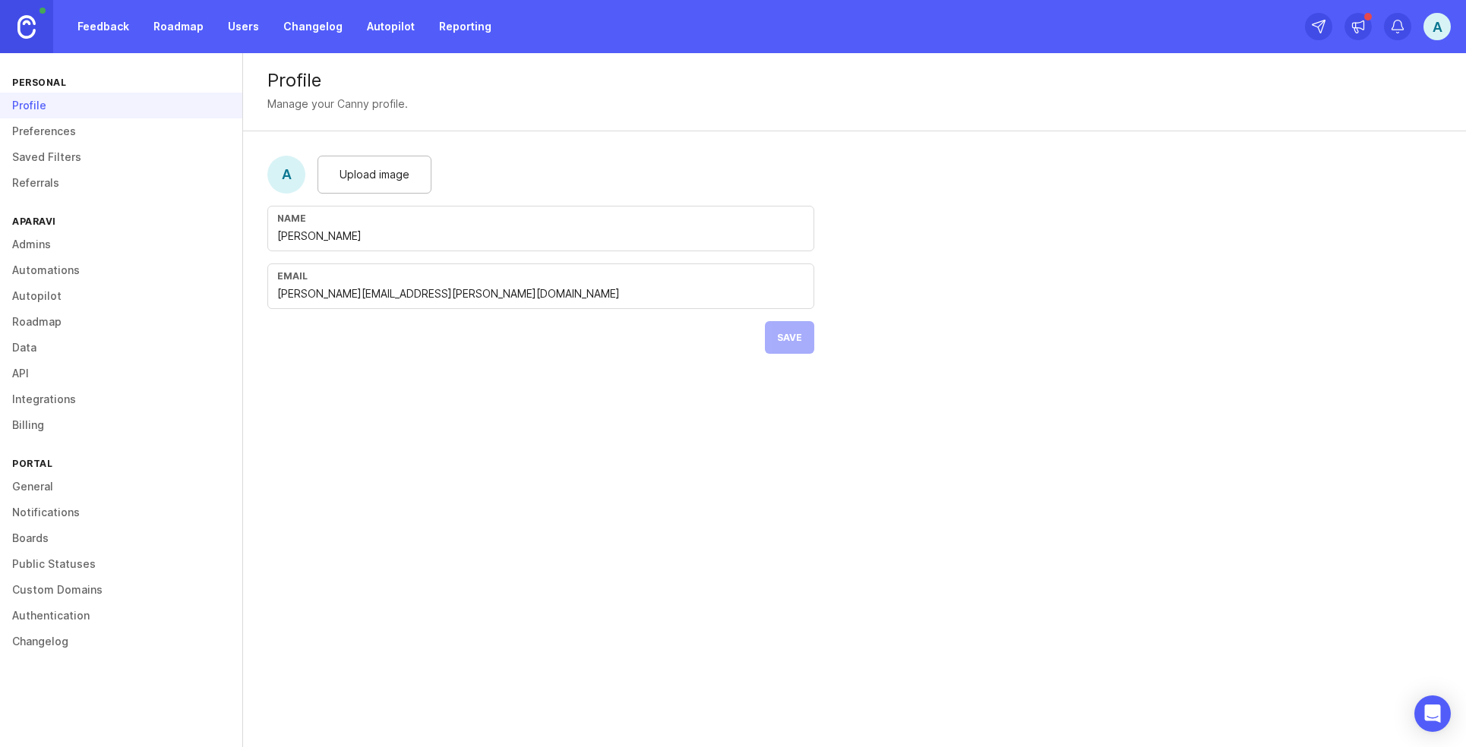
click at [49, 143] on link "Preferences" at bounding box center [121, 131] width 242 height 26
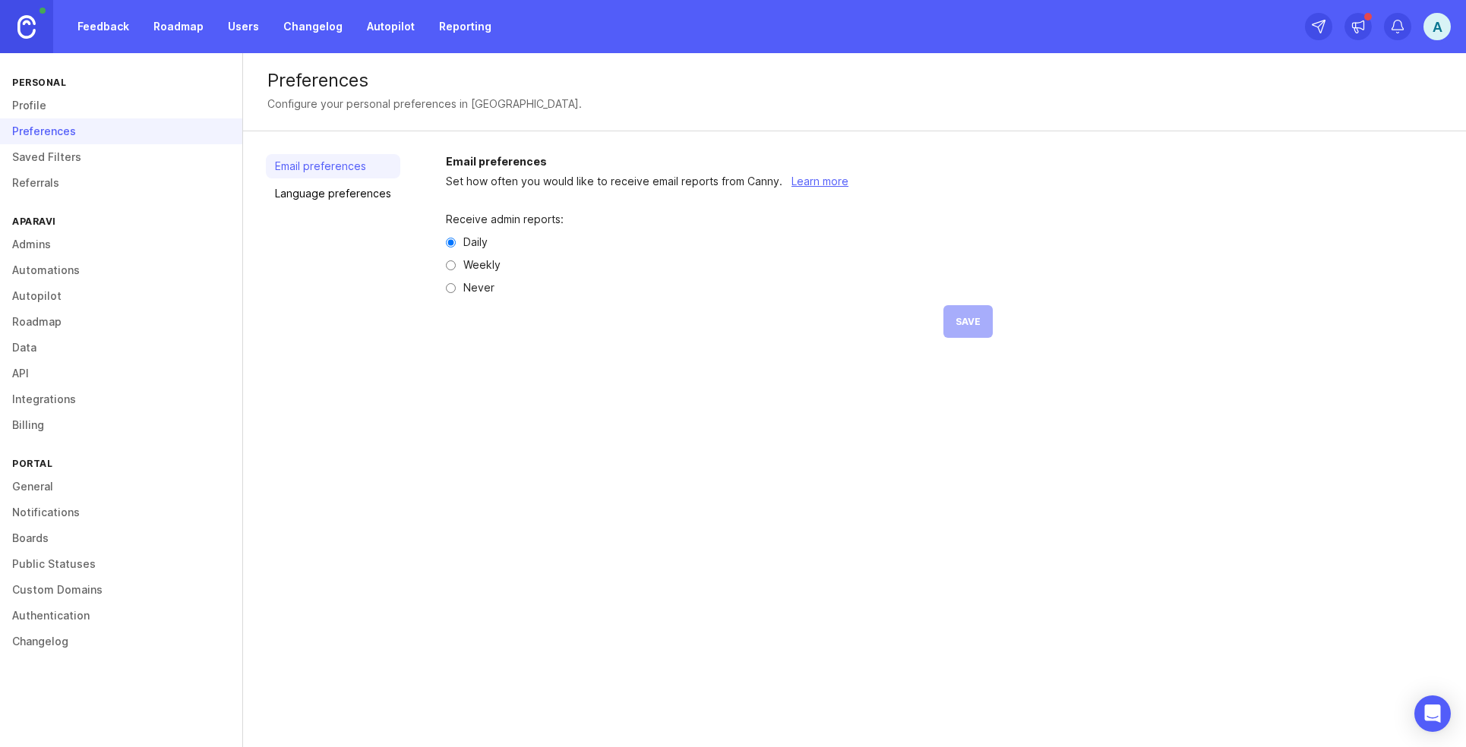
click at [52, 164] on link "Saved Filters" at bounding box center [121, 157] width 242 height 26
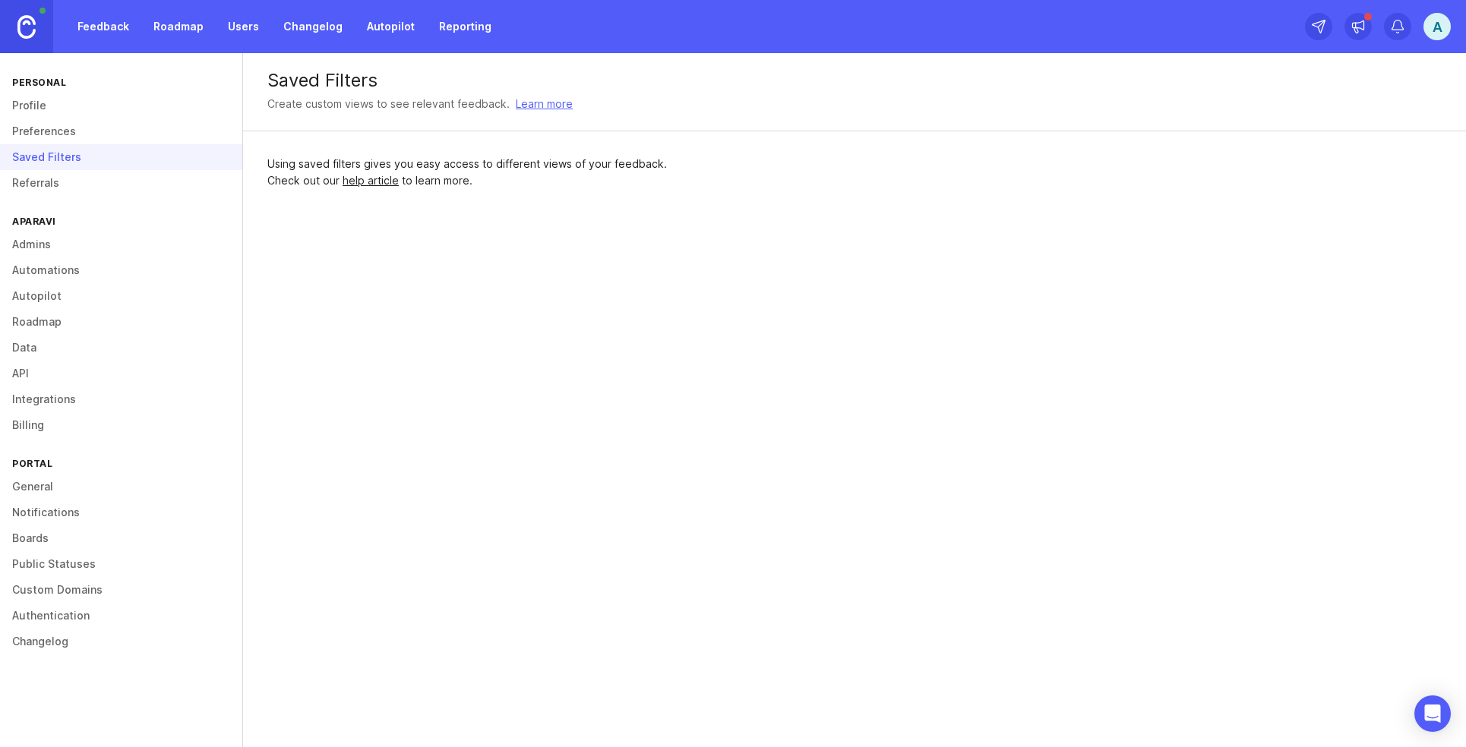
click at [24, 491] on link "General" at bounding box center [121, 487] width 242 height 26
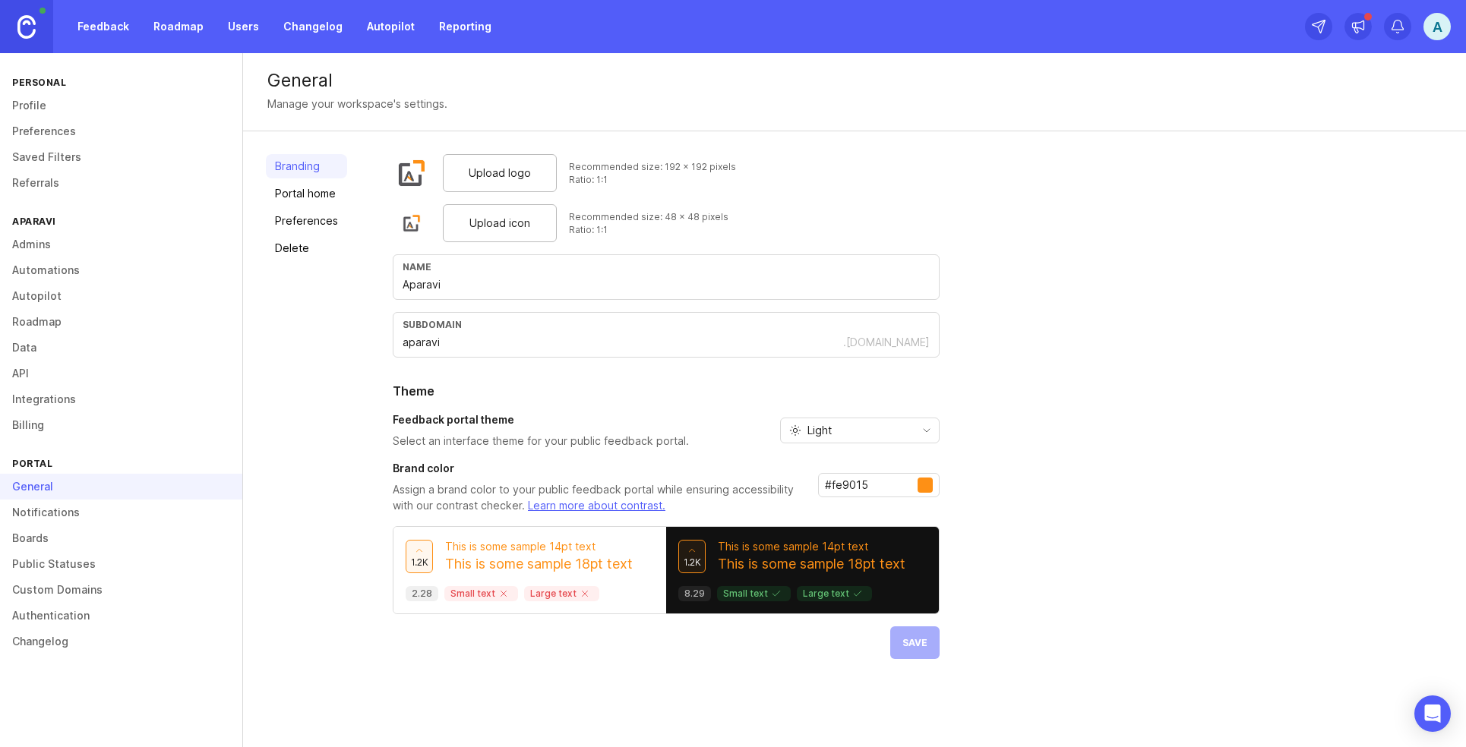
click at [318, 196] on link "Portal home" at bounding box center [306, 194] width 81 height 24
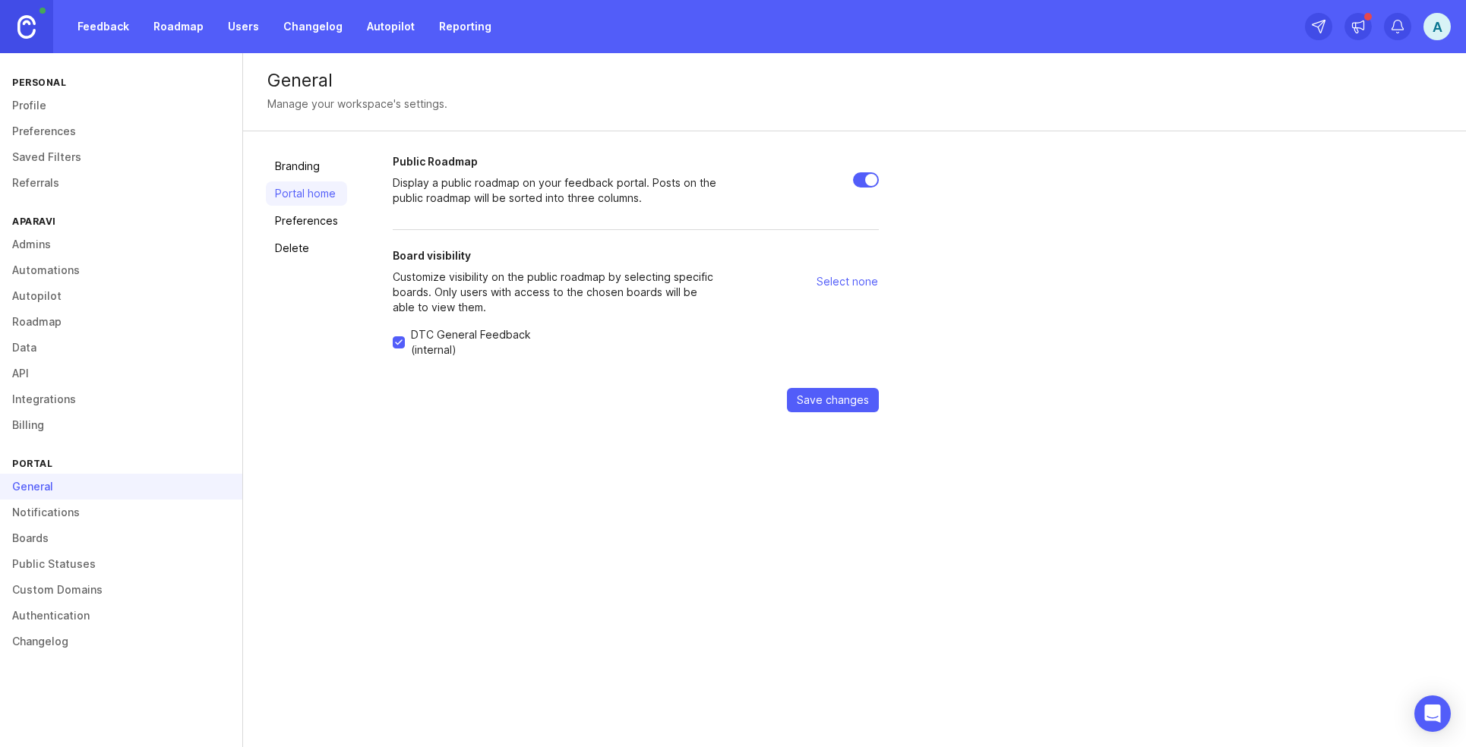
click at [301, 210] on link "Preferences" at bounding box center [306, 221] width 81 height 24
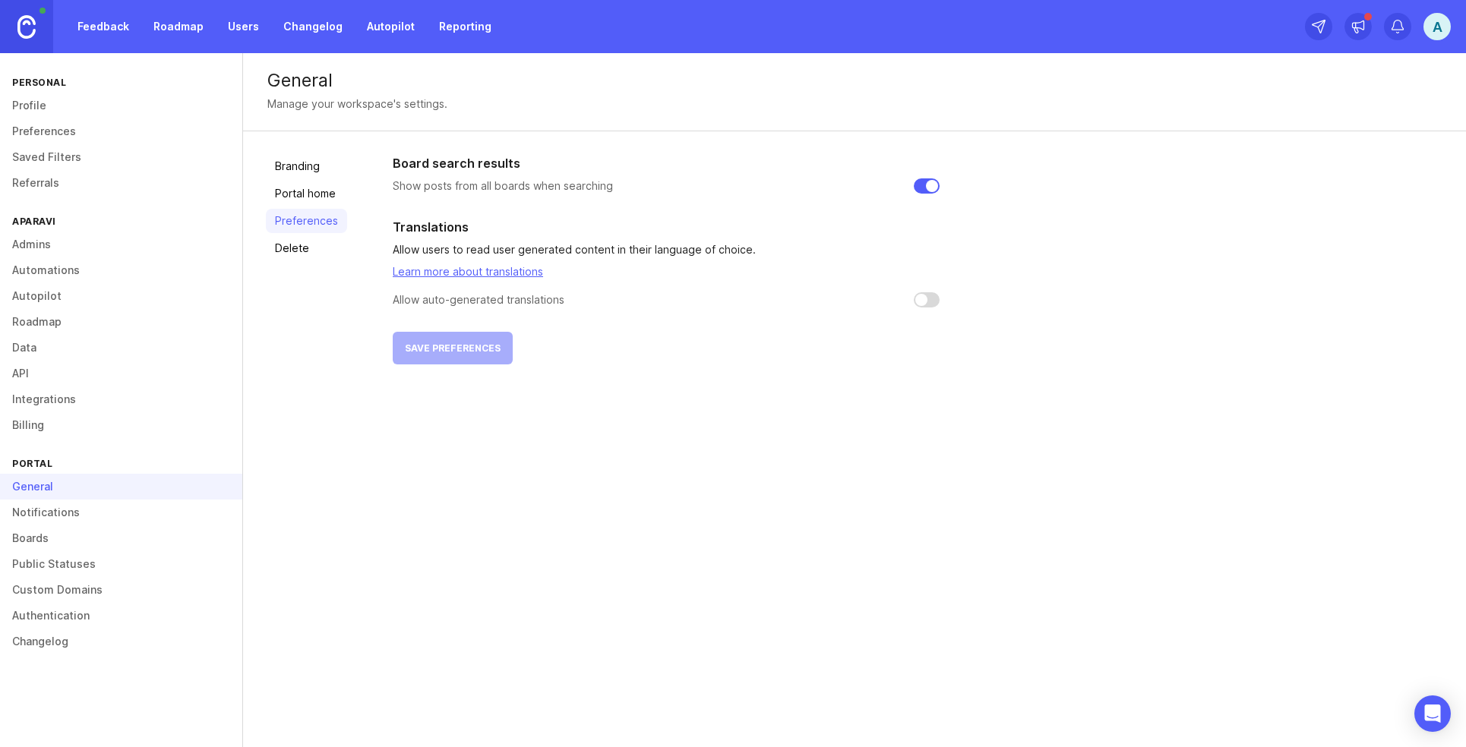
click at [309, 248] on link "Delete" at bounding box center [306, 248] width 81 height 24
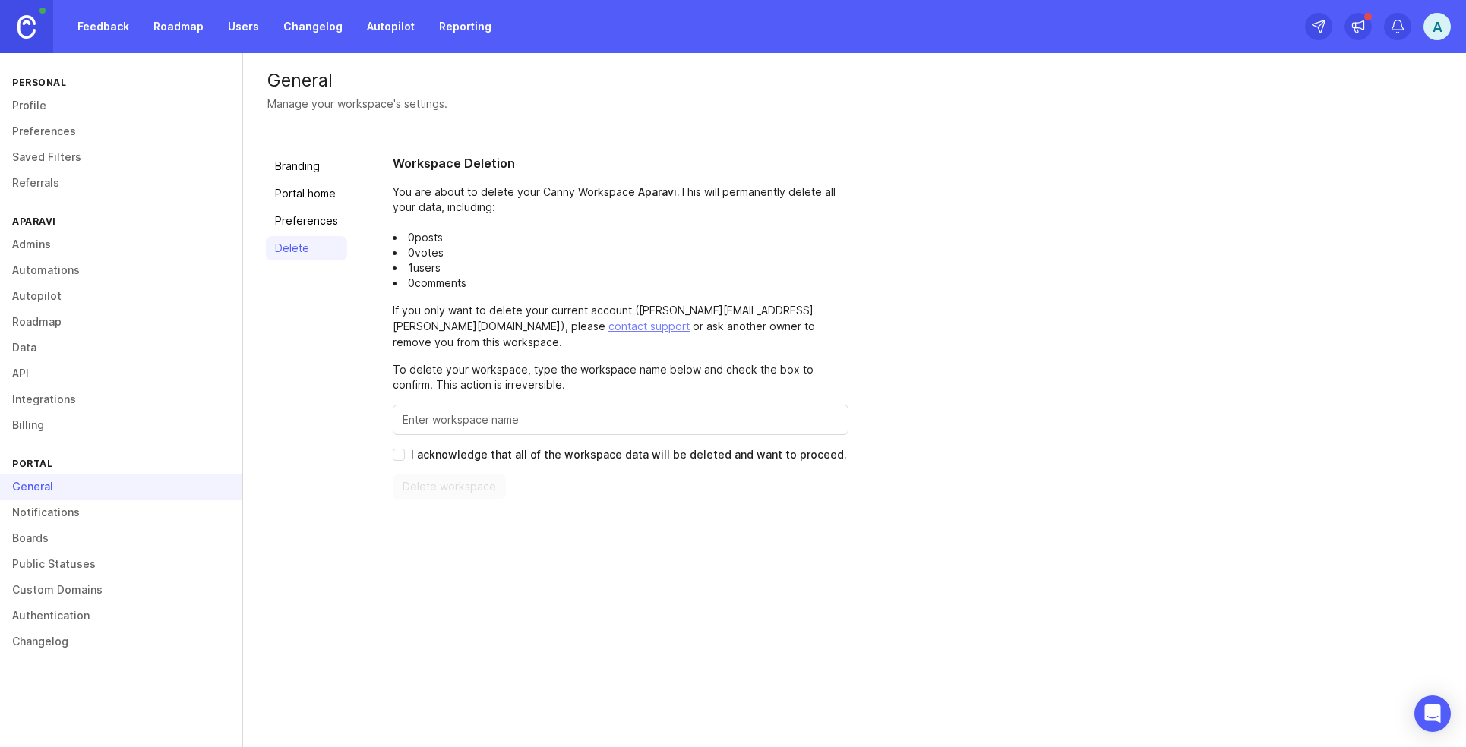
click at [70, 525] on link "Notifications" at bounding box center [121, 513] width 242 height 26
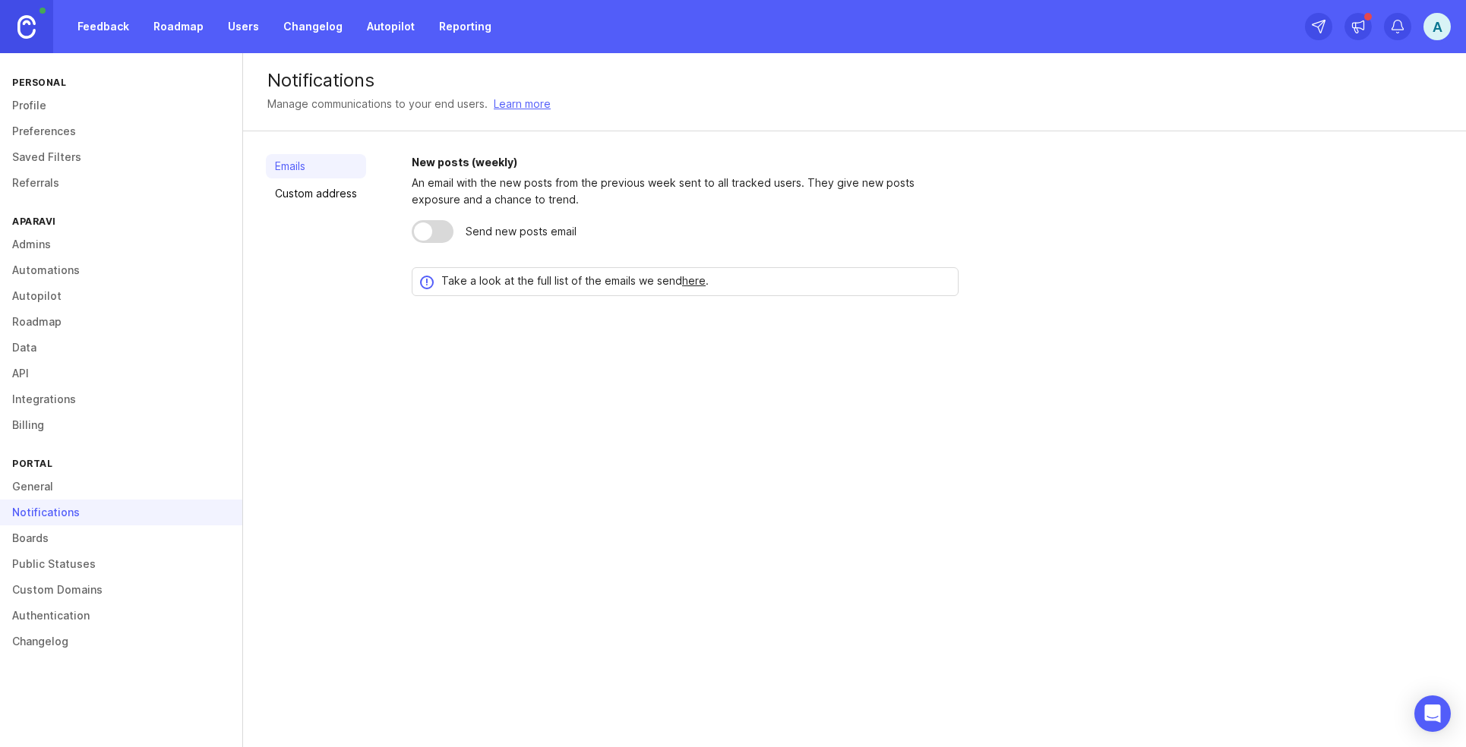
click at [70, 535] on link "Boards" at bounding box center [121, 539] width 242 height 26
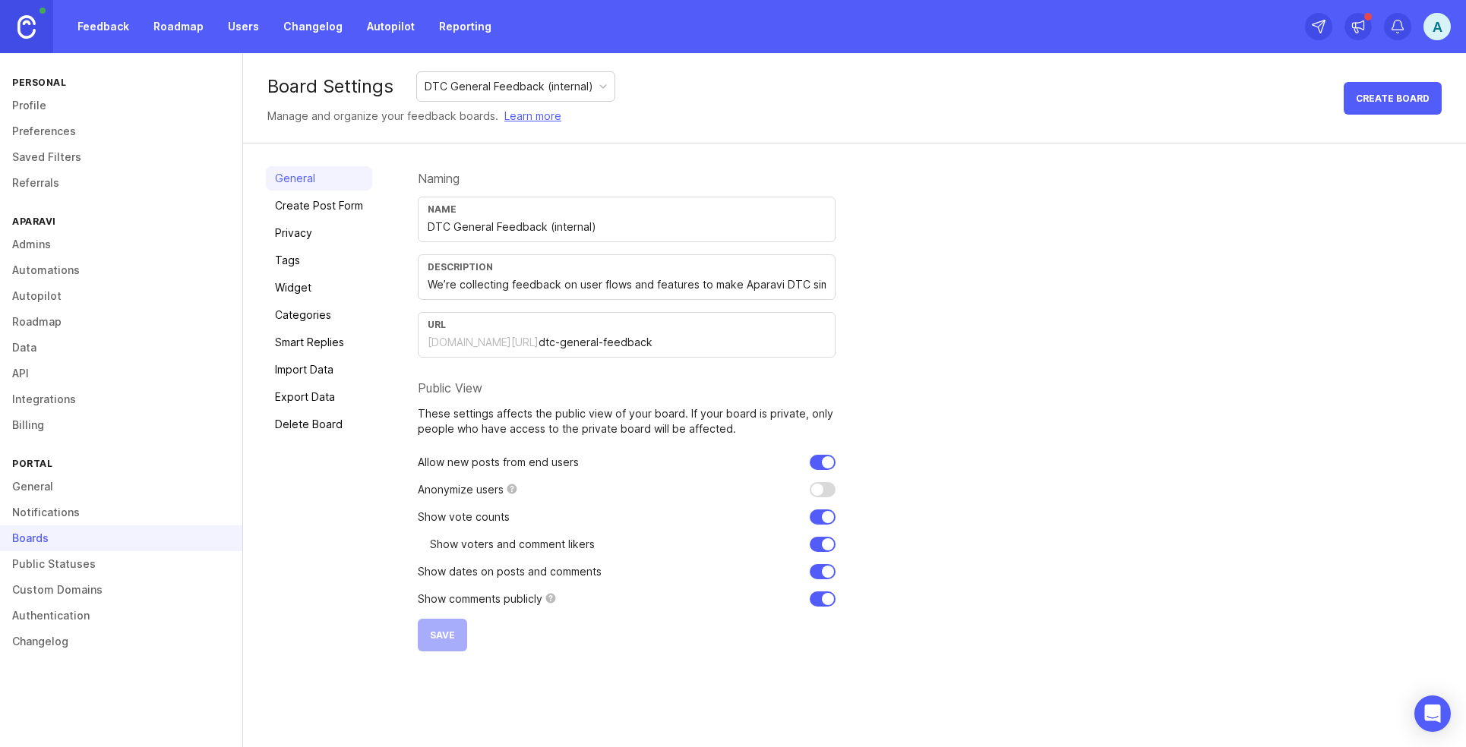
click at [88, 559] on link "Public Statuses" at bounding box center [121, 564] width 242 height 26
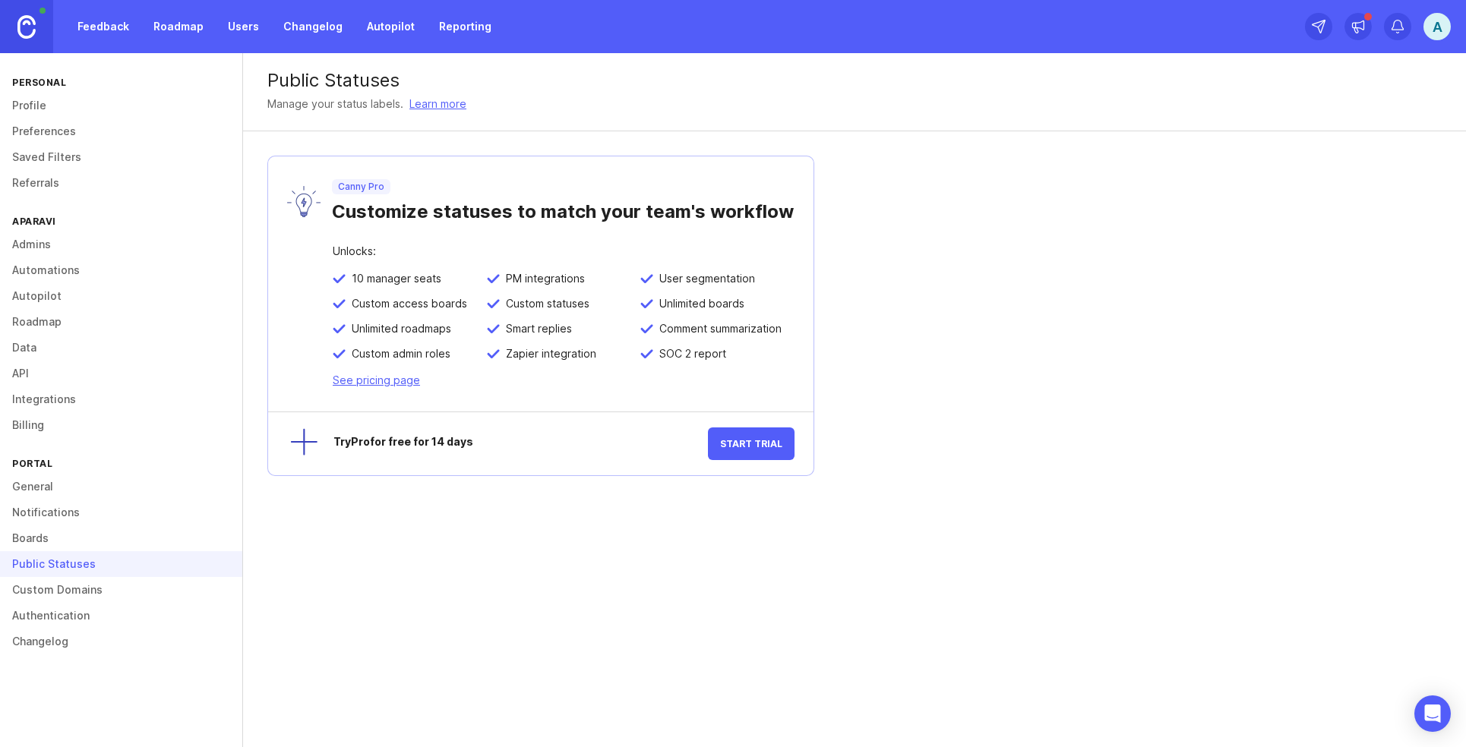
click at [87, 573] on div "Public Statuses" at bounding box center [121, 564] width 242 height 26
click at [82, 583] on link "Custom Domains" at bounding box center [121, 590] width 242 height 26
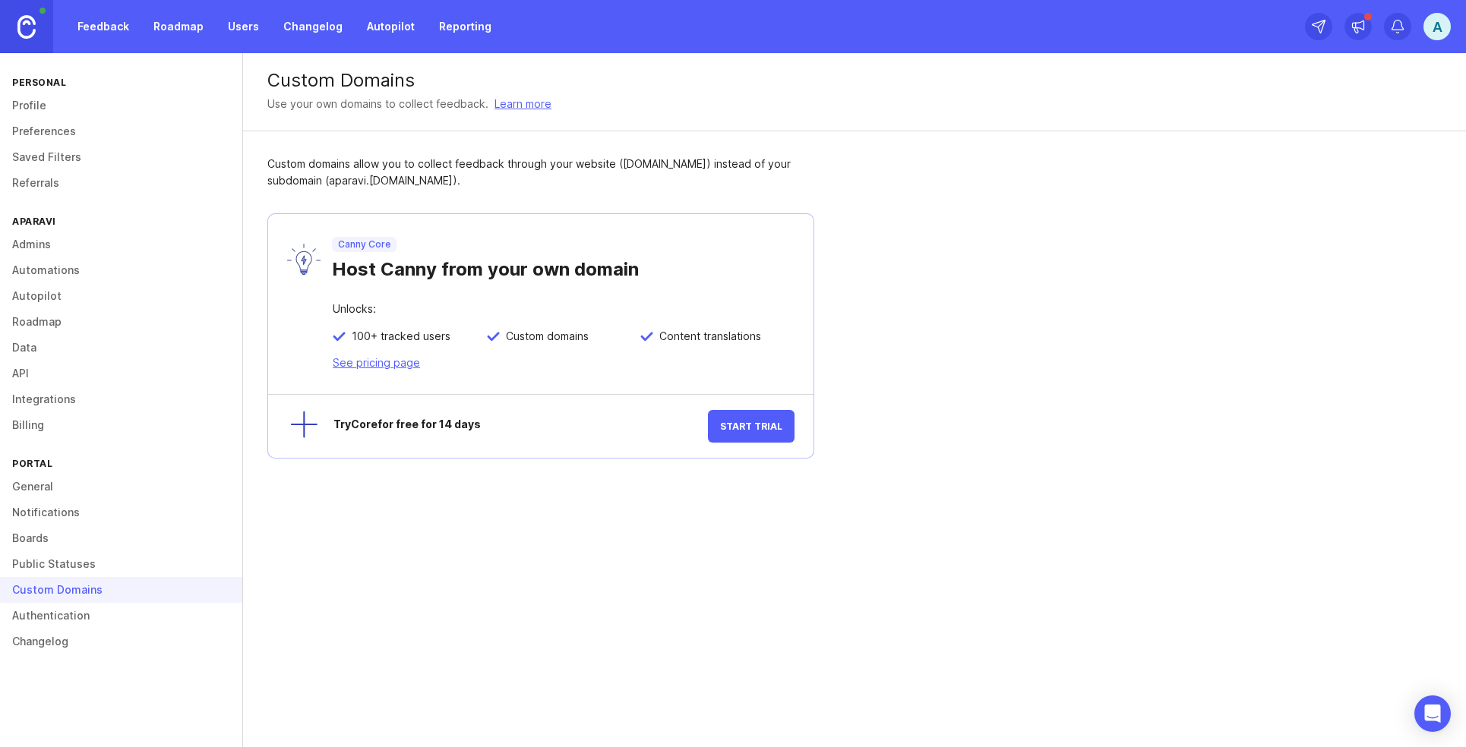
click at [75, 635] on link "Changelog" at bounding box center [121, 642] width 242 height 26
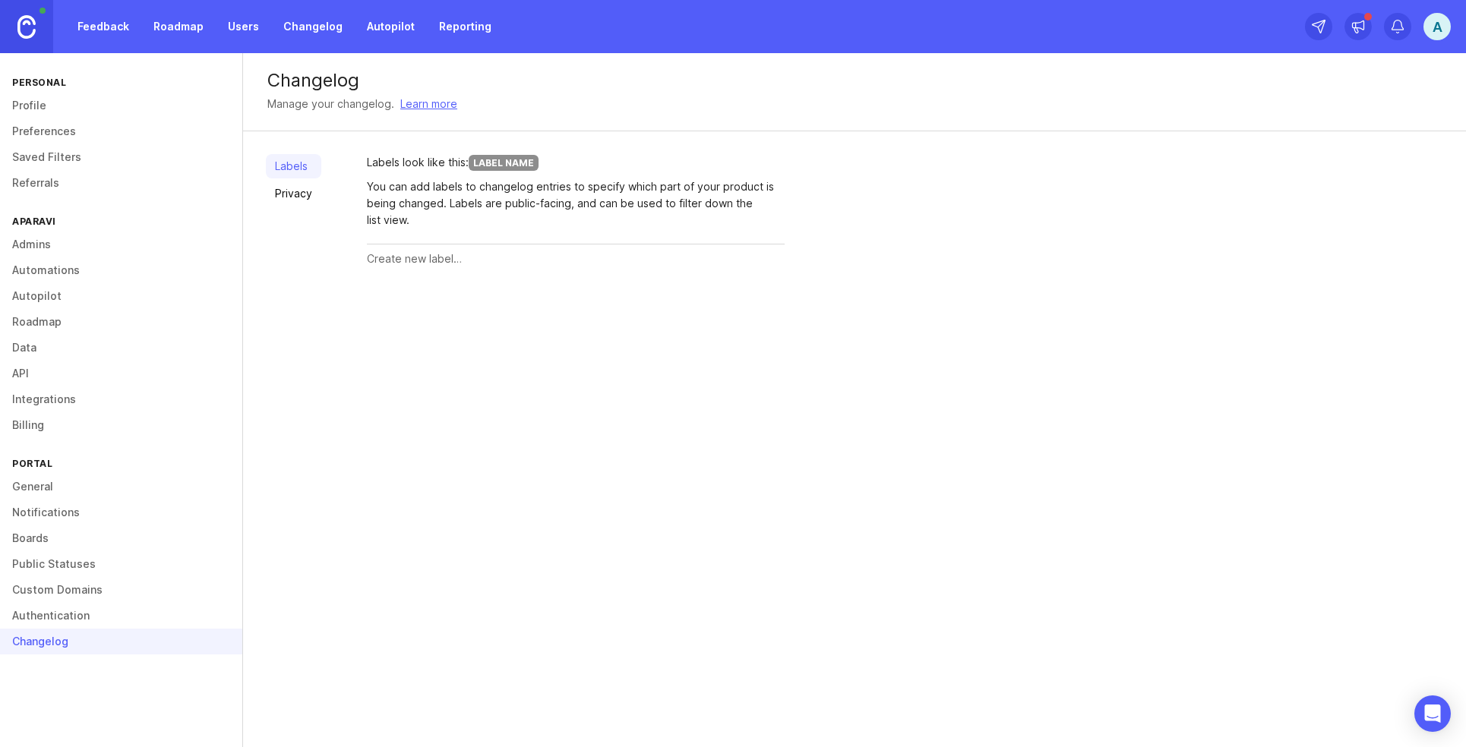
click at [75, 625] on link "Authentication" at bounding box center [121, 616] width 242 height 26
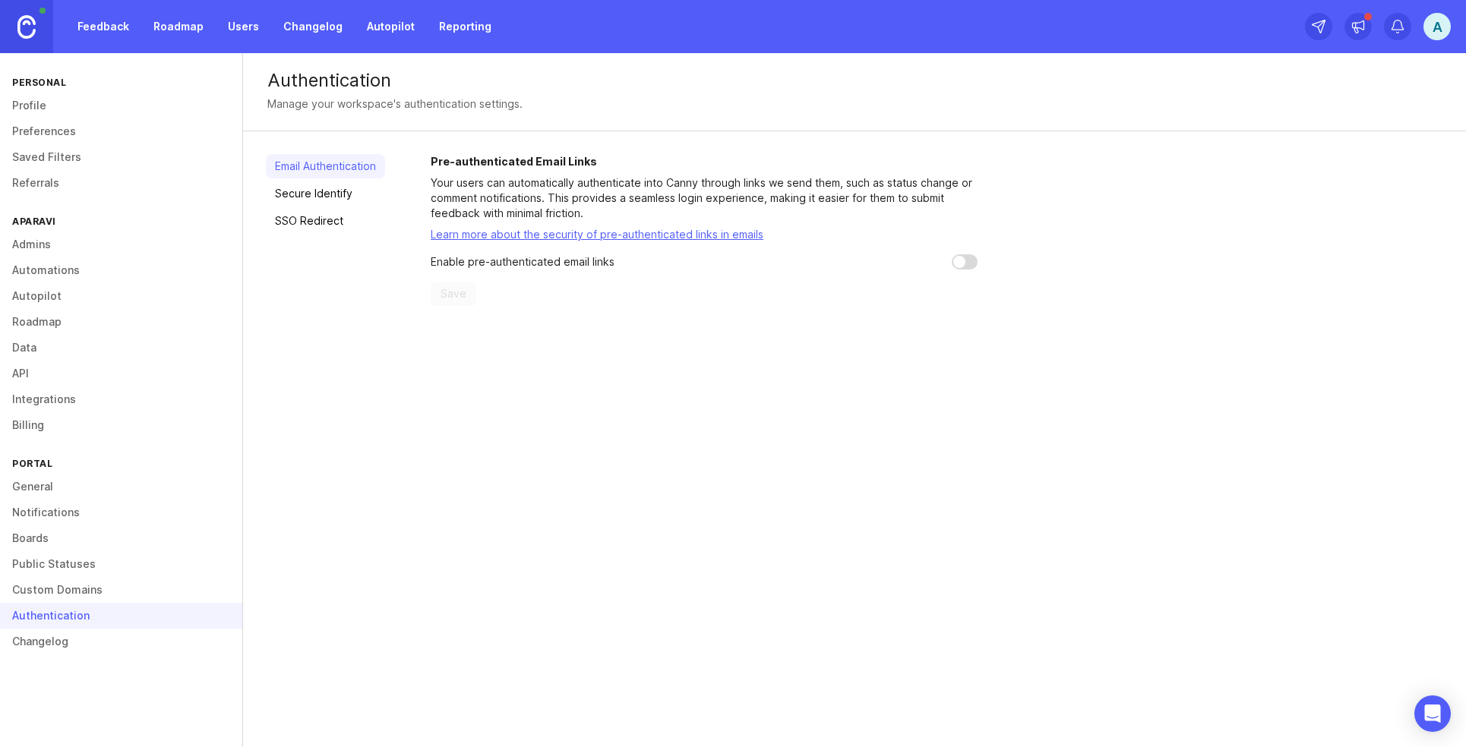
click at [296, 194] on link "Secure Identify" at bounding box center [325, 194] width 119 height 24
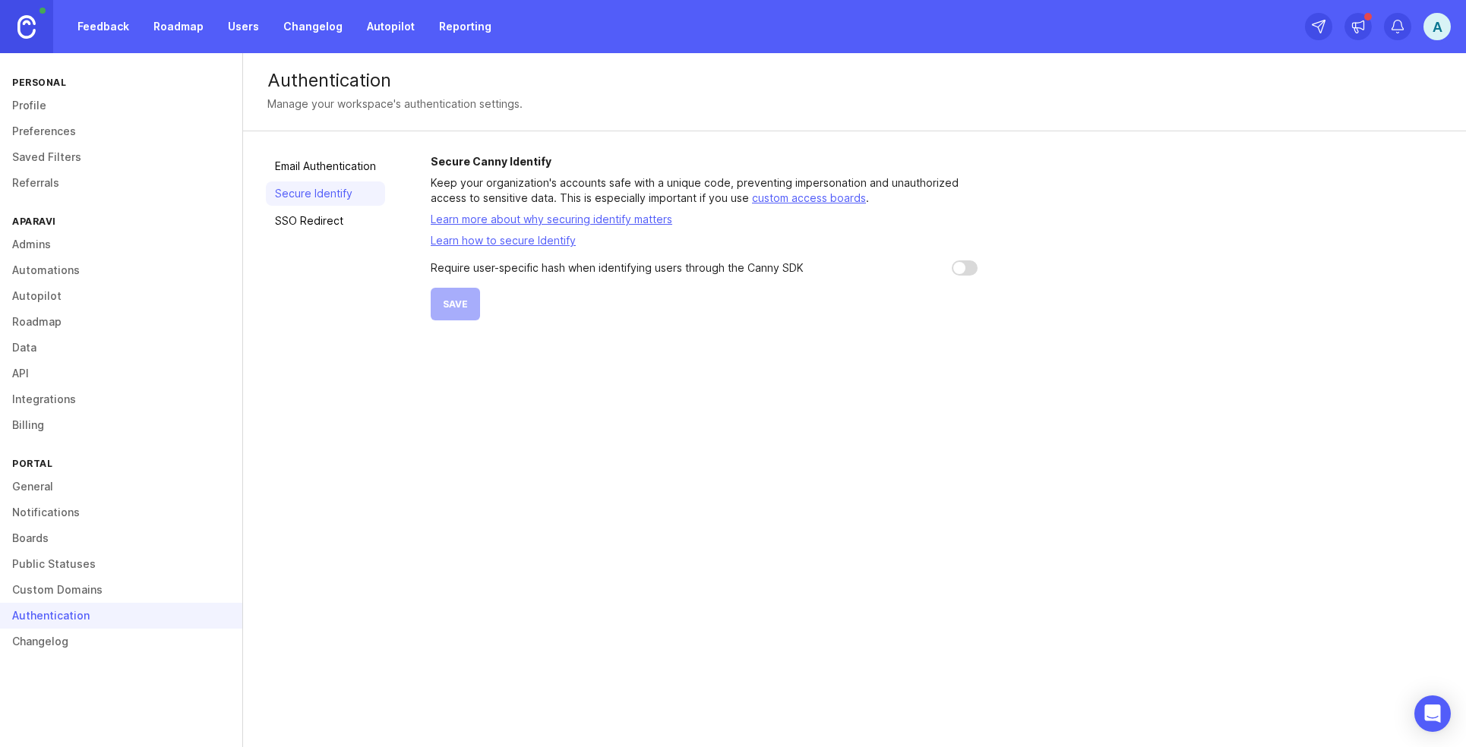
click at [301, 235] on div "Email Authentication Secure Identify SSO Redirect" at bounding box center [325, 237] width 119 height 166
click at [302, 222] on link "SSO Redirect" at bounding box center [325, 221] width 119 height 24
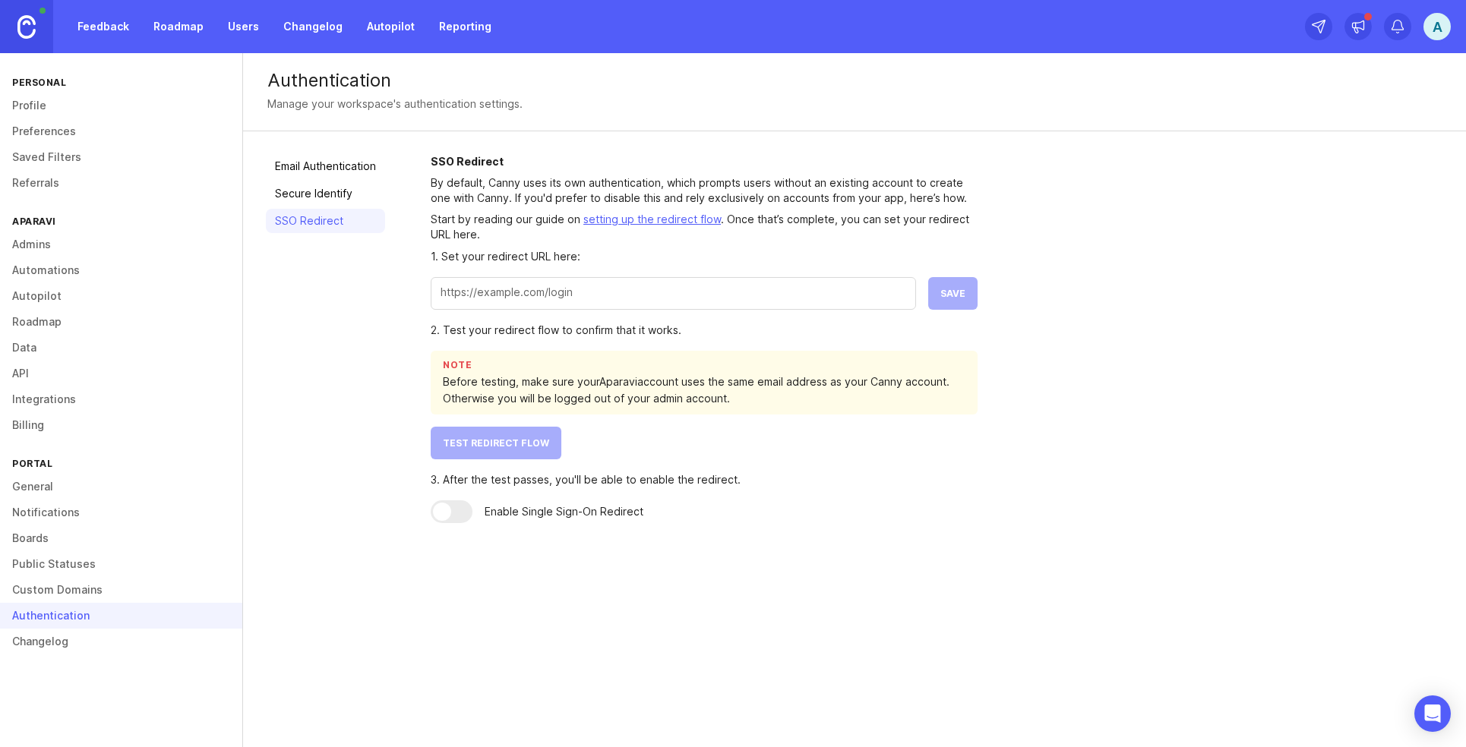
click at [324, 157] on link "Email Authentication" at bounding box center [325, 166] width 119 height 24
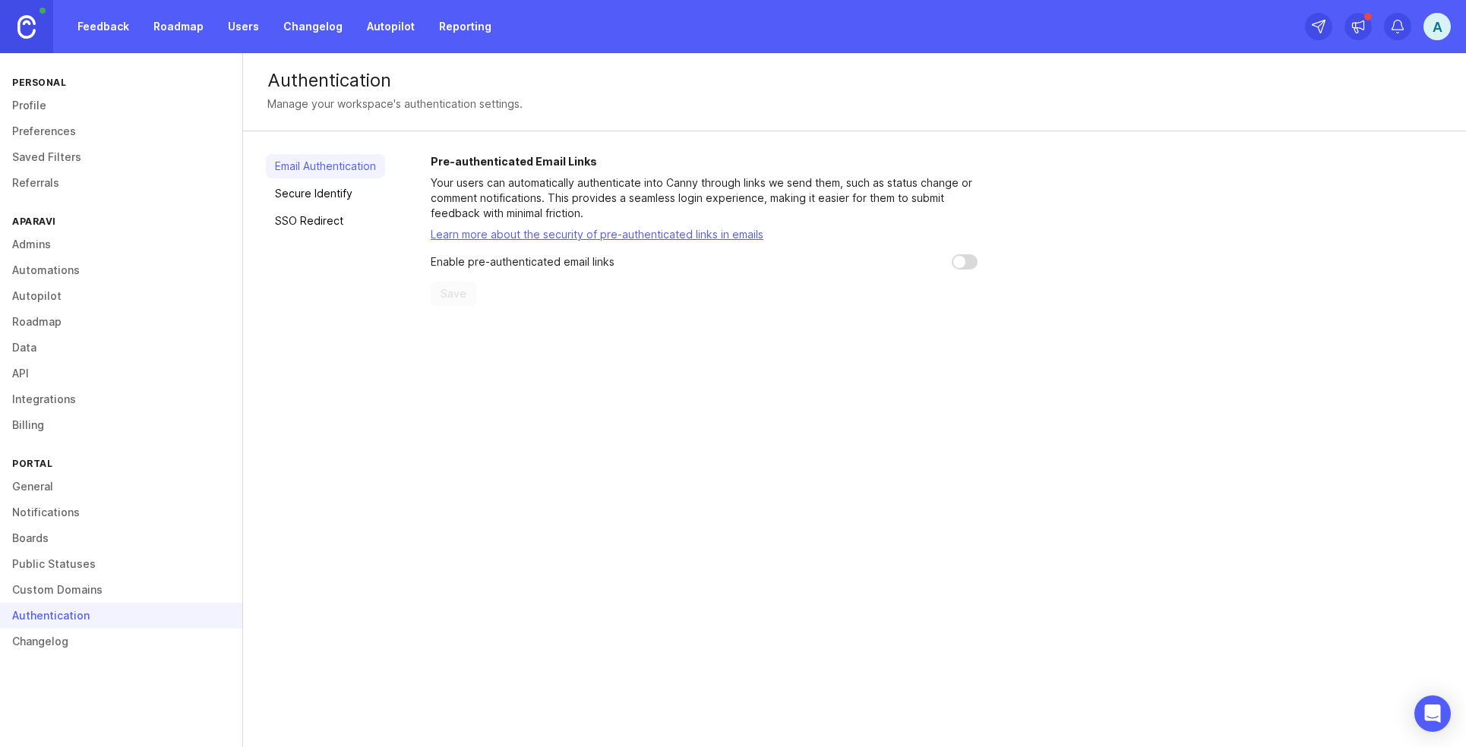
click at [131, 21] on link "Feedback" at bounding box center [103, 26] width 70 height 27
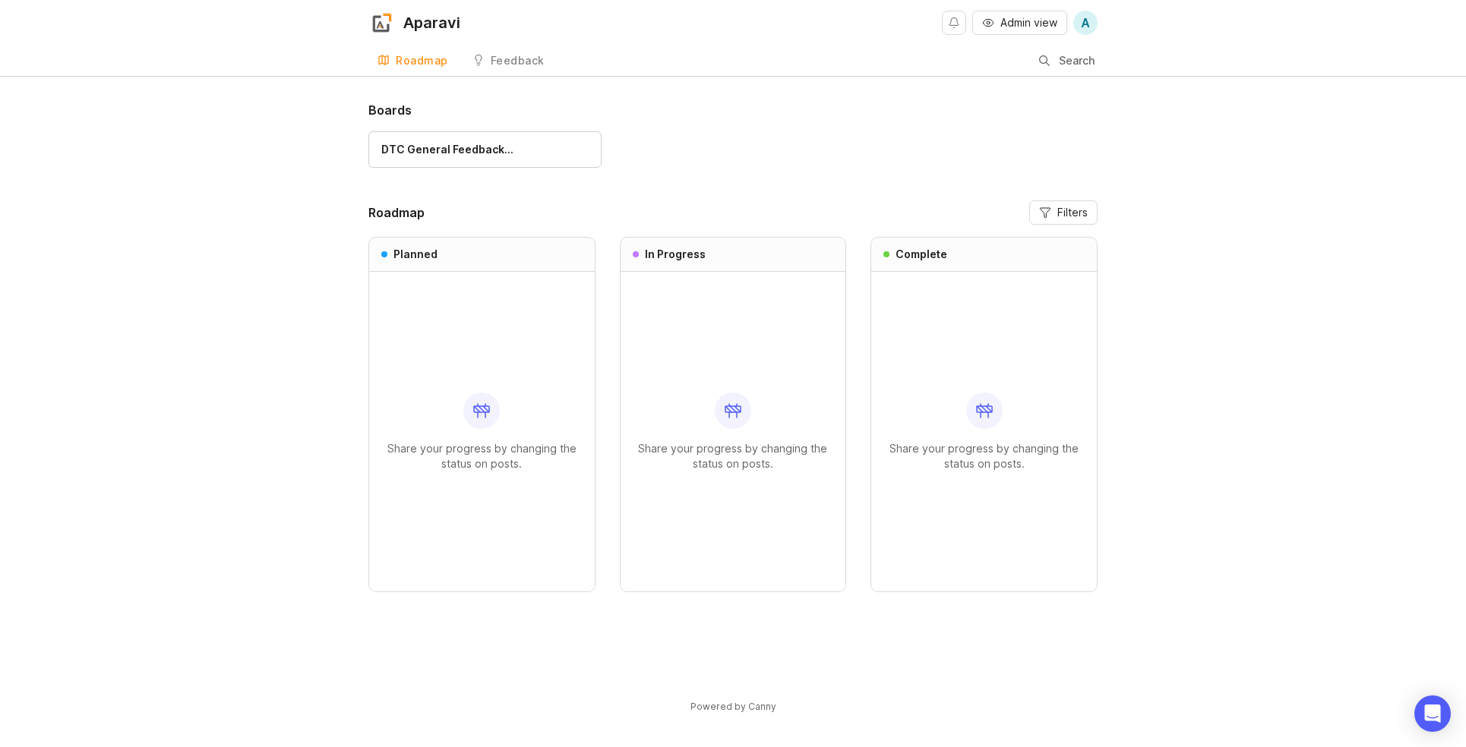
click at [526, 56] on div "Feedback" at bounding box center [518, 60] width 54 height 11
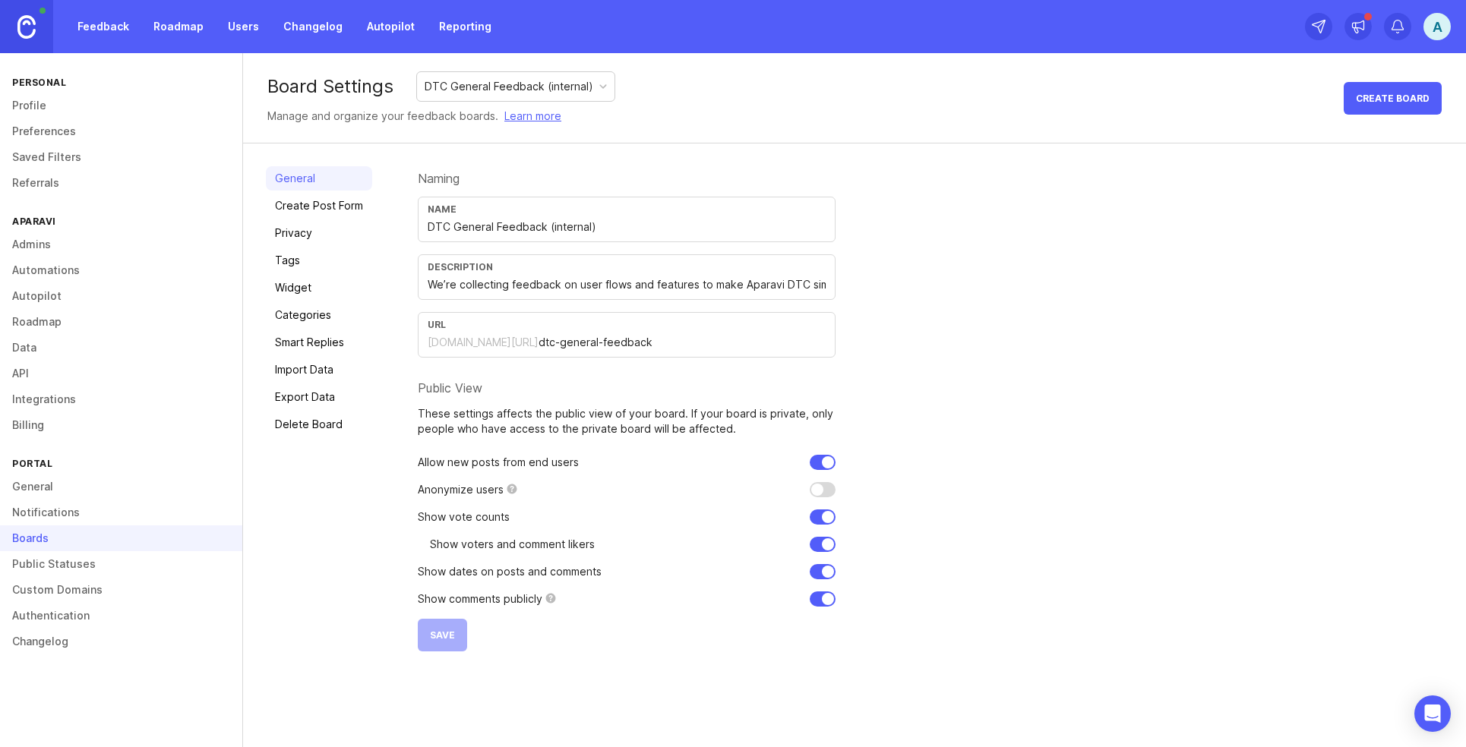
click at [339, 208] on link "Create Post Form" at bounding box center [319, 206] width 106 height 24
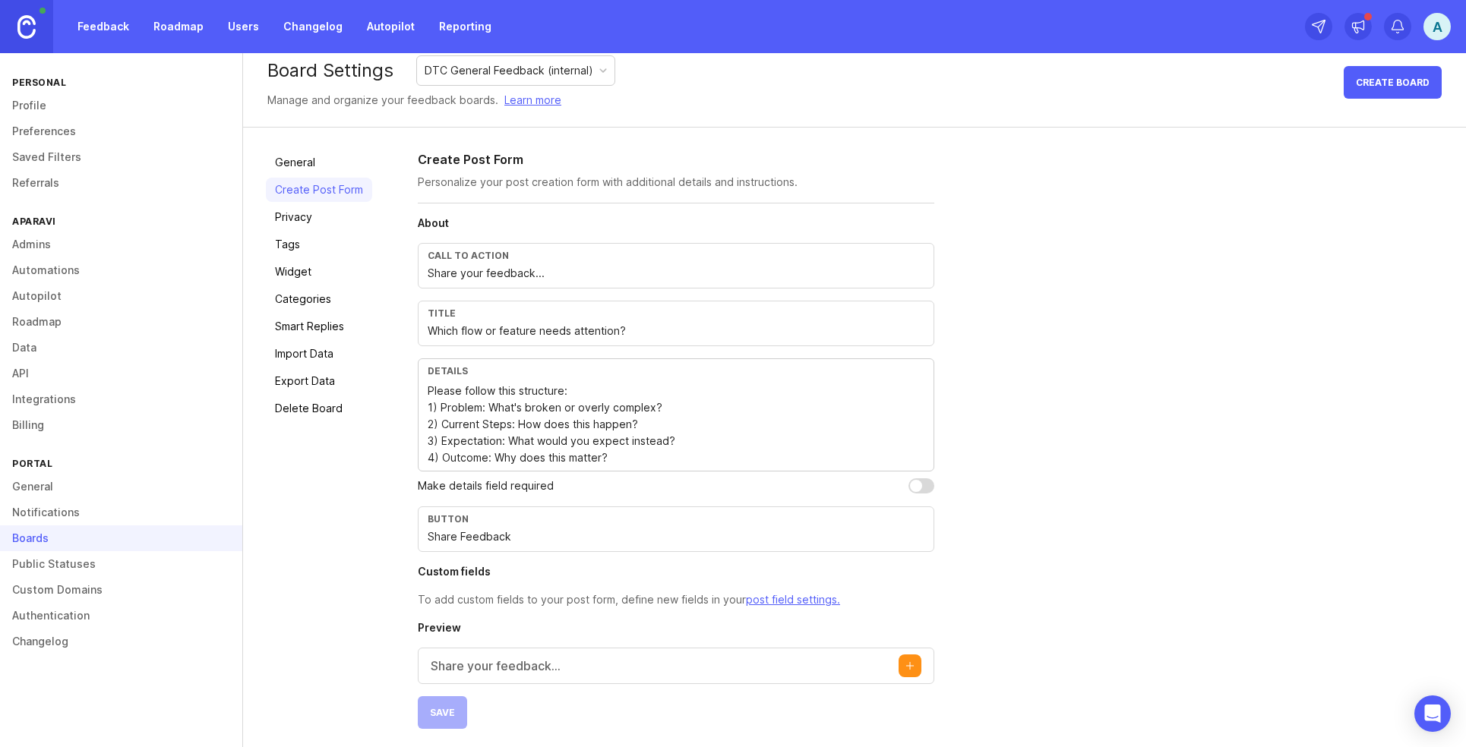
scroll to position [21, 0]
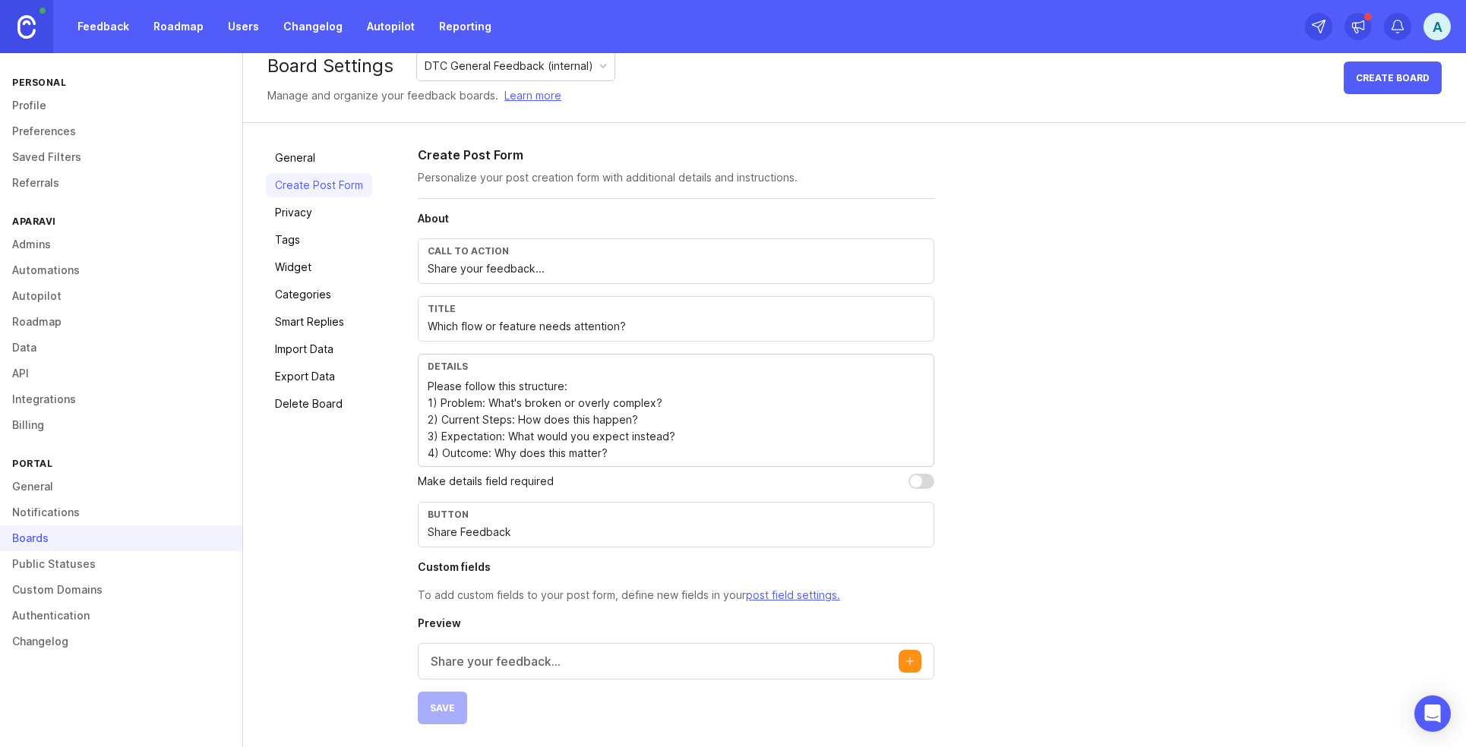
click at [341, 169] on link "General" at bounding box center [319, 158] width 106 height 24
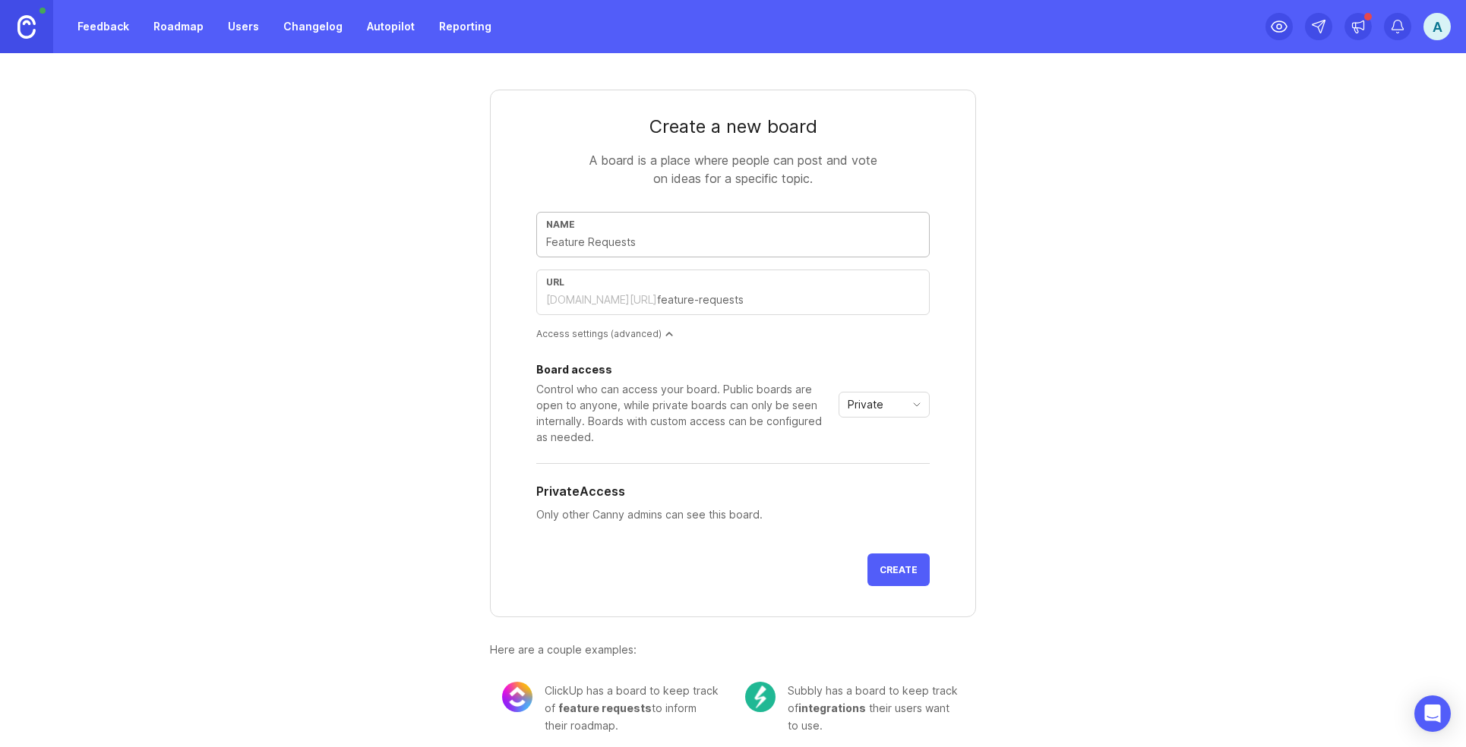
click at [99, 24] on link "Feedback" at bounding box center [103, 26] width 70 height 27
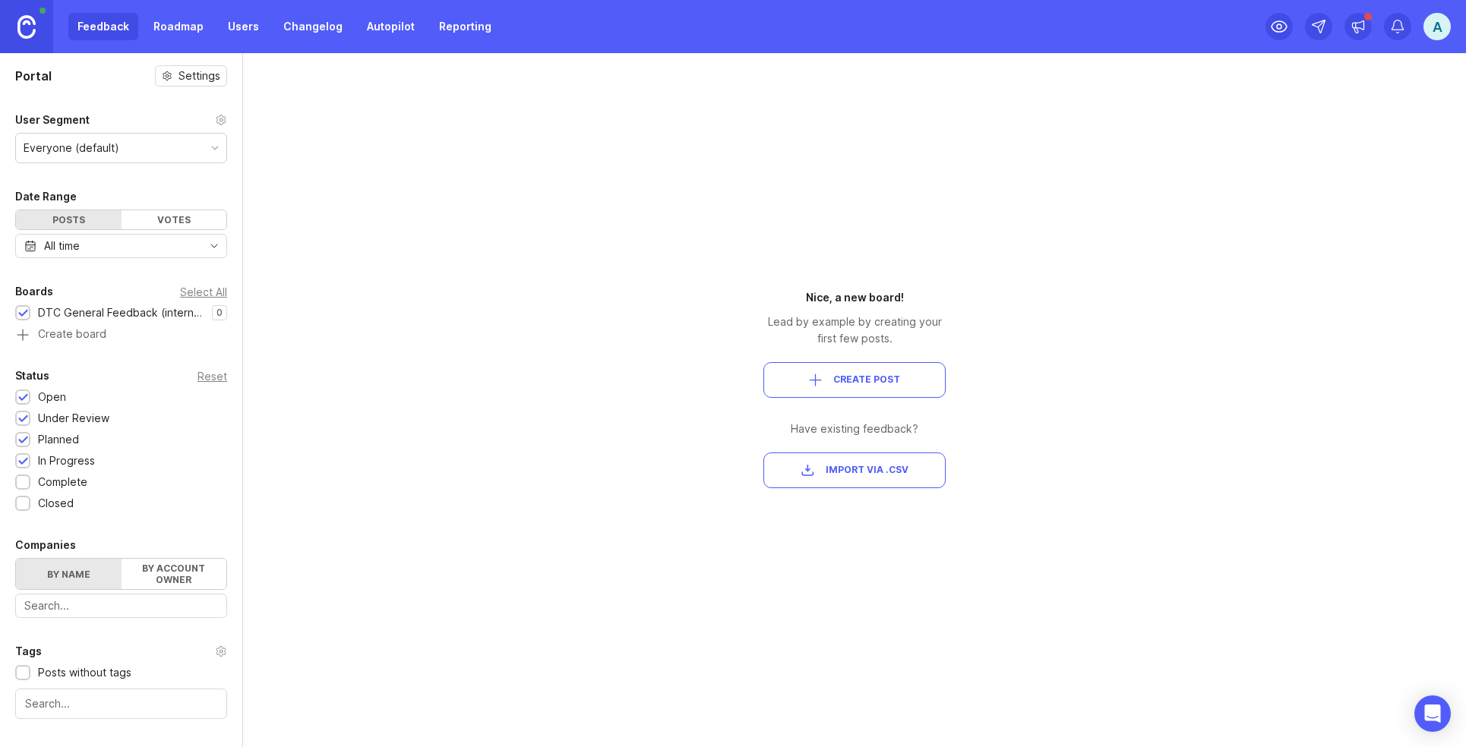
click at [187, 65] on div "Portal Settings User Segment Everyone (default) Date Range Posts Votes All time…" at bounding box center [121, 498] width 242 height 891
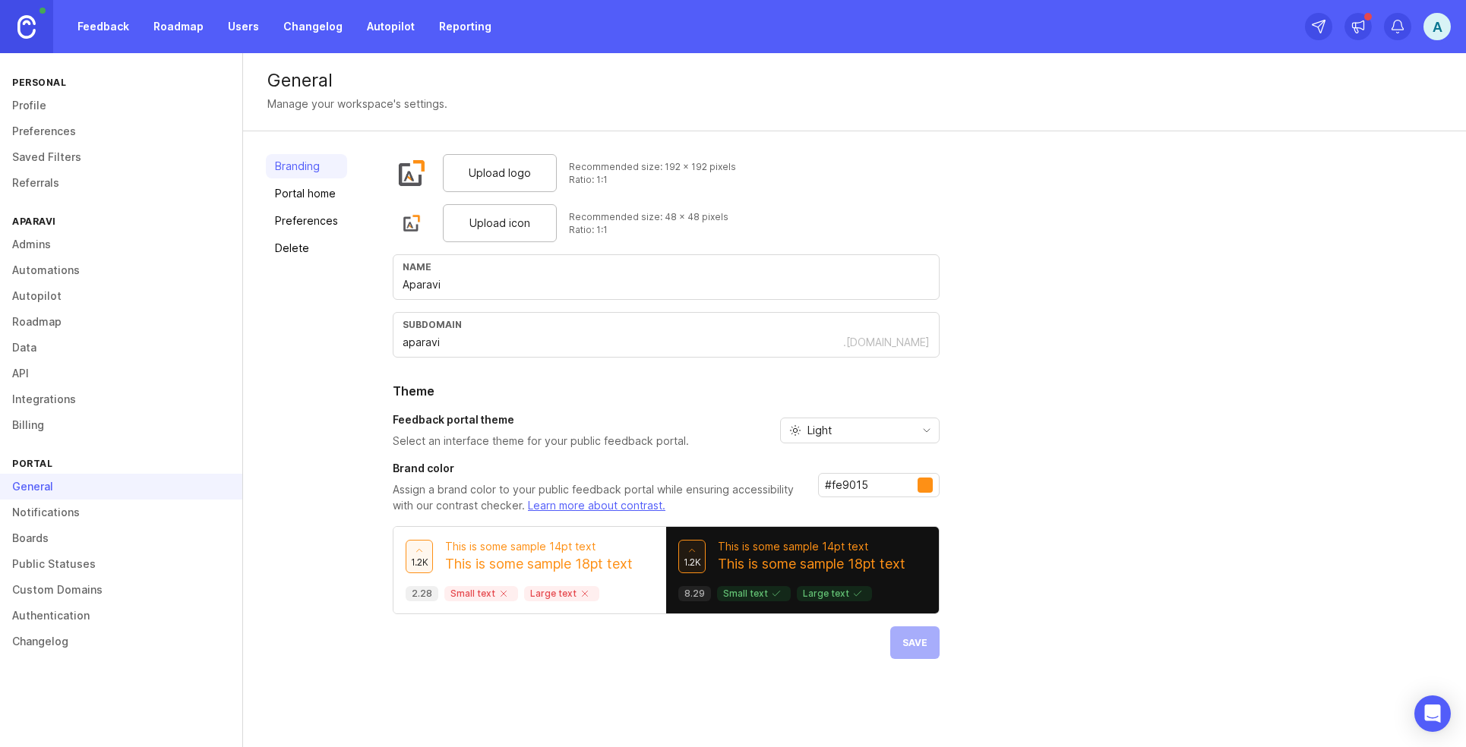
click at [42, 405] on link "Integrations" at bounding box center [121, 400] width 242 height 26
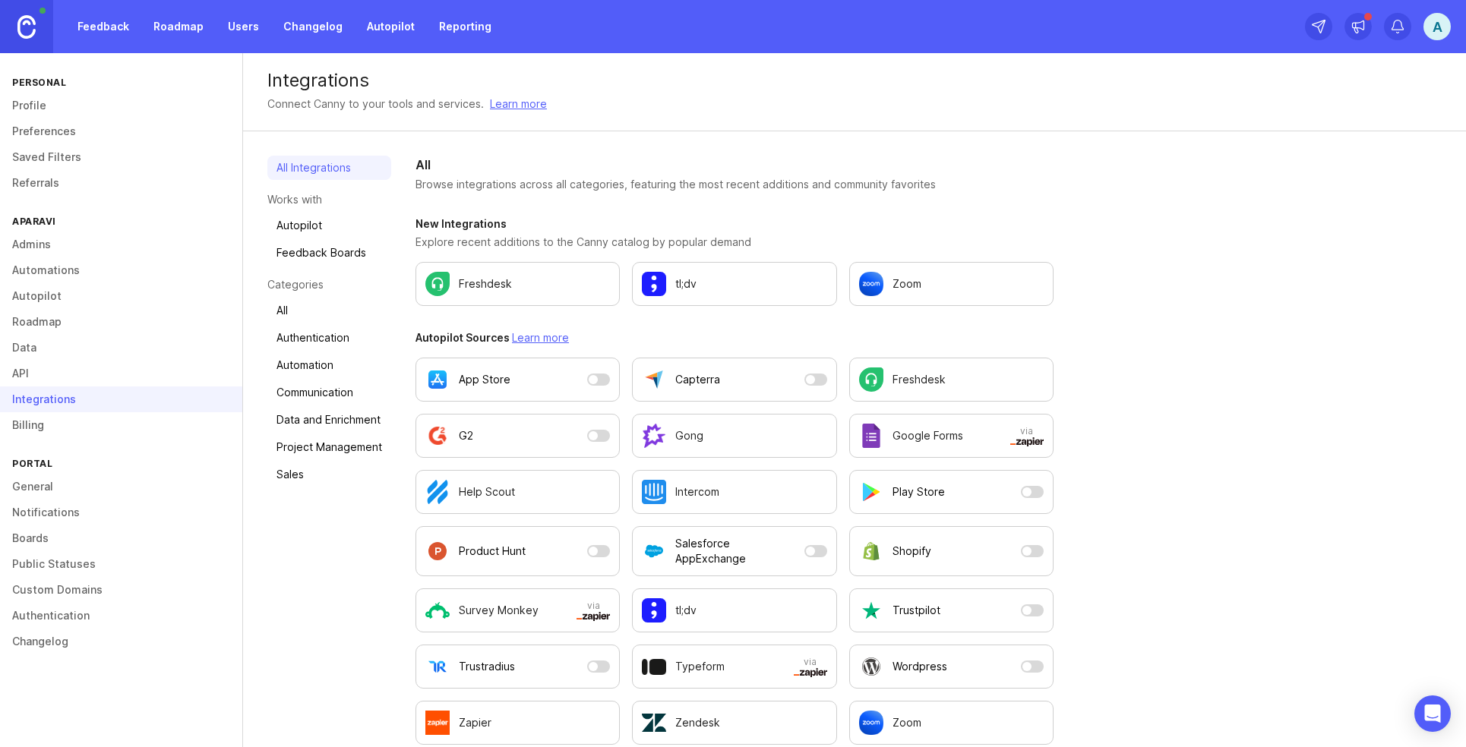
click at [53, 557] on link "Public Statuses" at bounding box center [121, 564] width 242 height 26
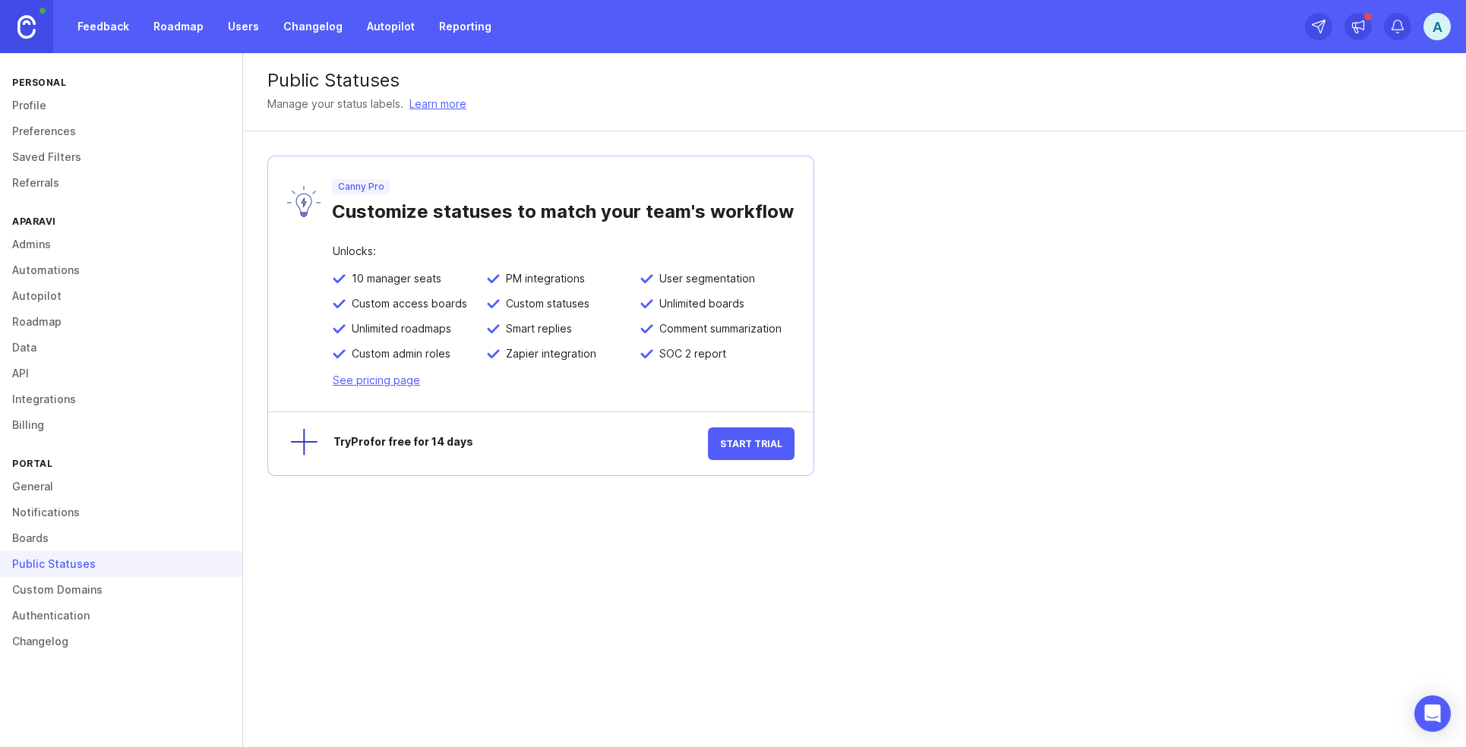
click at [51, 540] on link "Boards" at bounding box center [121, 539] width 242 height 26
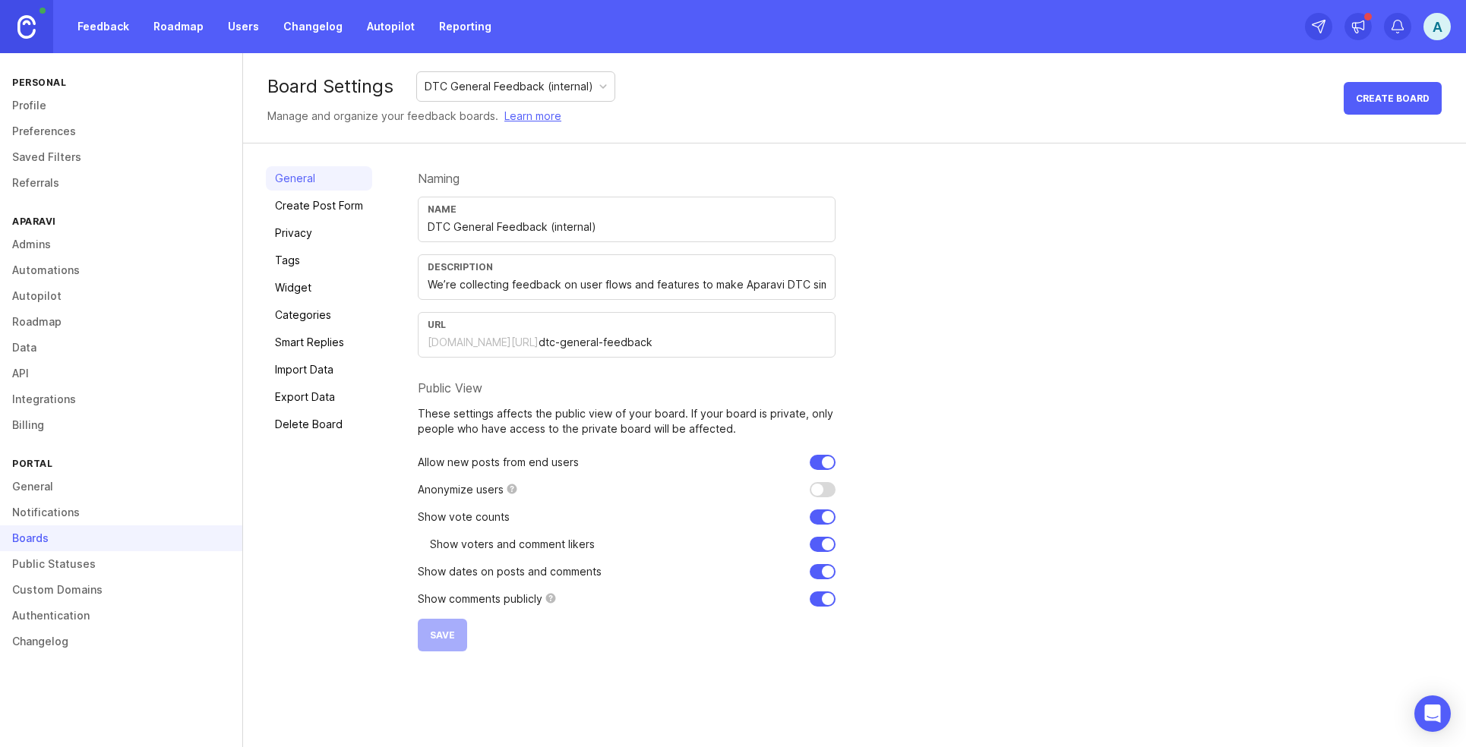
click at [336, 235] on link "Privacy" at bounding box center [319, 233] width 106 height 24
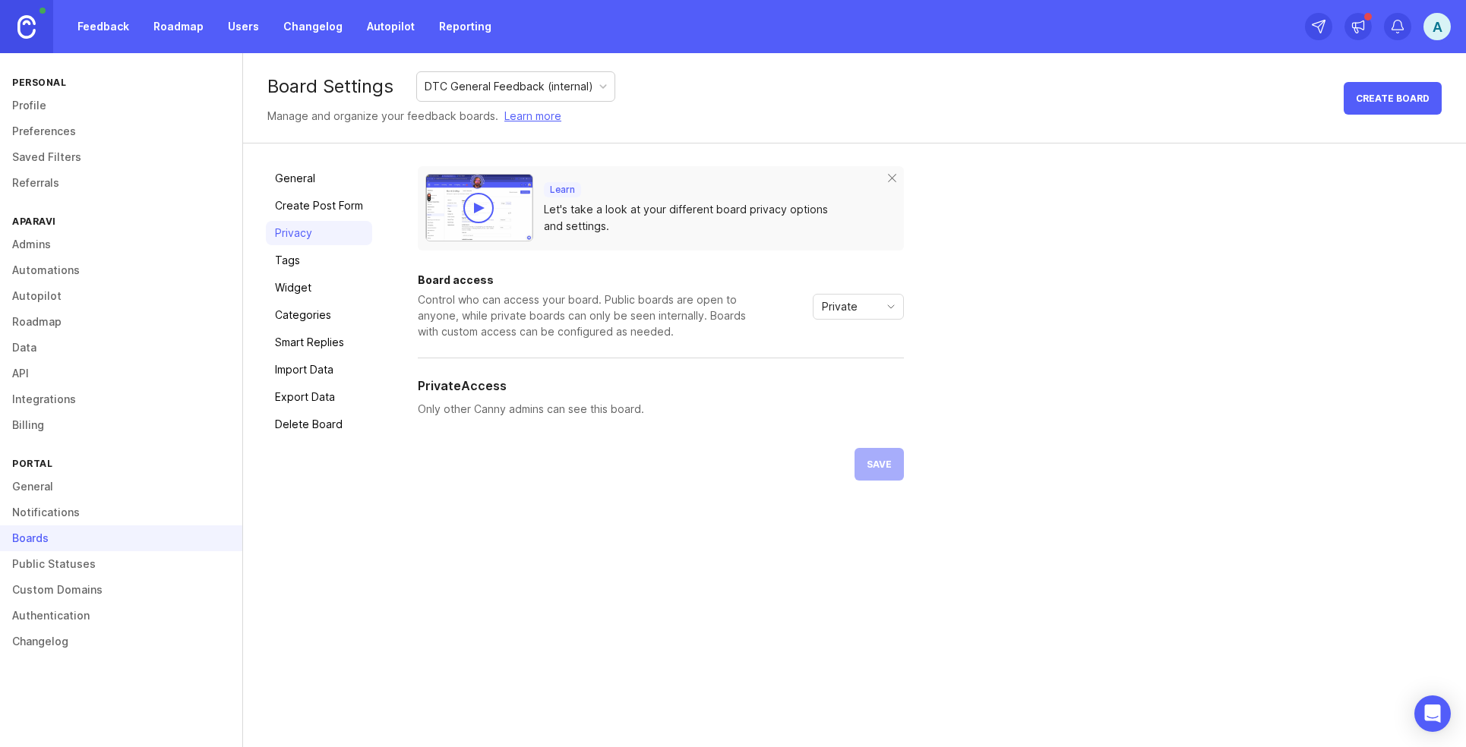
click at [873, 298] on div "Private" at bounding box center [845, 307] width 65 height 24
click at [872, 330] on li "Private" at bounding box center [858, 336] width 90 height 25
click at [46, 246] on link "Admins" at bounding box center [121, 245] width 242 height 26
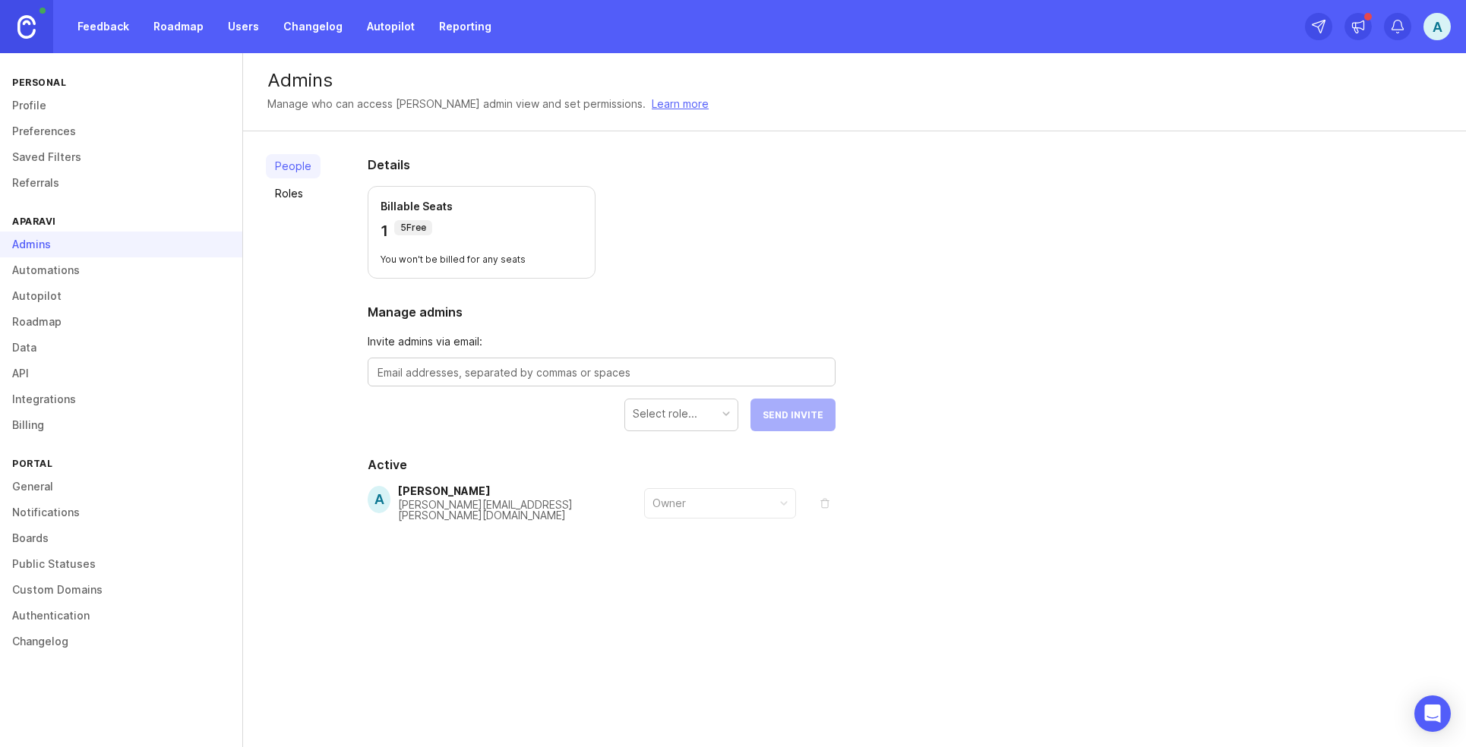
click at [403, 360] on div at bounding box center [602, 372] width 468 height 29
drag, startPoint x: 466, startPoint y: 378, endPoint x: 186, endPoint y: 387, distance: 280.4
click at [186, 387] on div "Personal Profile Preferences Saved Filters Referrals Aparavi Admins Automations…" at bounding box center [733, 400] width 1466 height 694
paste textarea "[EMAIL_ADDRESS][PERSON_NAME][DOMAIN_NAME]"
click at [665, 387] on form "Invite admins via email: [EMAIL_ADDRESS][PERSON_NAME][DOMAIN_NAME] Select role.…" at bounding box center [602, 382] width 468 height 98
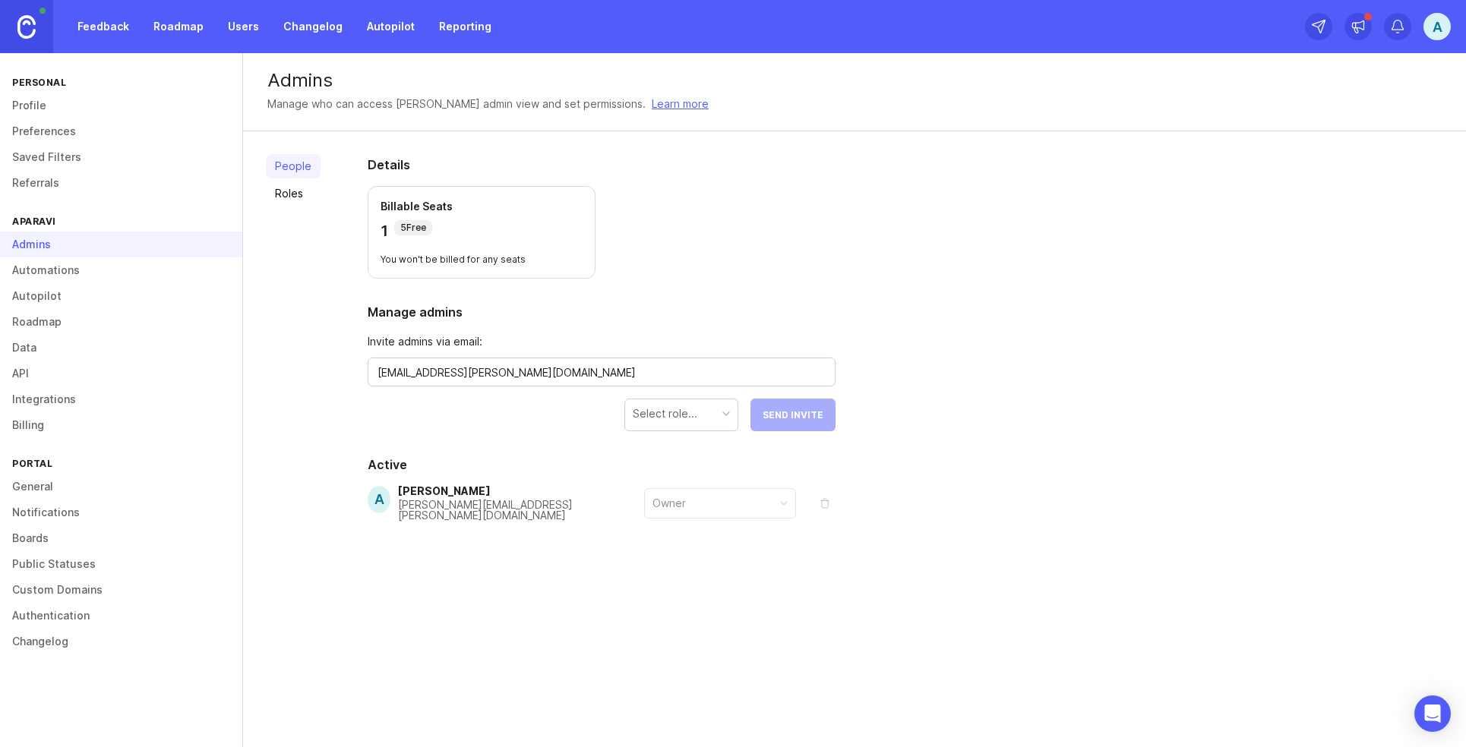
click at [677, 362] on div "[EMAIL_ADDRESS][PERSON_NAME][DOMAIN_NAME]" at bounding box center [602, 372] width 468 height 29
type textarea "[EMAIL_ADDRESS][PERSON_NAME][DOMAIN_NAME]"
click at [666, 402] on div "Select role..." at bounding box center [681, 413] width 112 height 29
click at [789, 408] on button "Send Invite" at bounding box center [792, 415] width 85 height 33
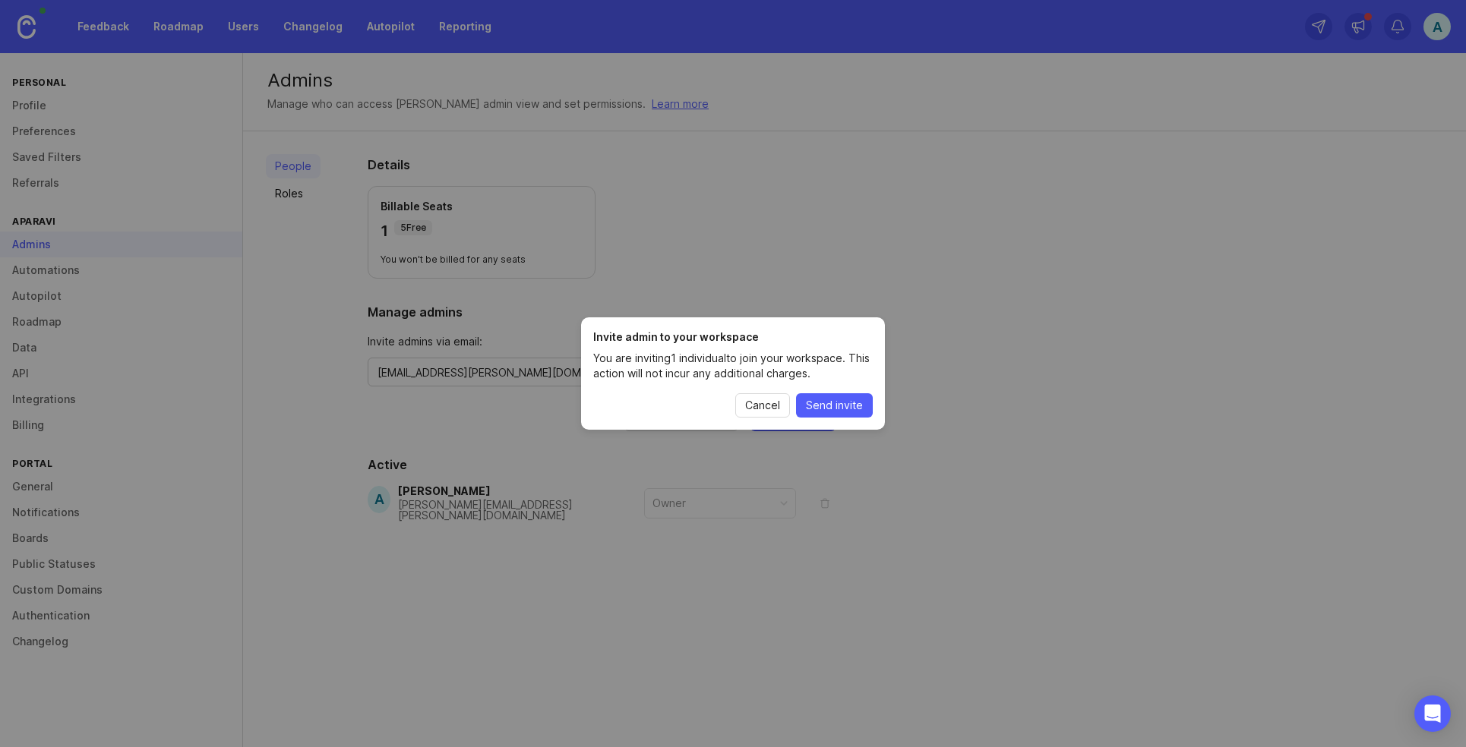
click at [822, 400] on span "Send invite" at bounding box center [834, 405] width 57 height 15
